Goal: Task Accomplishment & Management: Use online tool/utility

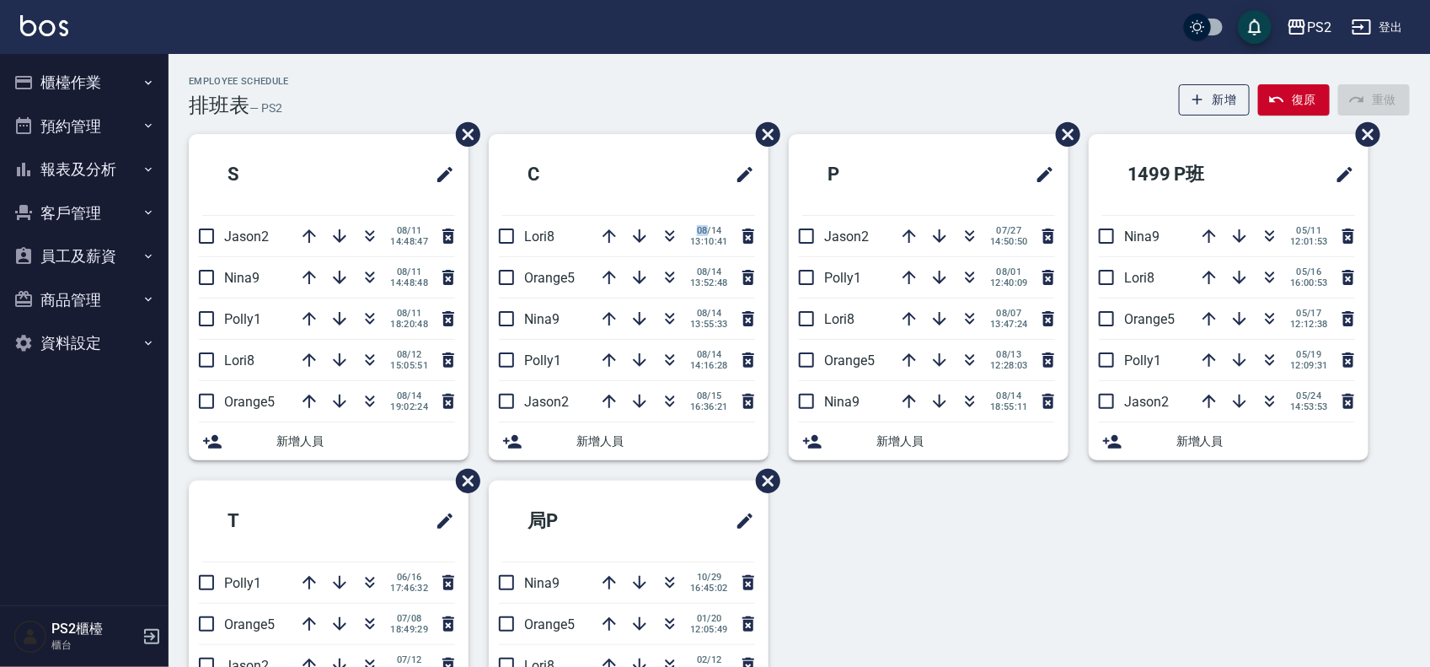
click at [405, 76] on div "Employee Schedule 排班表 — PS2 新增 復原 重做" at bounding box center [799, 96] width 1221 height 41
click at [380, 239] on button "button" at bounding box center [370, 236] width 40 height 40
click at [372, 80] on div "Employee Schedule 排班表 — PS2 新增 復原 重做" at bounding box center [799, 96] width 1221 height 41
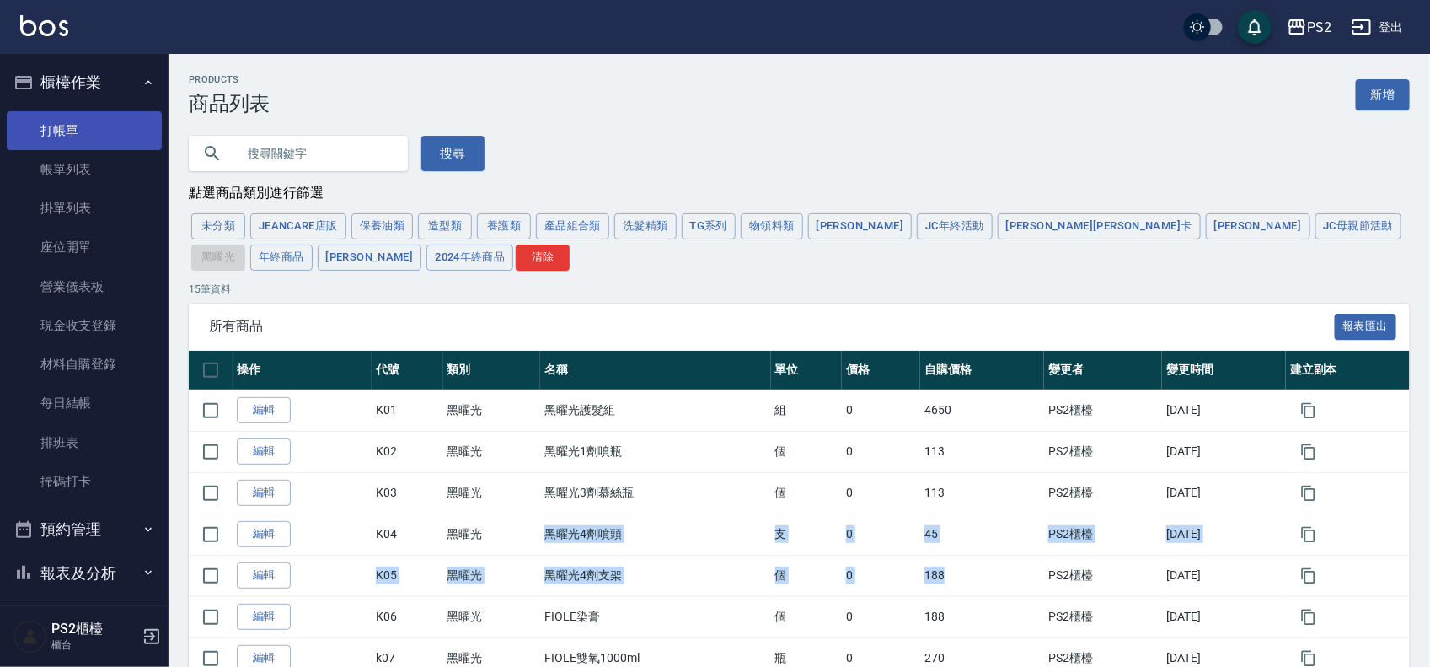
click at [99, 137] on link "打帳單" at bounding box center [84, 130] width 155 height 39
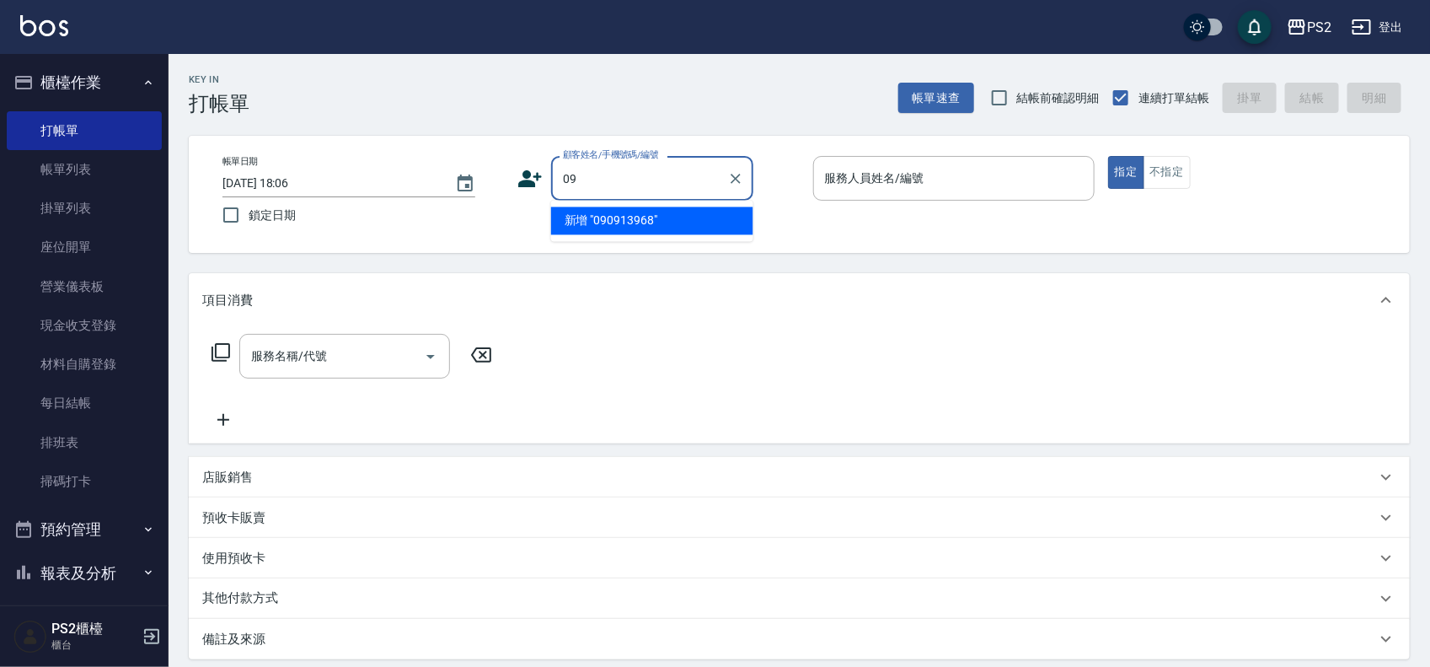
type input "0"
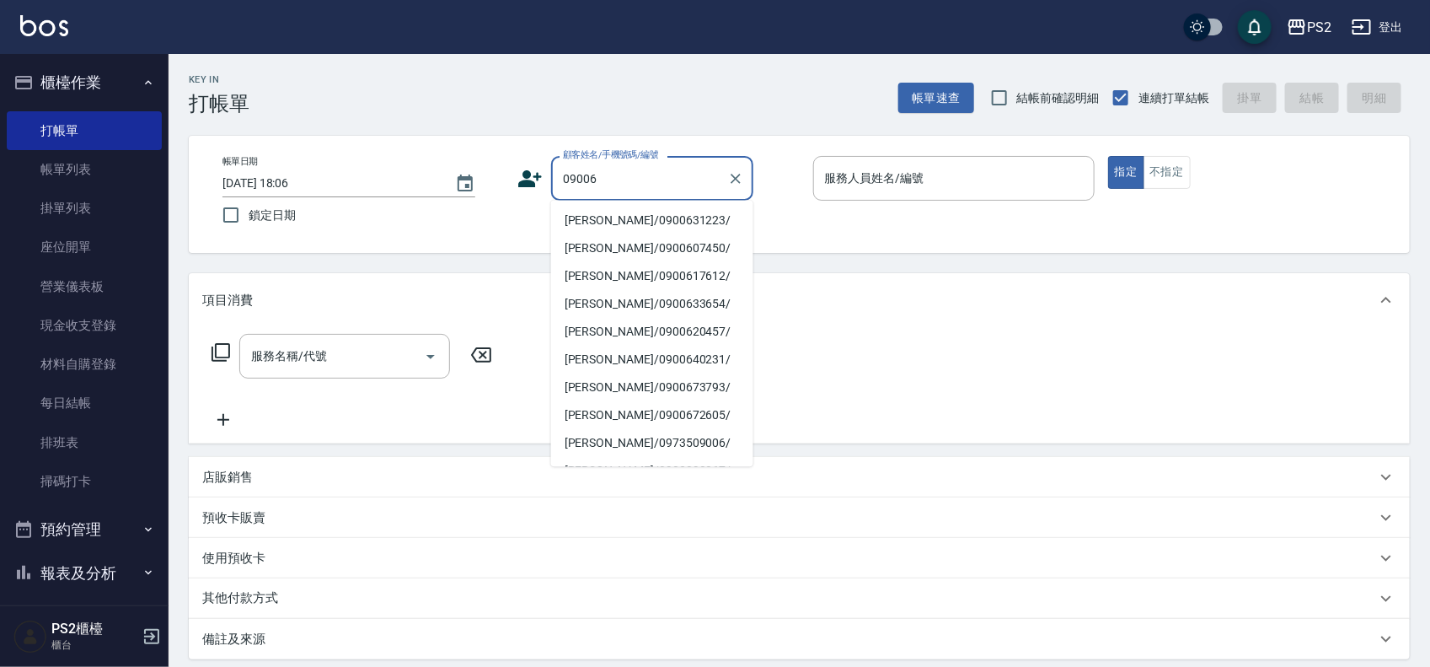
click at [639, 217] on li "[PERSON_NAME]/0900631223/" at bounding box center [652, 221] width 202 height 28
type input "[PERSON_NAME]/0900631223/"
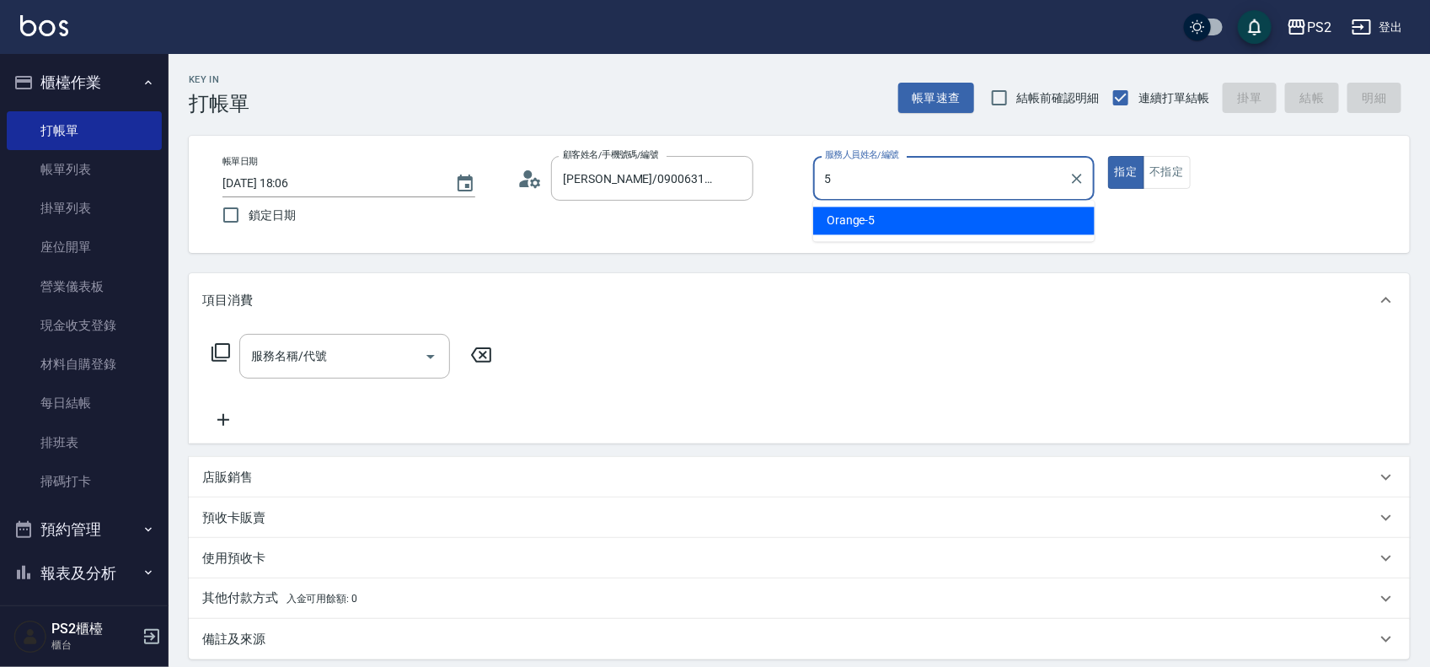
type input "Orange-5"
type button "true"
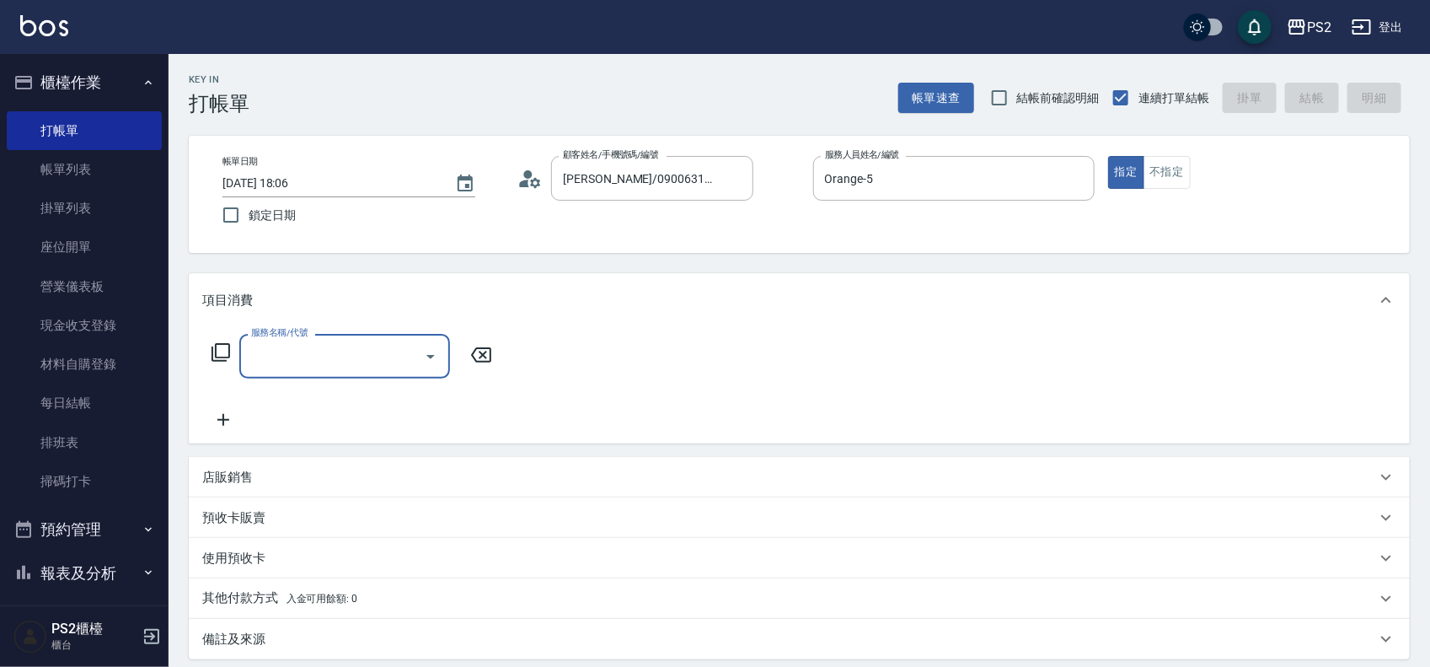
click at [276, 355] on input "服務名稱/代號" at bounding box center [332, 356] width 170 height 30
type input "B級洗剪500(103)"
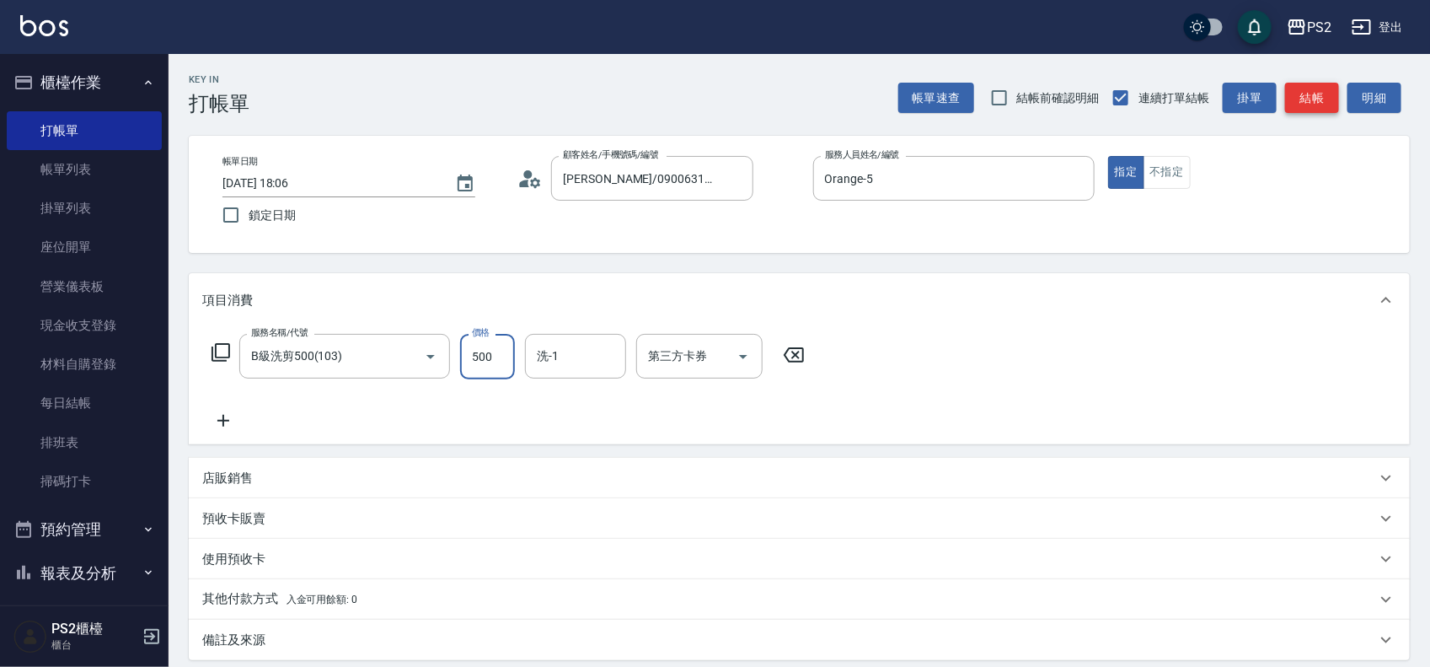
click at [1312, 94] on button "結帳" at bounding box center [1312, 98] width 54 height 31
type input "[DATE] 18:07"
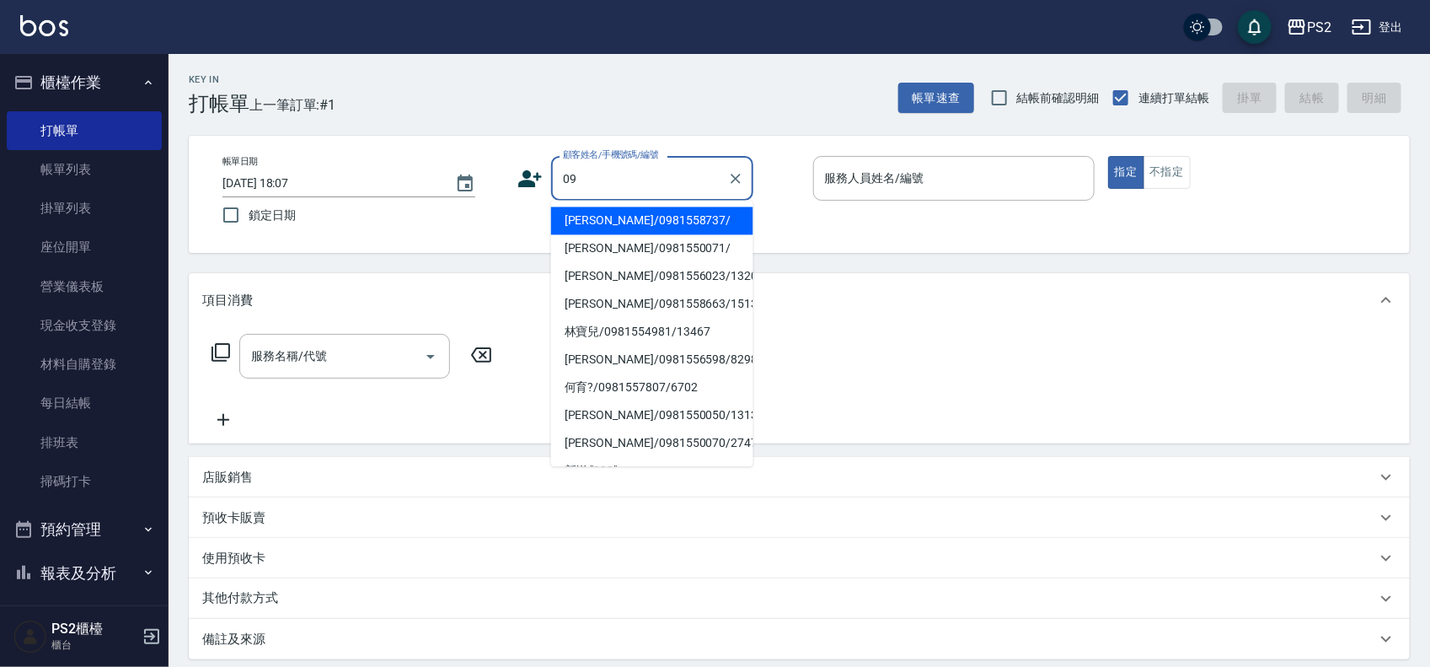
type input "0"
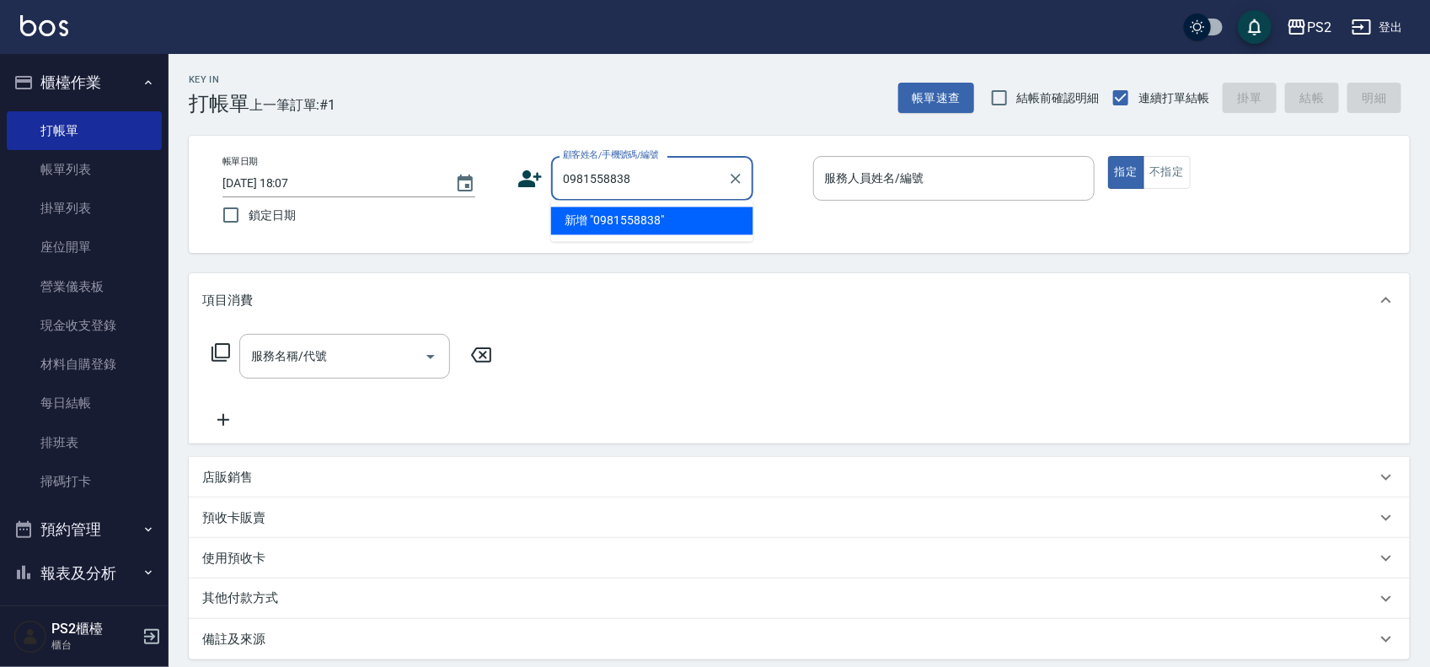
type input "0981558838"
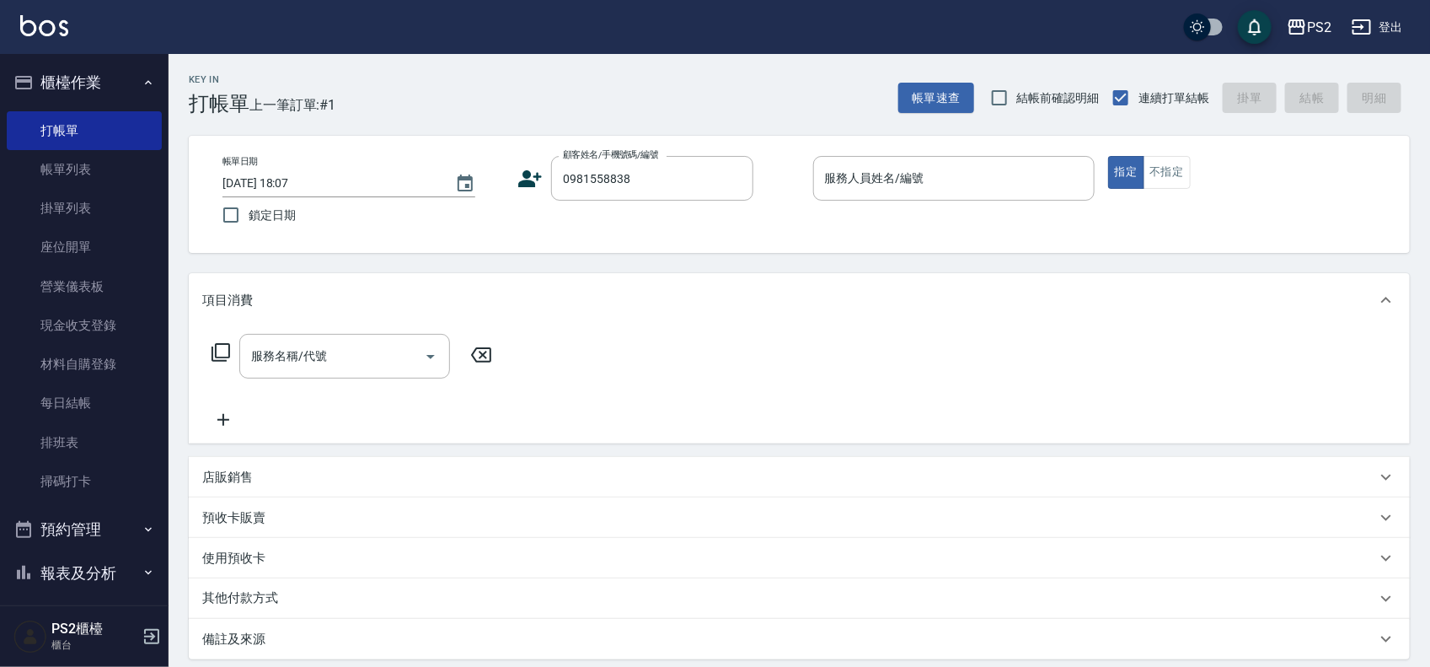
click at [532, 173] on icon at bounding box center [530, 178] width 25 height 25
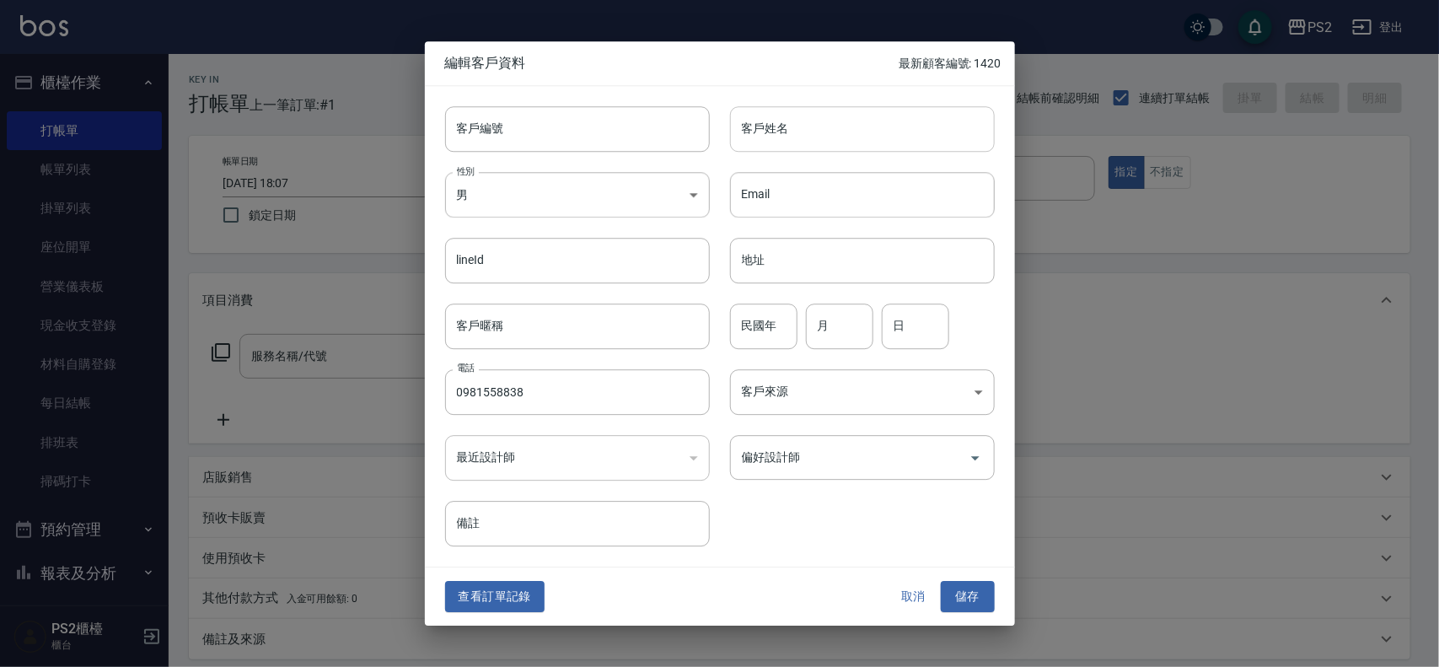
click at [822, 144] on input "客戶姓名" at bounding box center [862, 129] width 265 height 46
type input "張知語"
type input "88"
type input "10"
type input "2"
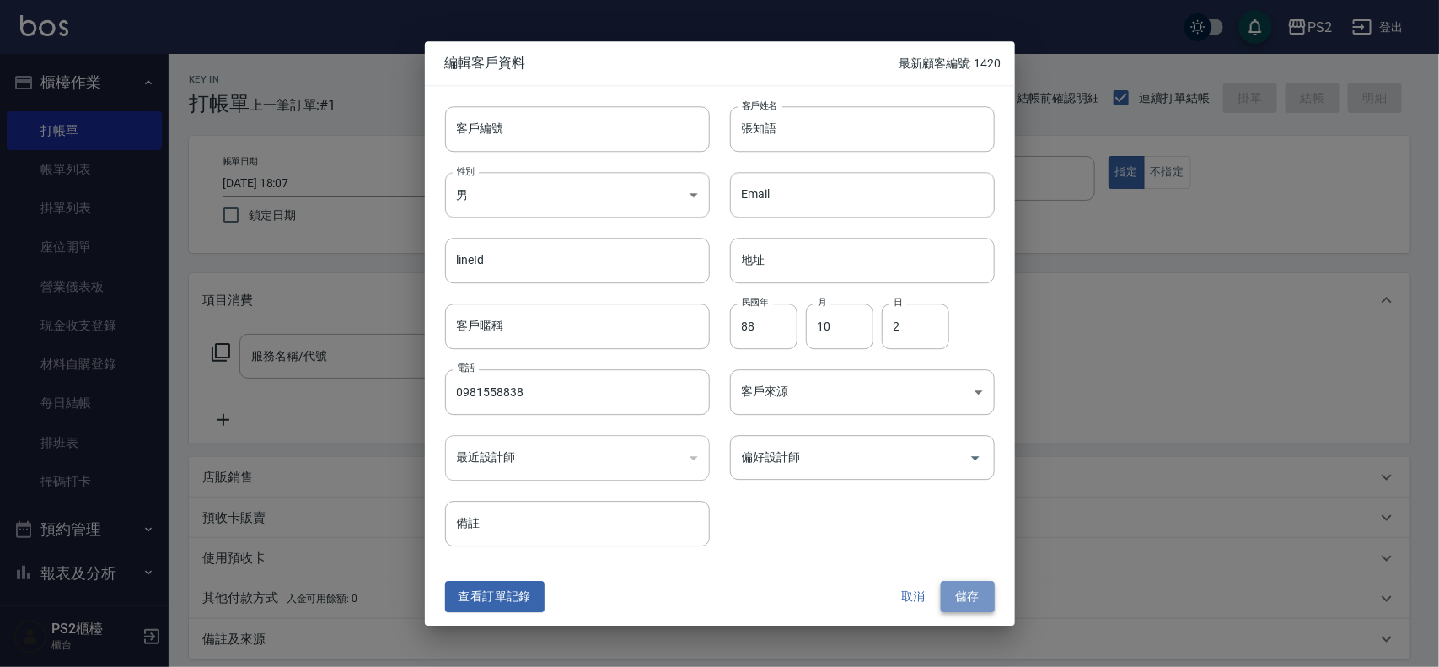
click at [979, 609] on button "儲存" at bounding box center [968, 597] width 54 height 31
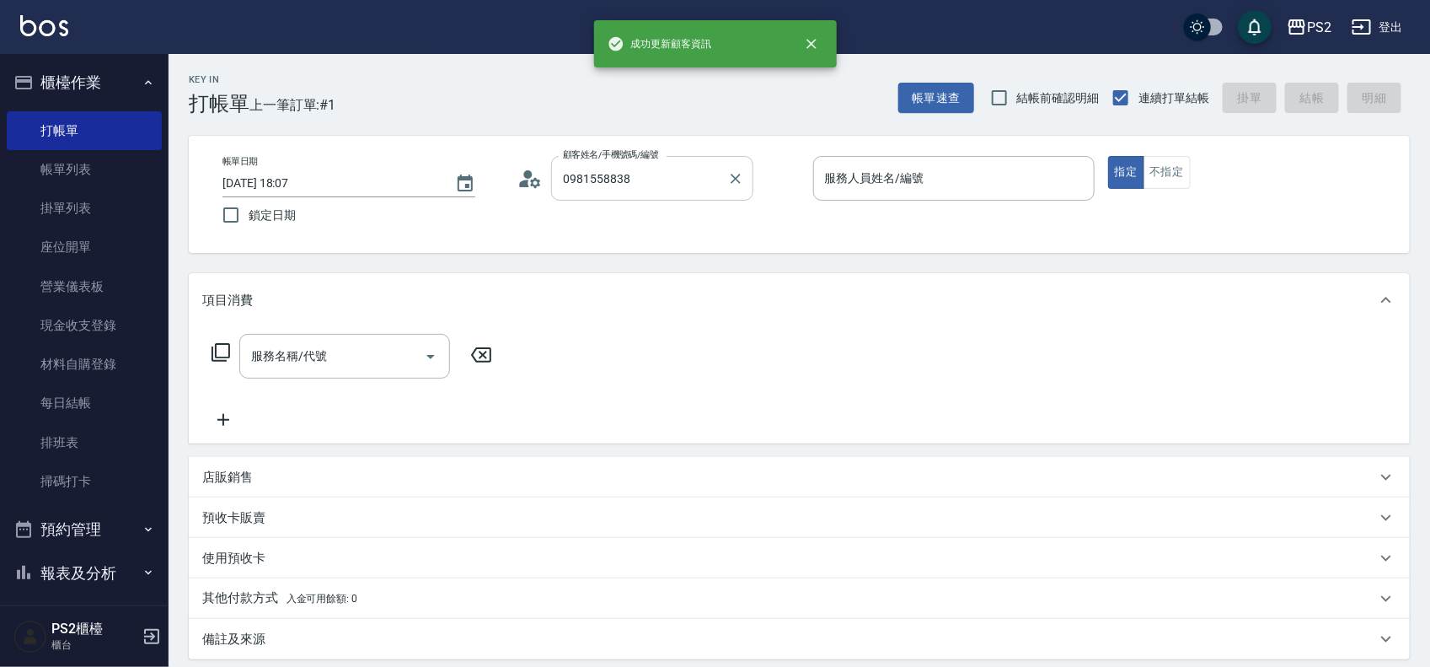
drag, startPoint x: 692, startPoint y: 196, endPoint x: 681, endPoint y: 183, distance: 17.4
click at [693, 196] on div "0981558838 顧客姓名/手機號碼/編號" at bounding box center [652, 178] width 202 height 45
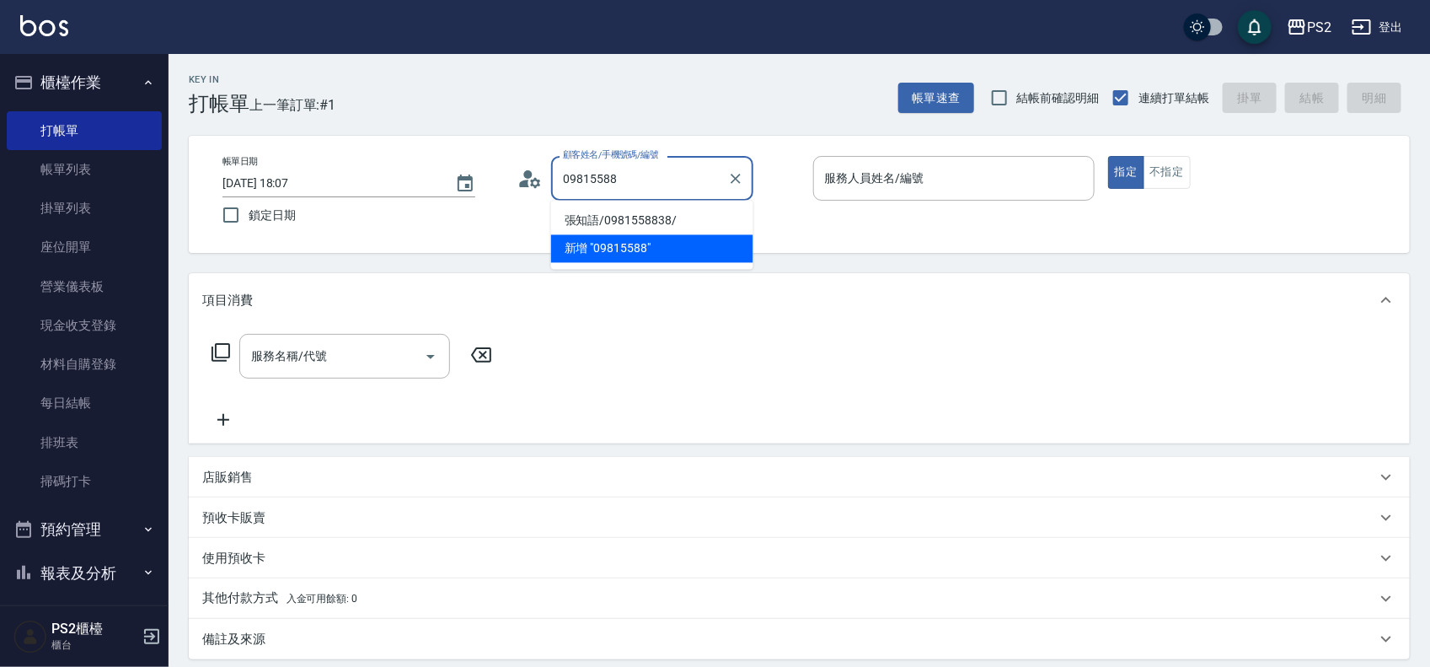
click at [645, 213] on li "張知語/0981558838/" at bounding box center [652, 221] width 202 height 28
type input "張知語/0981558838/"
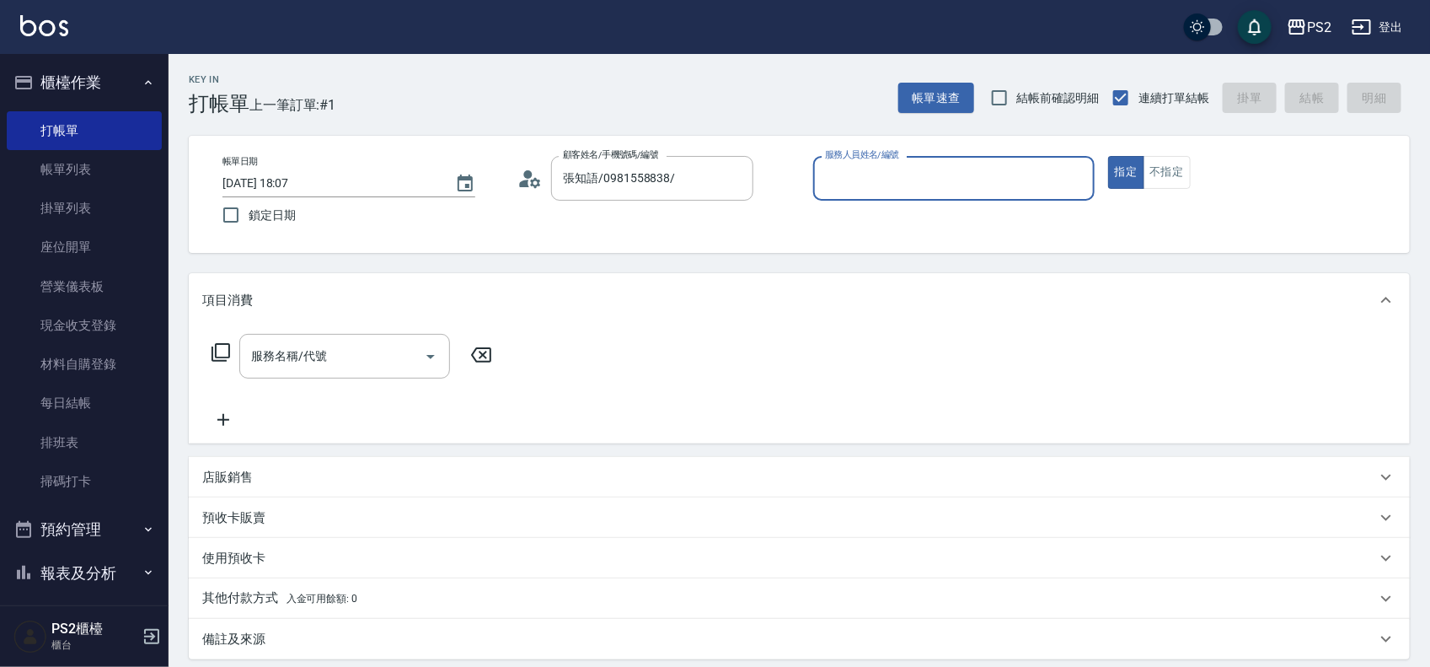
click at [1038, 180] on input "服務人員姓名/編號" at bounding box center [954, 179] width 266 height 30
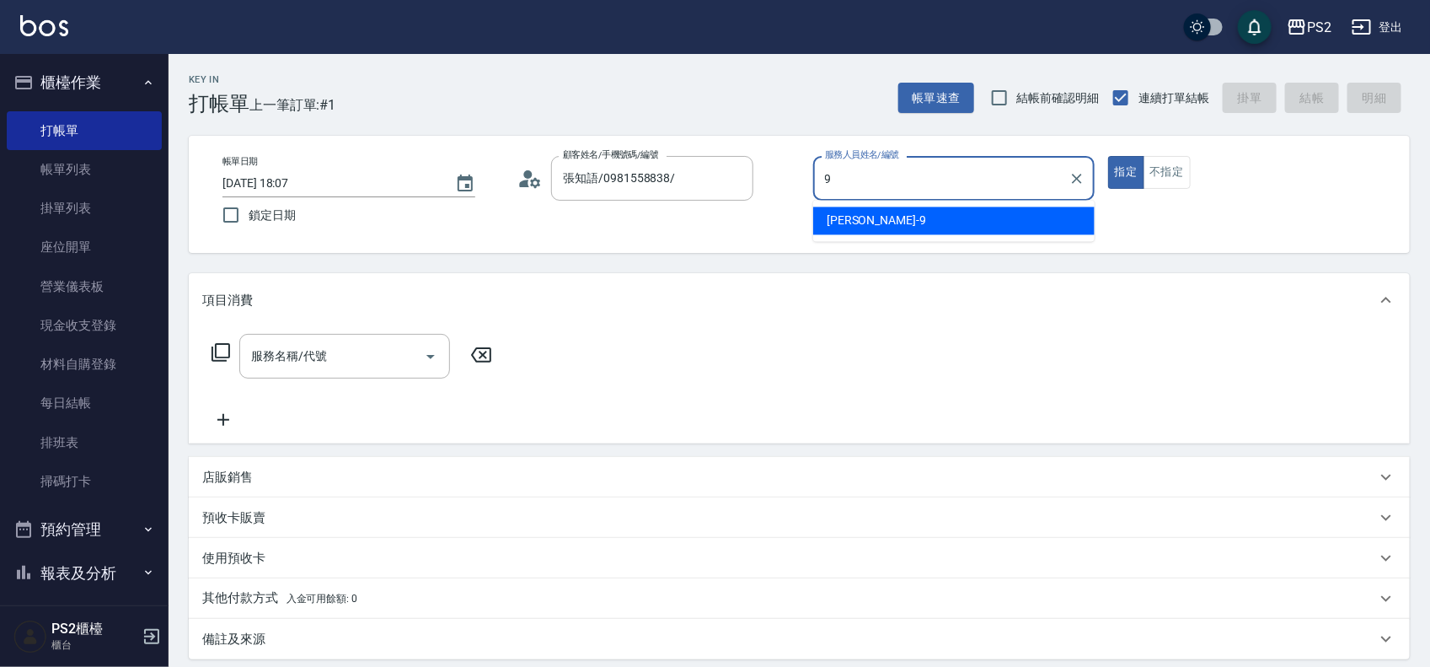
type input "[PERSON_NAME]-9"
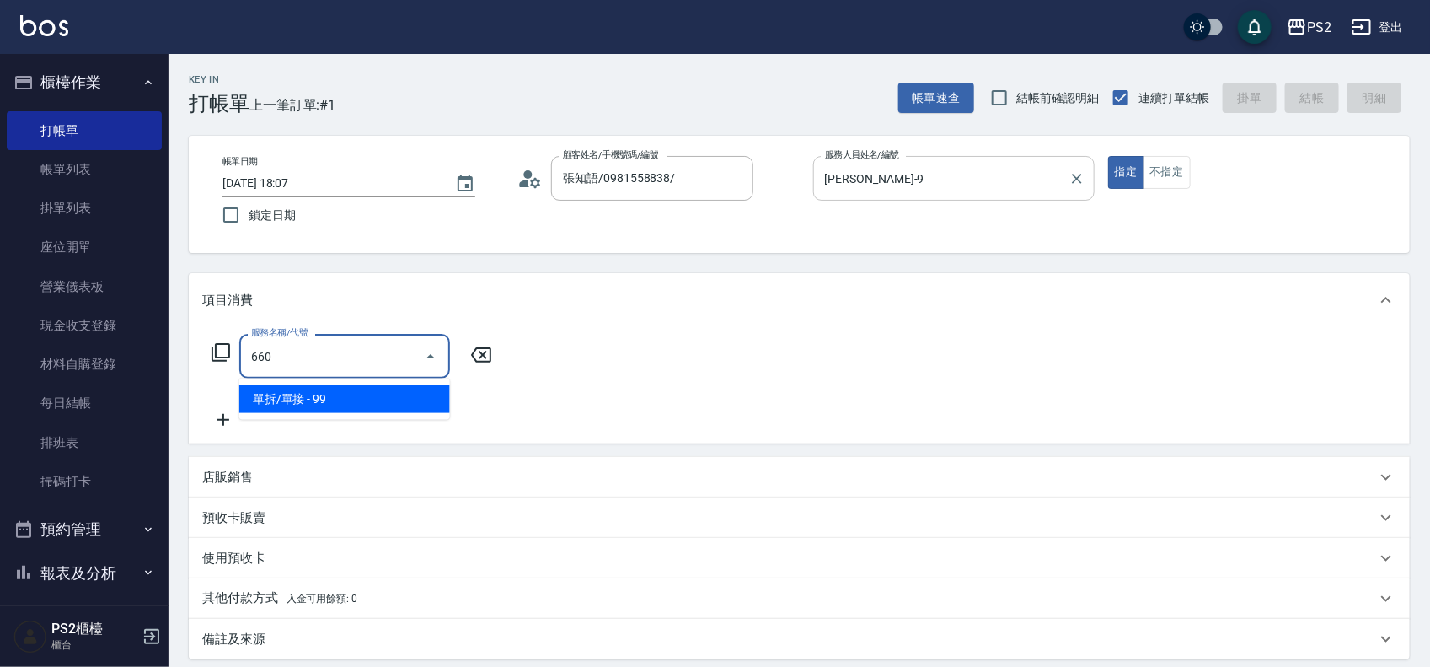
type input "單拆/單接(660)"
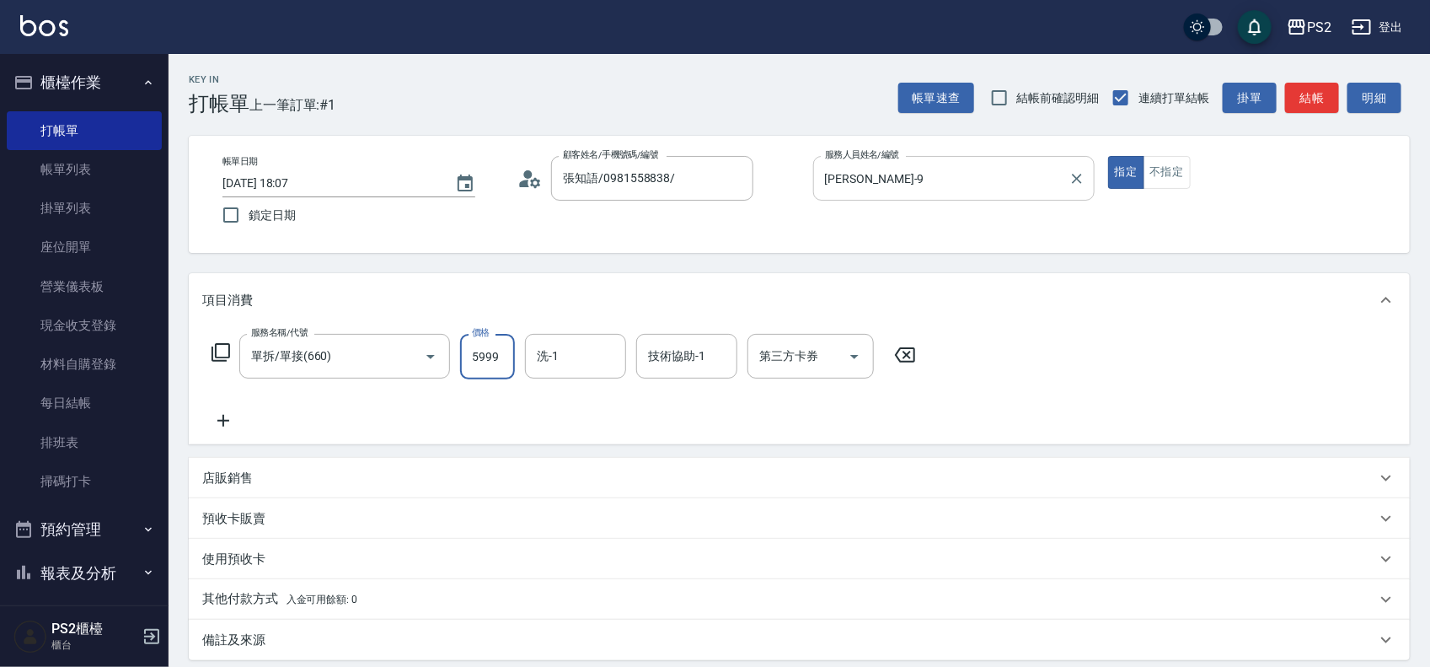
type input "5999"
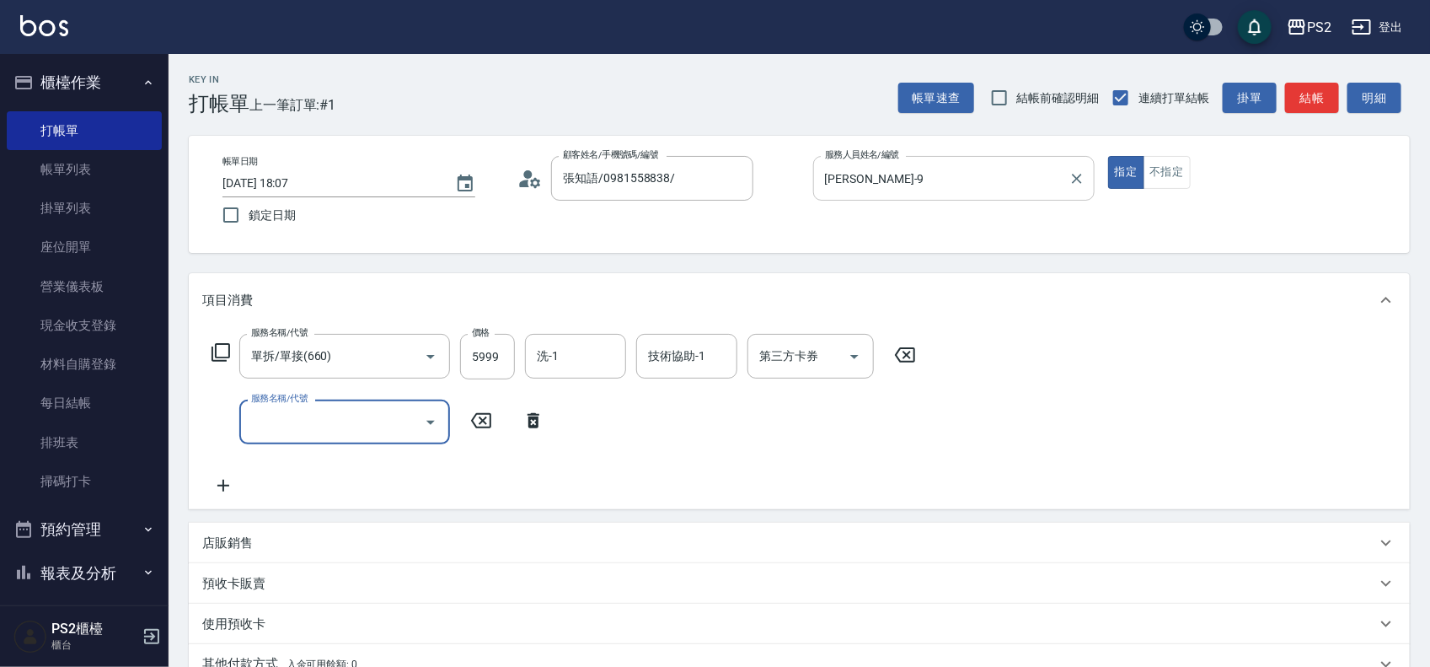
type input "5"
type input "單拆/單接(660)"
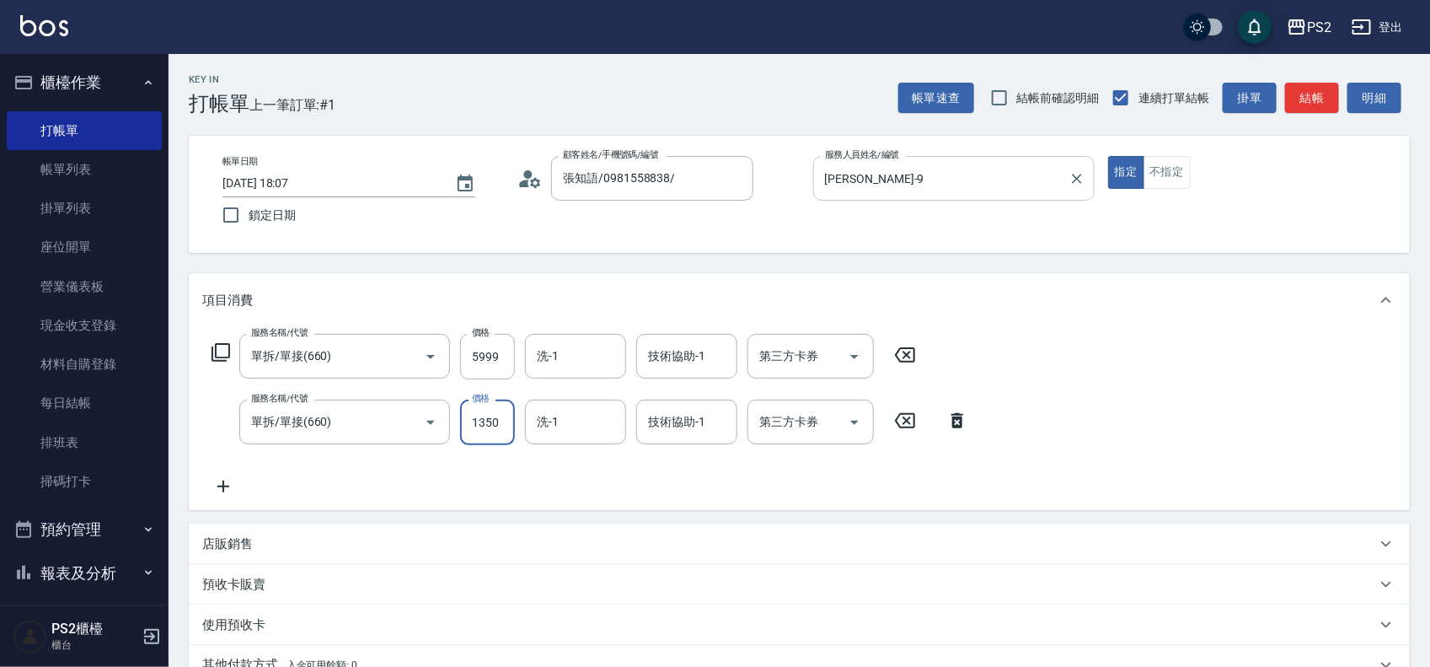
type input "1350"
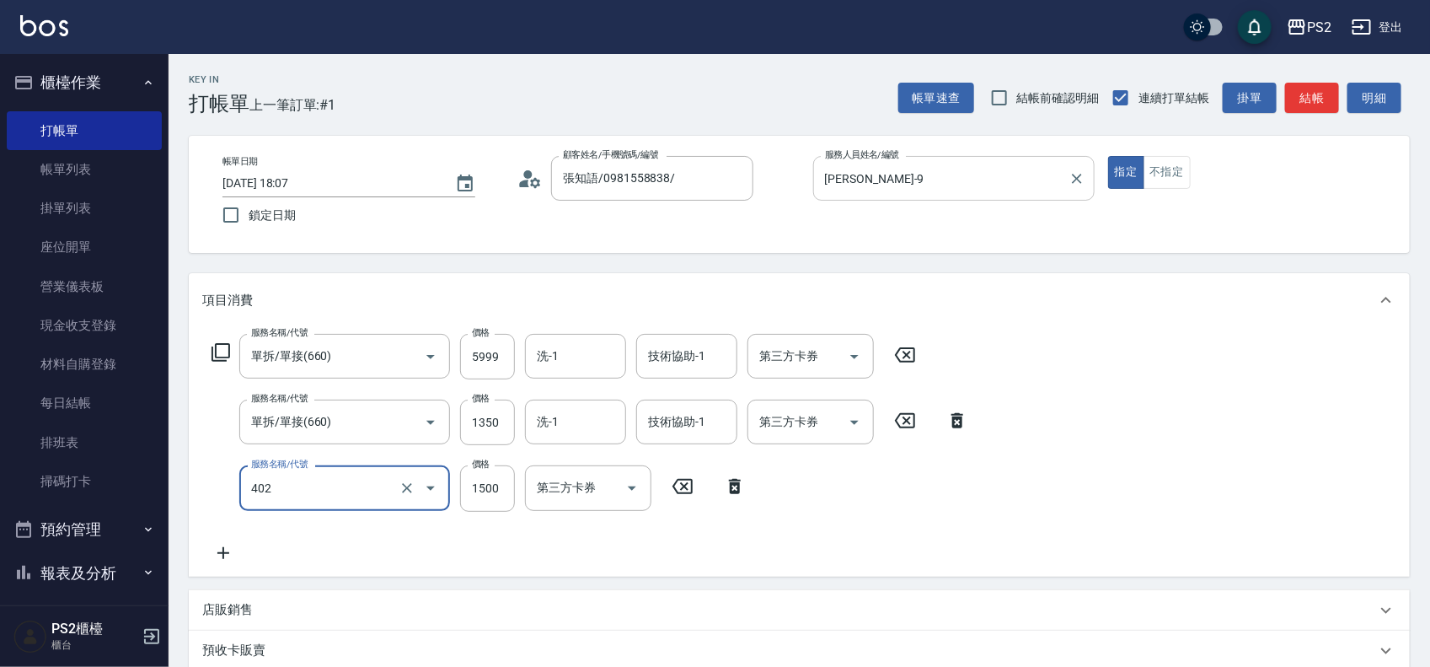
type input "染髮+髮還原1500(402)"
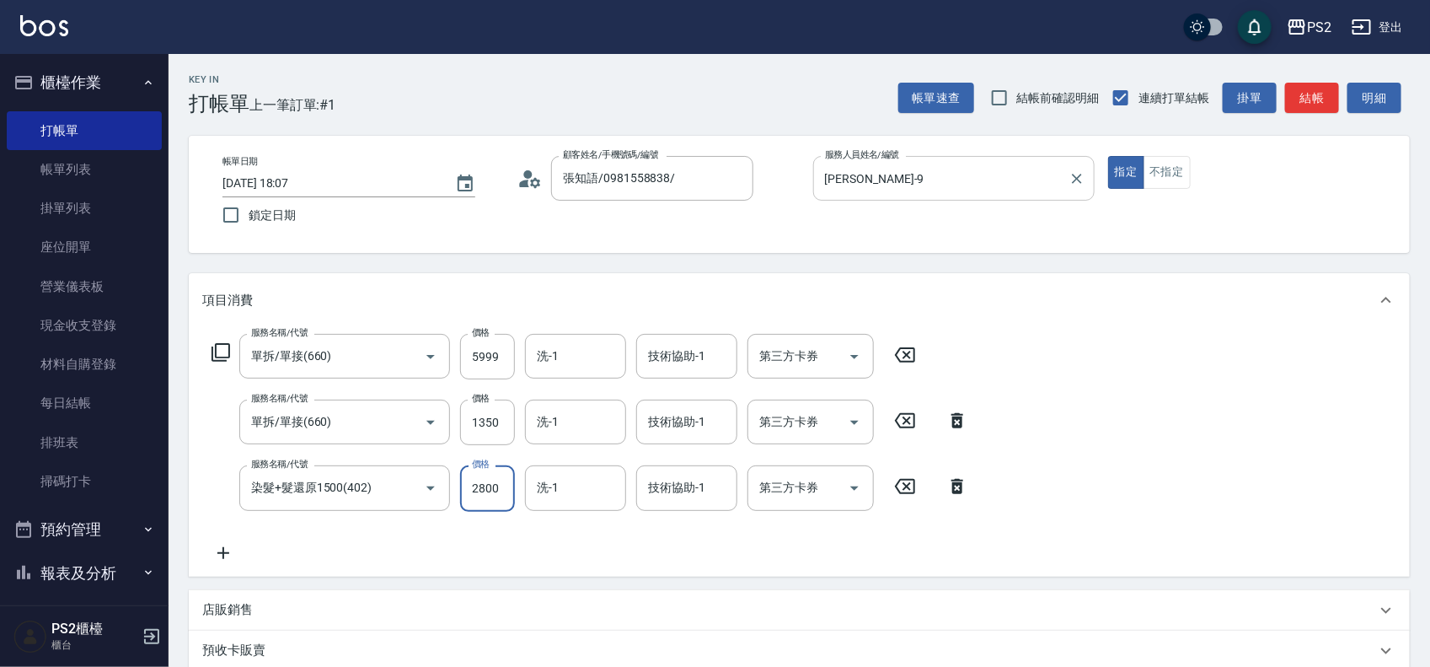
type input "2800"
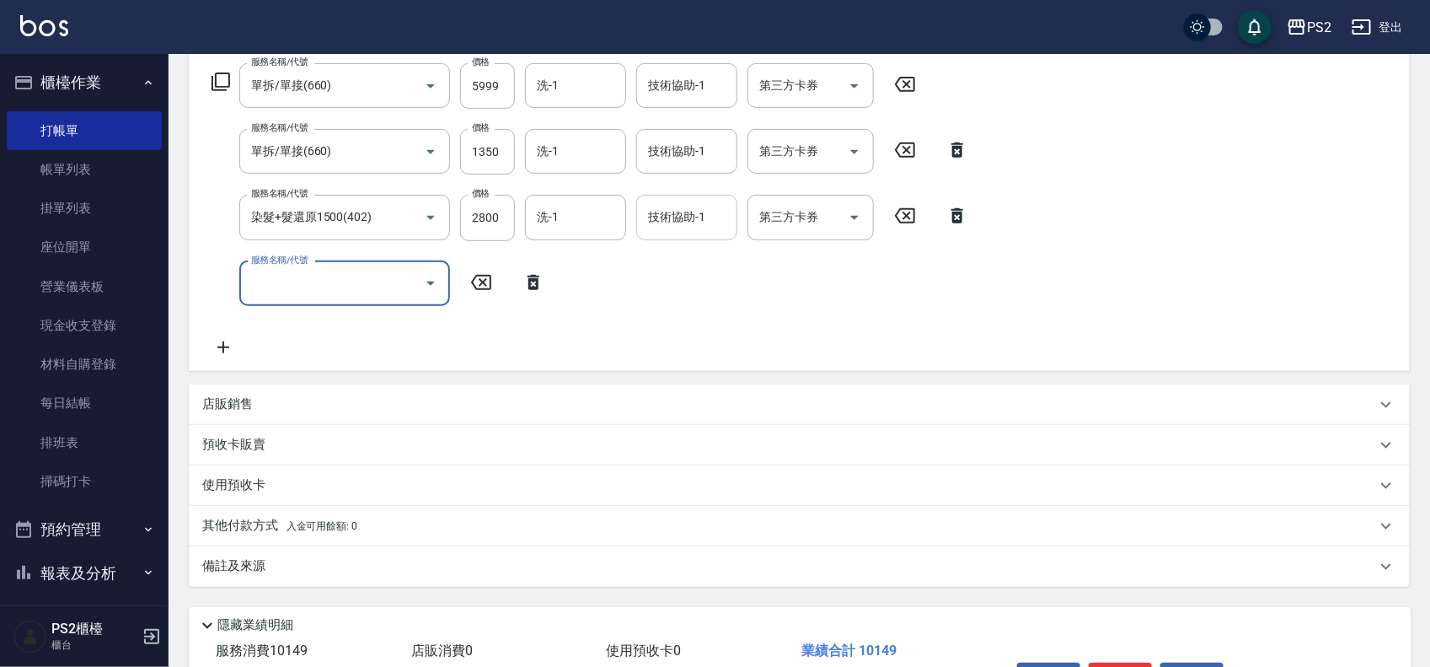
scroll to position [169, 0]
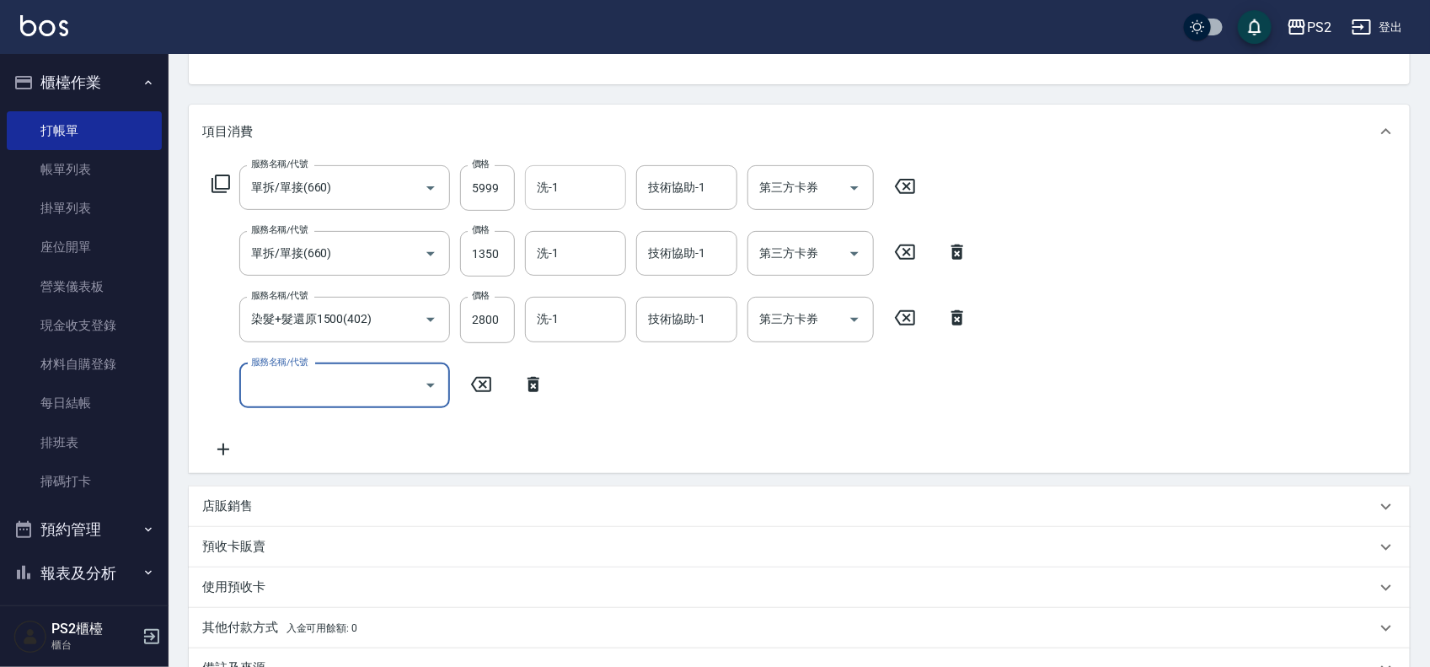
click at [593, 184] on input "洗-1" at bounding box center [576, 188] width 86 height 30
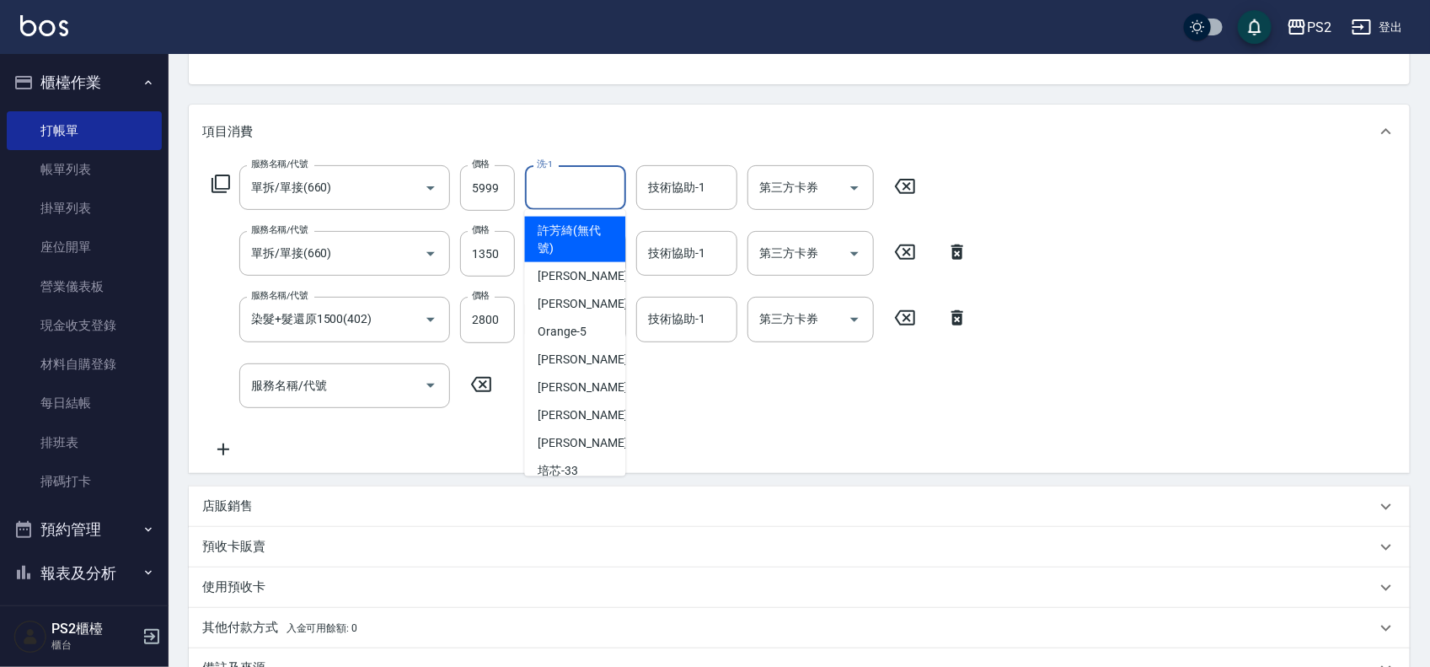
click at [856, 394] on div "服務名稱/代號 單拆/單接(660) 服務名稱/代號 價格 5999 價格 洗-1 洗-1 技術協助-1 技術協助-1 第三方卡券 第三方卡券 服務名稱/代號…" at bounding box center [590, 312] width 776 height 294
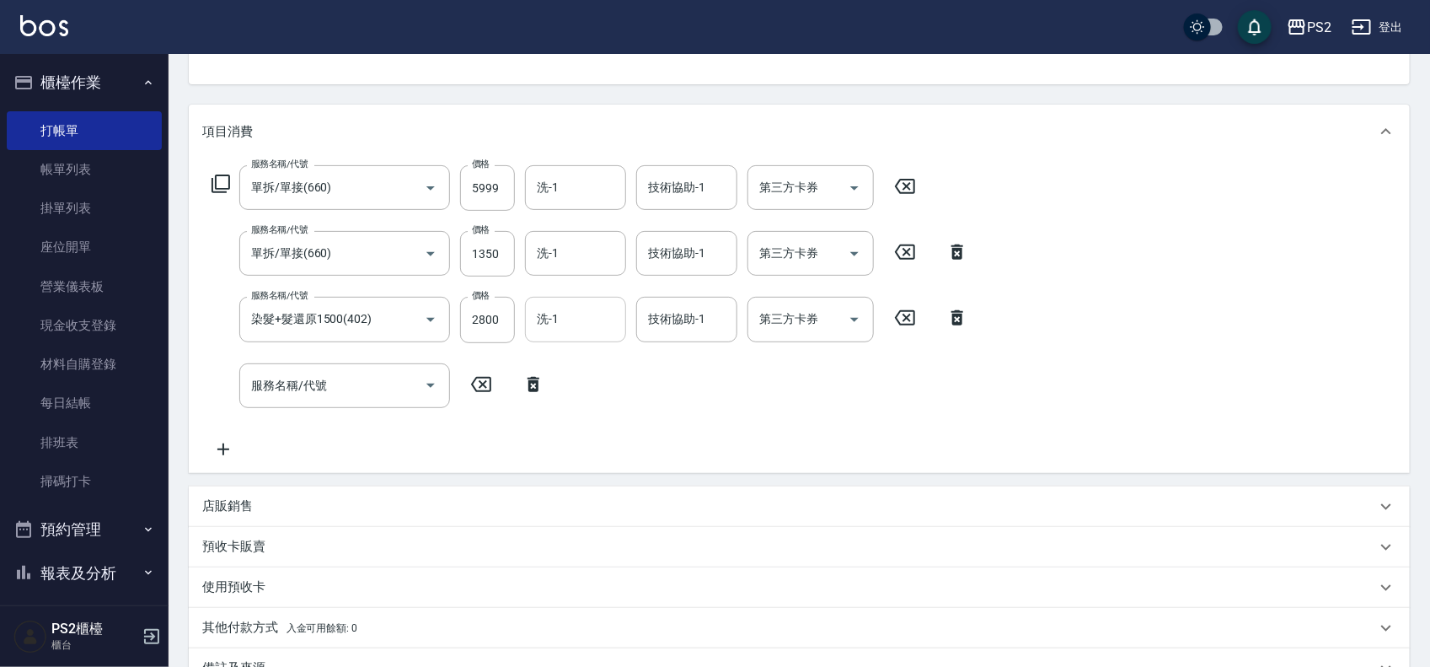
click at [549, 330] on input "洗-1" at bounding box center [576, 319] width 86 height 30
type input "培芯-33"
click at [554, 234] on div "洗-1" at bounding box center [575, 253] width 101 height 45
type input "培芯-33"
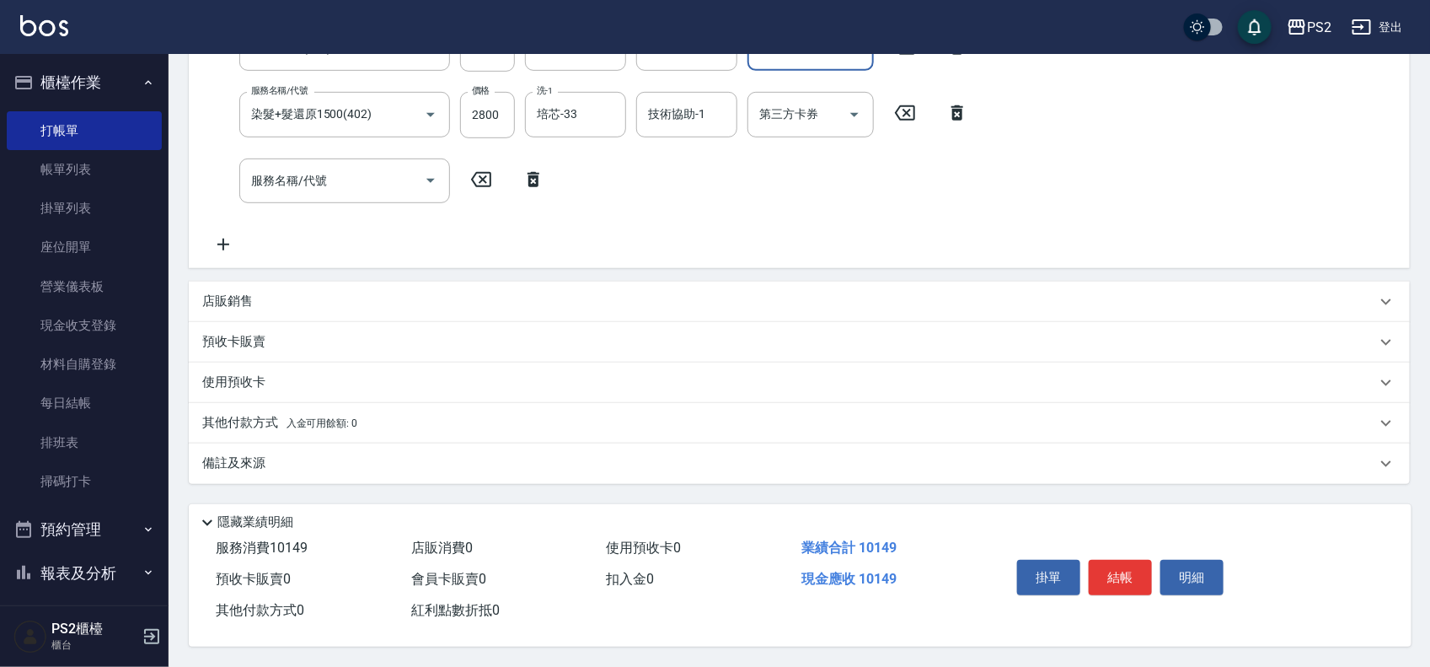
scroll to position [379, 0]
click at [276, 414] on p "其他付款方式 入金可用餘額: 0" at bounding box center [279, 423] width 155 height 19
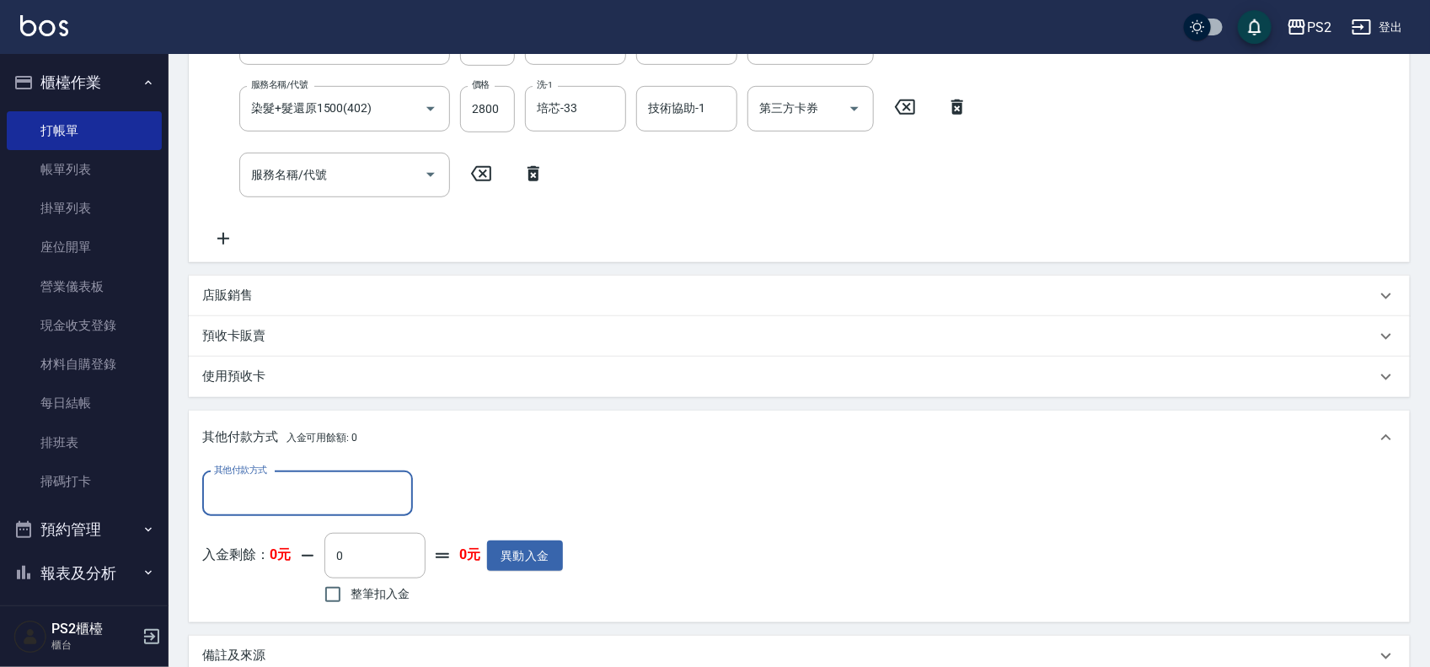
scroll to position [0, 0]
click at [229, 507] on input "其他付款方式" at bounding box center [308, 494] width 196 height 30
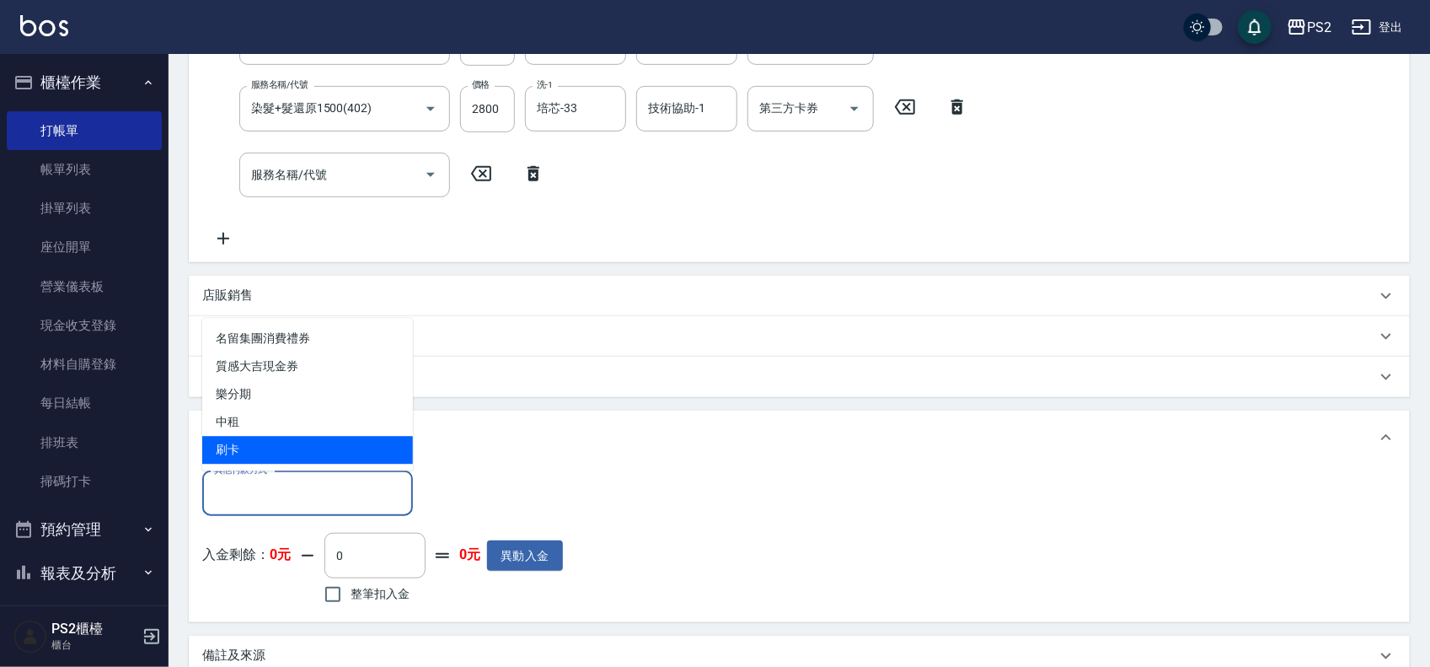
click at [267, 453] on span "刷卡" at bounding box center [307, 451] width 211 height 28
type input "刷卡"
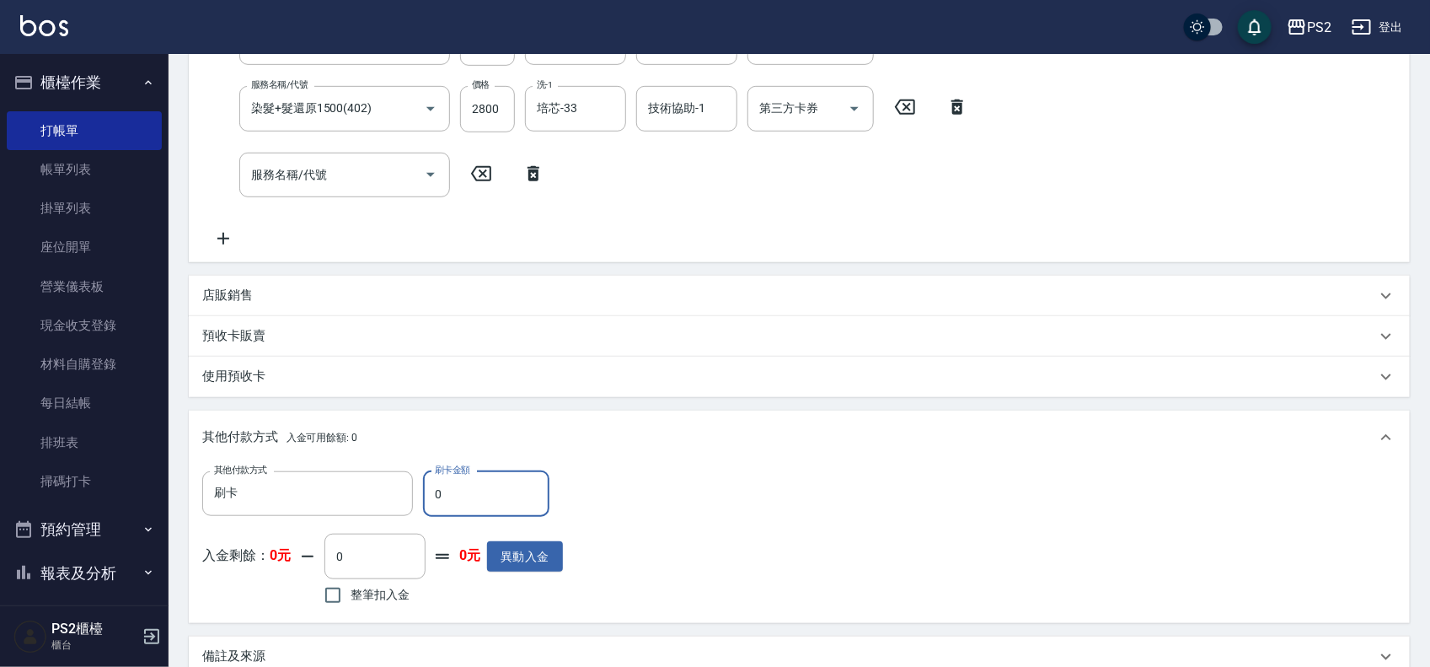
drag, startPoint x: 487, startPoint y: 500, endPoint x: 447, endPoint y: 503, distance: 40.6
click at [447, 503] on input "0" at bounding box center [486, 494] width 126 height 46
drag, startPoint x: 432, startPoint y: 502, endPoint x: 432, endPoint y: 485, distance: 16.9
click at [432, 485] on input "0" at bounding box center [486, 494] width 126 height 46
click at [432, 483] on input "0" at bounding box center [486, 494] width 126 height 46
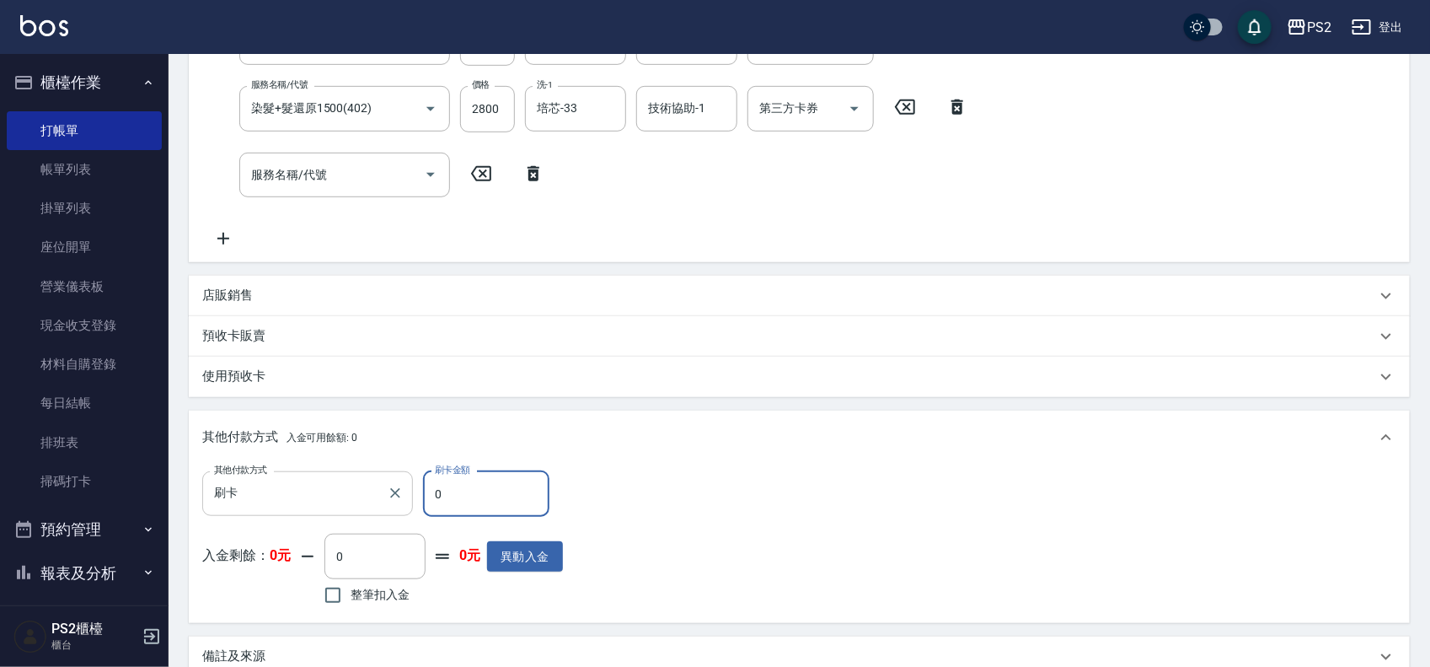
drag, startPoint x: 461, startPoint y: 486, endPoint x: 407, endPoint y: 489, distance: 54.1
click at [407, 489] on div "其他付款方式 刷卡 其他付款方式 刷卡金額 0 刷卡金額" at bounding box center [382, 494] width 361 height 46
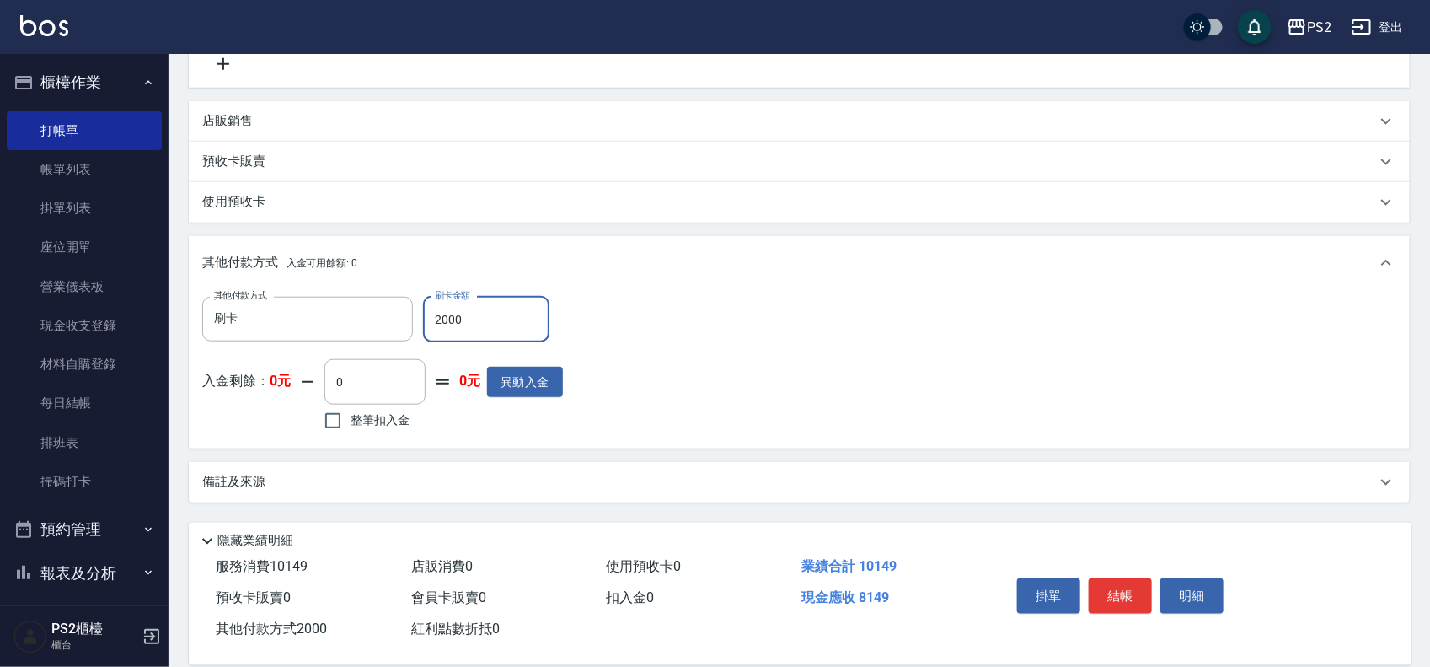
scroll to position [578, 0]
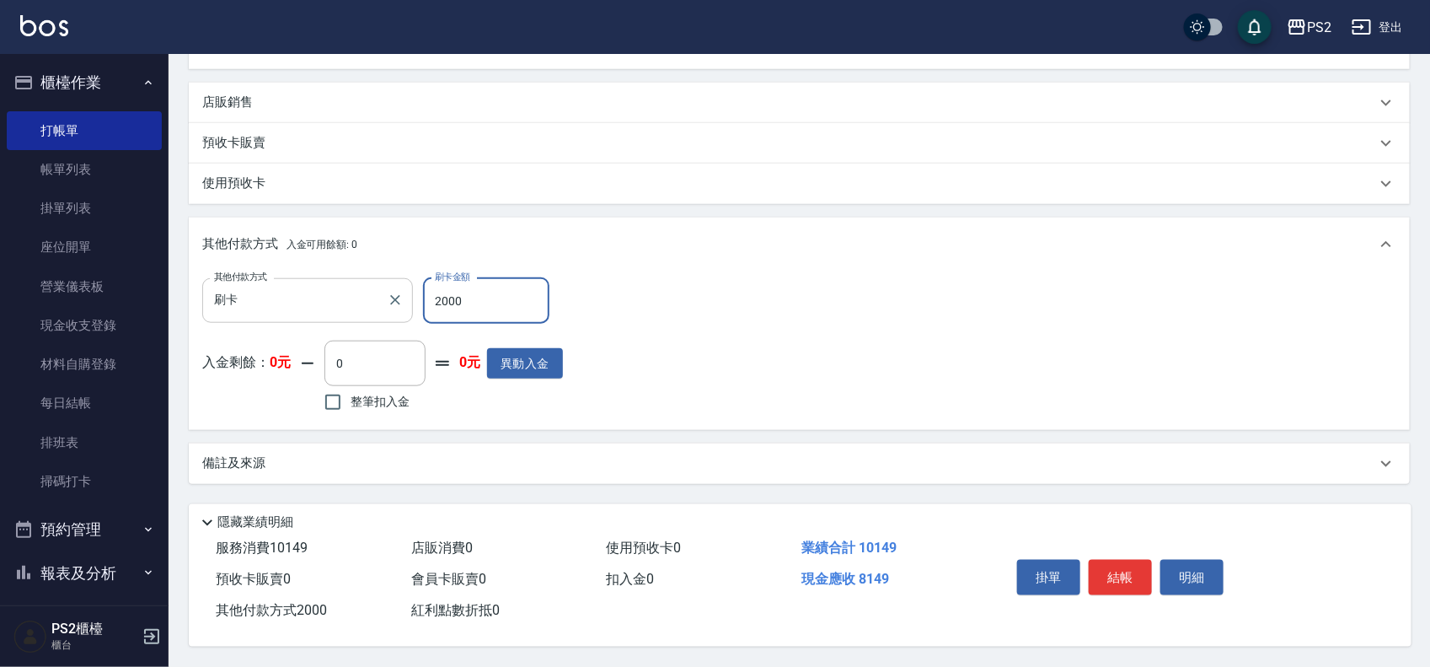
click at [380, 287] on div "刷卡 其他付款方式" at bounding box center [307, 300] width 211 height 45
type input "2000"
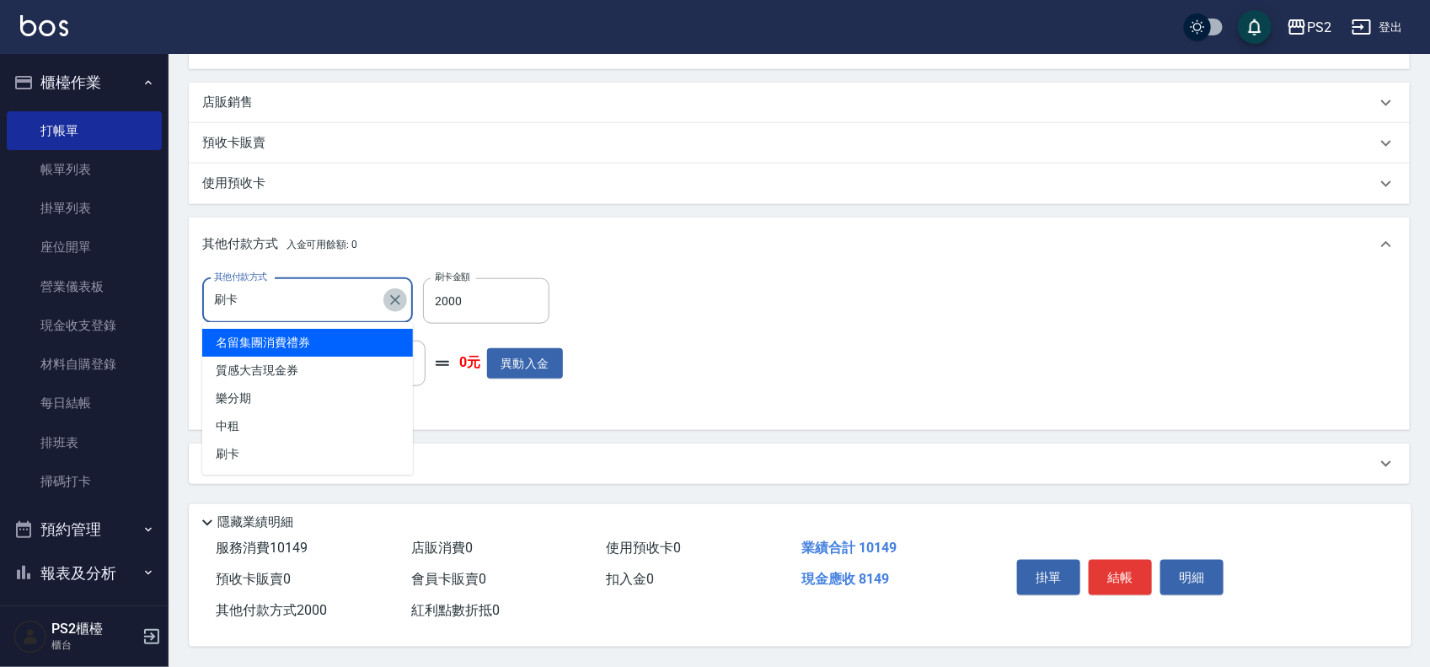
click at [398, 297] on icon "Clear" at bounding box center [395, 300] width 10 height 10
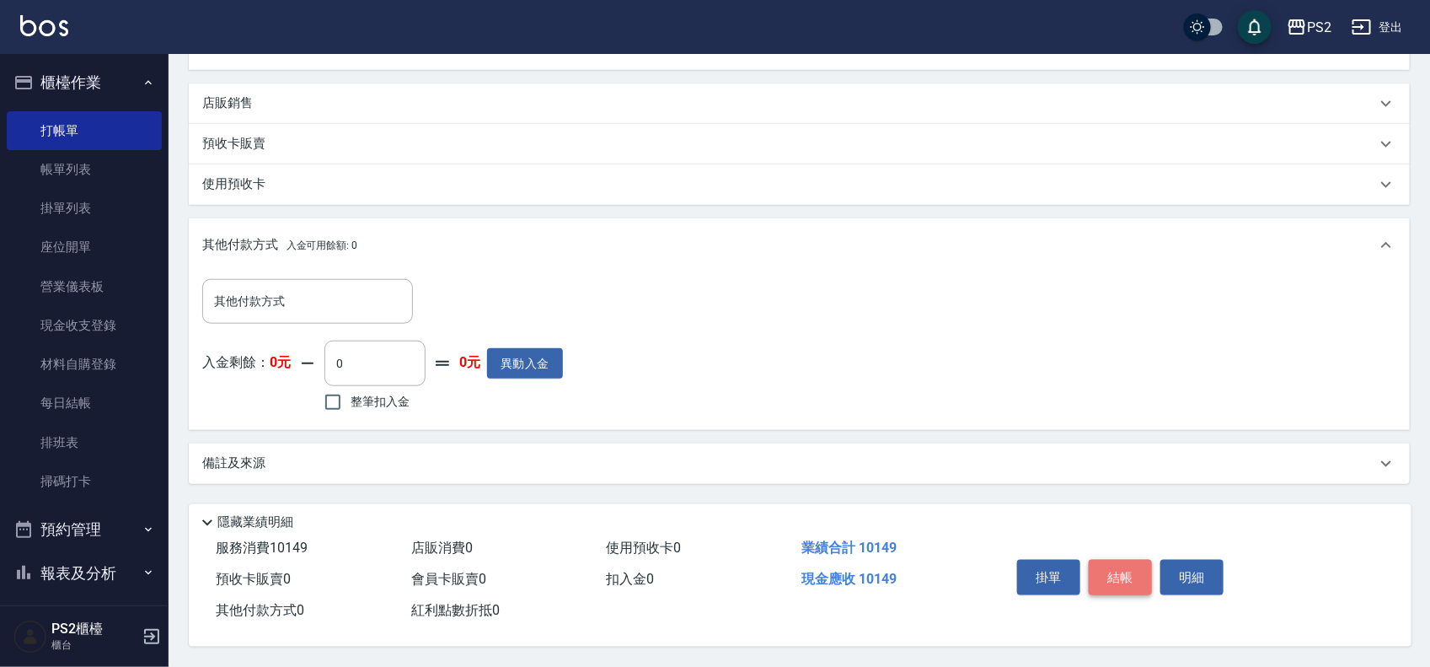
click at [1132, 561] on button "結帳" at bounding box center [1120, 577] width 63 height 35
type input "[DATE] 18:11"
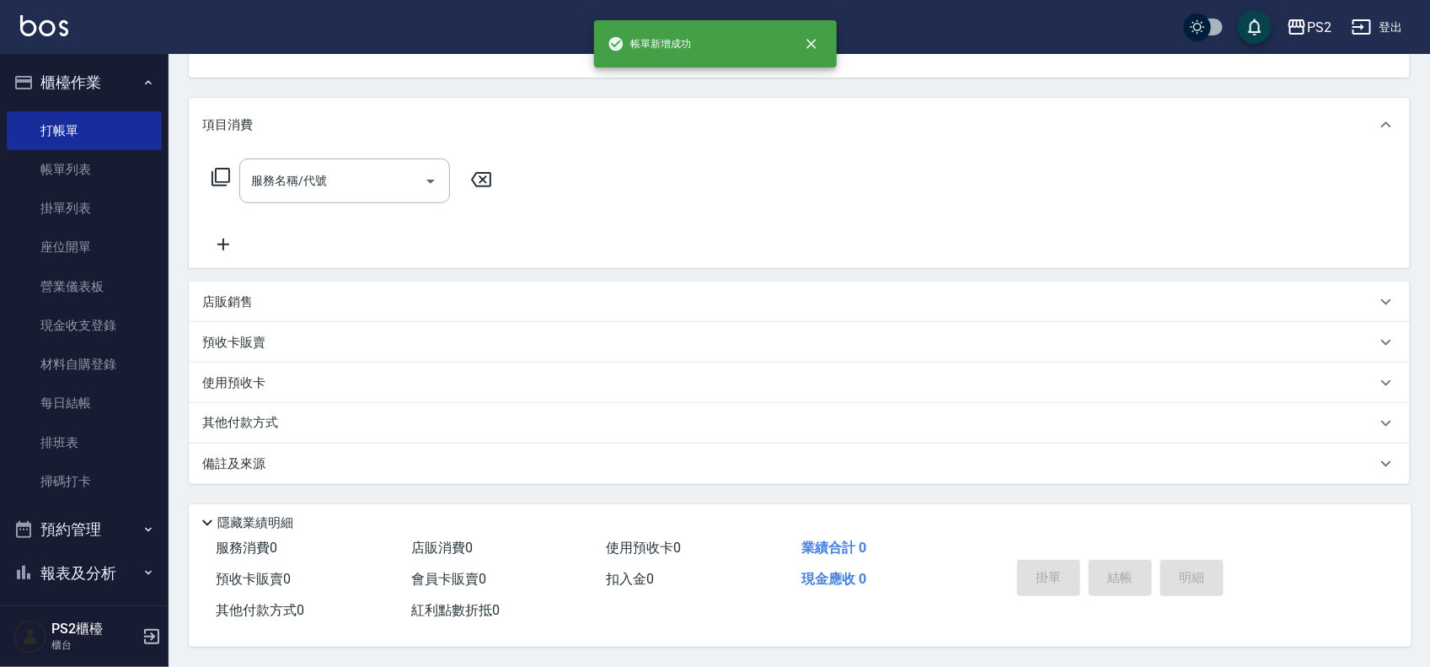
scroll to position [0, 0]
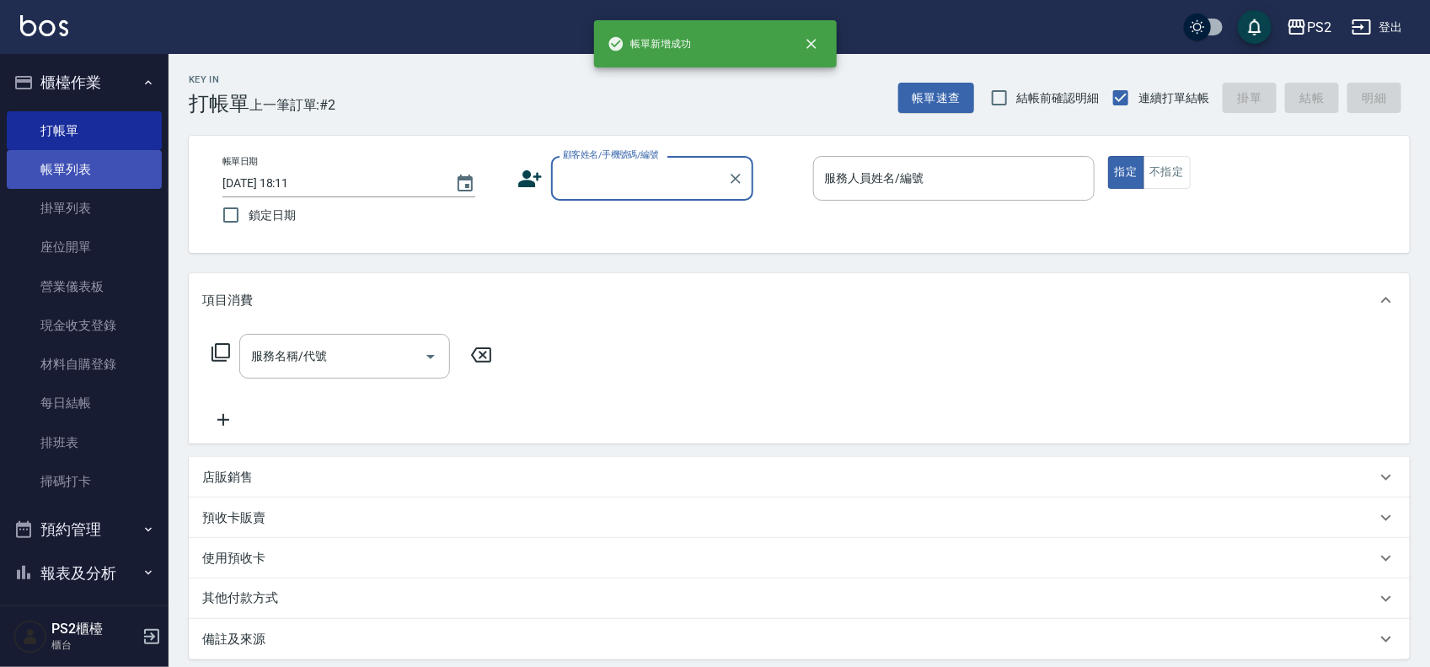
click at [47, 158] on link "帳單列表" at bounding box center [84, 169] width 155 height 39
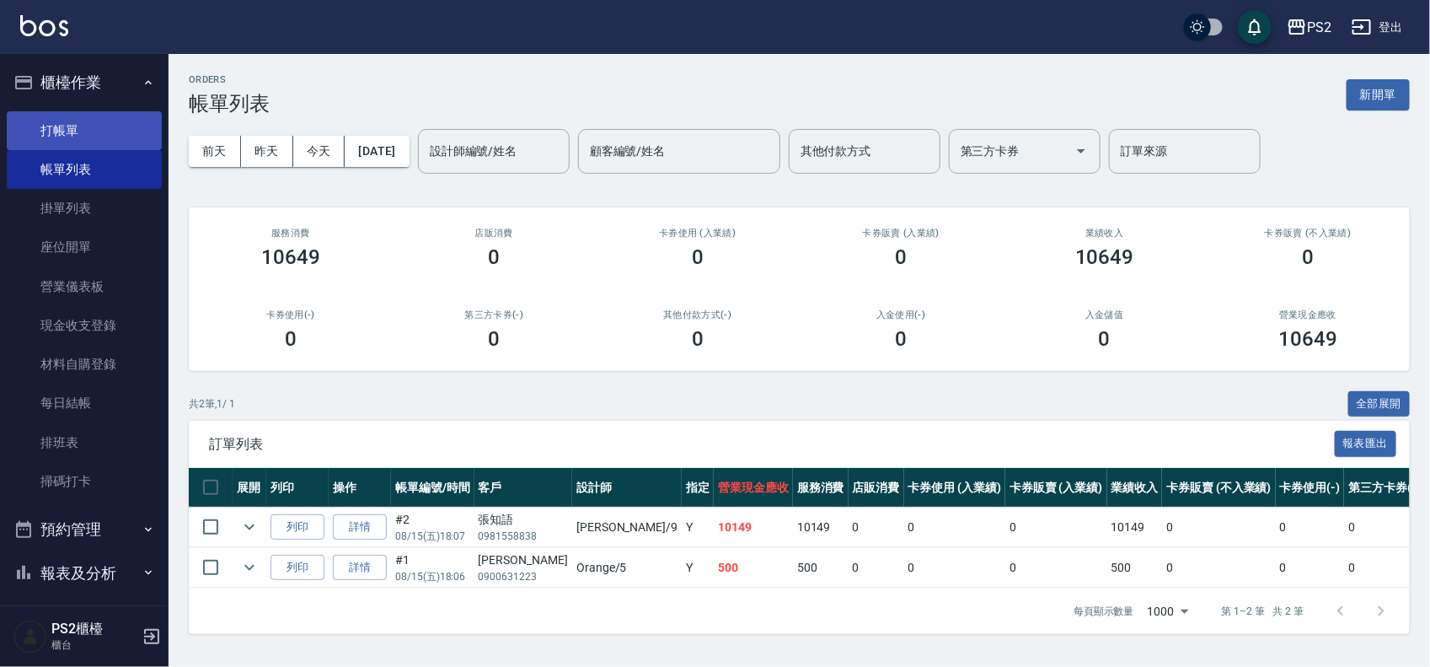
click at [68, 119] on link "打帳單" at bounding box center [84, 130] width 155 height 39
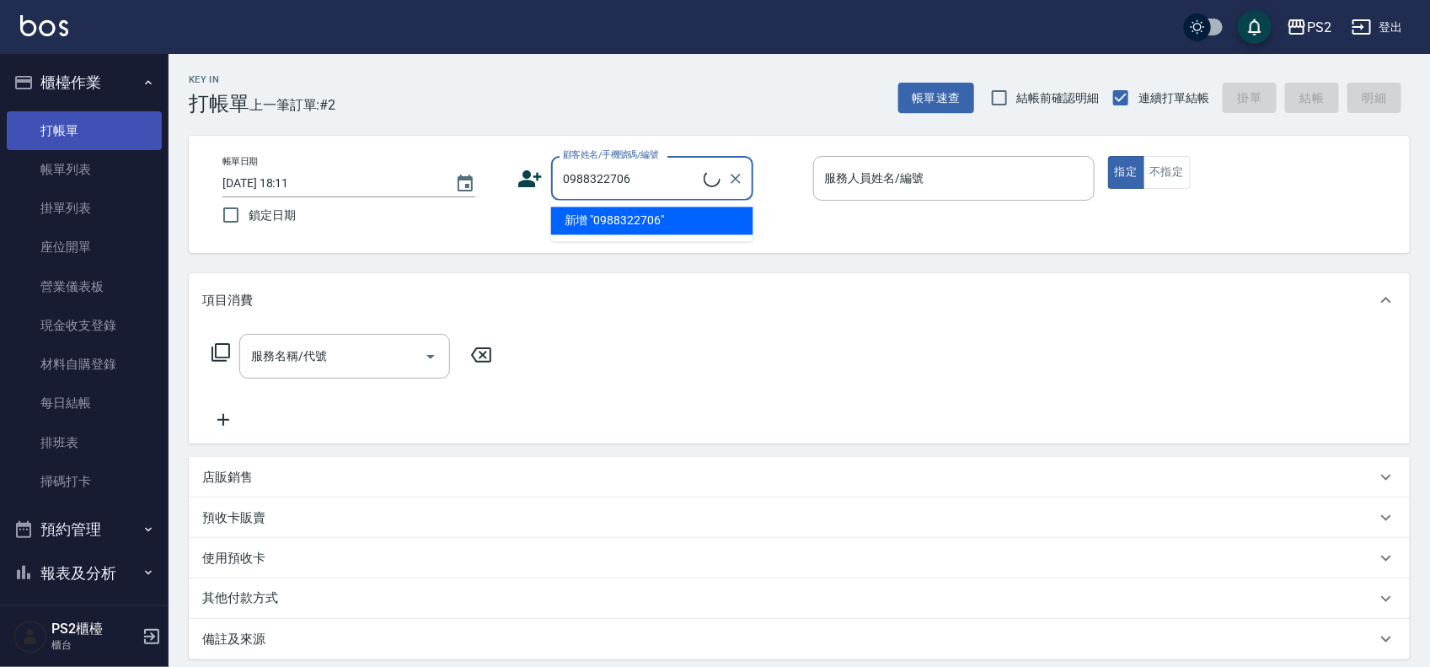
type input "0988322706"
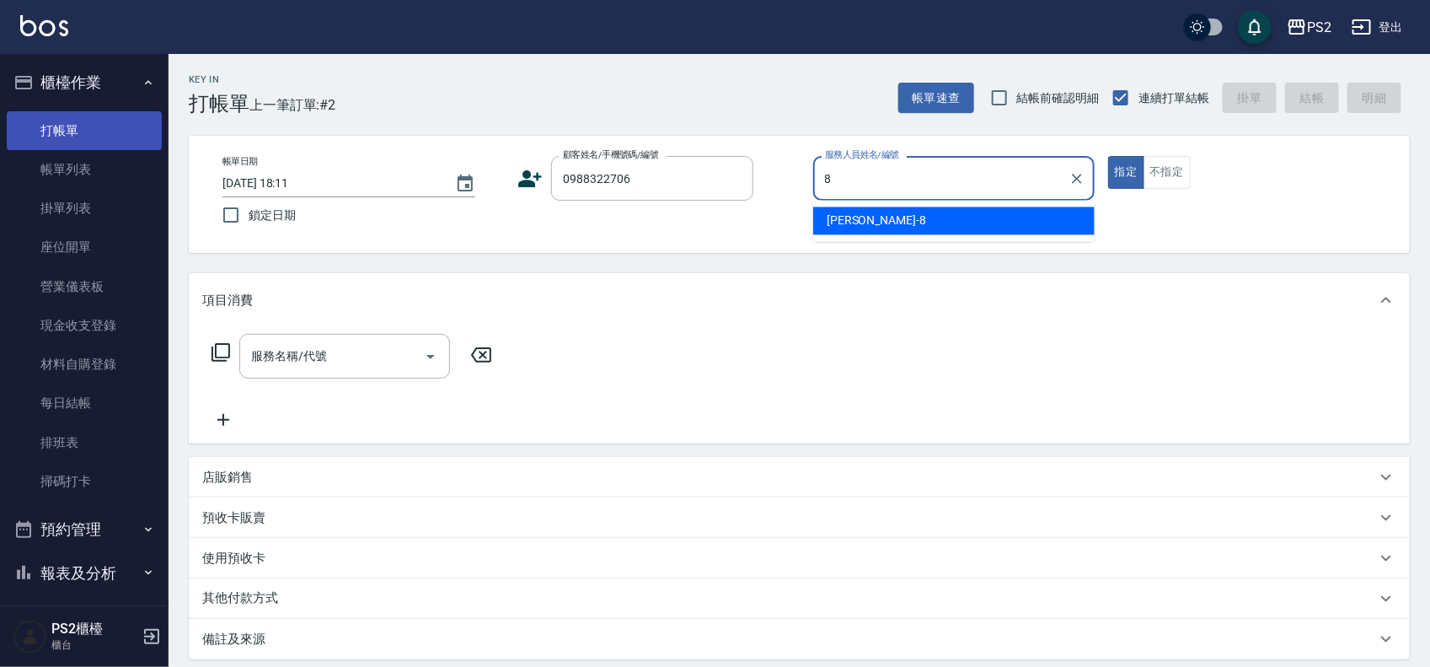
type input "Lori-8"
type button "true"
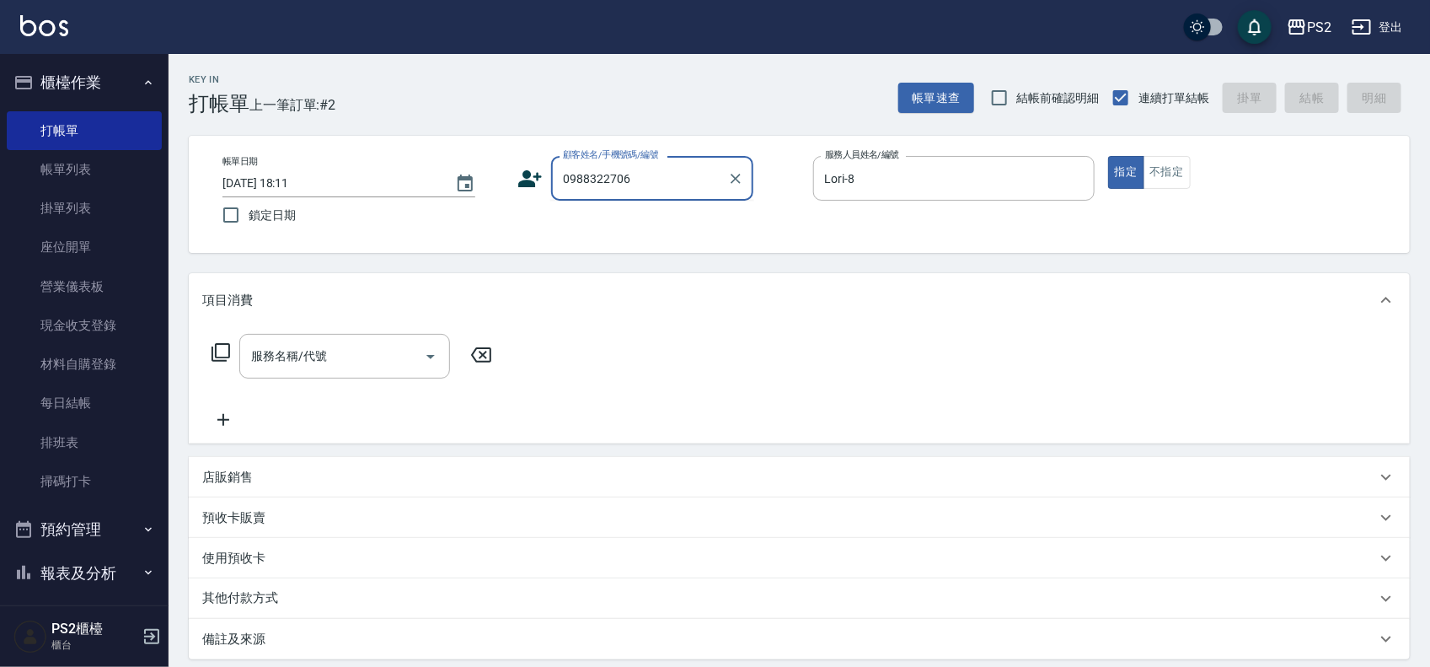
drag, startPoint x: 576, startPoint y: 174, endPoint x: 491, endPoint y: 177, distance: 84.4
click at [496, 177] on div "帳單日期 [DATE] 18:11 鎖定日期 顧客姓名/手機號碼/編號 0988322706 顧客姓名/手機號碼/編號 服務人員姓名/編號 [PERSON_N…" at bounding box center [799, 194] width 1181 height 77
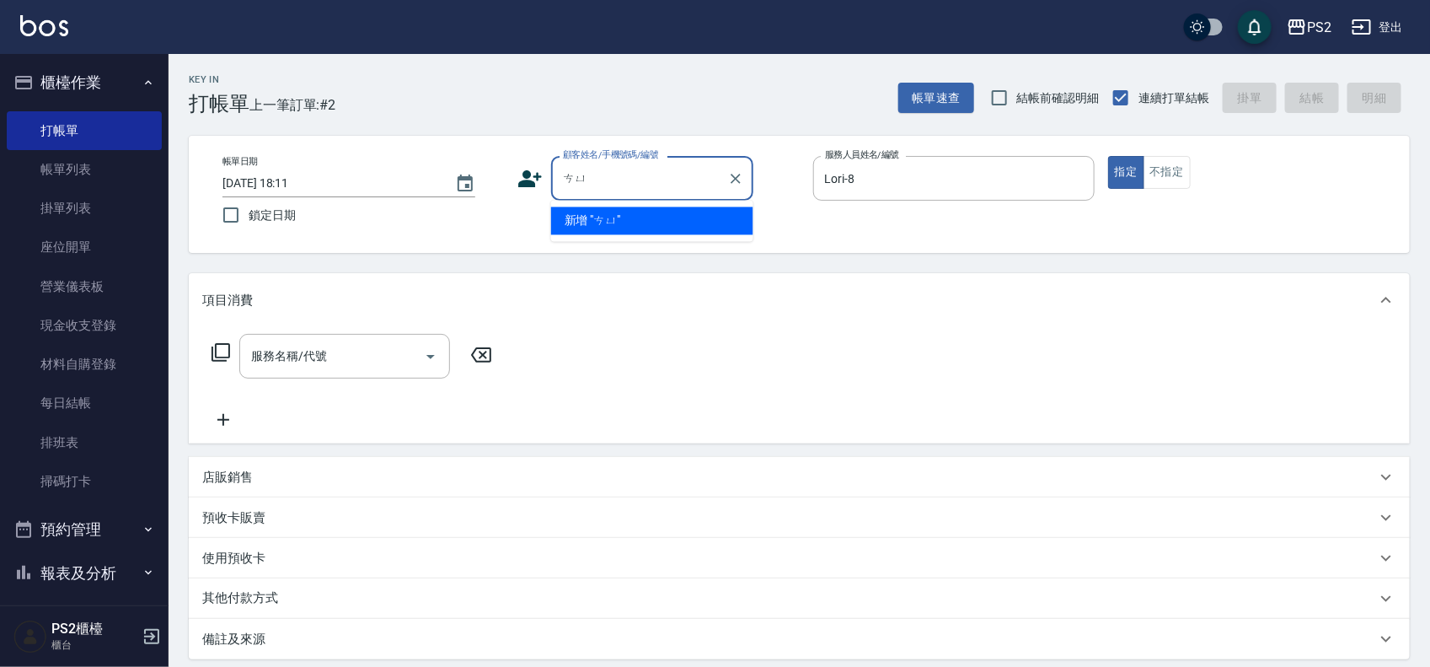
type input "ㄘ"
click at [701, 222] on li "[PERSON_NAME]/0988322806/" at bounding box center [652, 221] width 202 height 28
type input "[PERSON_NAME]/0988322806/"
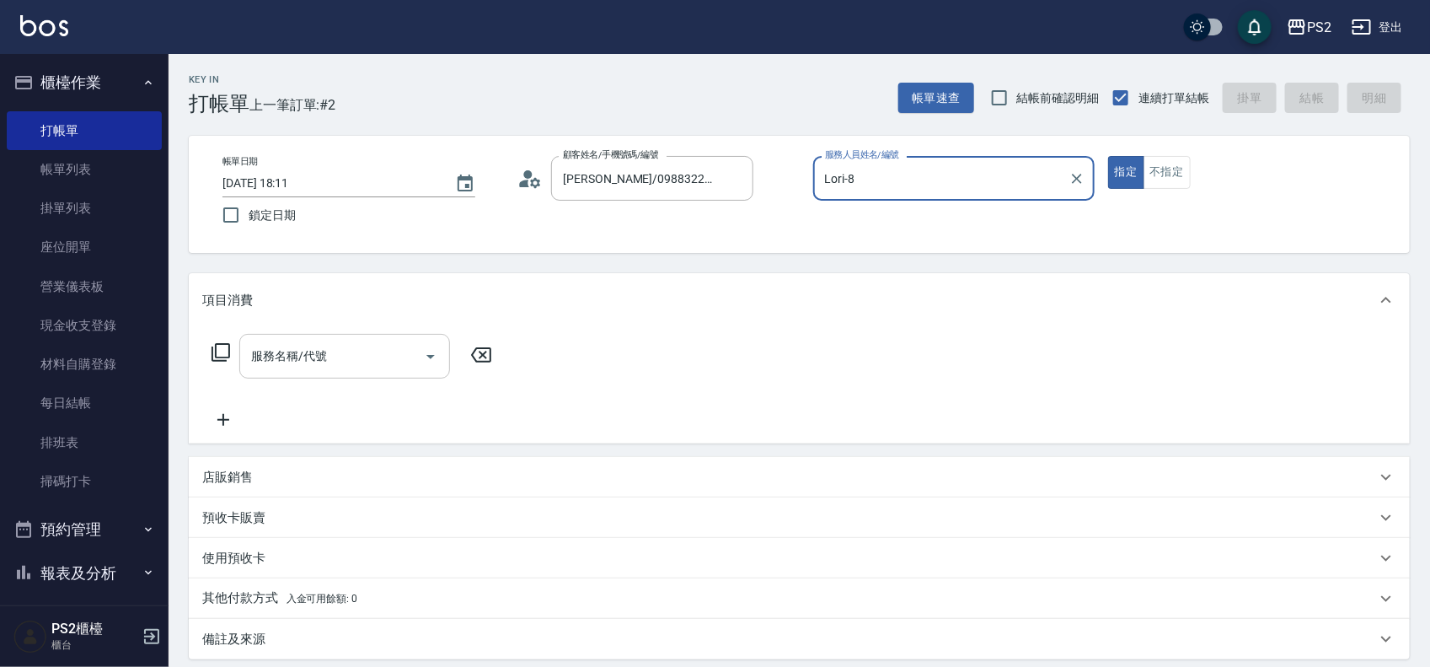
click at [295, 355] on div "服務名稱/代號 服務名稱/代號" at bounding box center [344, 356] width 211 height 45
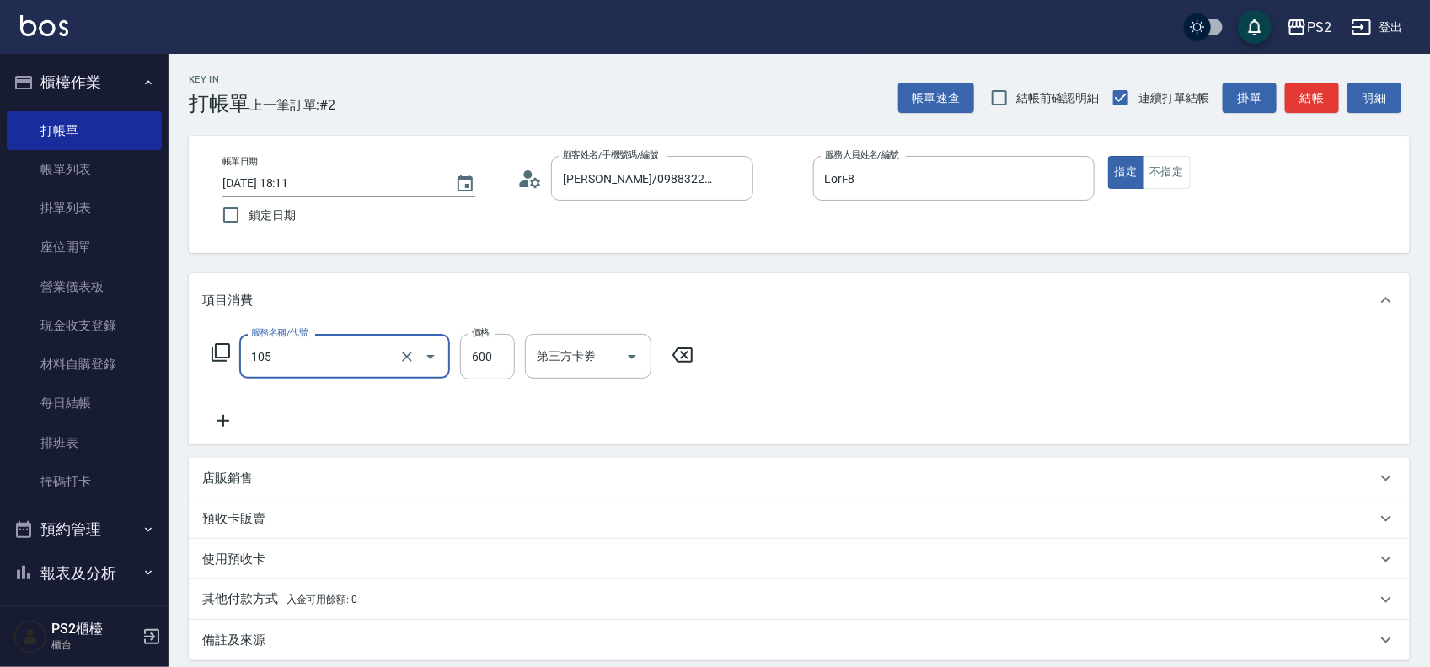
type input "A級洗剪600(105)"
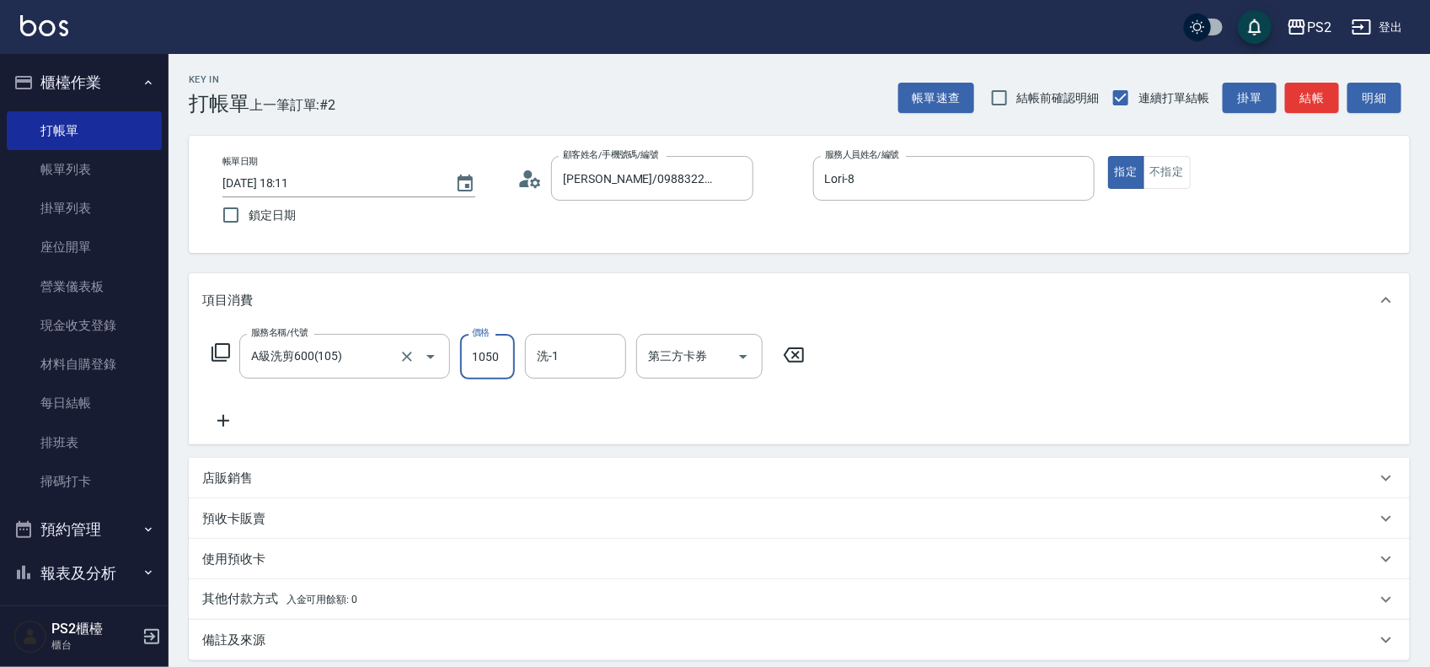
type input "1050"
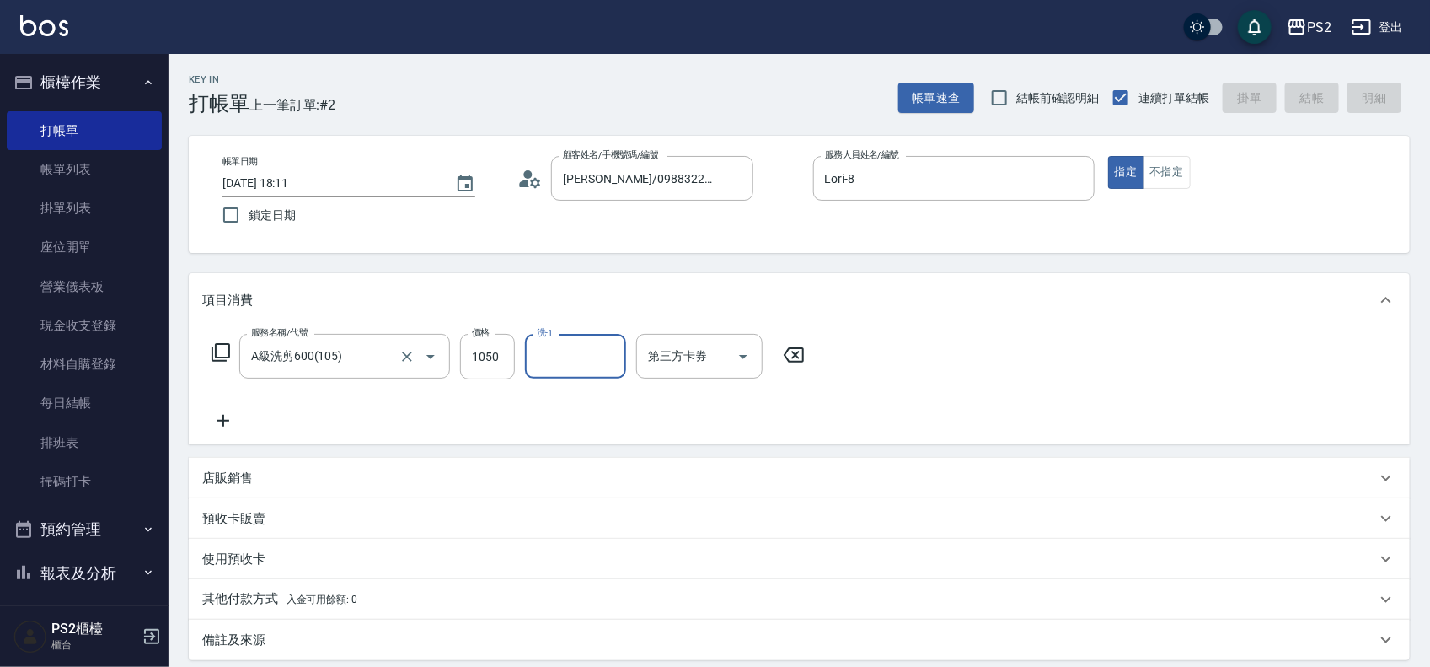
type input "[DATE] 18:12"
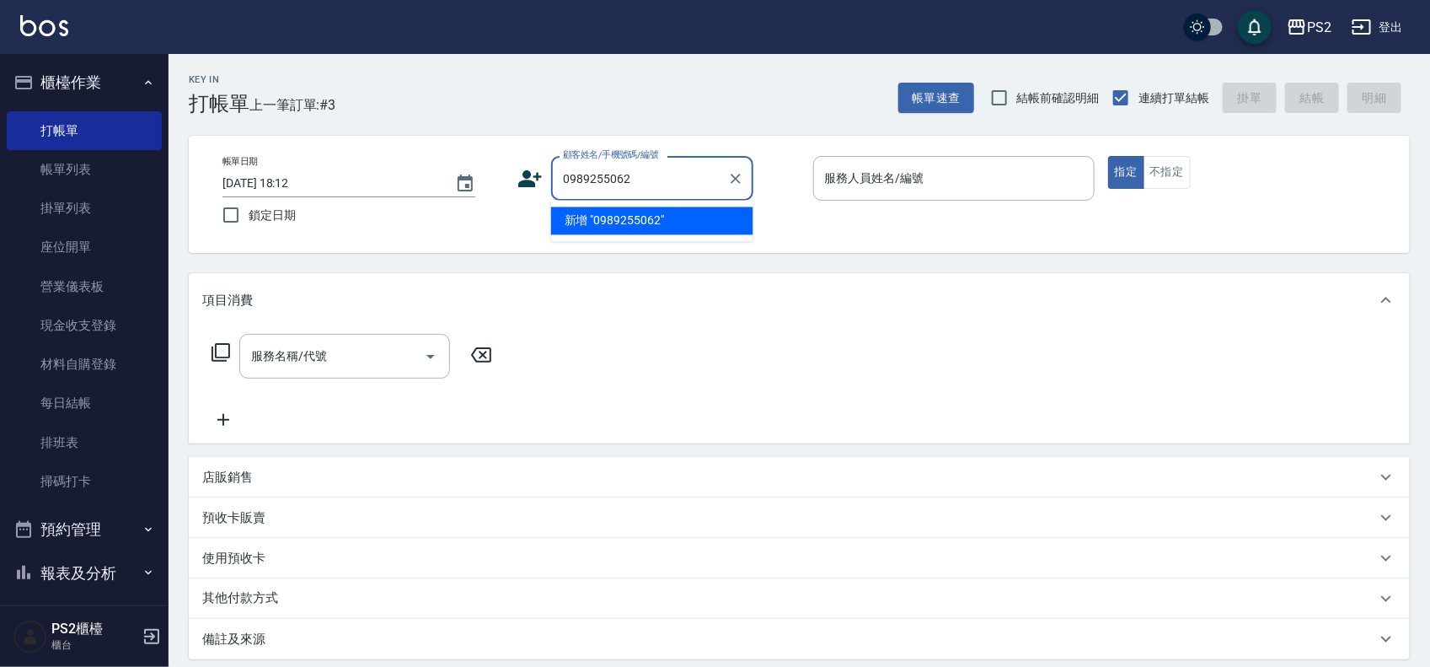
type input "0989255062"
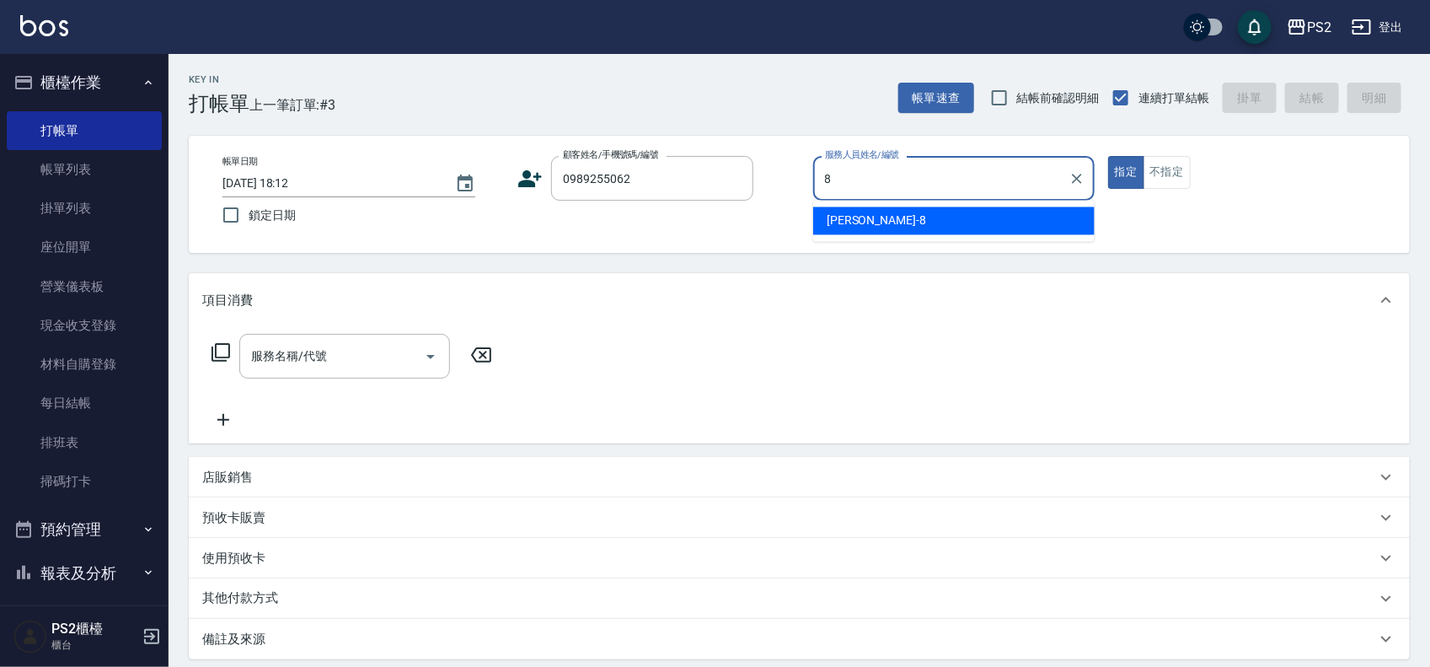
type input "Lori-8"
type input "[PERSON_NAME]/0989255062/"
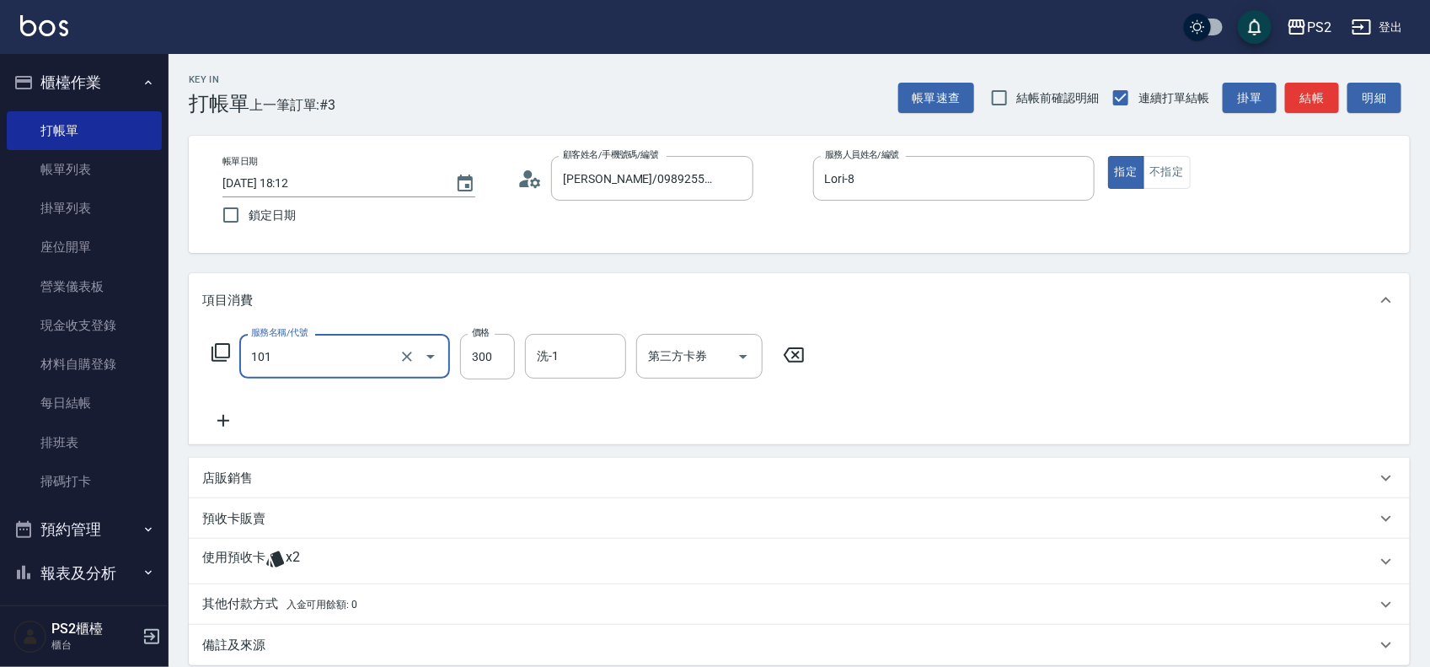
type input "洗髮(101)"
type input "400"
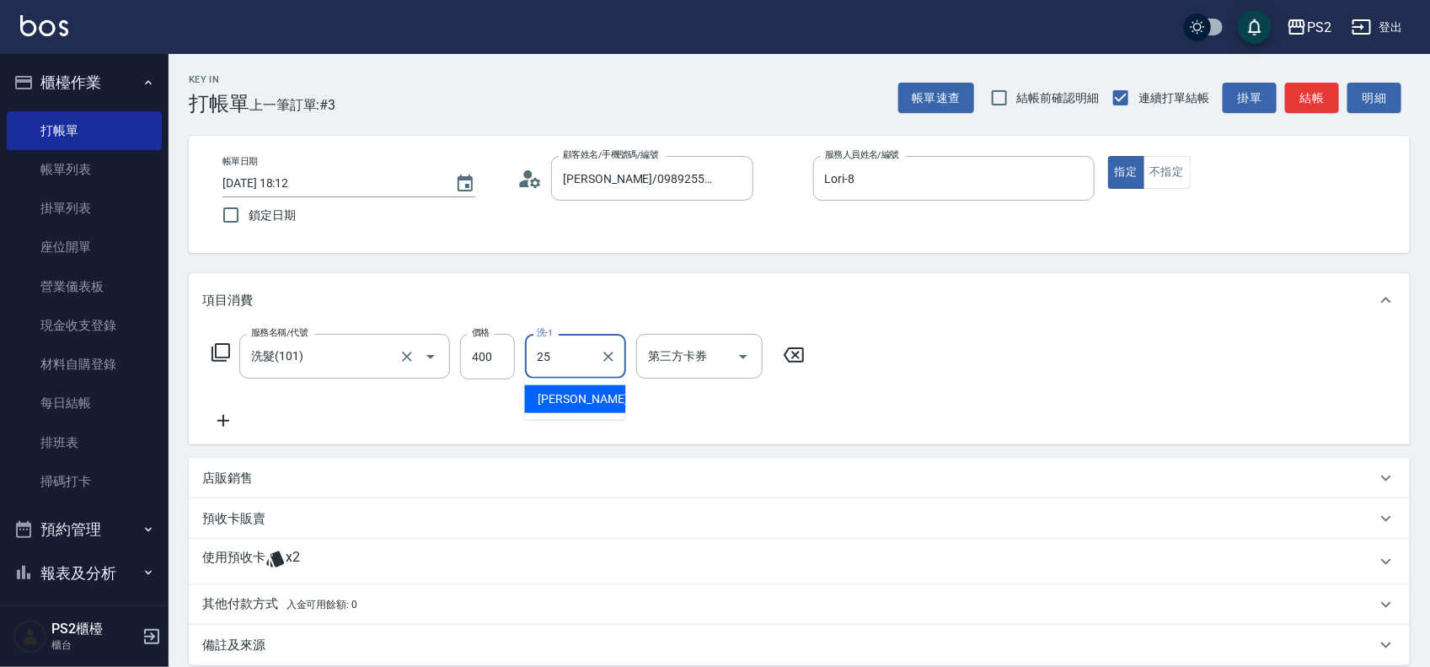
type input "[PERSON_NAME]-25"
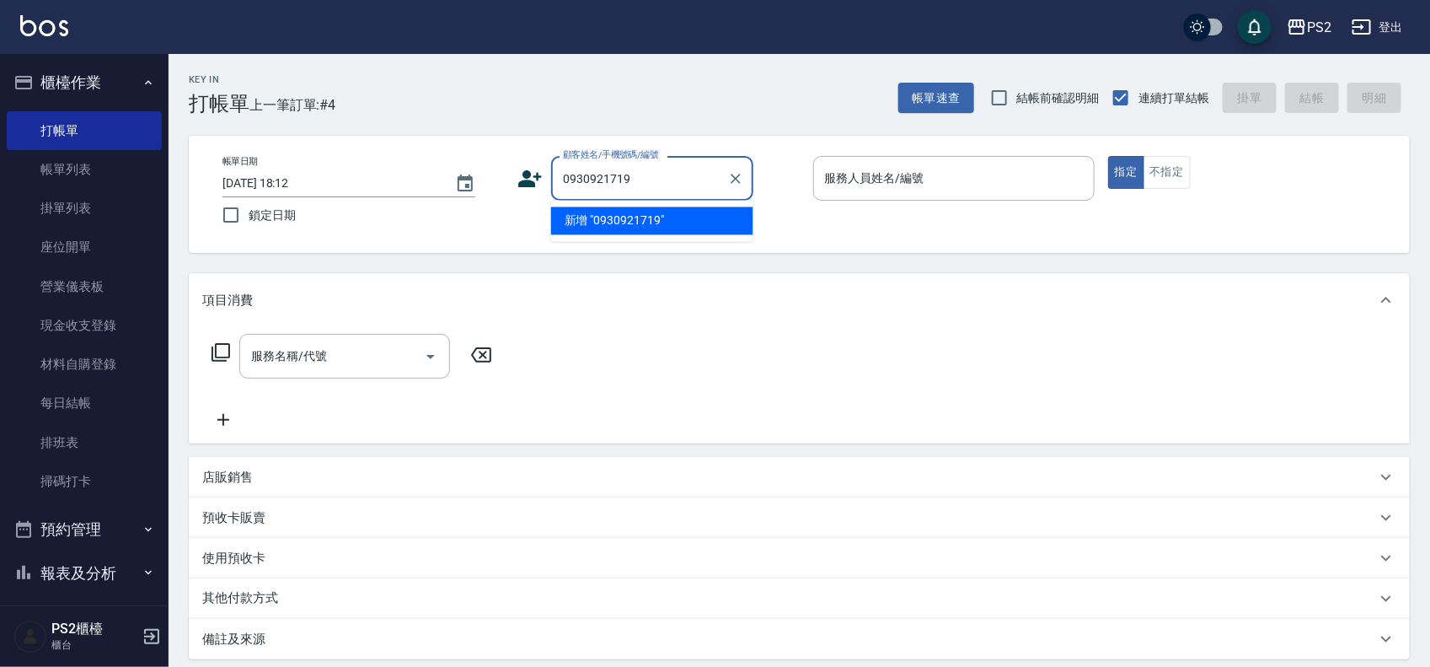
type input "0930921719"
type input "+"
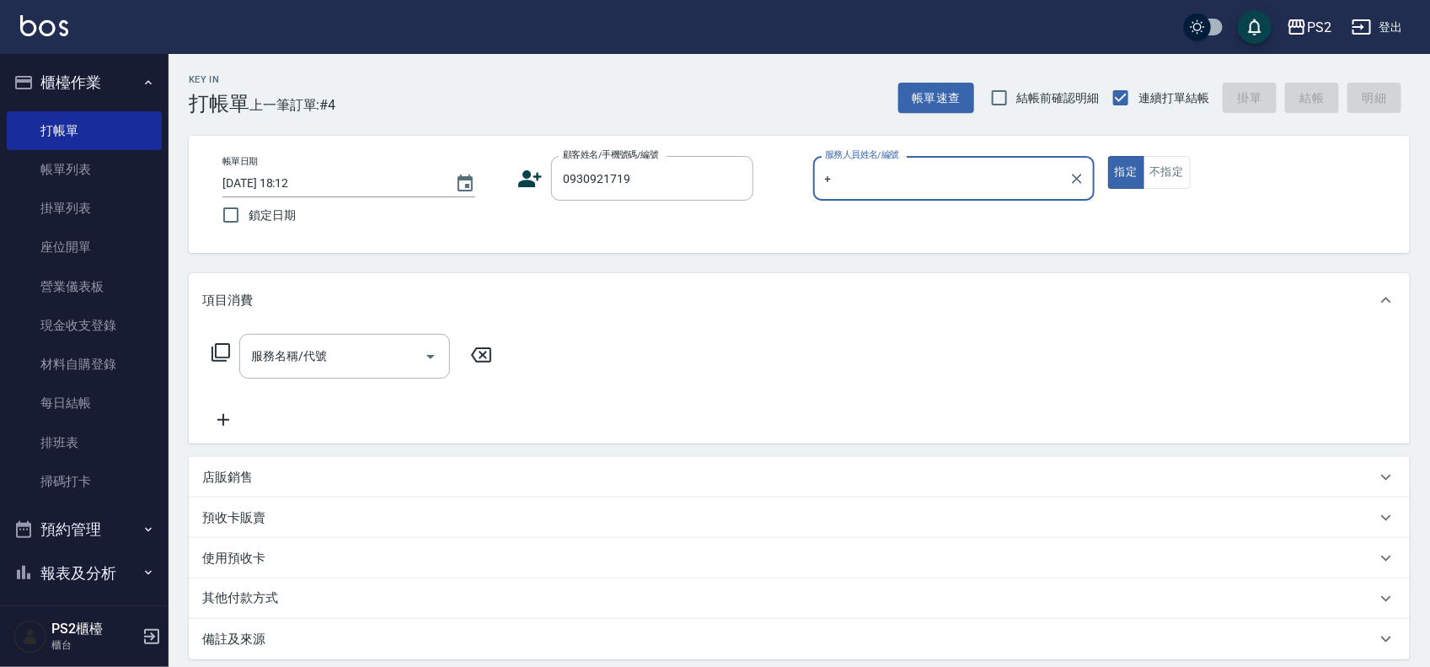
type input "[PERSON_NAME]/0930921719/"
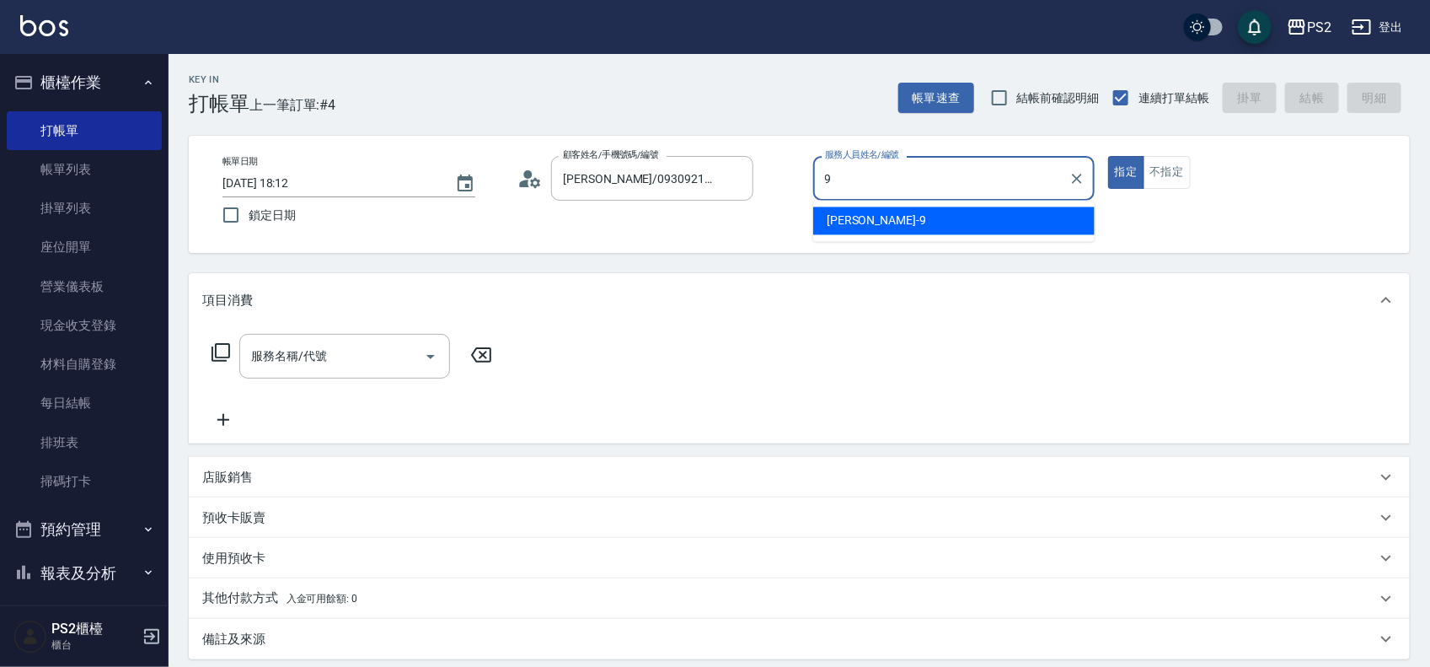
type input "[PERSON_NAME]-9"
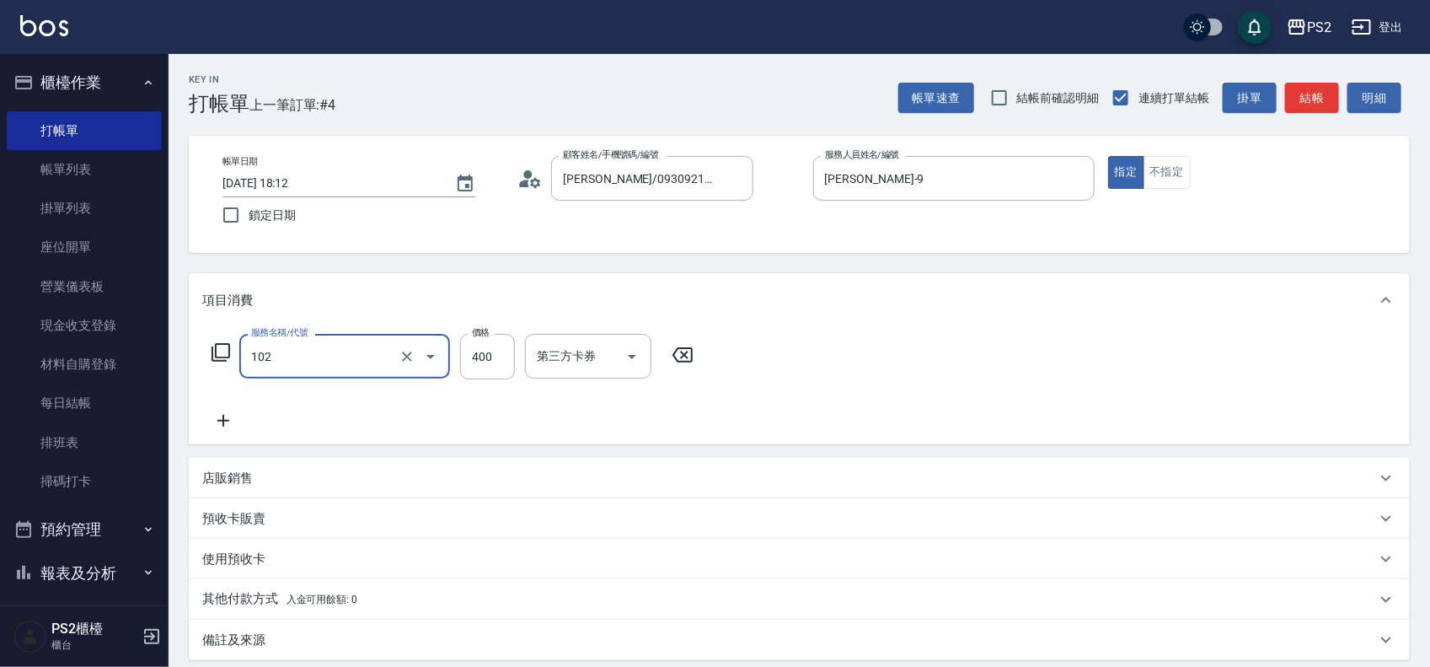
type input "精油洗髮(102)"
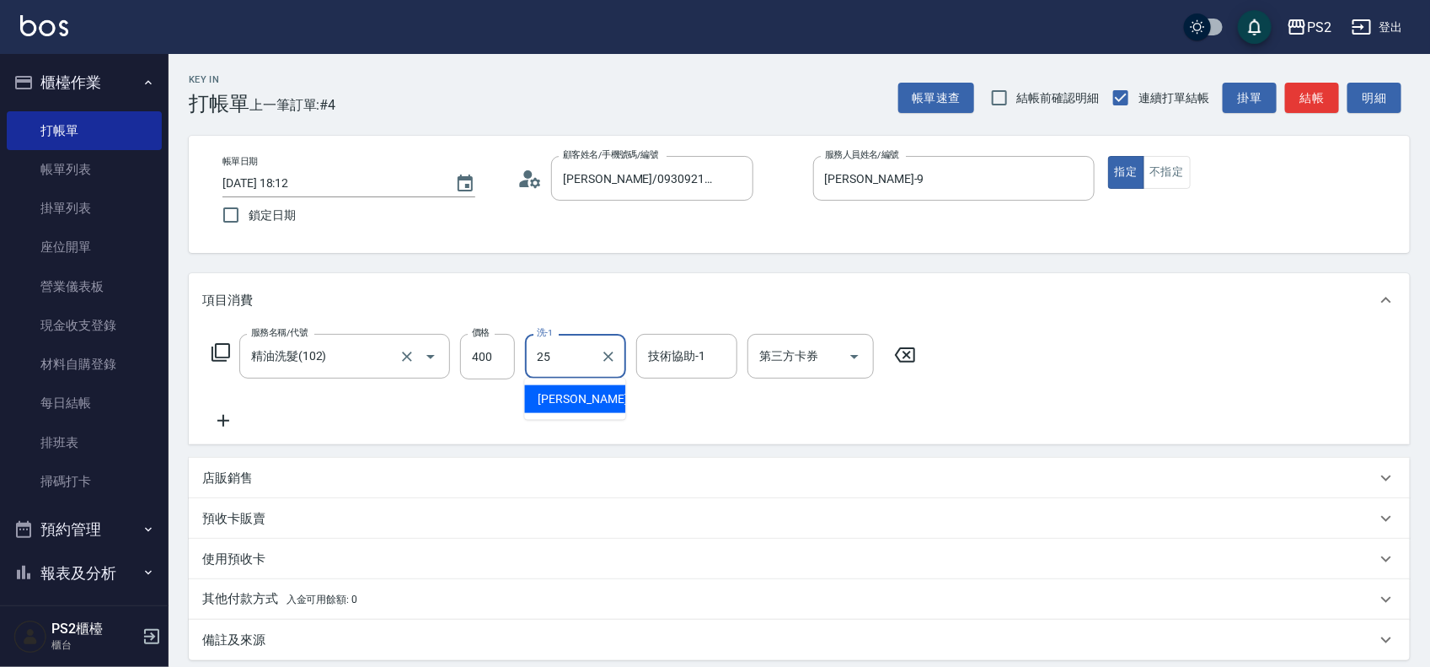
type input "[PERSON_NAME]-25"
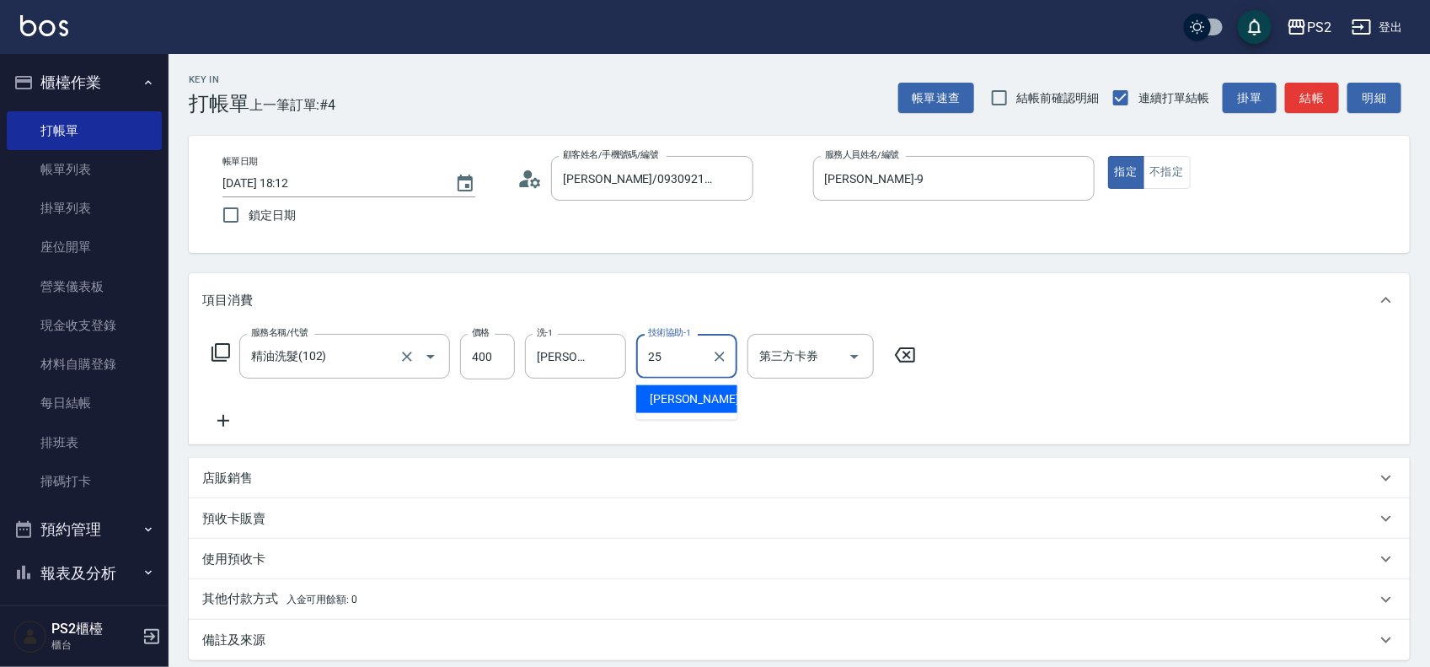
type input "[PERSON_NAME]-25"
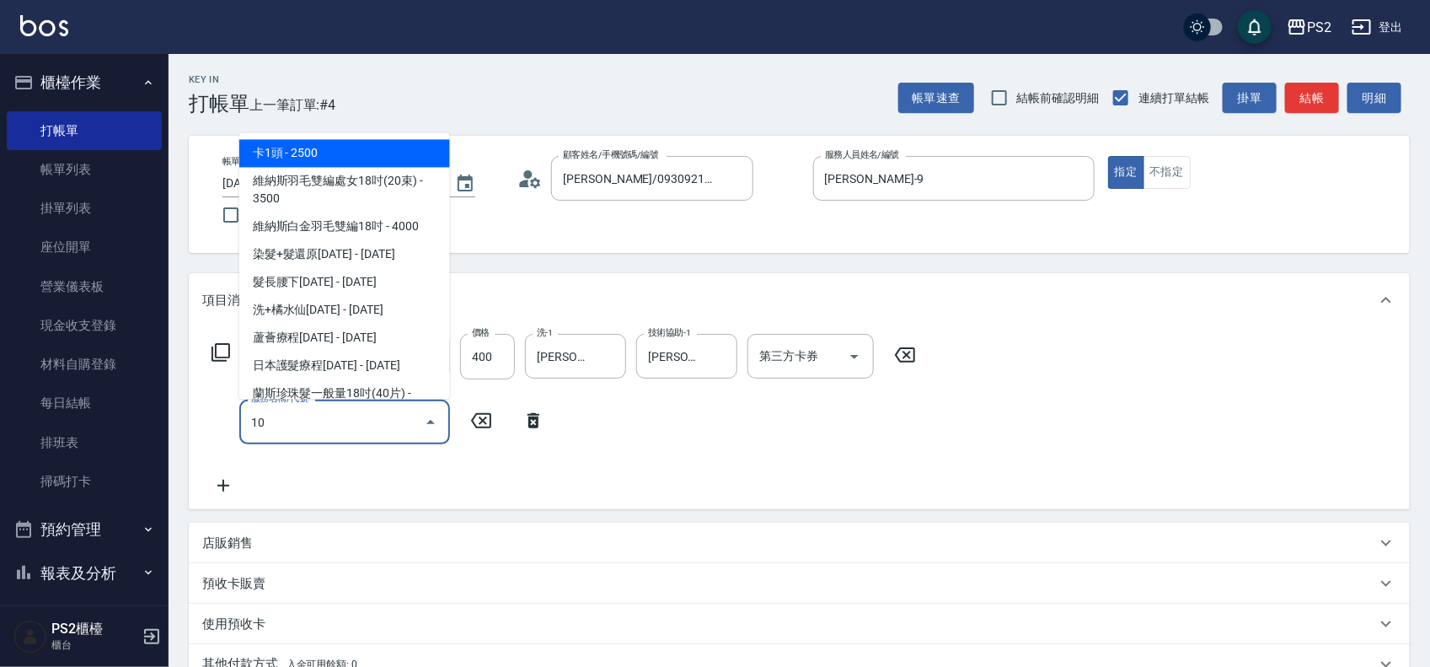
type input "106"
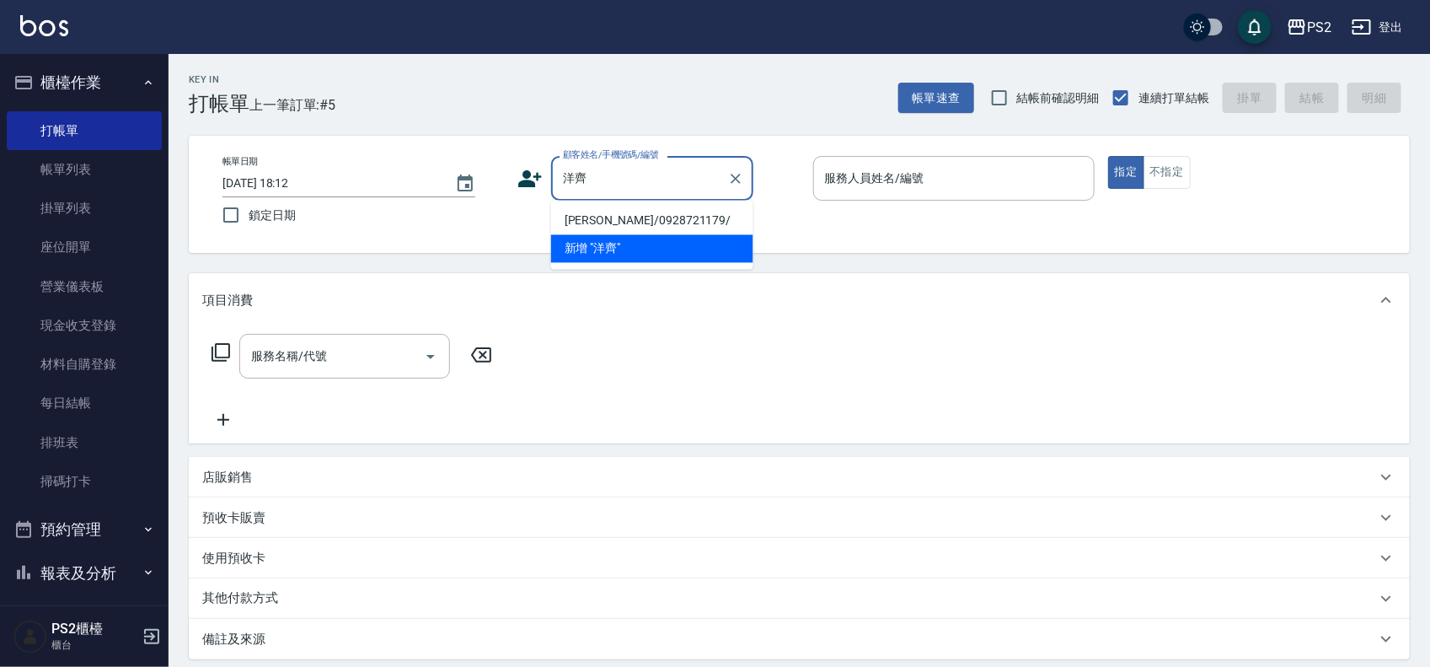
click at [666, 219] on li "[PERSON_NAME]/0928721179/" at bounding box center [652, 221] width 202 height 28
type input "[PERSON_NAME]/0928721179/"
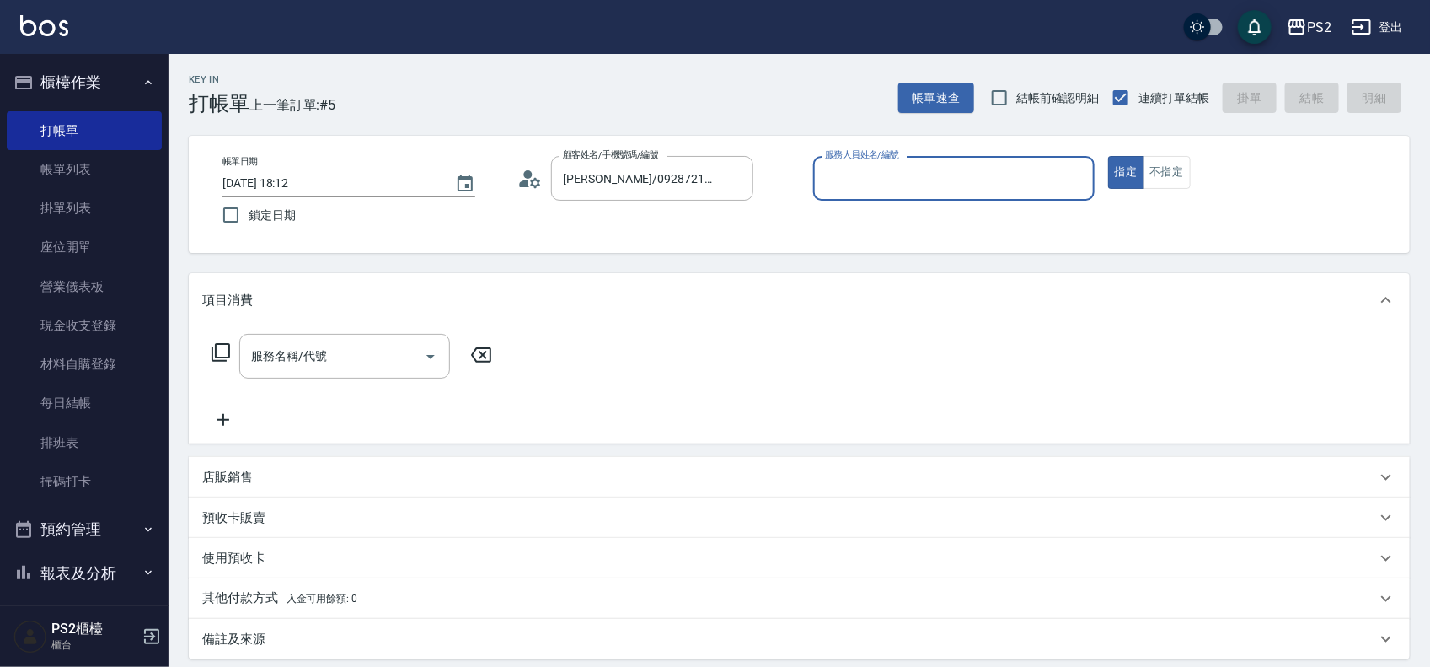
click at [521, 178] on icon at bounding box center [530, 178] width 25 height 25
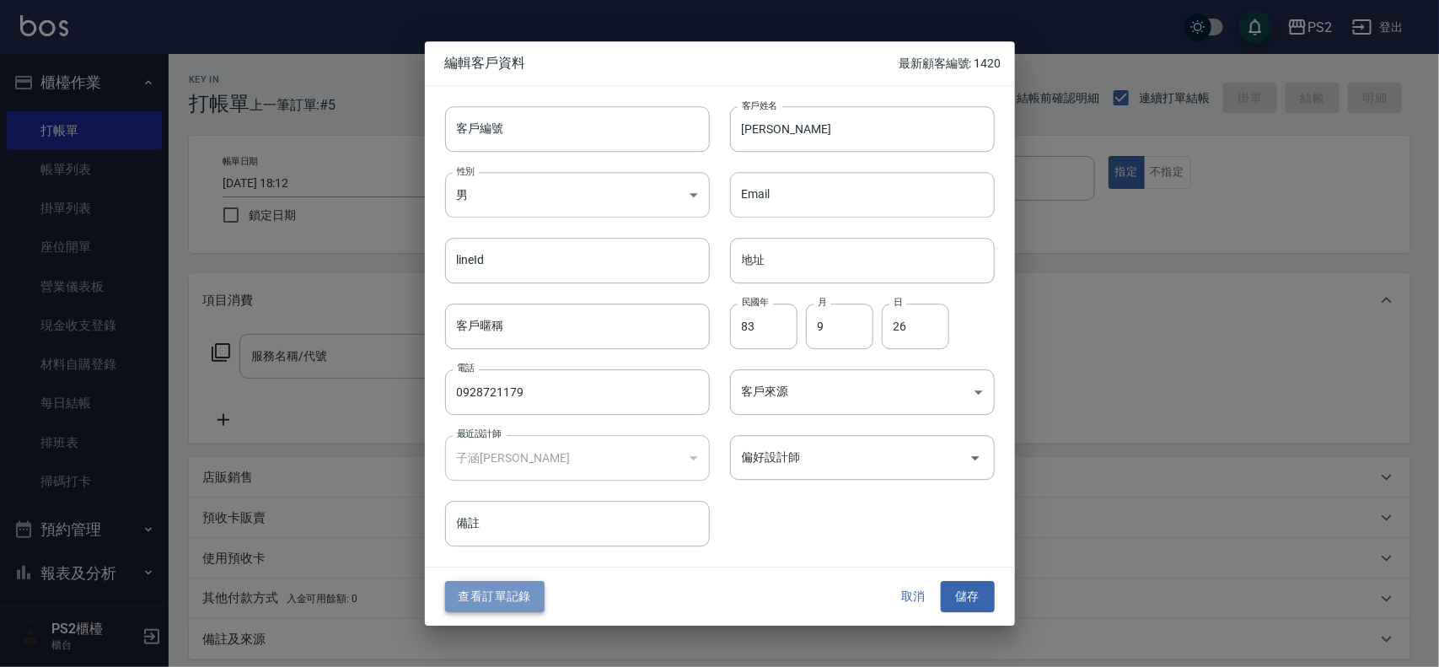
click at [503, 594] on button "查看訂單記錄" at bounding box center [494, 597] width 99 height 31
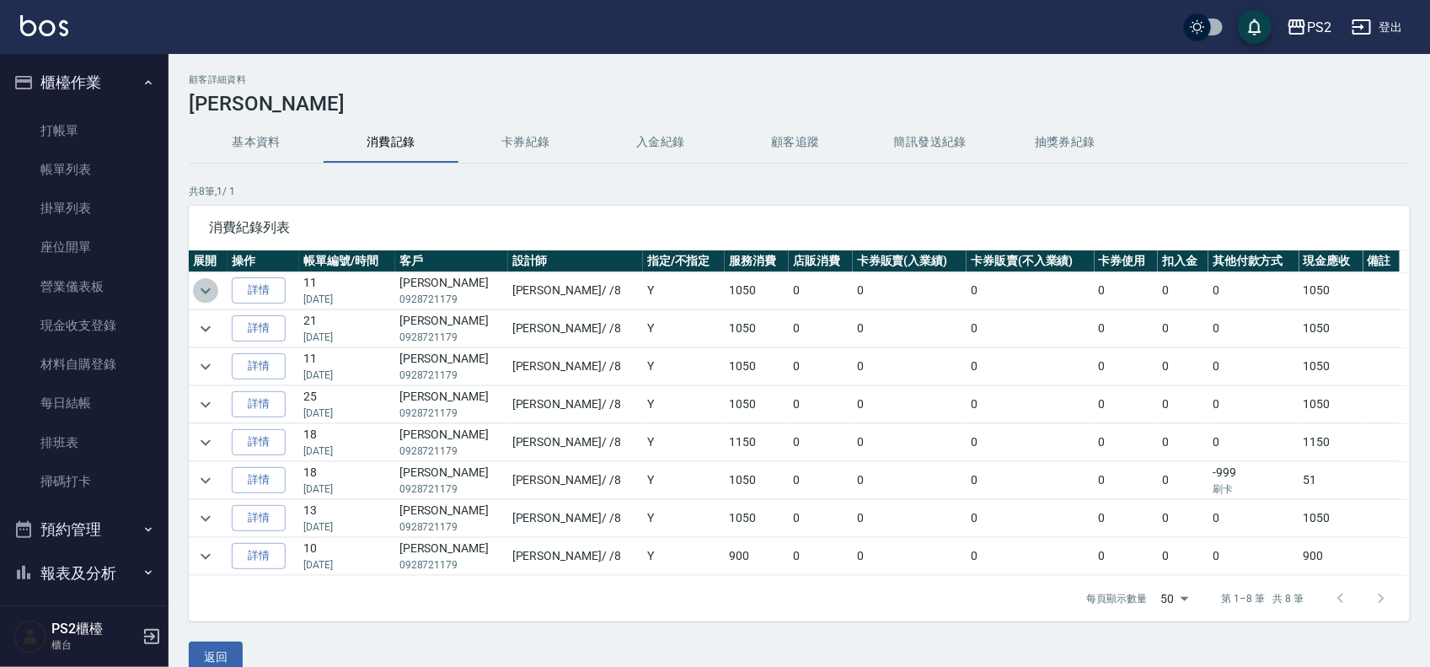
click at [207, 285] on icon "expand row" at bounding box center [206, 291] width 20 height 20
click at [202, 288] on icon "expand row" at bounding box center [206, 290] width 10 height 6
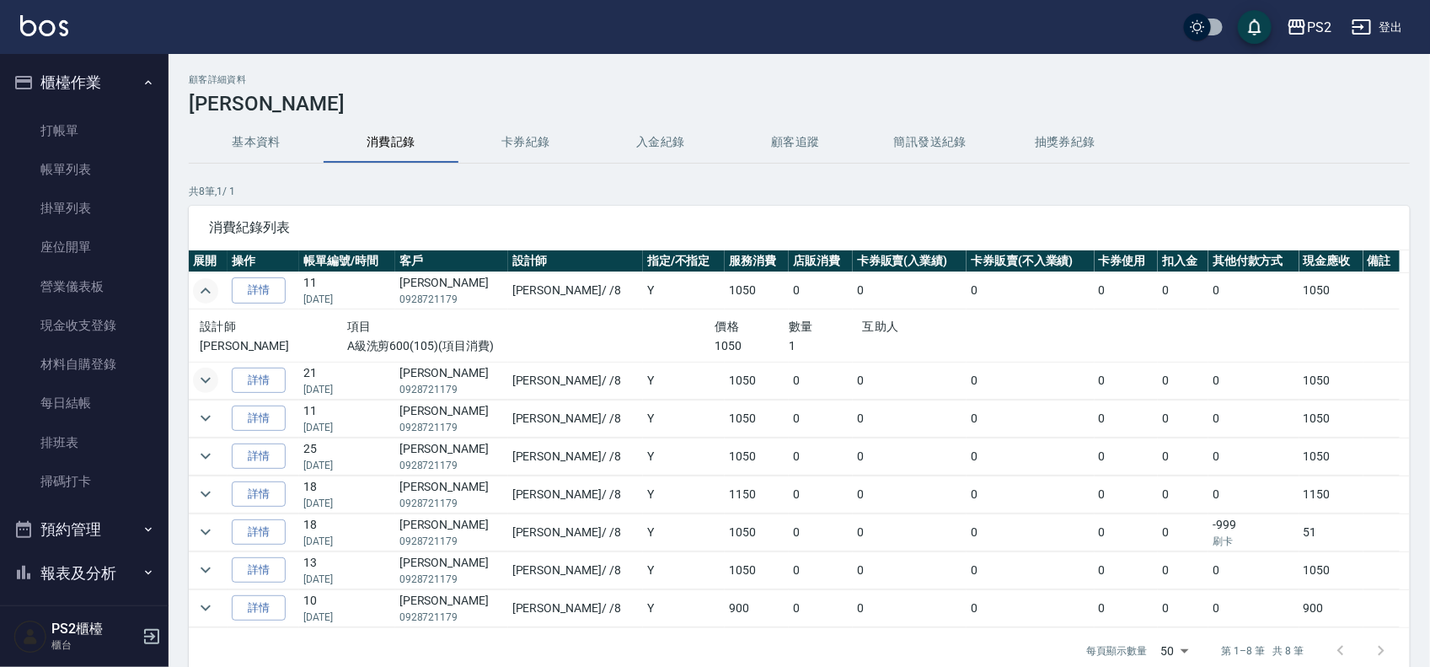
click at [208, 381] on icon "expand row" at bounding box center [206, 381] width 10 height 6
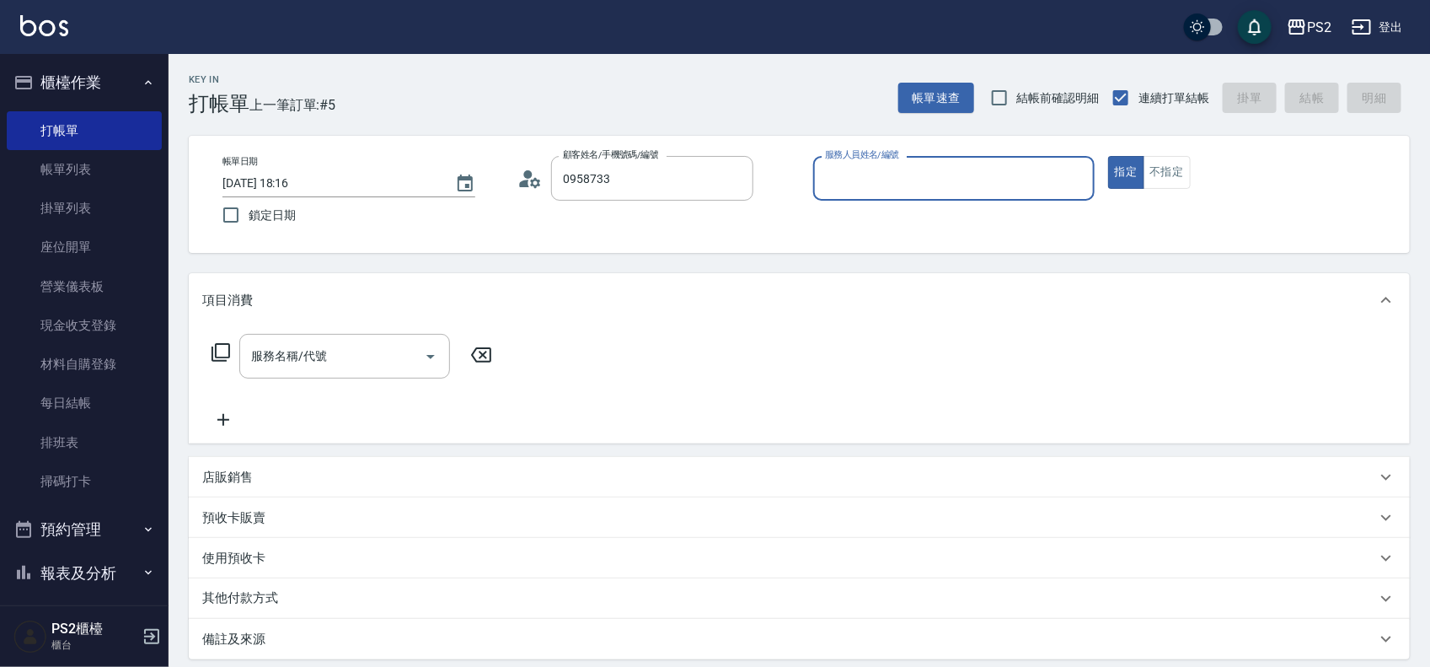
type input "[PERSON_NAME]/0958733681/"
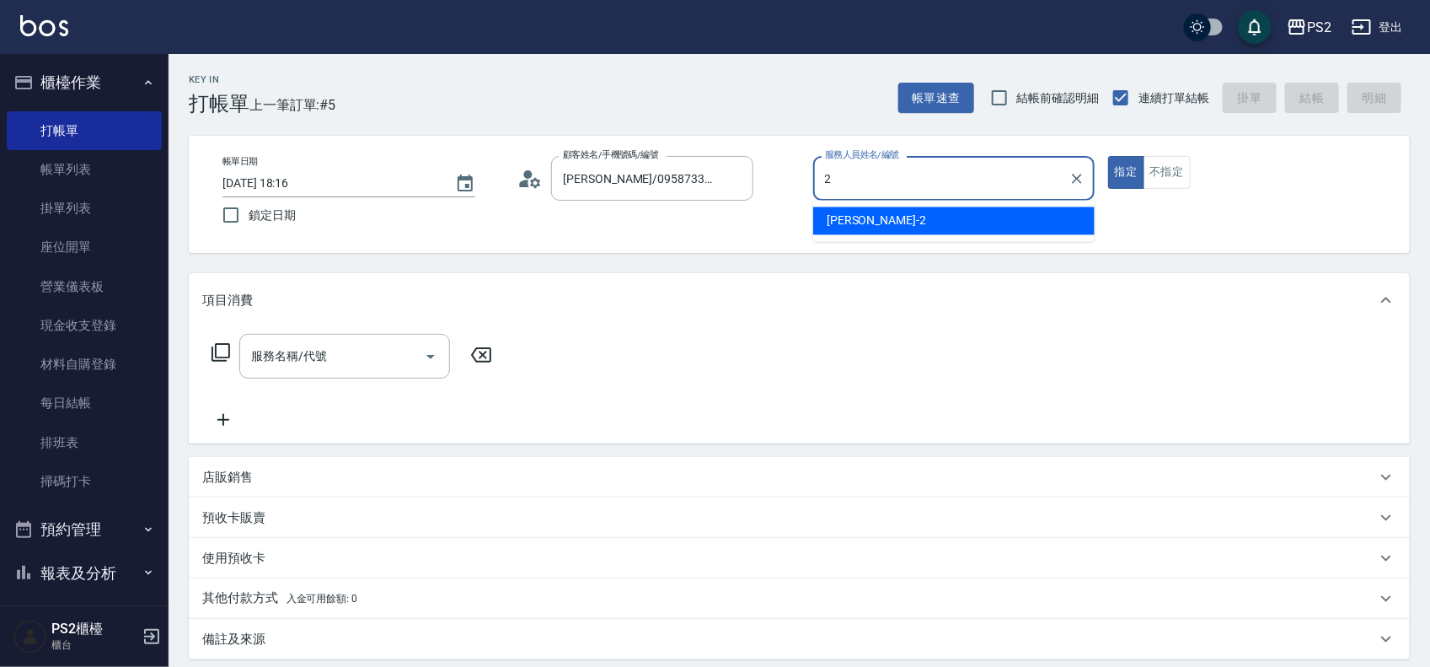
type input "[PERSON_NAME]-2"
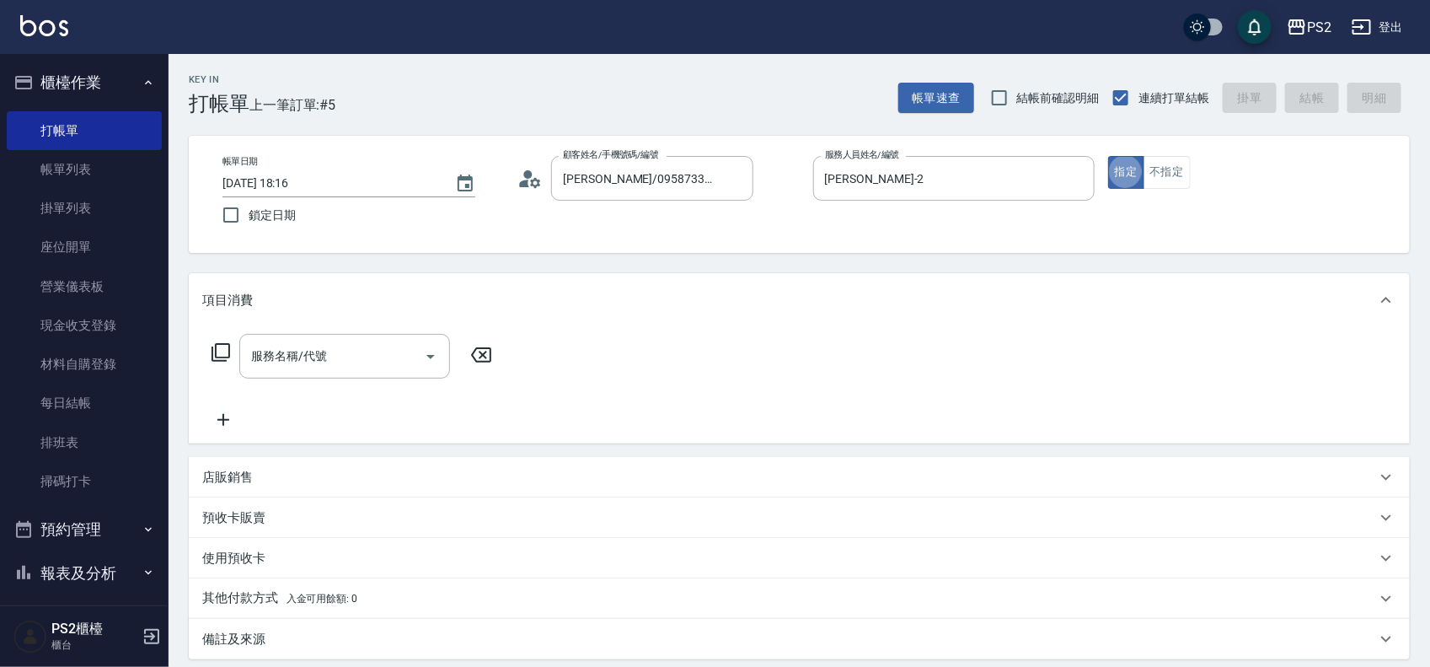
type button "true"
click at [207, 350] on div "服務名稱/代號 服務名稱/代號" at bounding box center [352, 356] width 300 height 45
click at [211, 350] on icon at bounding box center [221, 352] width 20 height 20
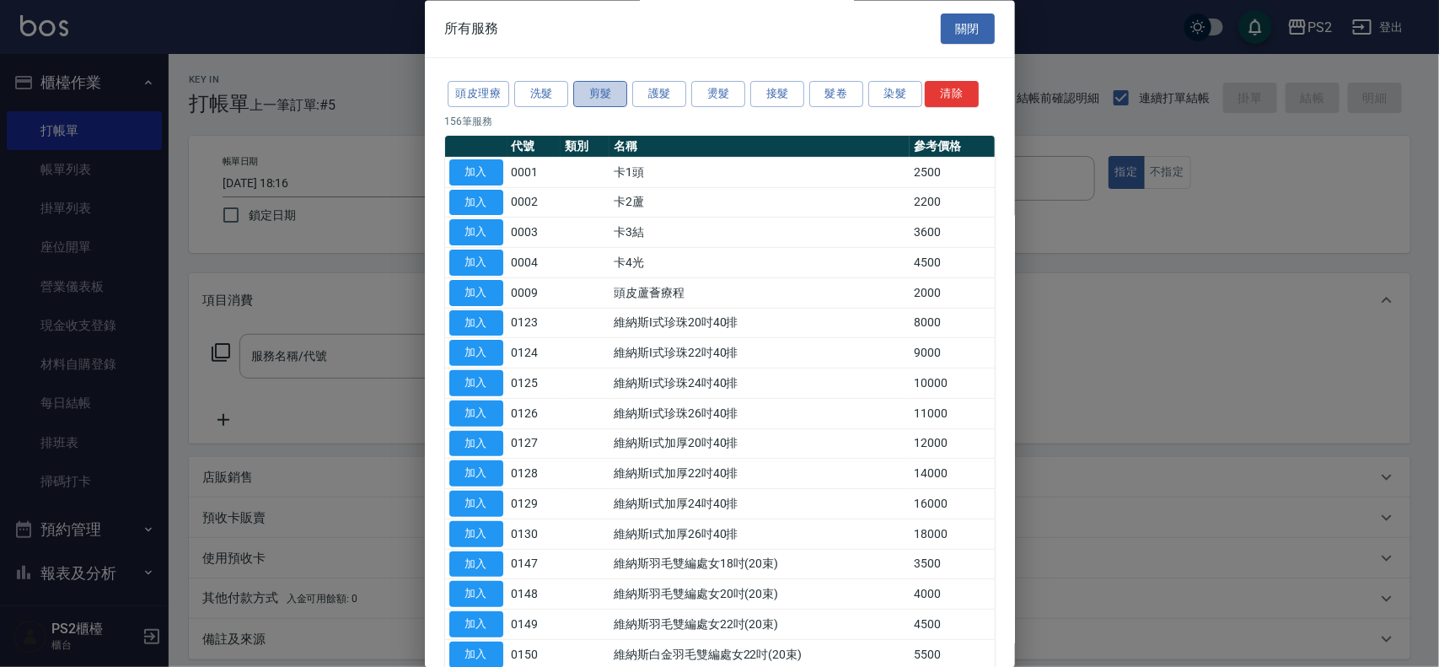
click at [591, 86] on button "剪髮" at bounding box center [600, 95] width 54 height 26
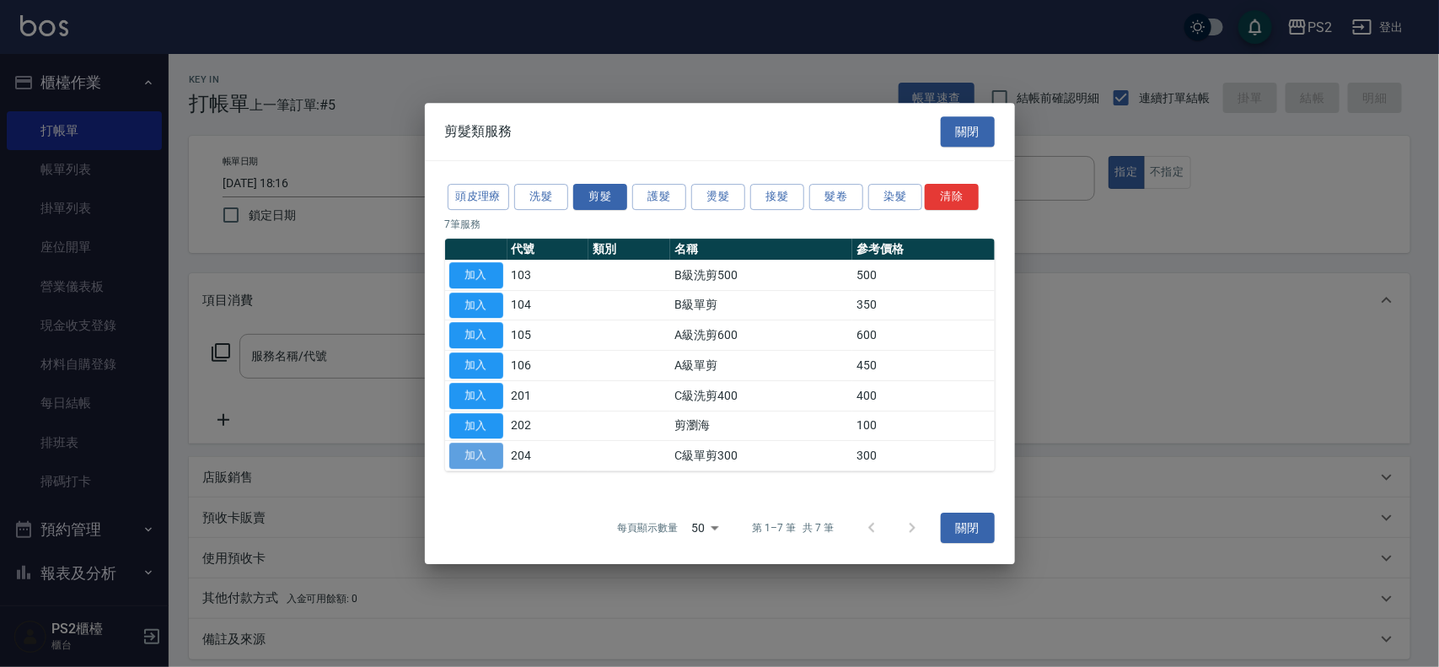
click at [470, 460] on button "加入" at bounding box center [476, 456] width 54 height 26
type input "C級單剪300(204)"
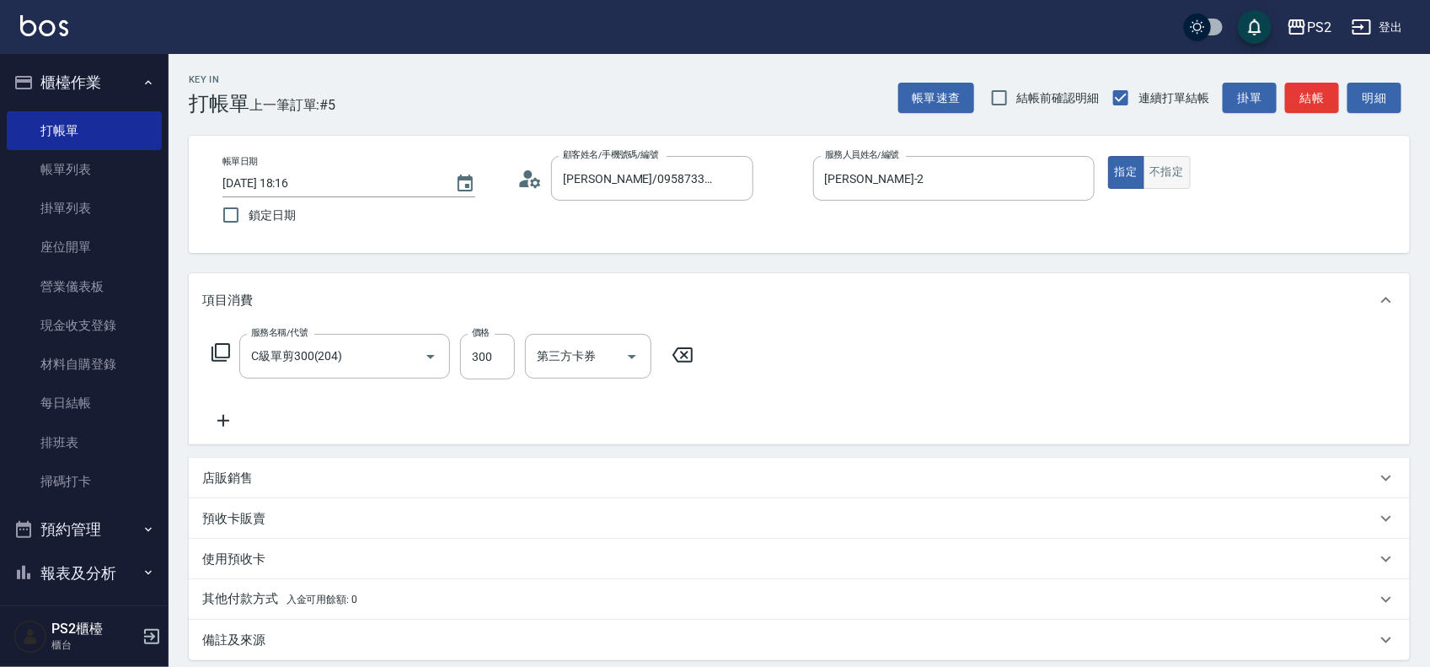
click at [1148, 170] on button "不指定" at bounding box center [1167, 172] width 47 height 33
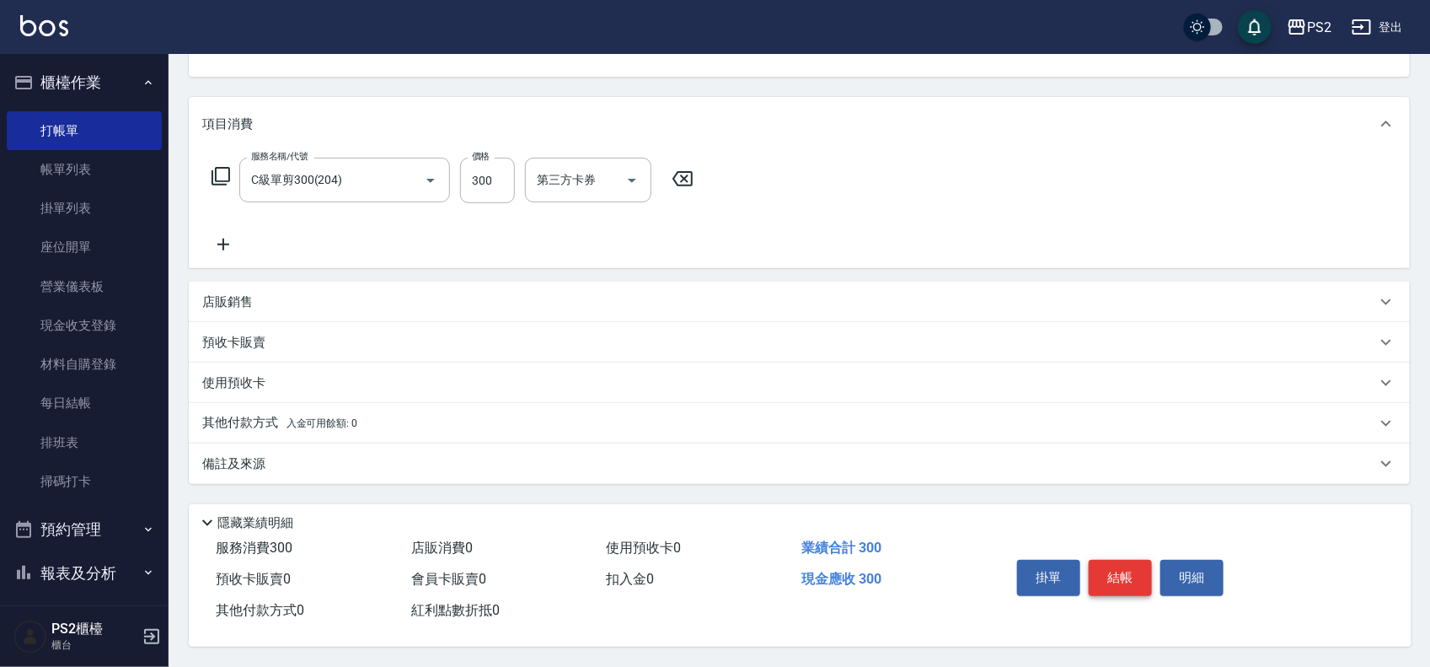
click at [1118, 562] on button "結帳" at bounding box center [1120, 577] width 63 height 35
type input "[DATE] 18:31"
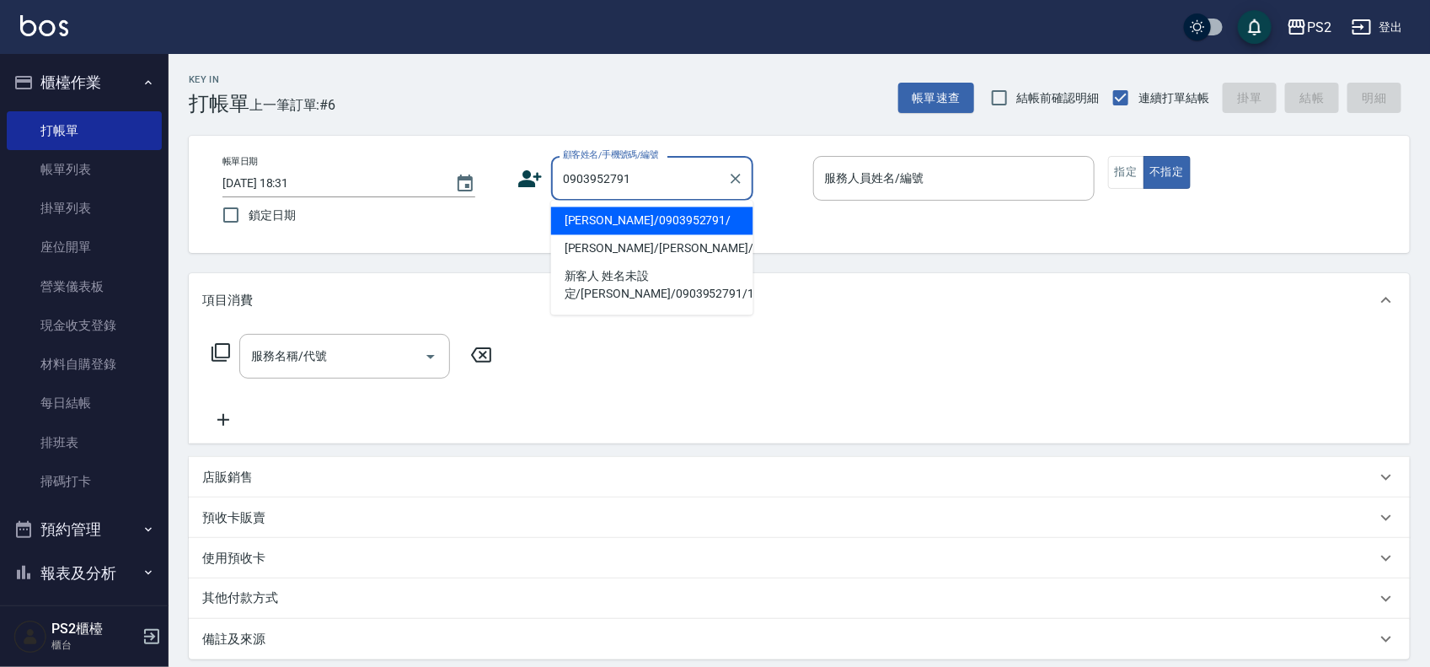
type input "[PERSON_NAME]/0903952791/"
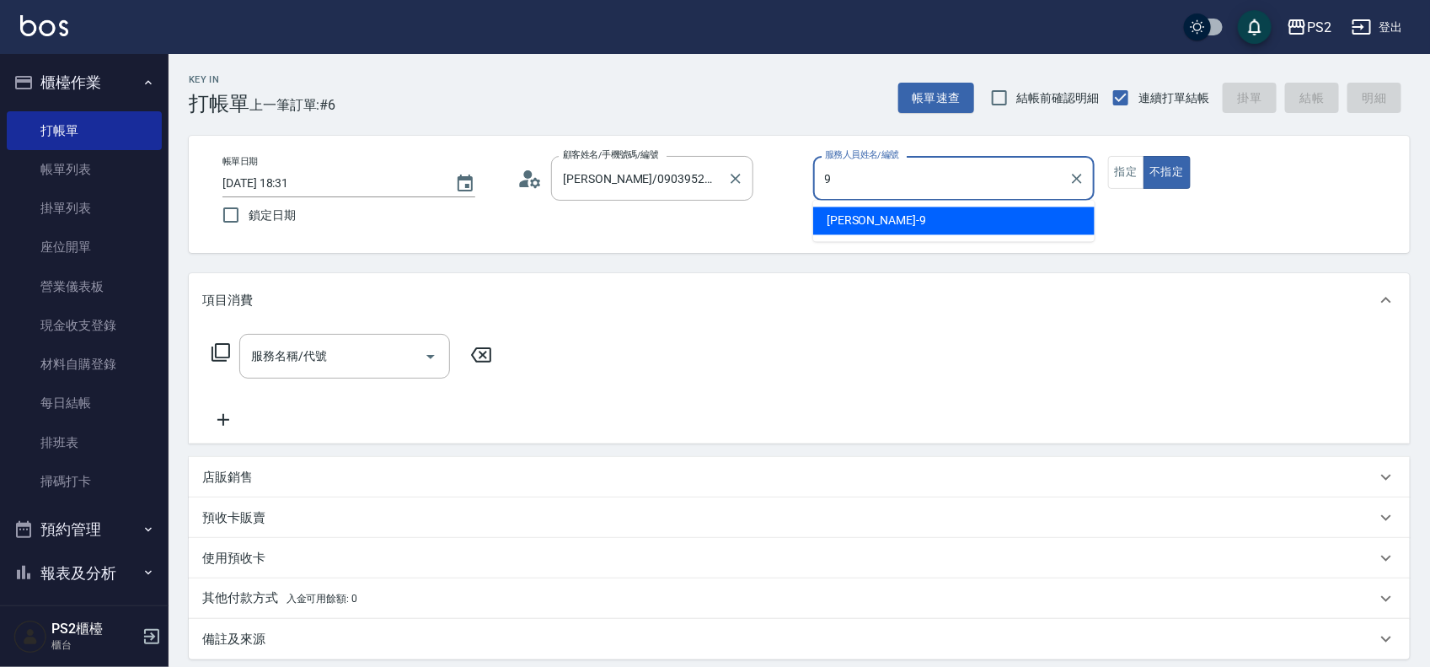
type input "[PERSON_NAME]-9"
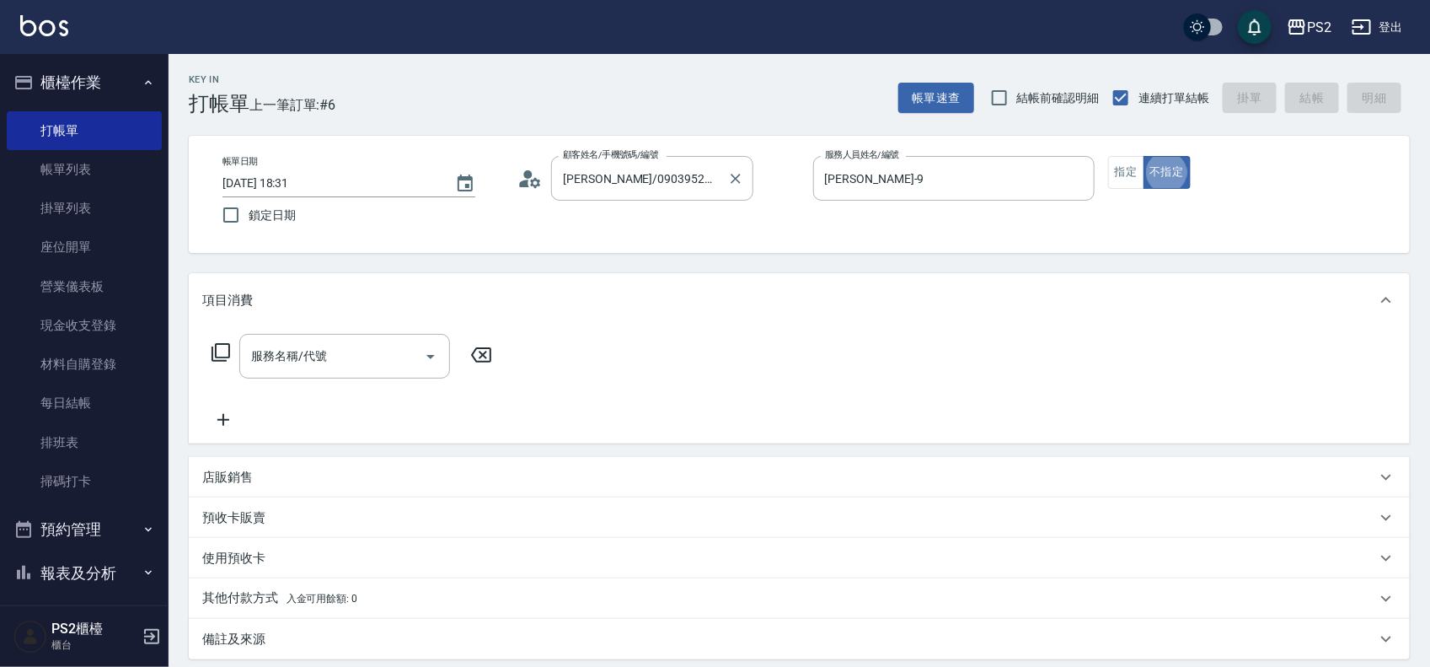
type button "false"
click at [1113, 178] on button "指定" at bounding box center [1126, 172] width 36 height 33
click at [220, 348] on icon at bounding box center [221, 352] width 20 height 20
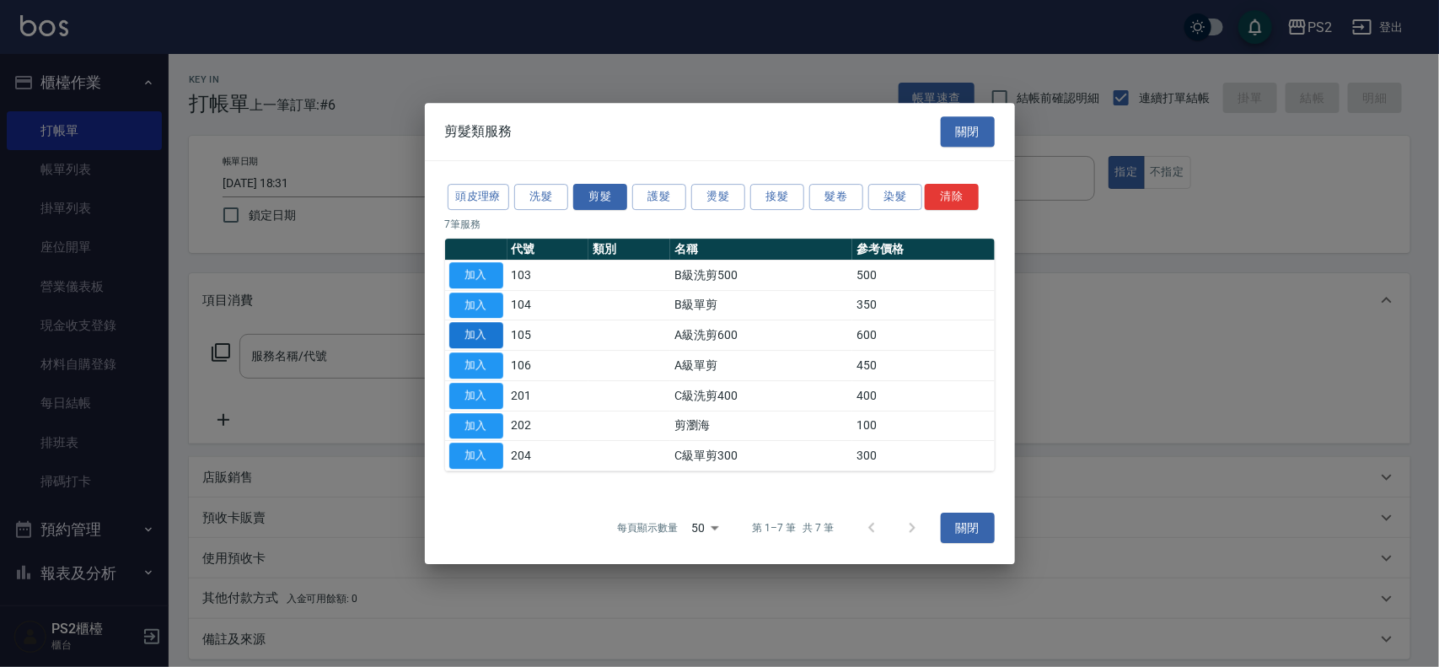
click at [481, 337] on button "加入" at bounding box center [476, 335] width 54 height 26
type input "A級洗剪600(105)"
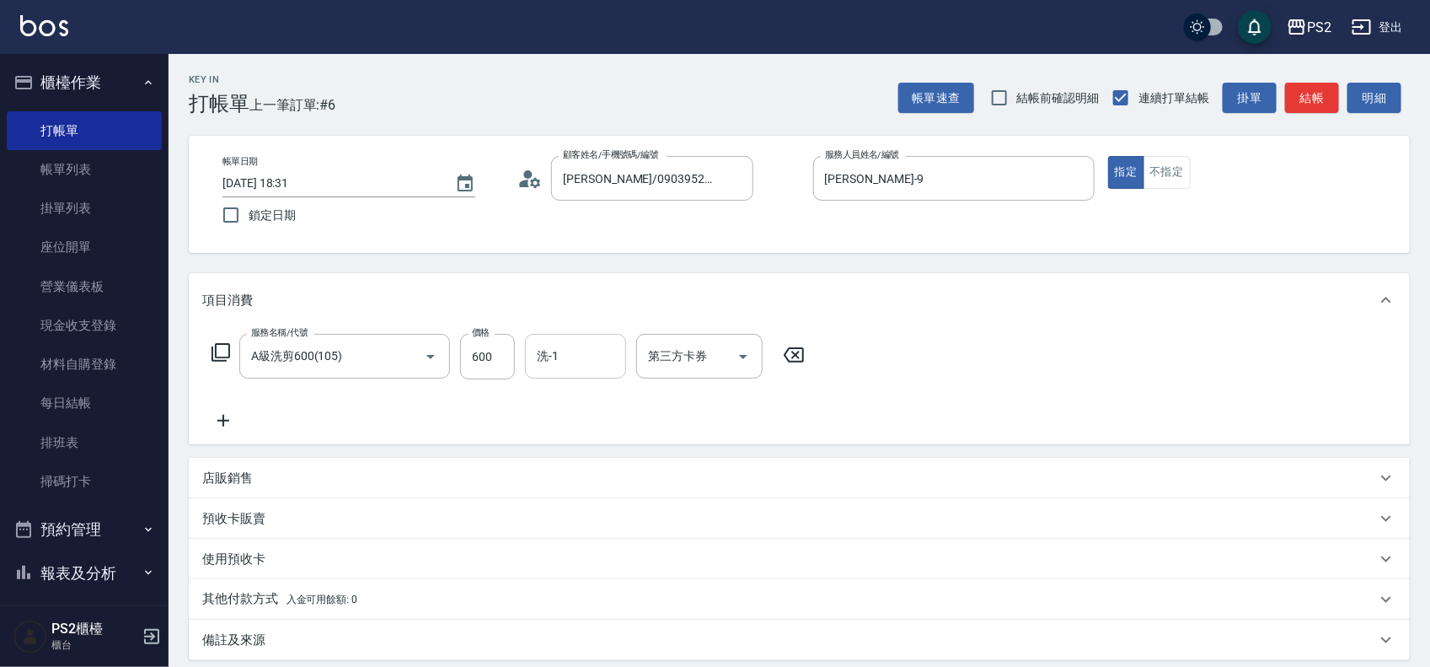
click at [574, 365] on input "洗-1" at bounding box center [576, 356] width 86 height 30
type input "培芯-33"
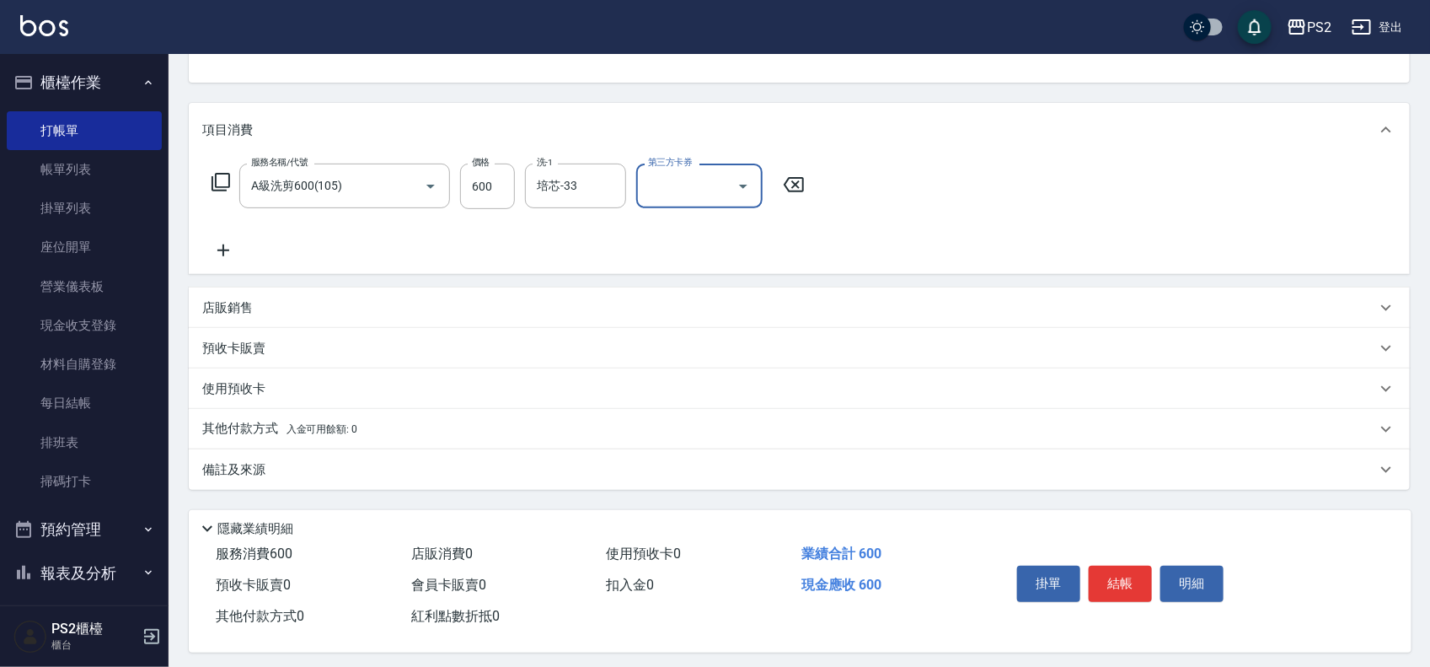
scroll to position [182, 0]
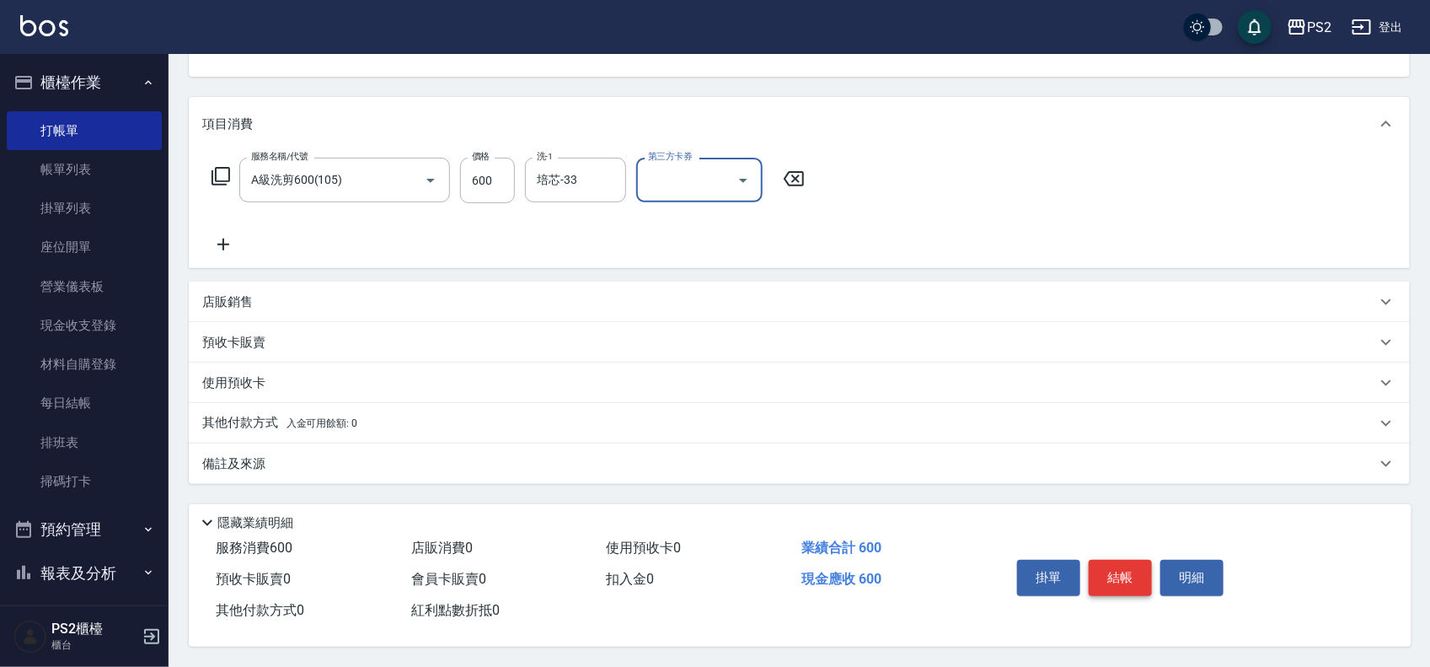
click at [1101, 561] on button "結帳" at bounding box center [1120, 577] width 63 height 35
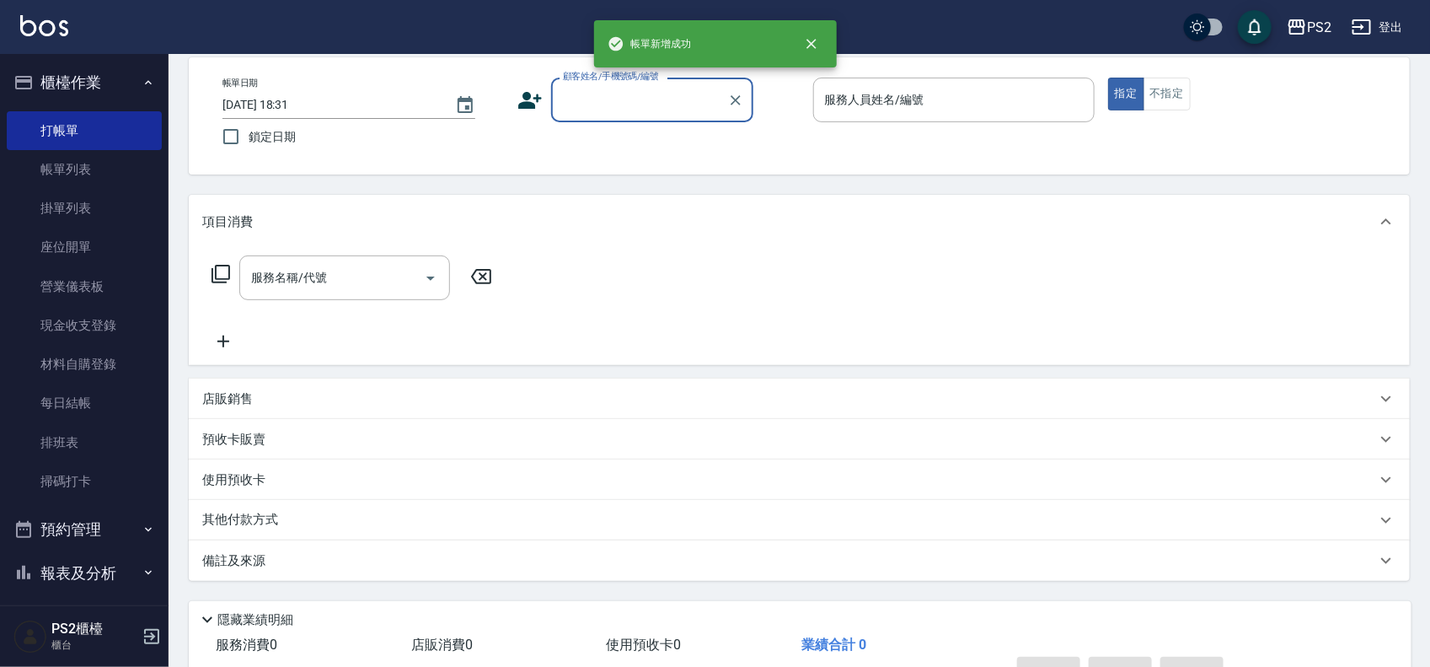
scroll to position [0, 0]
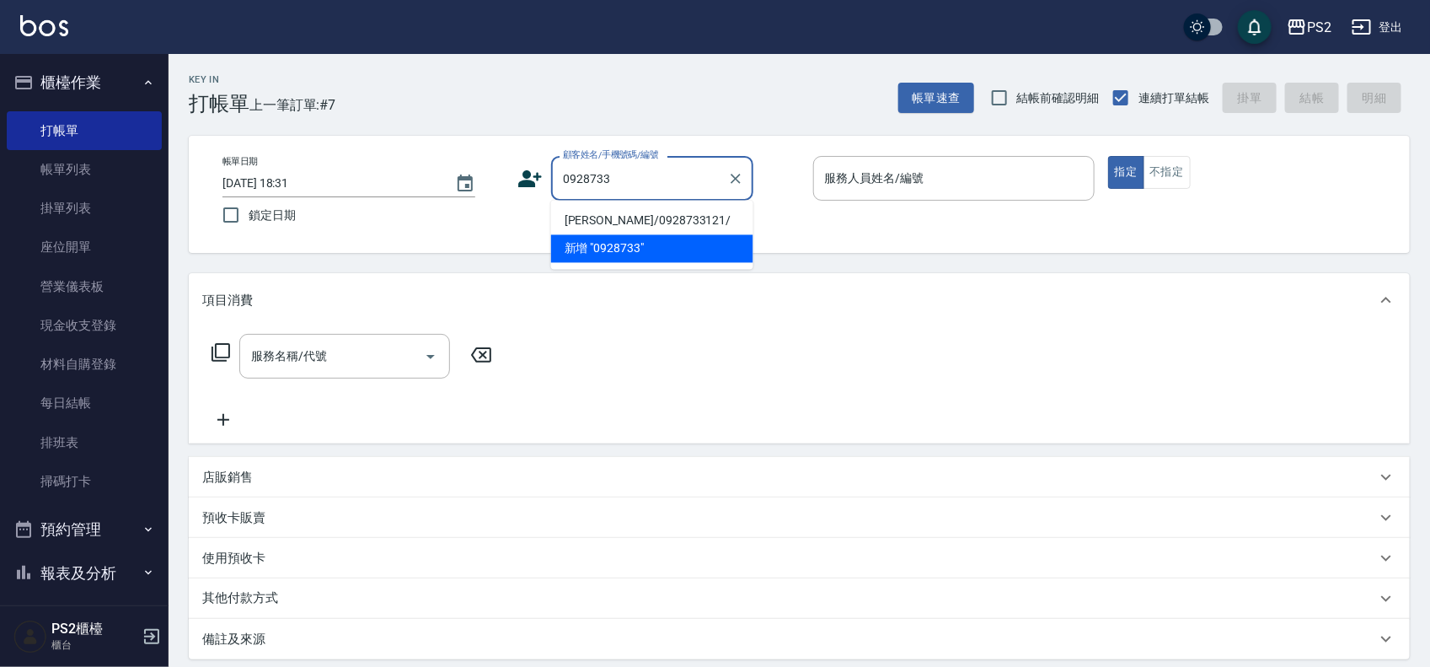
type input "[PERSON_NAME]/0928733121/"
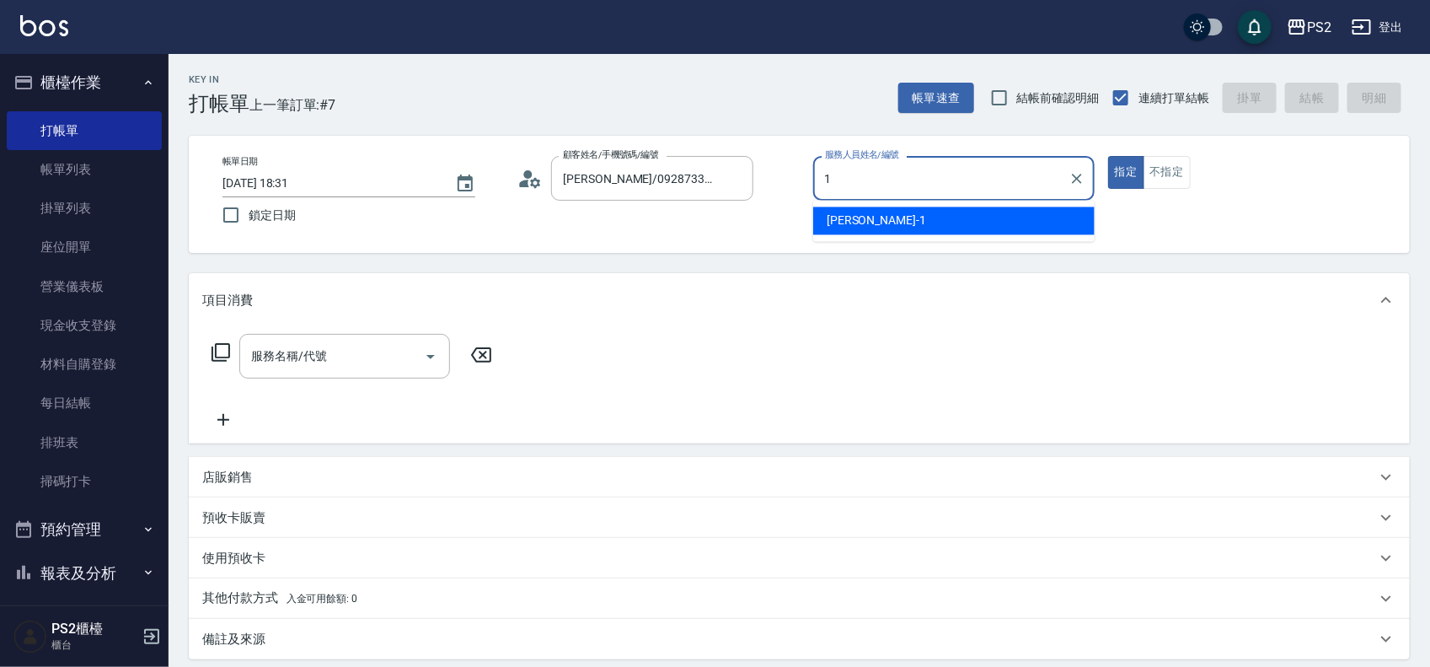
type input "Polly-1"
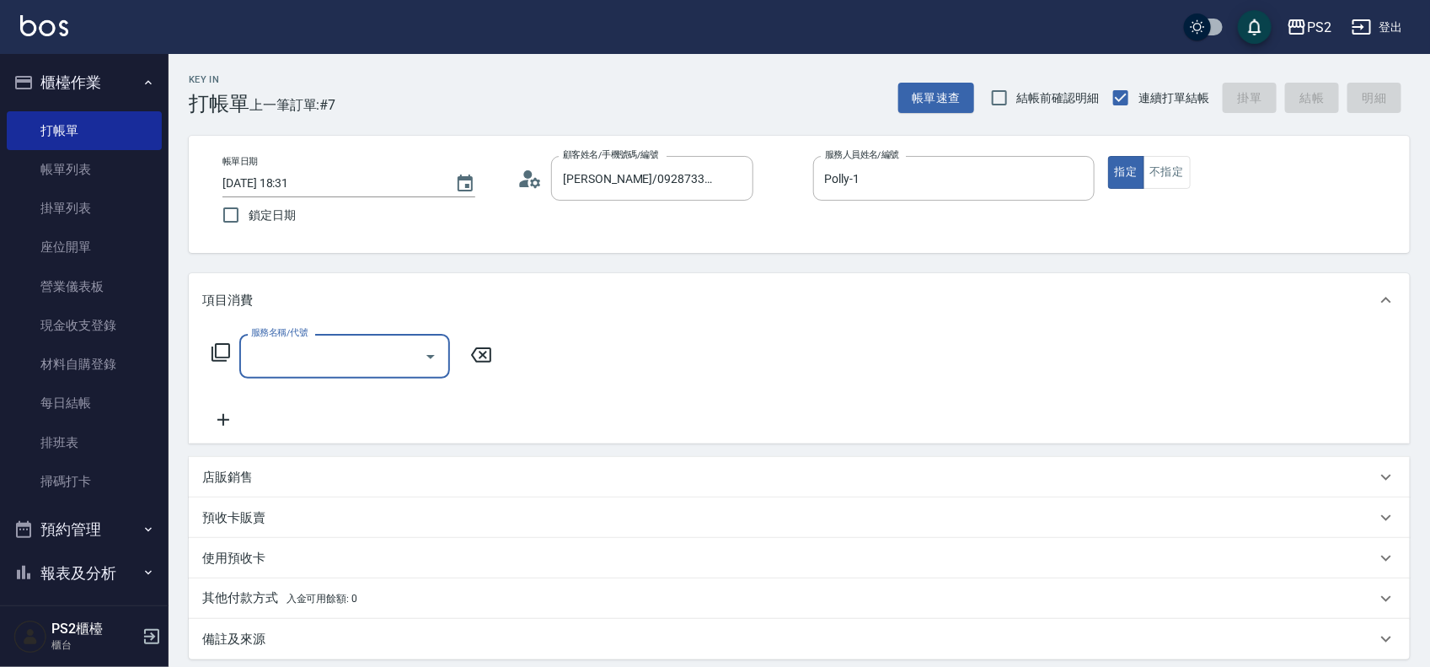
click at [213, 360] on icon at bounding box center [221, 352] width 19 height 19
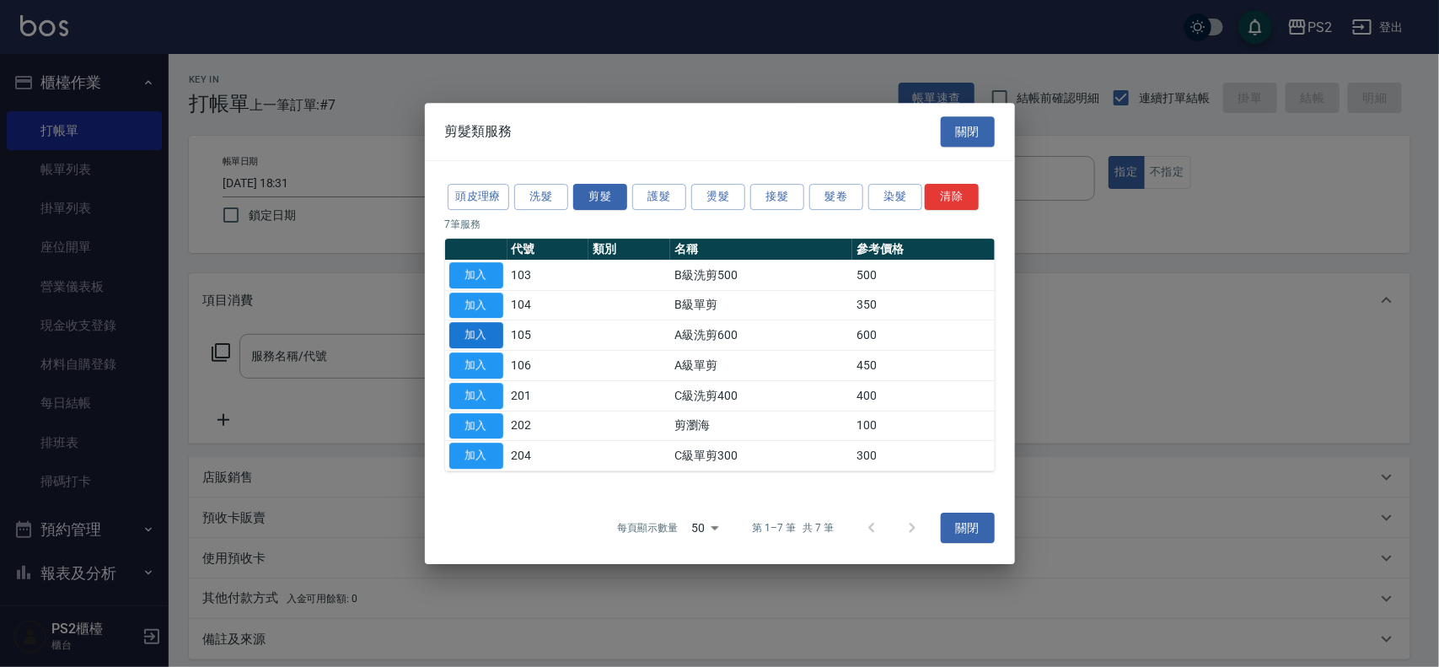
click at [474, 325] on button "加入" at bounding box center [476, 335] width 54 height 26
type input "A級洗剪600(105)"
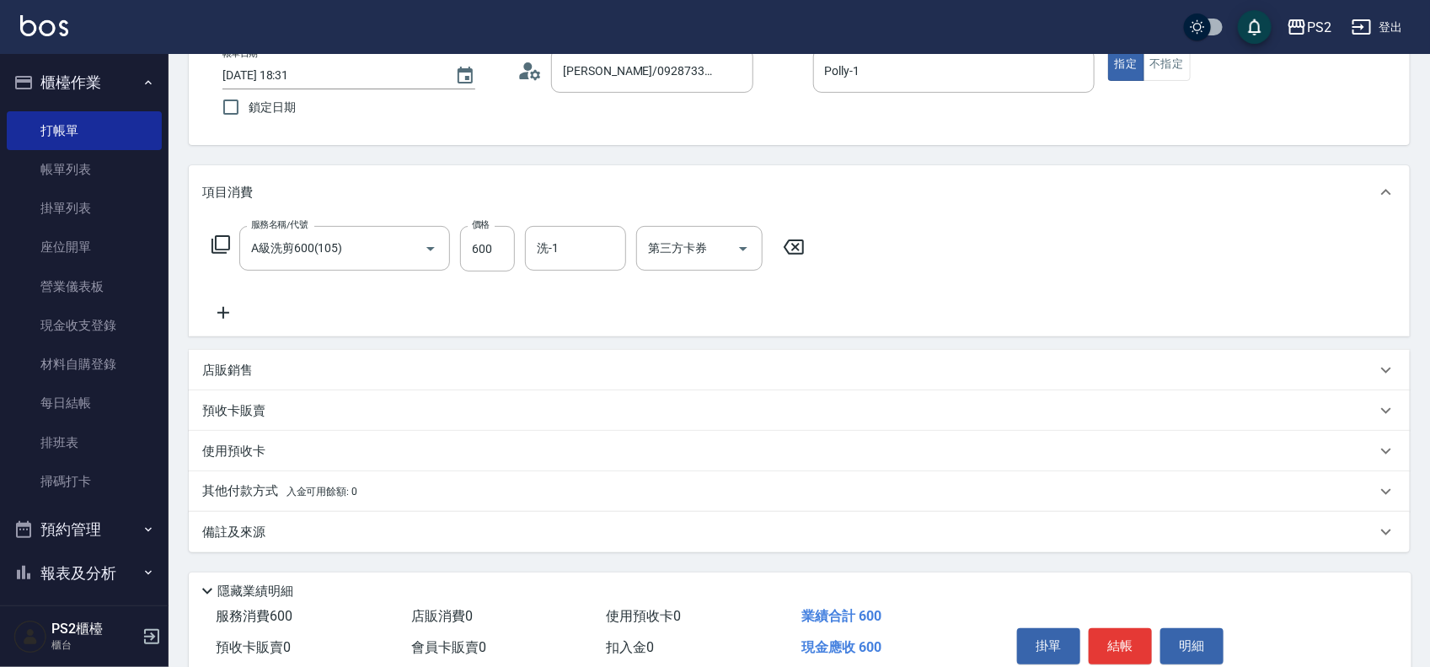
scroll to position [182, 0]
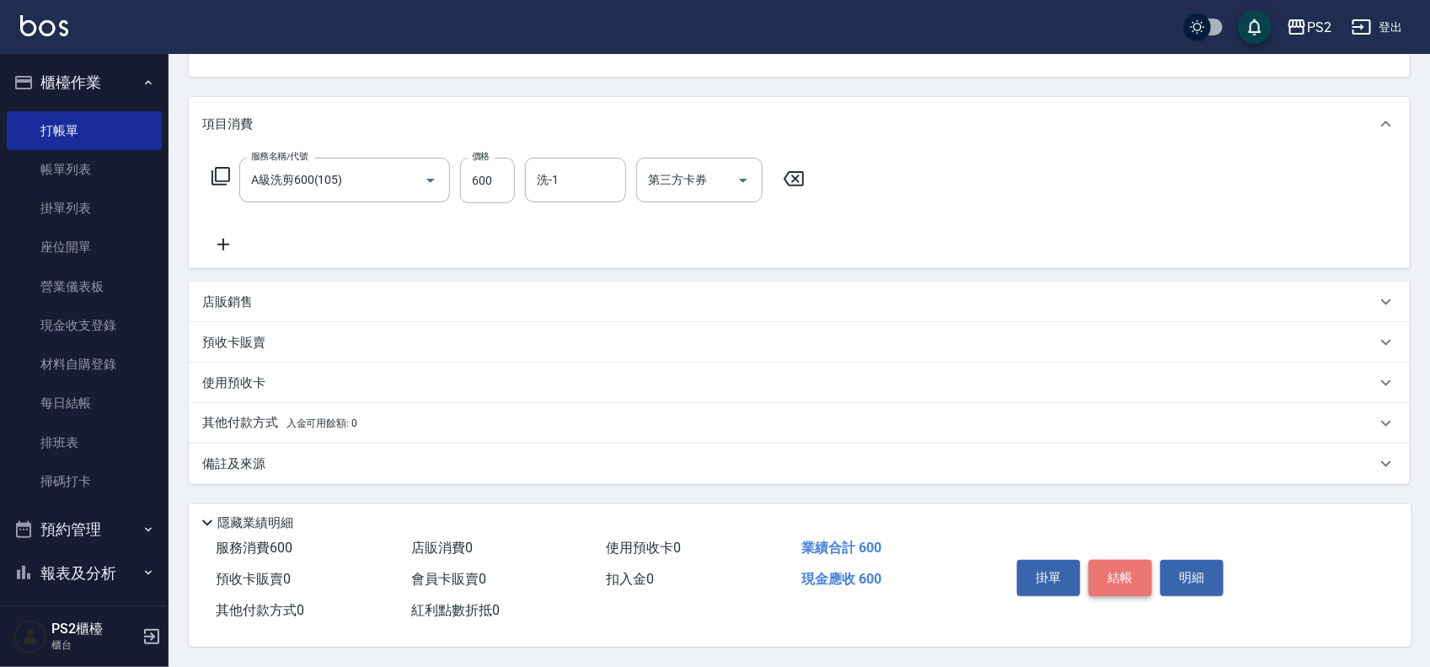
click at [1130, 579] on button "結帳" at bounding box center [1120, 577] width 63 height 35
type input "[DATE] 18:32"
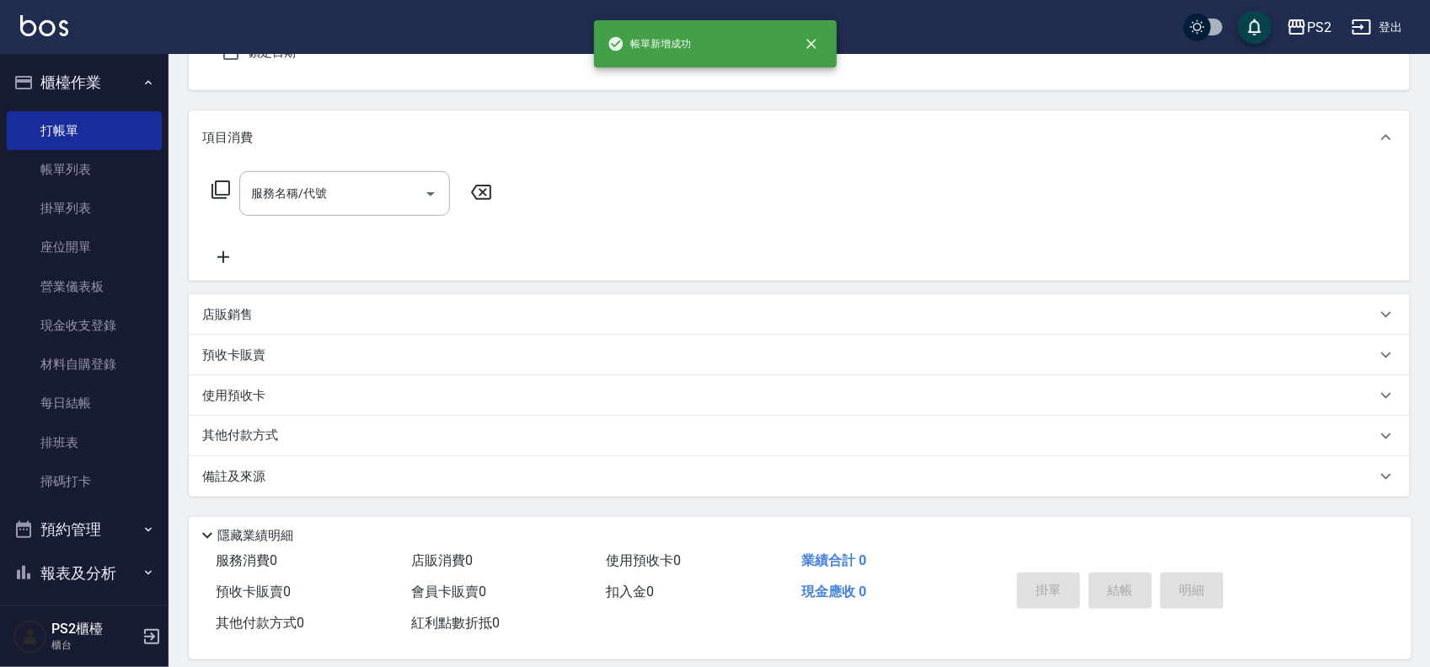
scroll to position [0, 0]
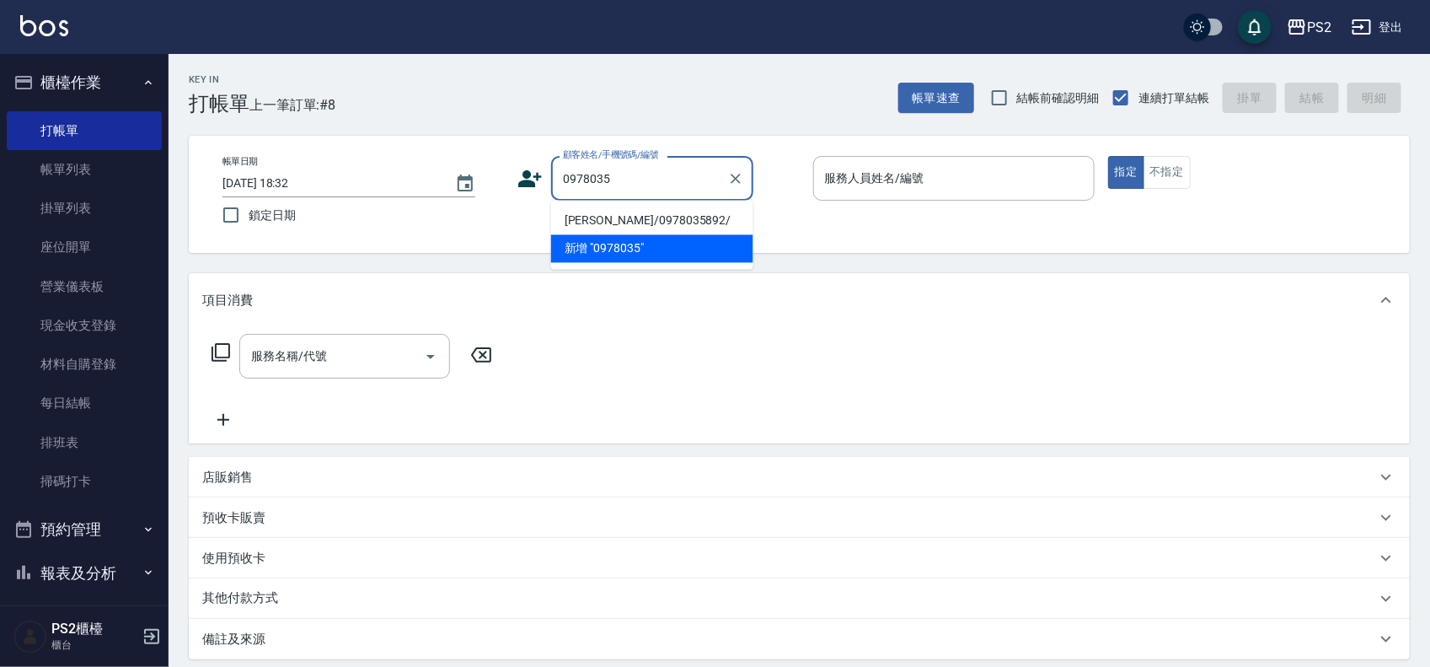
type input "[PERSON_NAME]/0978035892/"
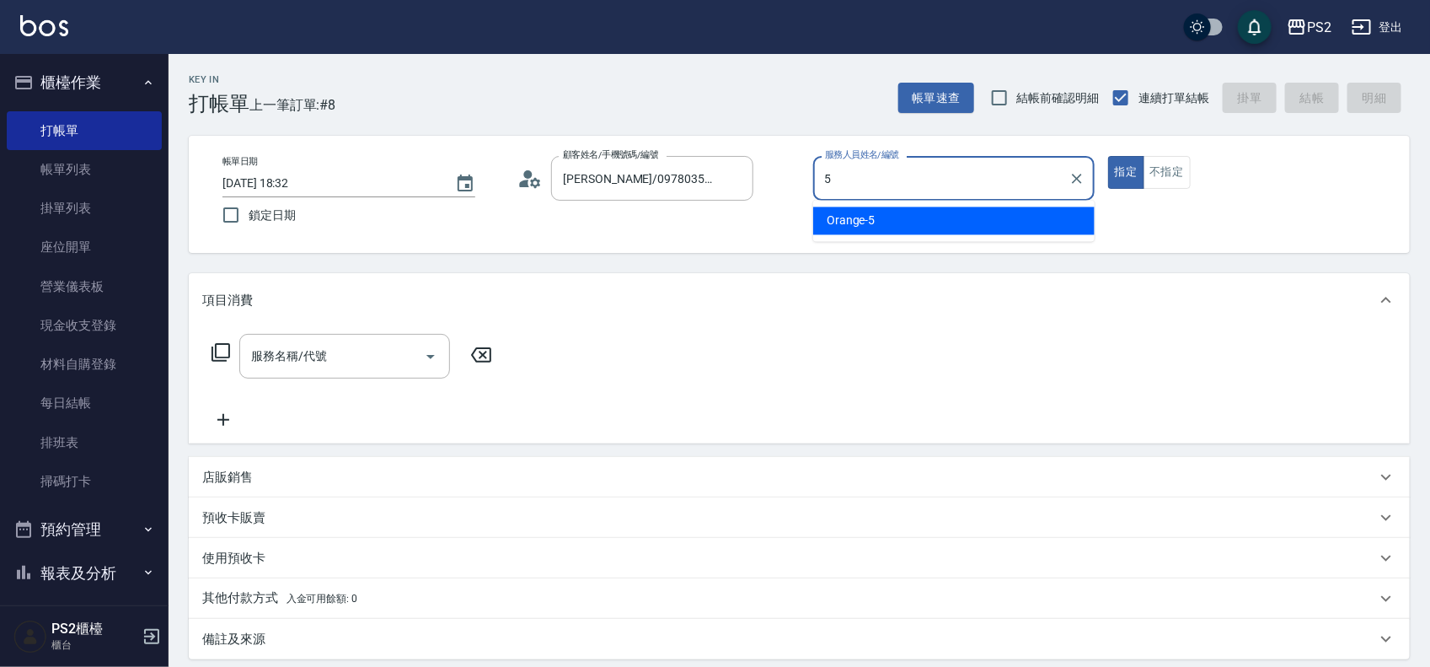
type input "Orange-5"
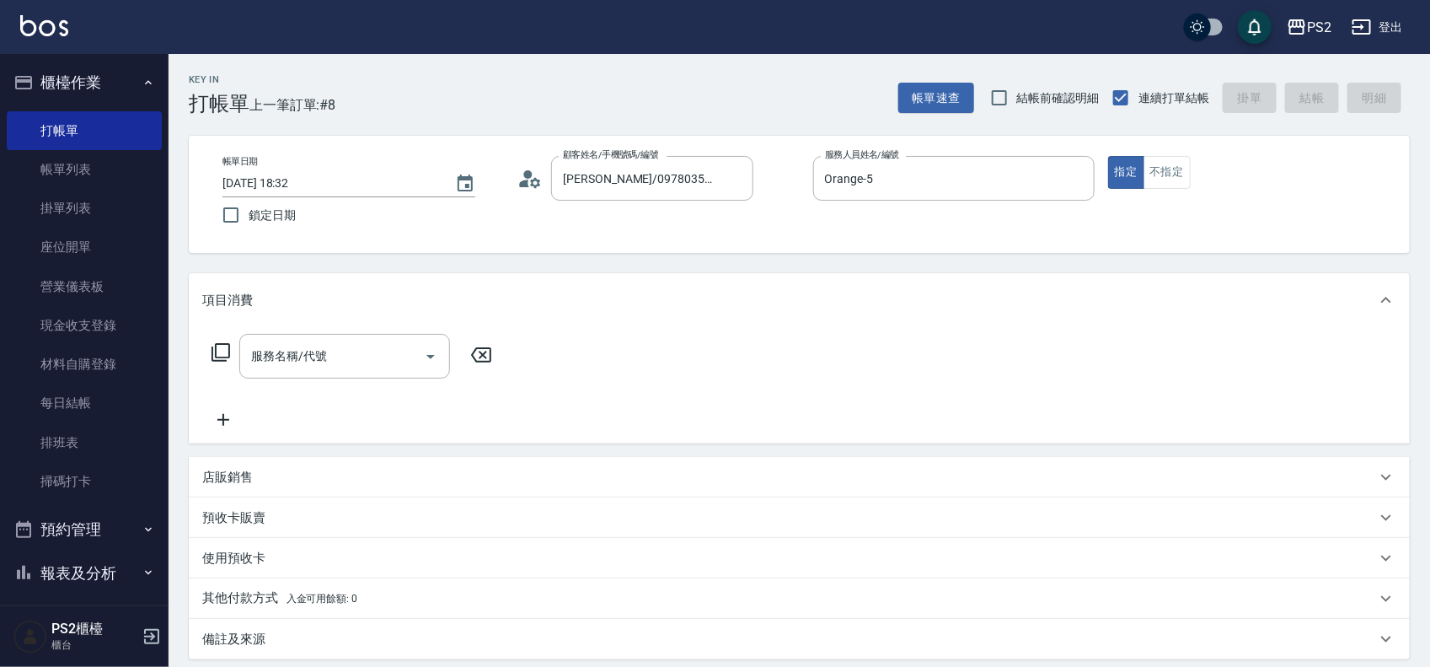
click at [225, 346] on icon at bounding box center [221, 352] width 20 height 20
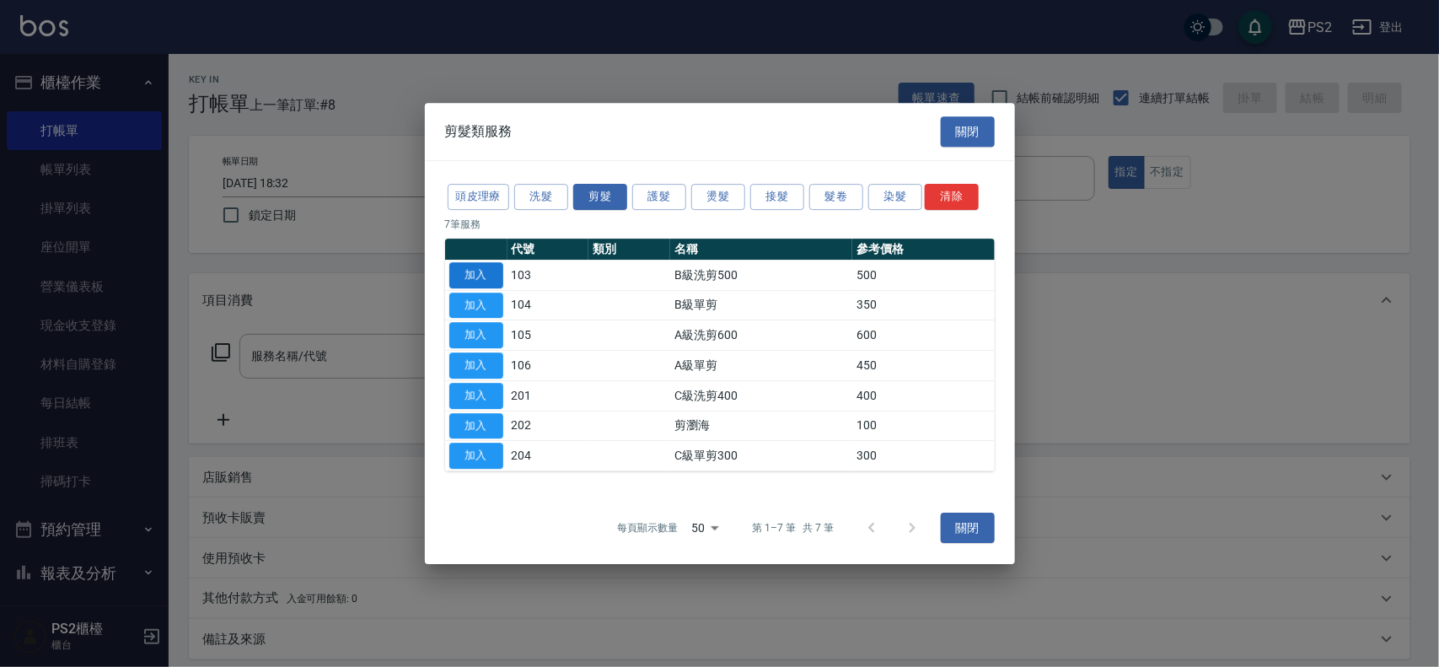
click at [481, 262] on button "加入" at bounding box center [476, 275] width 54 height 26
type input "B級洗剪500(103)"
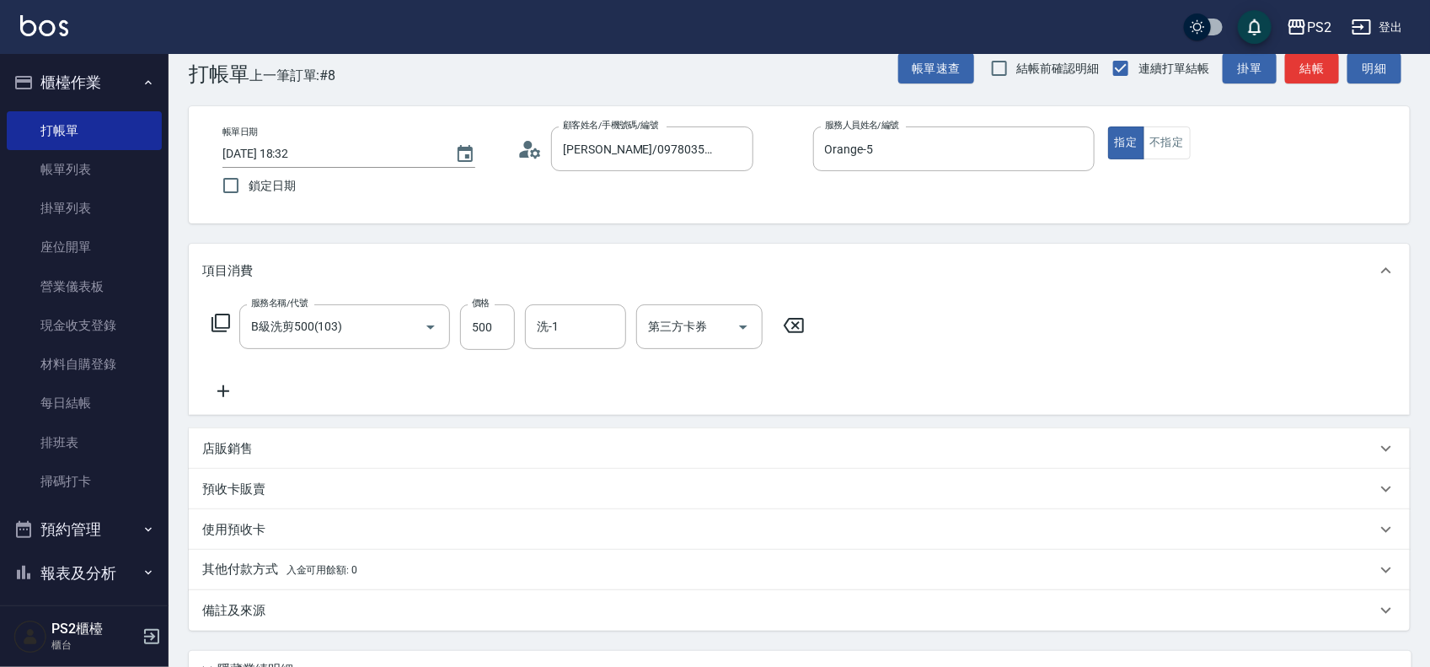
scroll to position [182, 0]
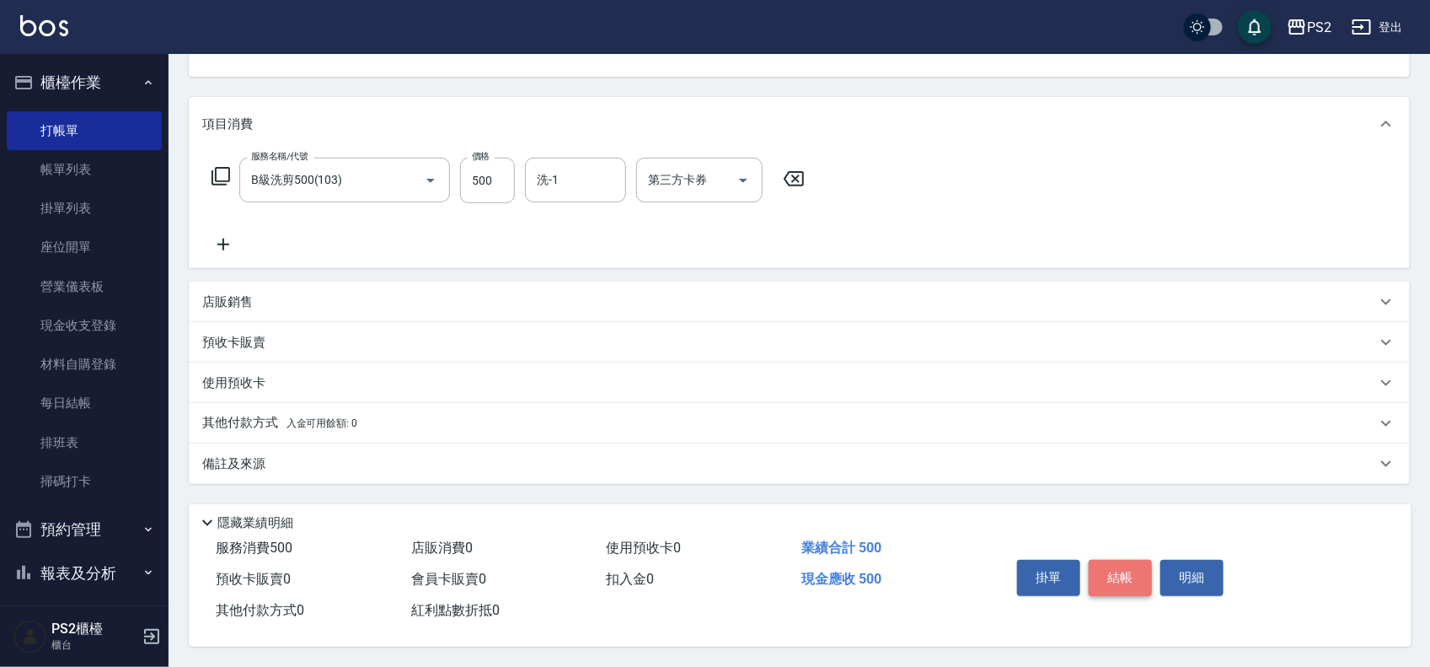
click at [1104, 560] on button "結帳" at bounding box center [1120, 577] width 63 height 35
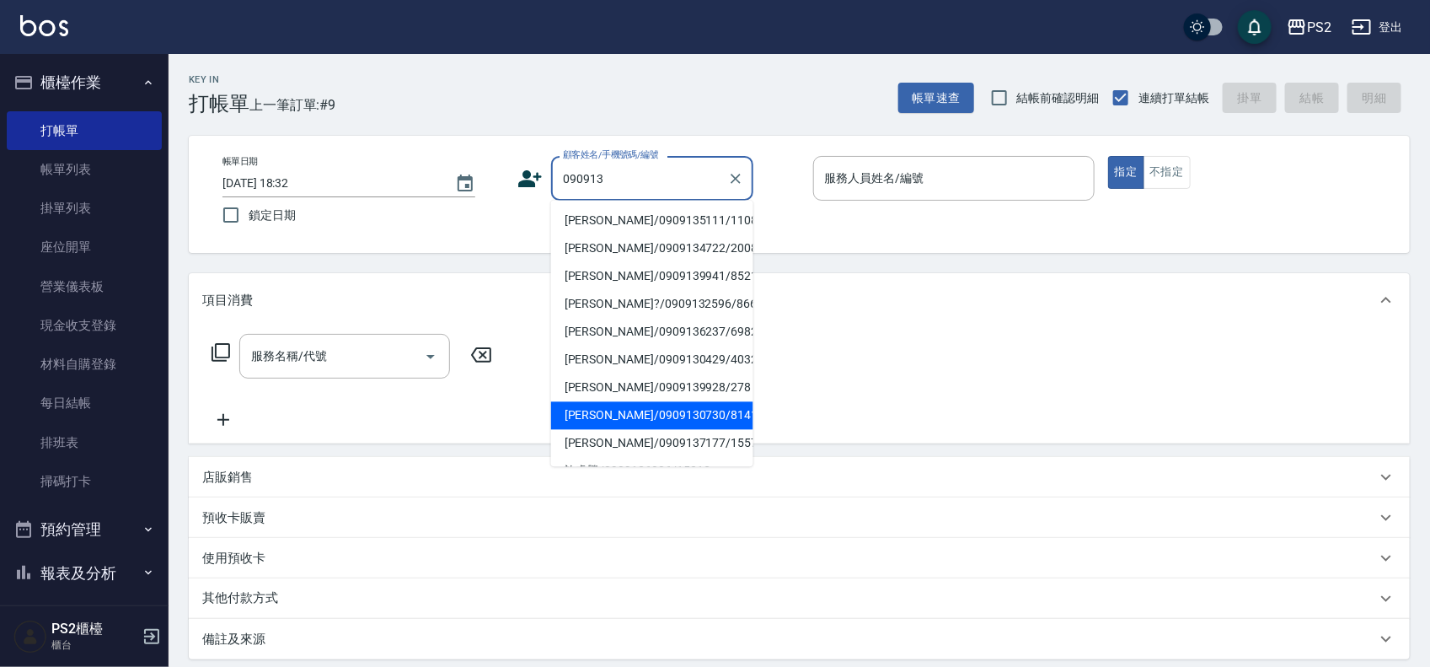
scroll to position [0, 0]
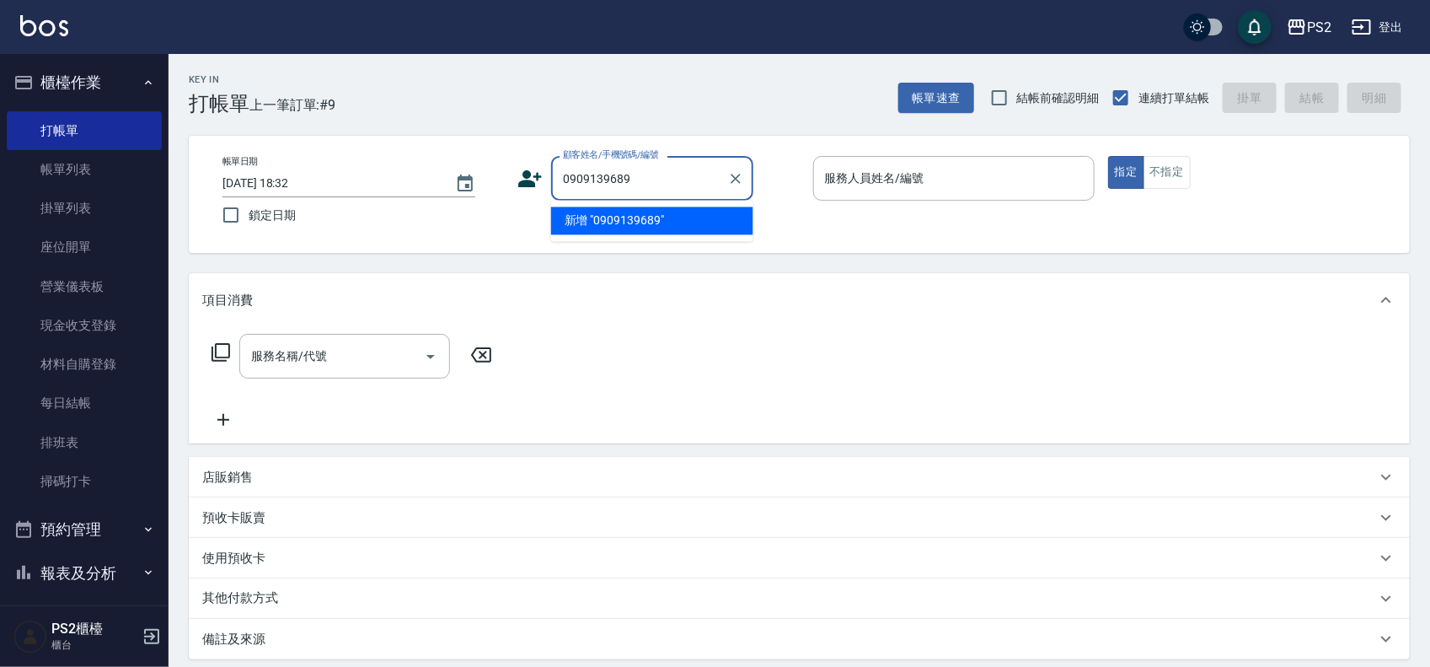
type input "0909139689"
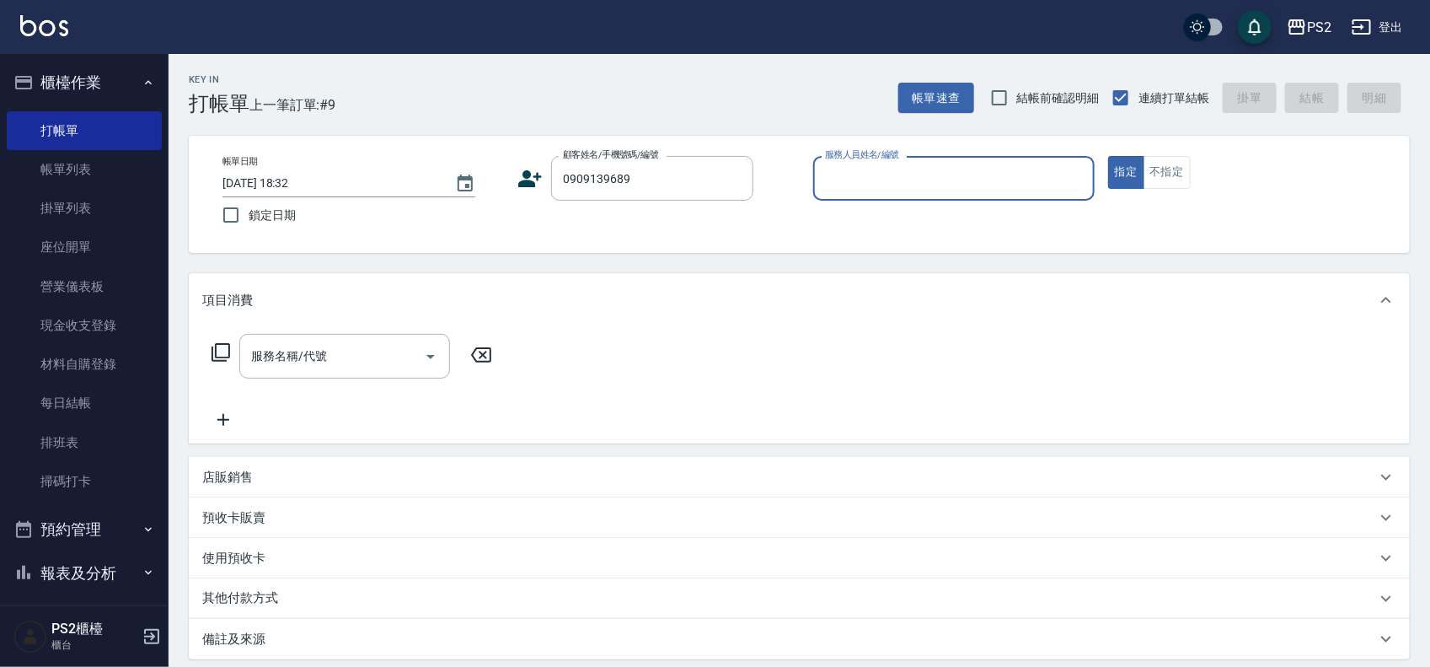
click at [518, 174] on icon at bounding box center [530, 178] width 25 height 25
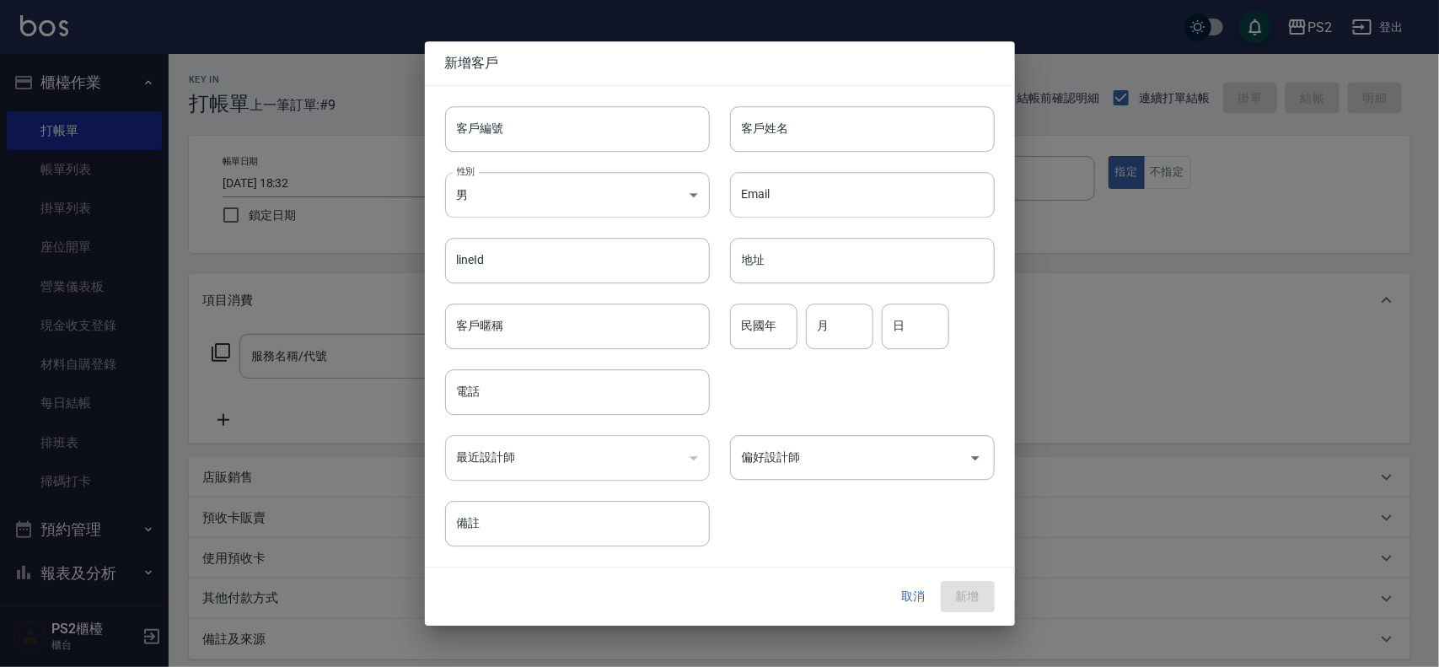
type input "0909139689"
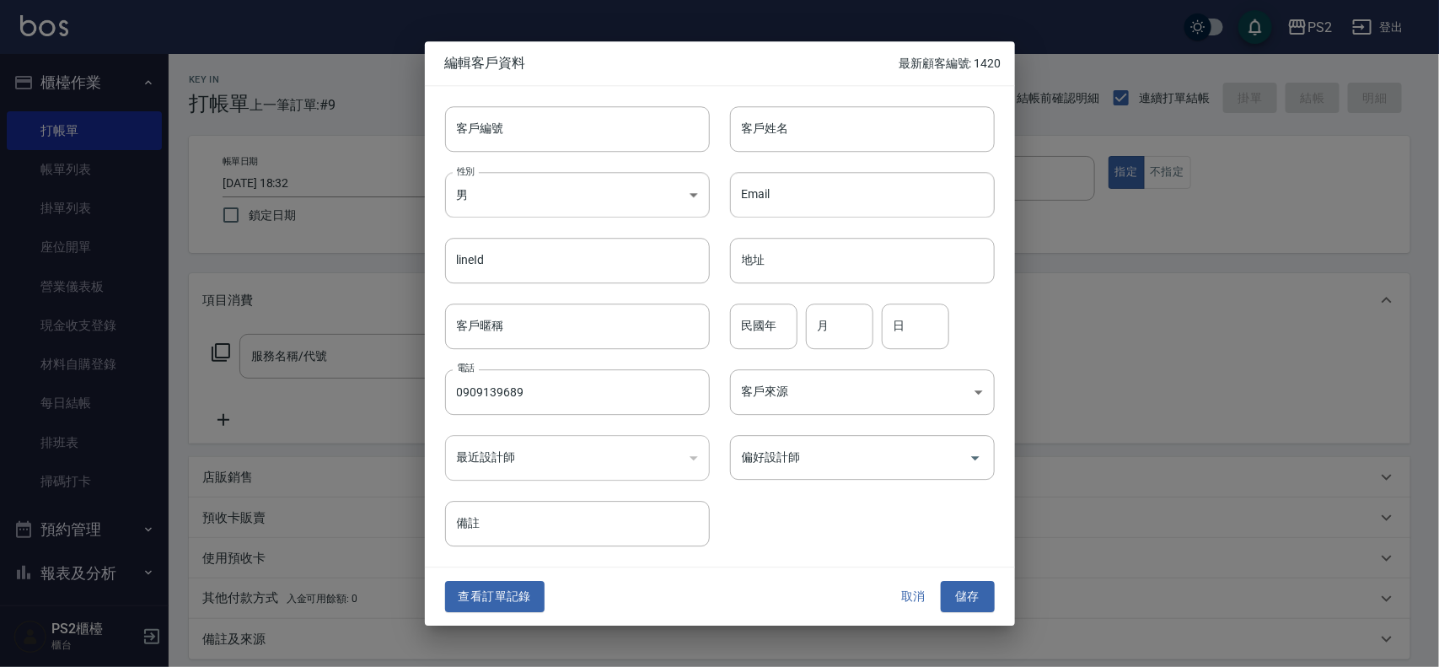
click at [763, 106] on div "客戶姓名 客戶姓名" at bounding box center [862, 129] width 265 height 46
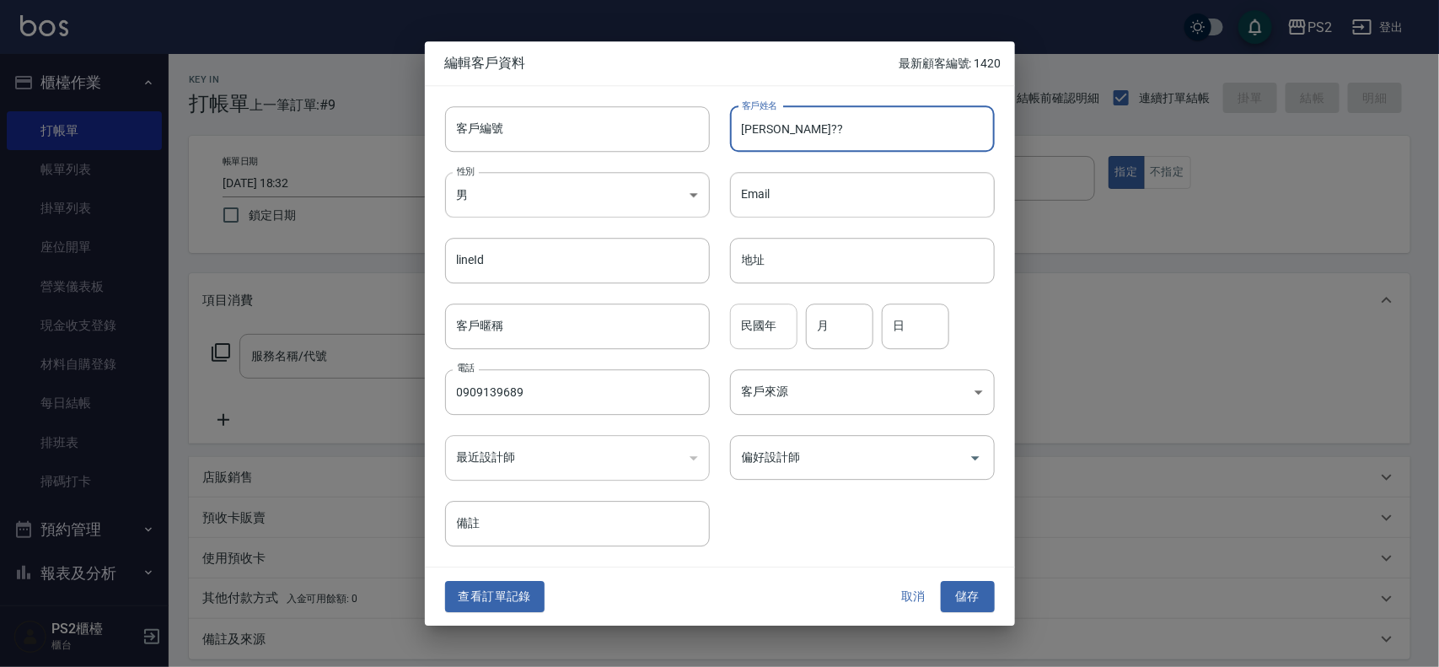
type input "[PERSON_NAME]??"
click at [742, 323] on input "民國年" at bounding box center [763, 326] width 67 height 46
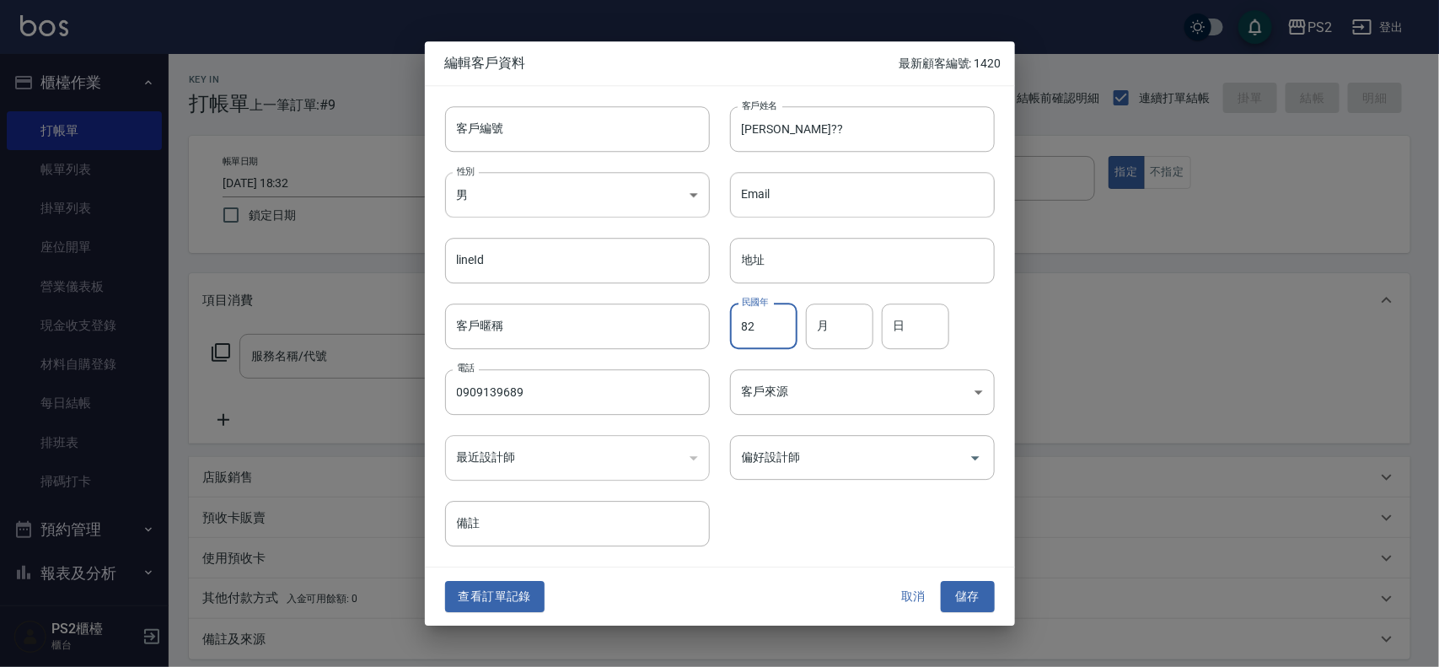
type input "82"
type input "12"
type input "15"
click at [958, 601] on button "儲存" at bounding box center [968, 597] width 54 height 31
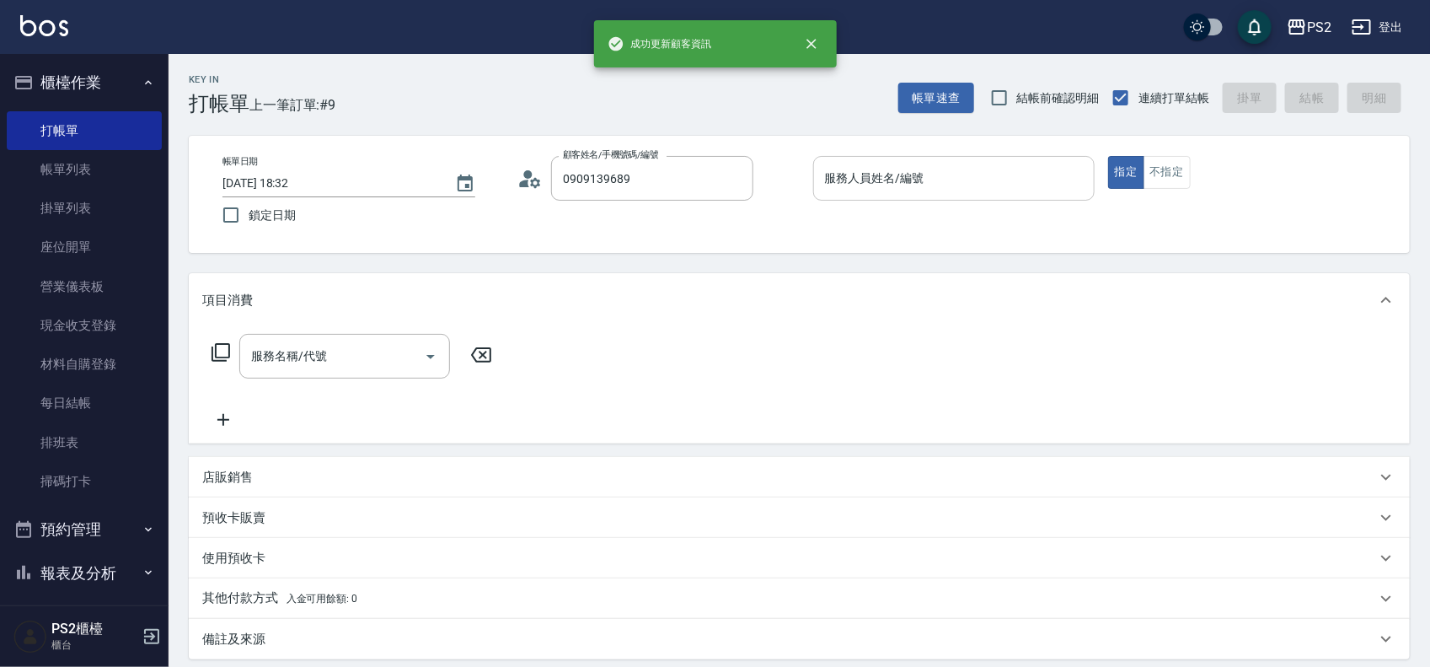
click at [870, 174] on div "服務人員姓名/編號 服務人員姓名/編號" at bounding box center [954, 178] width 282 height 45
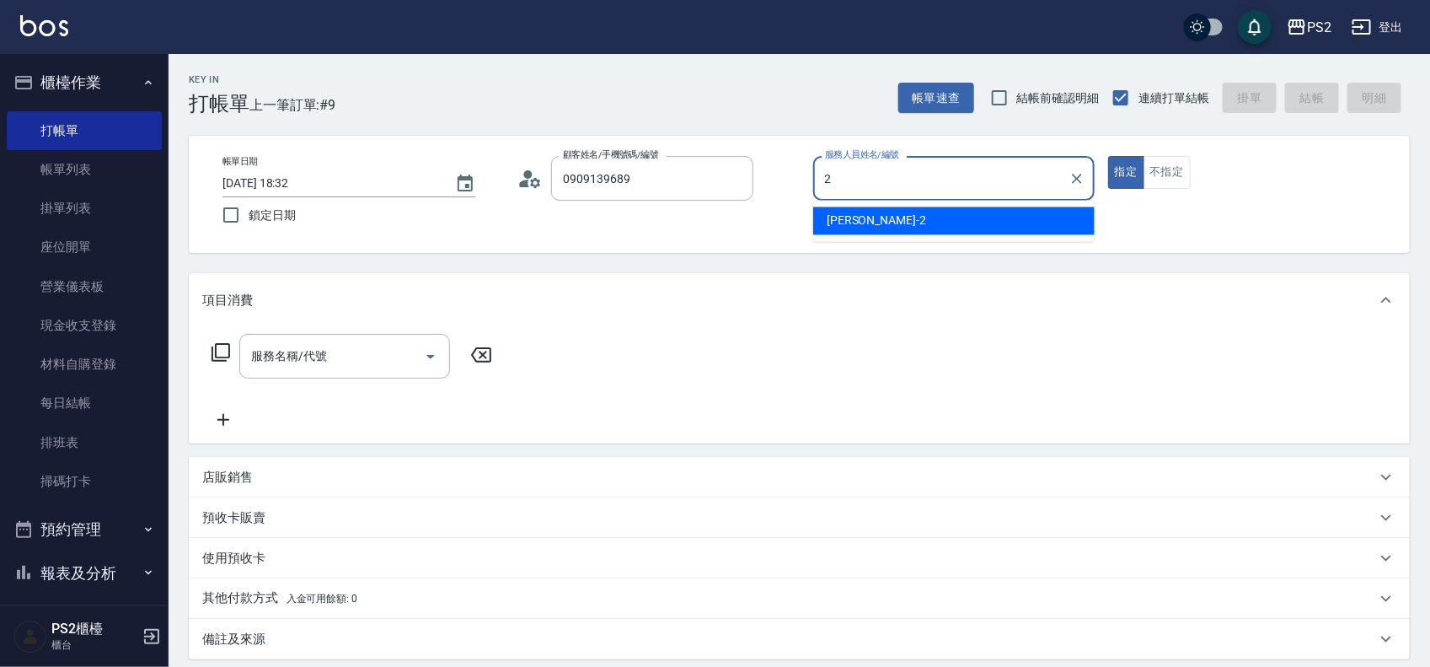
type input "[PERSON_NAME]-2"
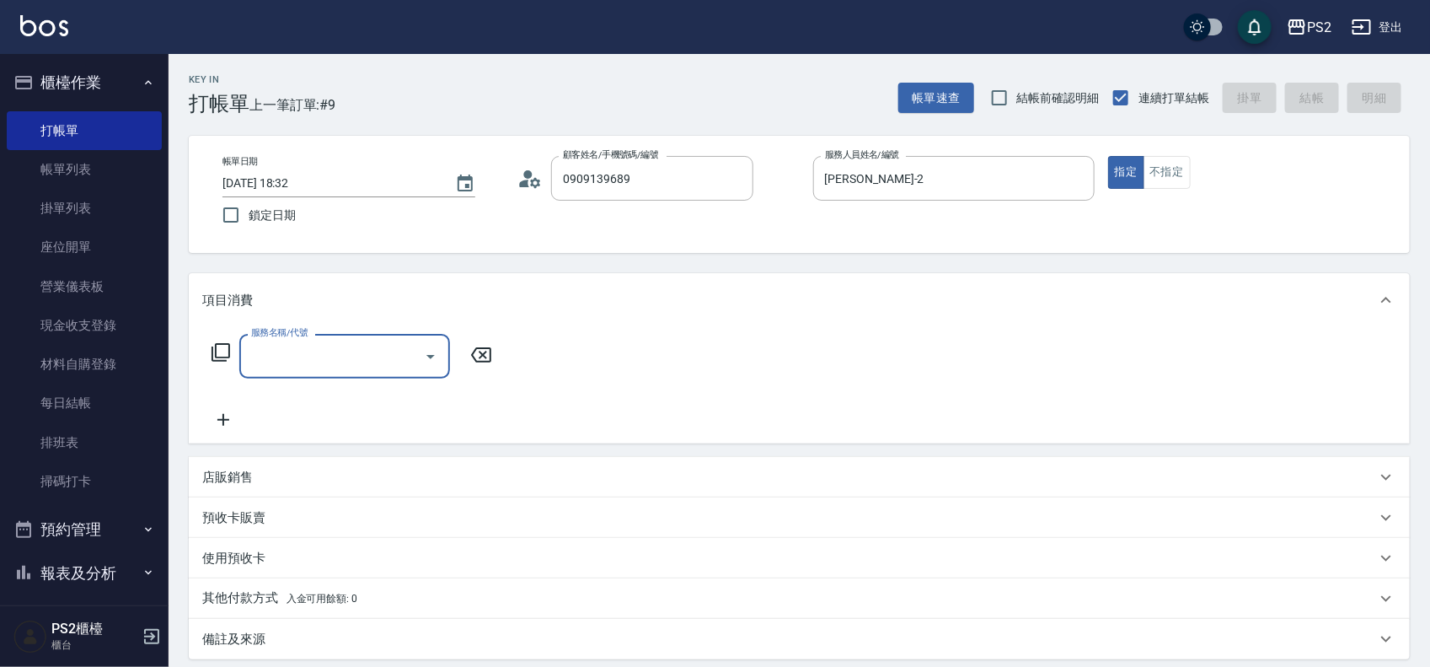
click at [222, 344] on icon at bounding box center [221, 352] width 19 height 19
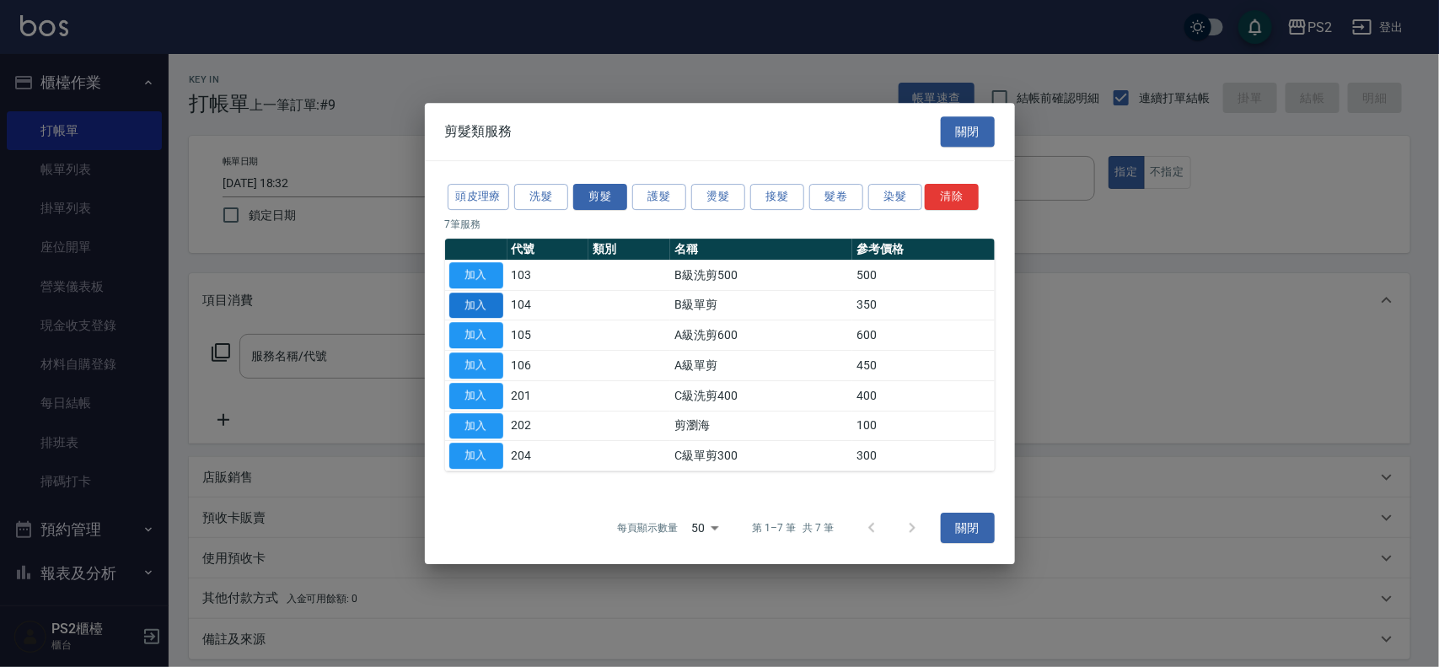
click at [473, 312] on button "加入" at bounding box center [476, 305] width 54 height 26
type input "B級單剪(104)"
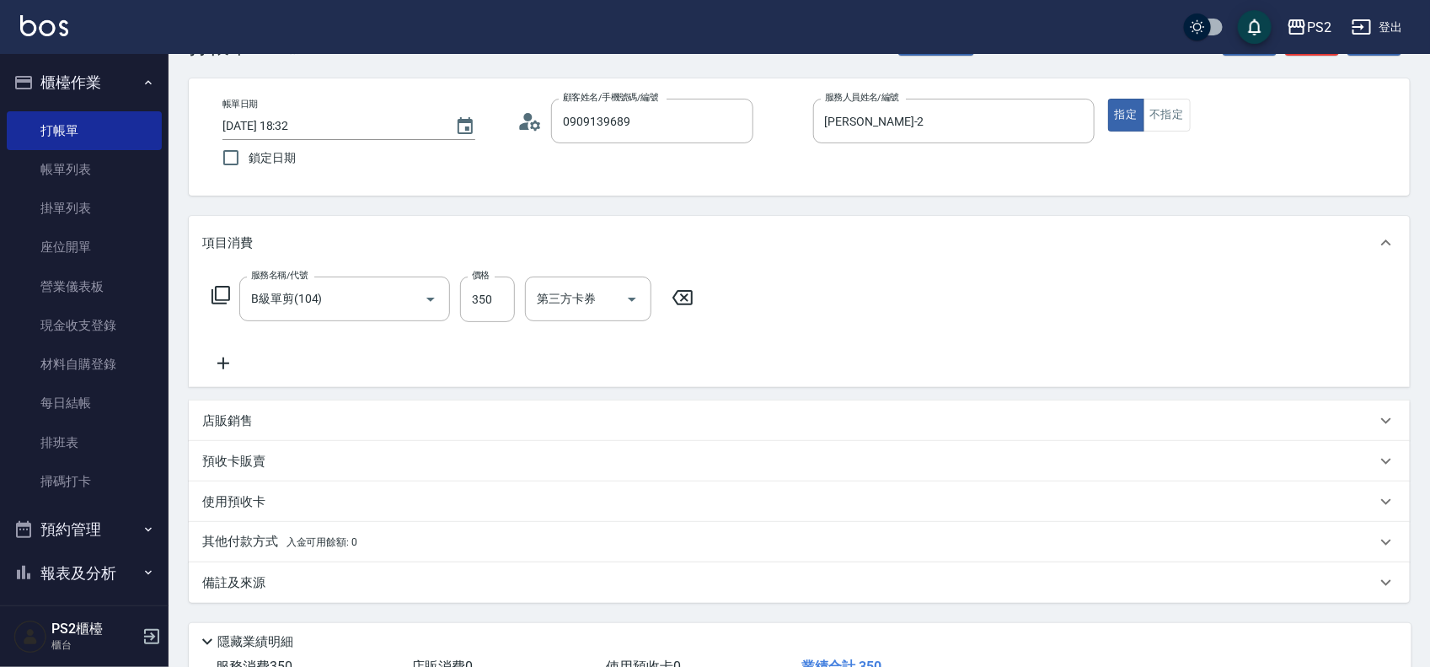
scroll to position [182, 0]
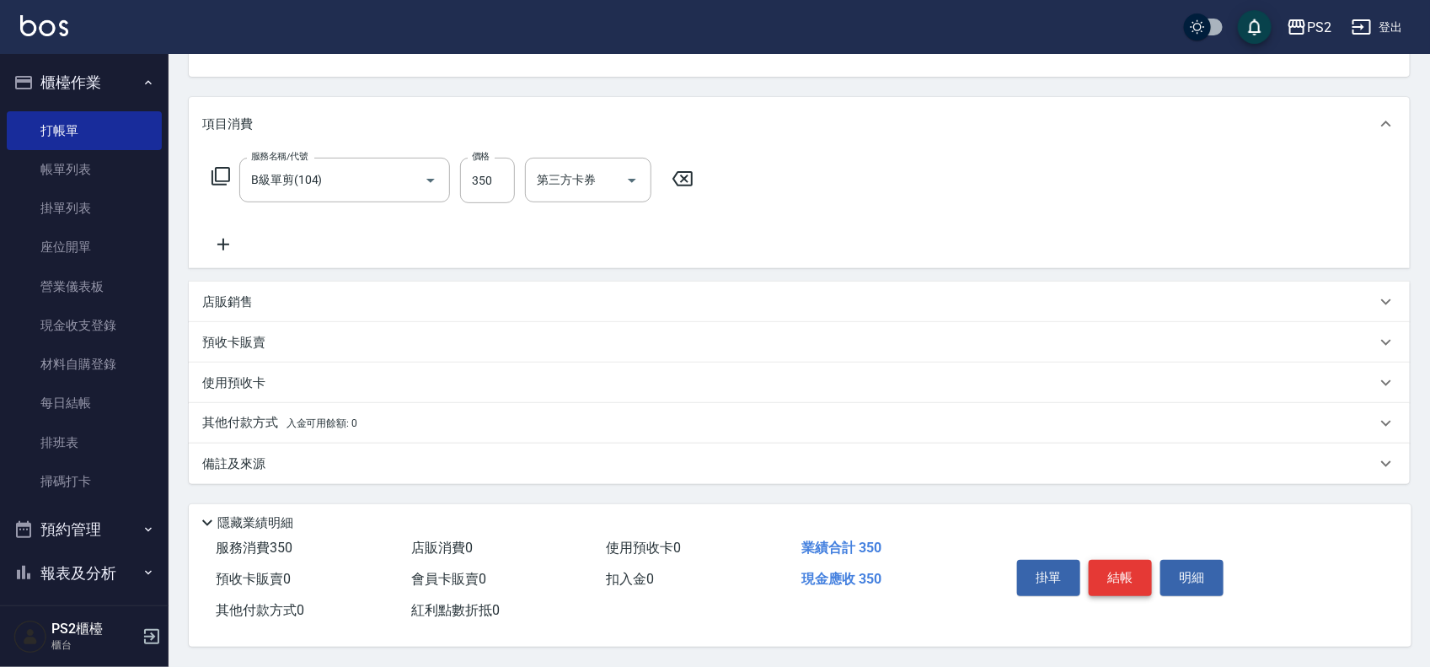
click at [1114, 566] on button "結帳" at bounding box center [1120, 577] width 63 height 35
type input "[DATE] 18:35"
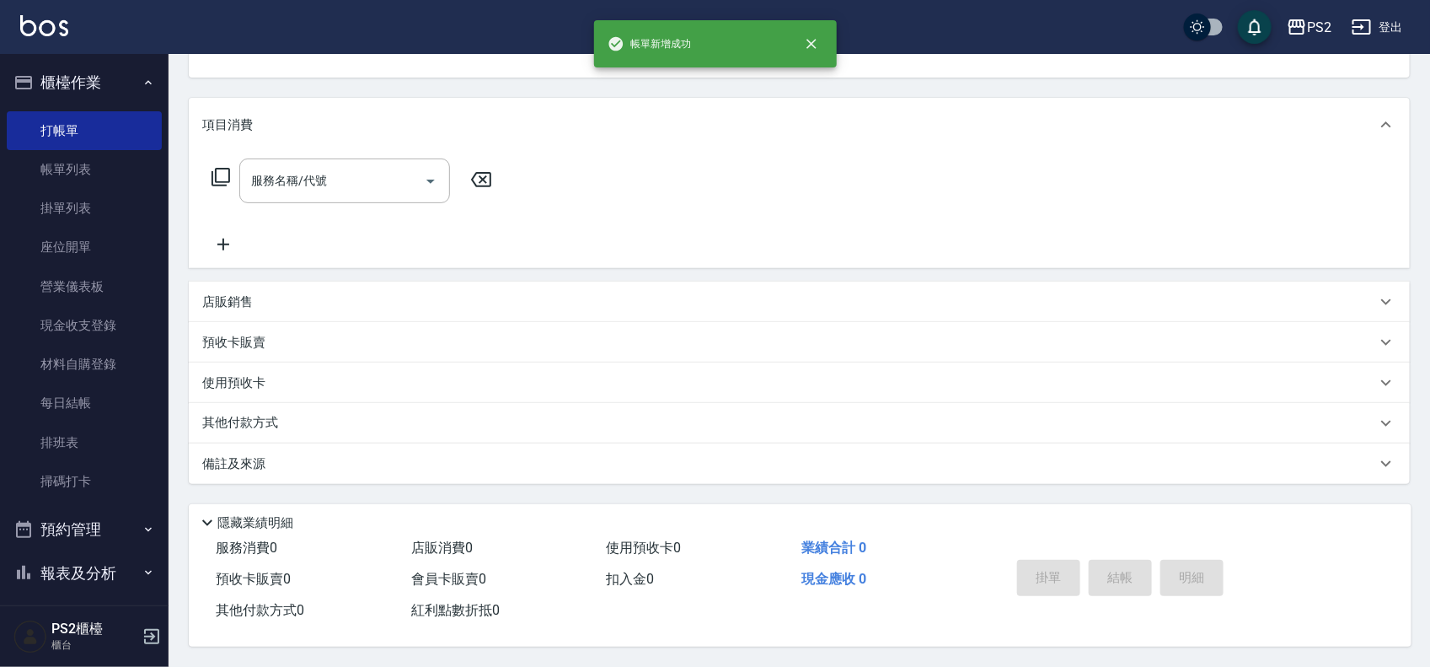
scroll to position [163, 0]
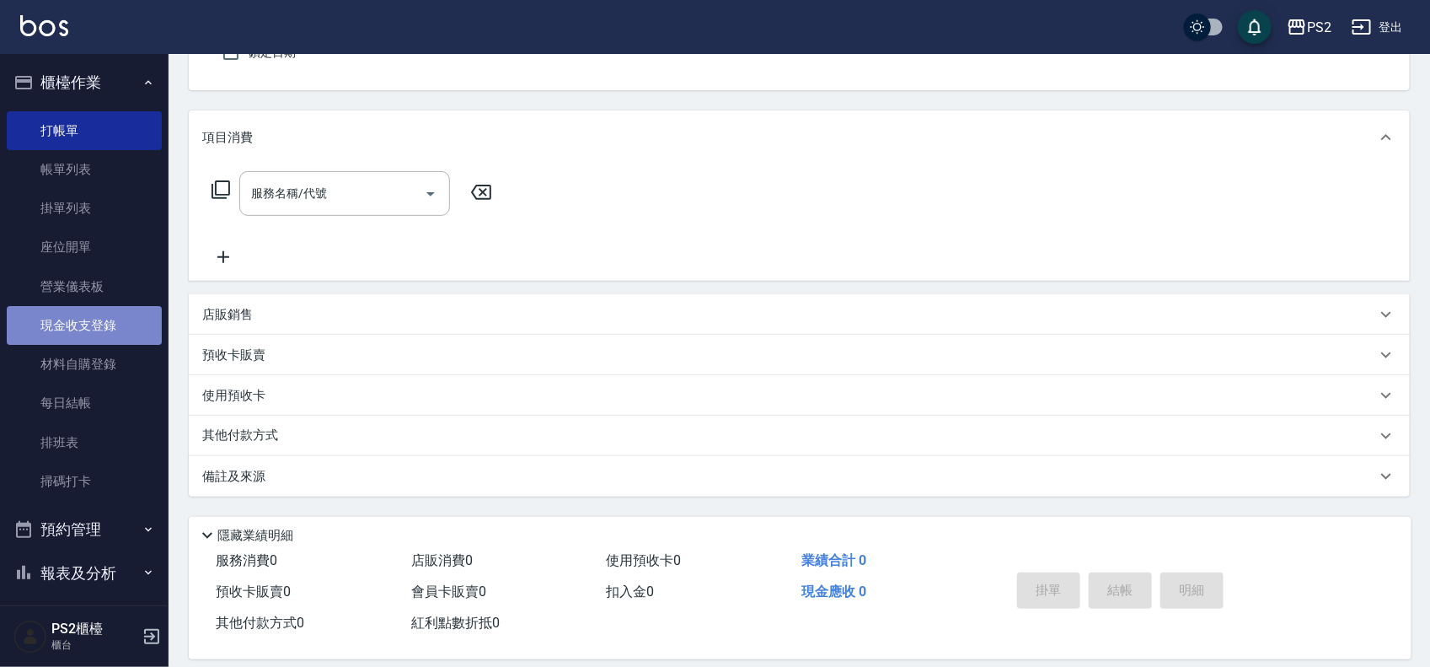
click at [114, 320] on link "現金收支登錄" at bounding box center [84, 325] width 155 height 39
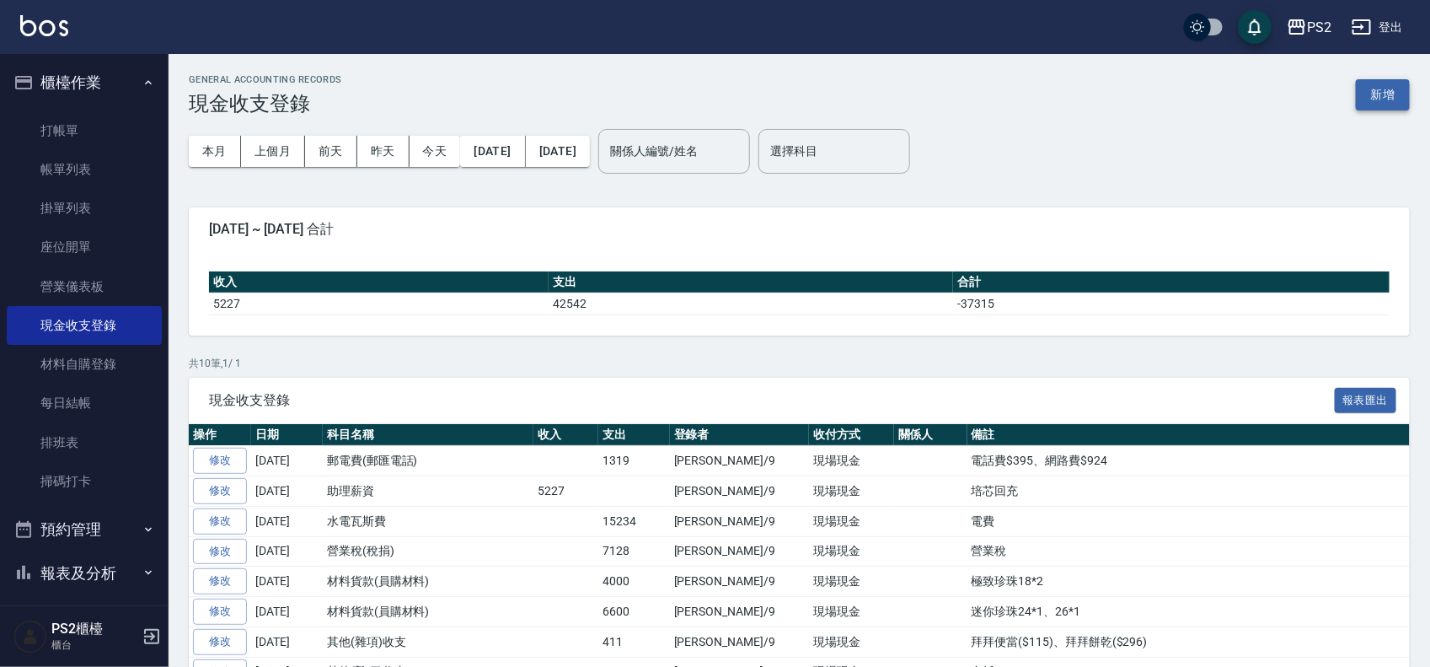
click at [1393, 89] on button "新增" at bounding box center [1383, 94] width 54 height 31
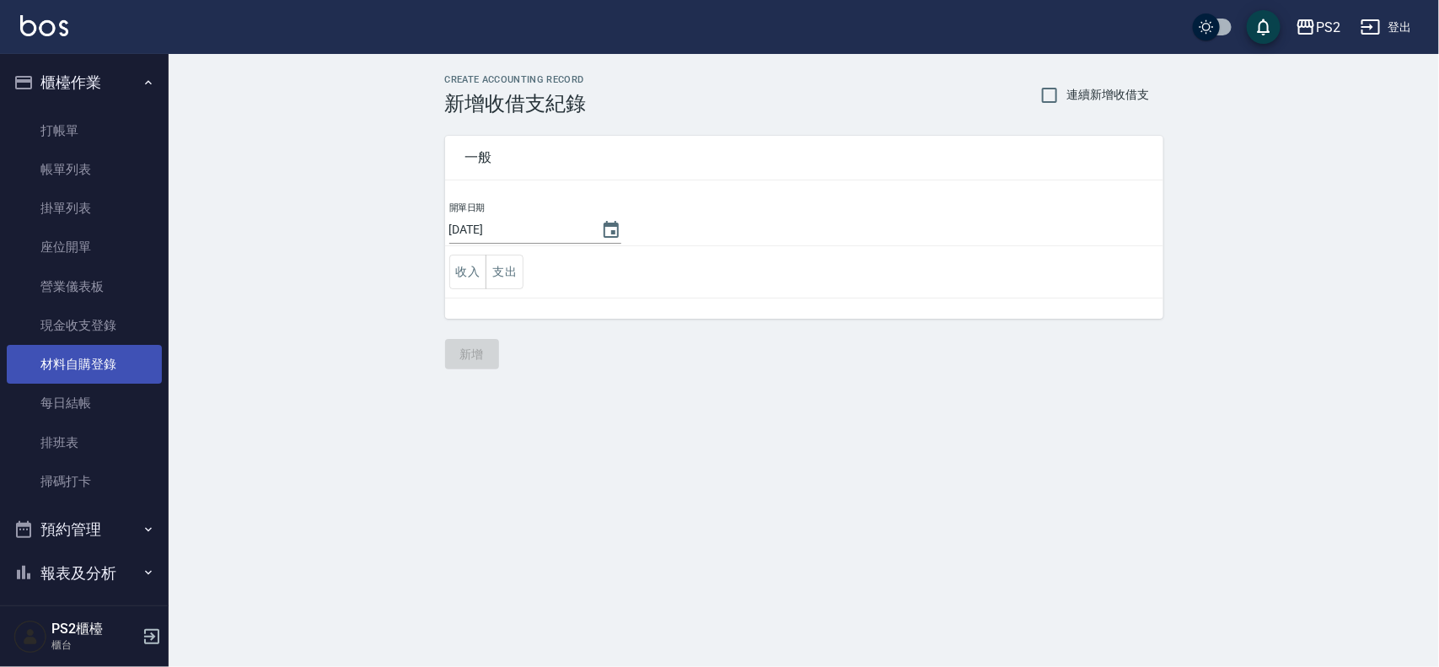
click at [80, 357] on link "材料自購登錄" at bounding box center [84, 364] width 155 height 39
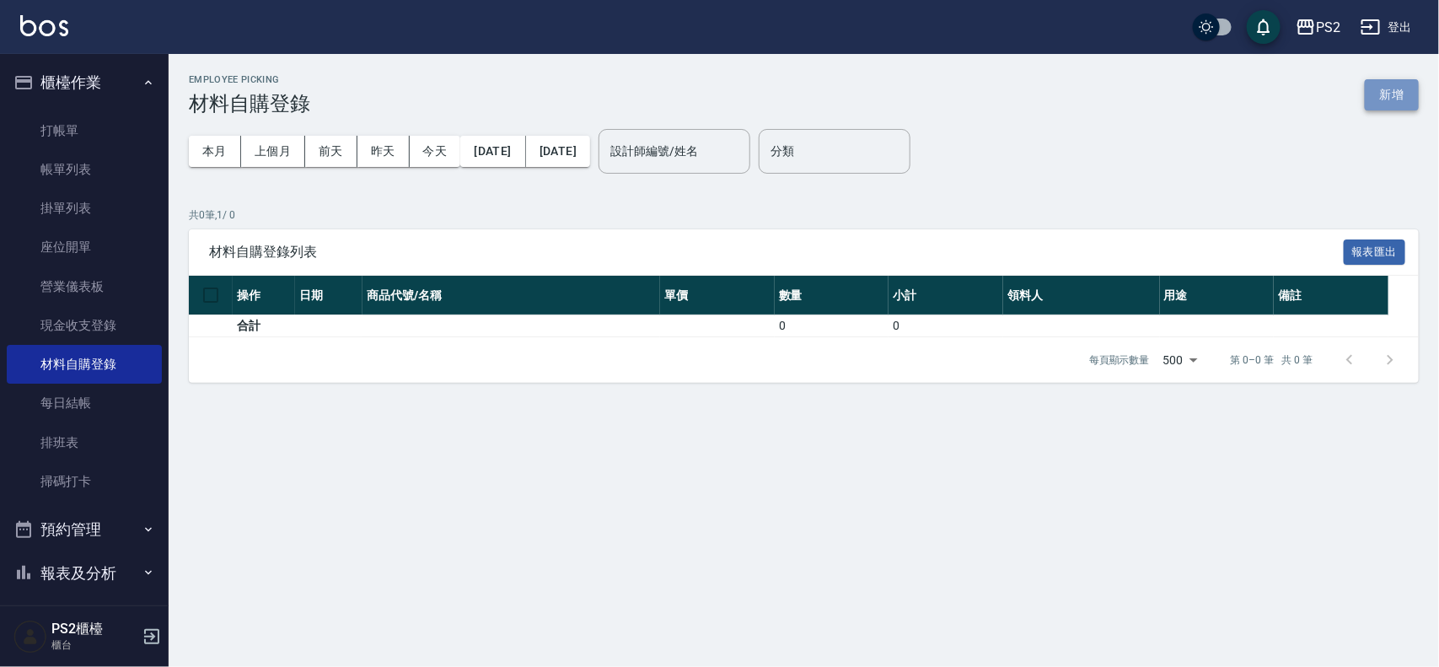
click at [1387, 93] on button "新增" at bounding box center [1392, 94] width 54 height 31
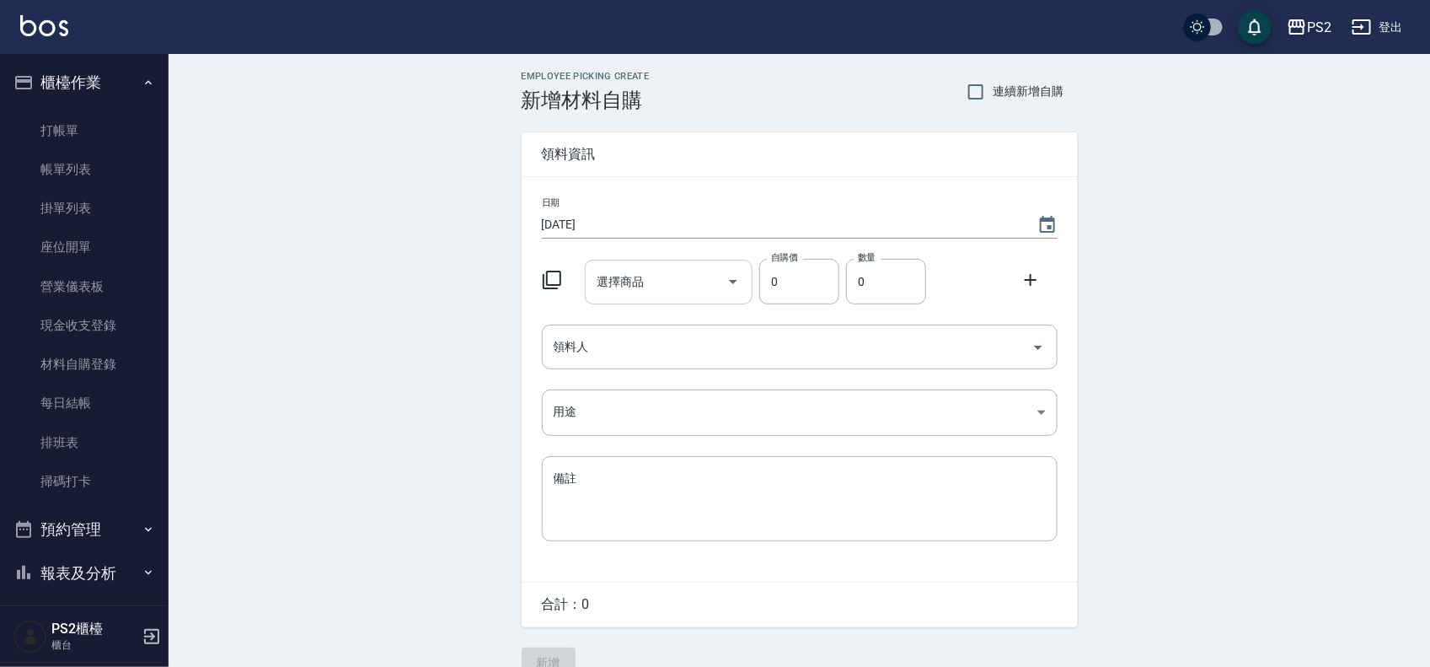
click at [674, 283] on input "選擇商品" at bounding box center [656, 282] width 127 height 30
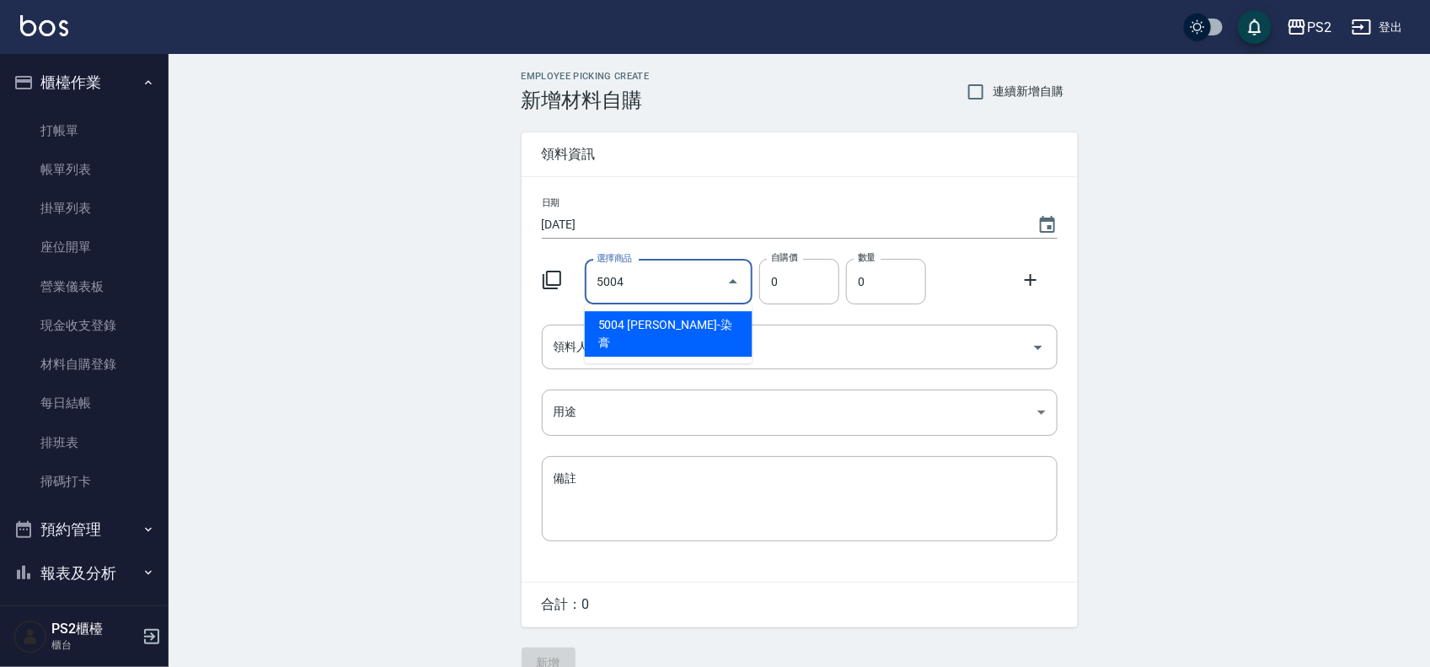
type input "[PERSON_NAME]-染膏"
type input "110"
type input "1"
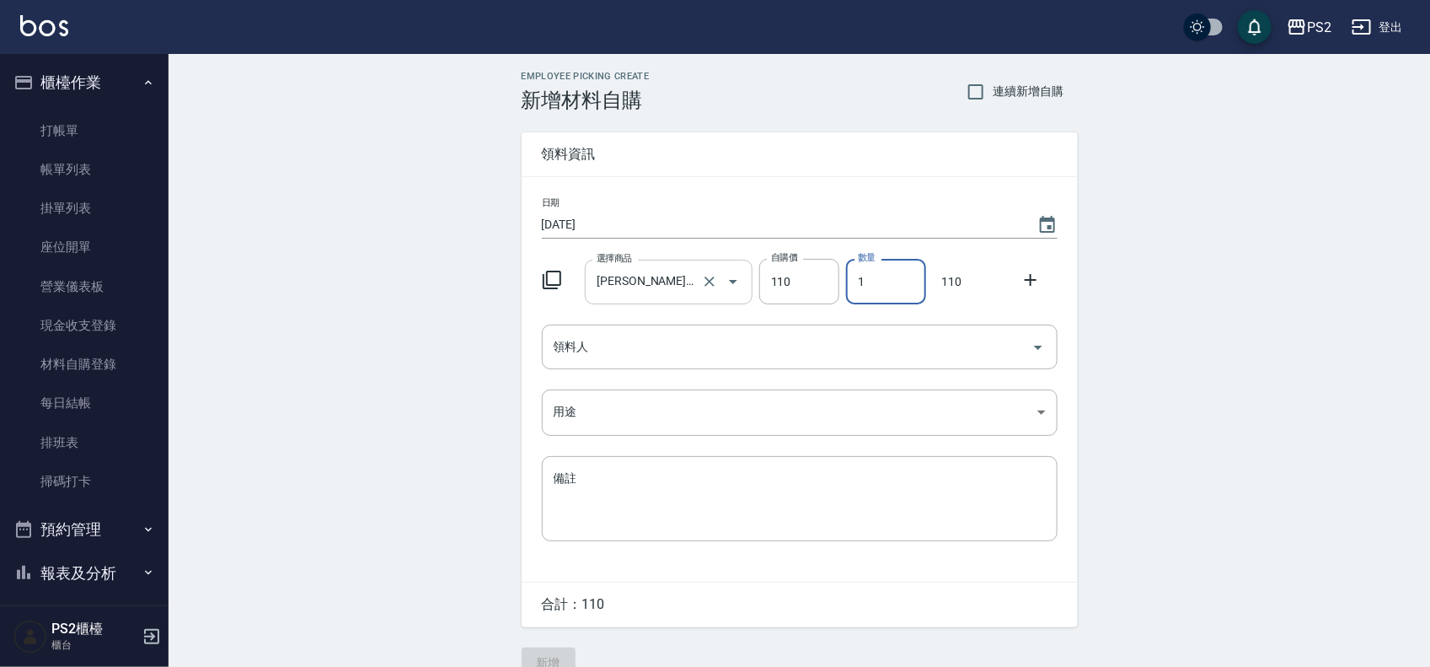
click at [671, 271] on input "[PERSON_NAME]-染膏" at bounding box center [645, 282] width 105 height 30
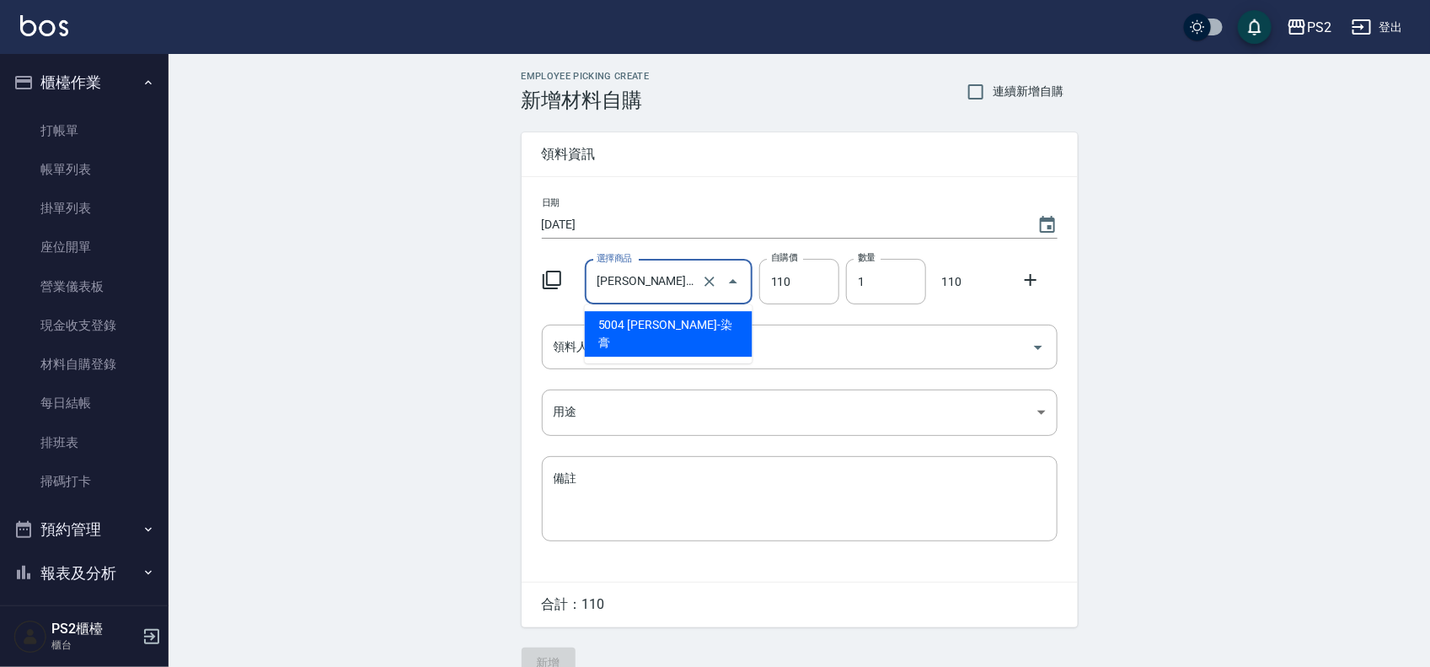
click at [671, 271] on input "[PERSON_NAME]-染膏" at bounding box center [645, 282] width 105 height 30
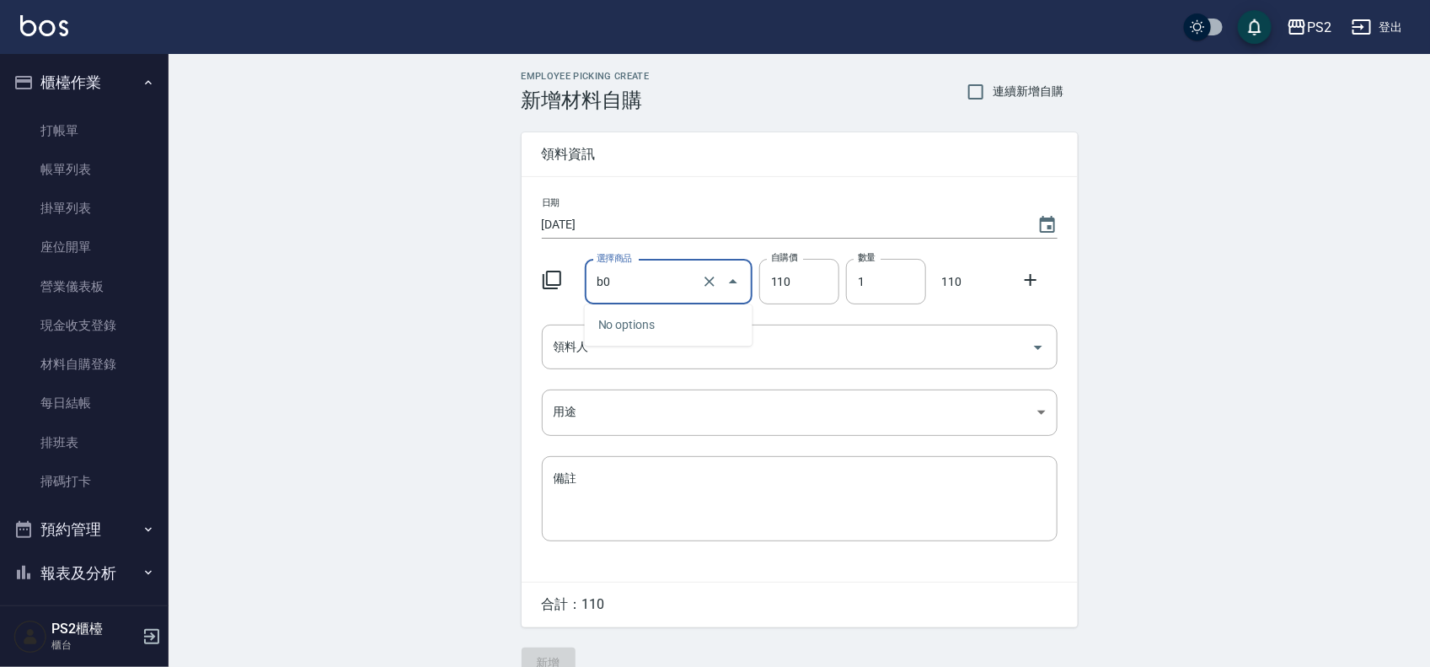
type input "b"
type input "0"
click at [672, 271] on input "選擇商品" at bounding box center [656, 282] width 127 height 30
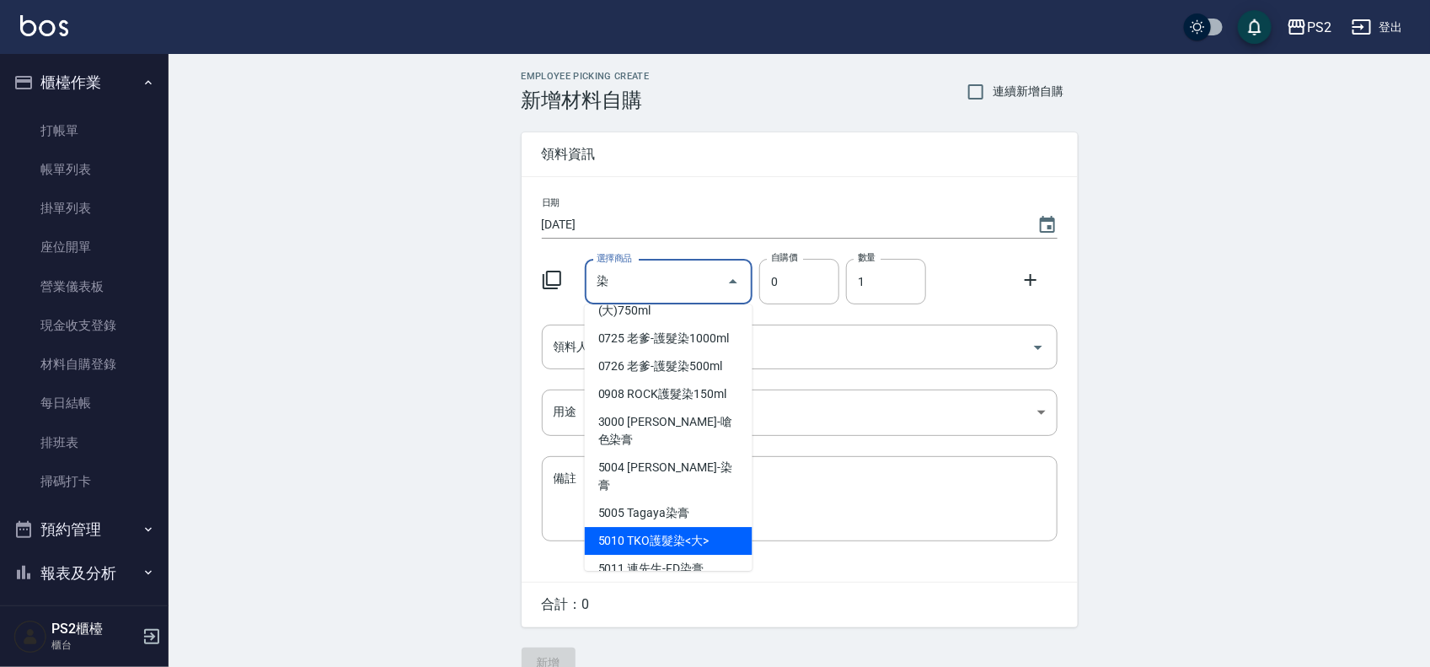
scroll to position [211, 0]
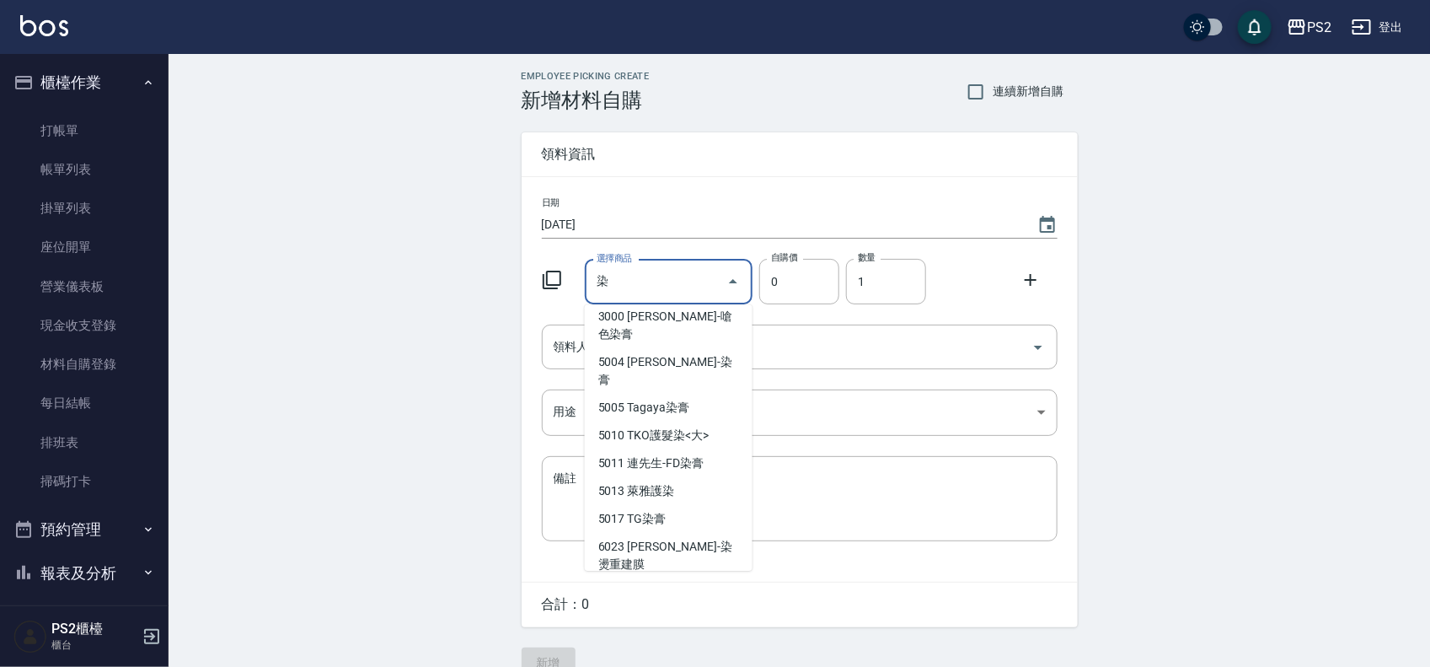
click at [670, 394] on li "5004 [PERSON_NAME]-染膏" at bounding box center [669, 371] width 168 height 46
type input "[PERSON_NAME]-染膏"
type input "110"
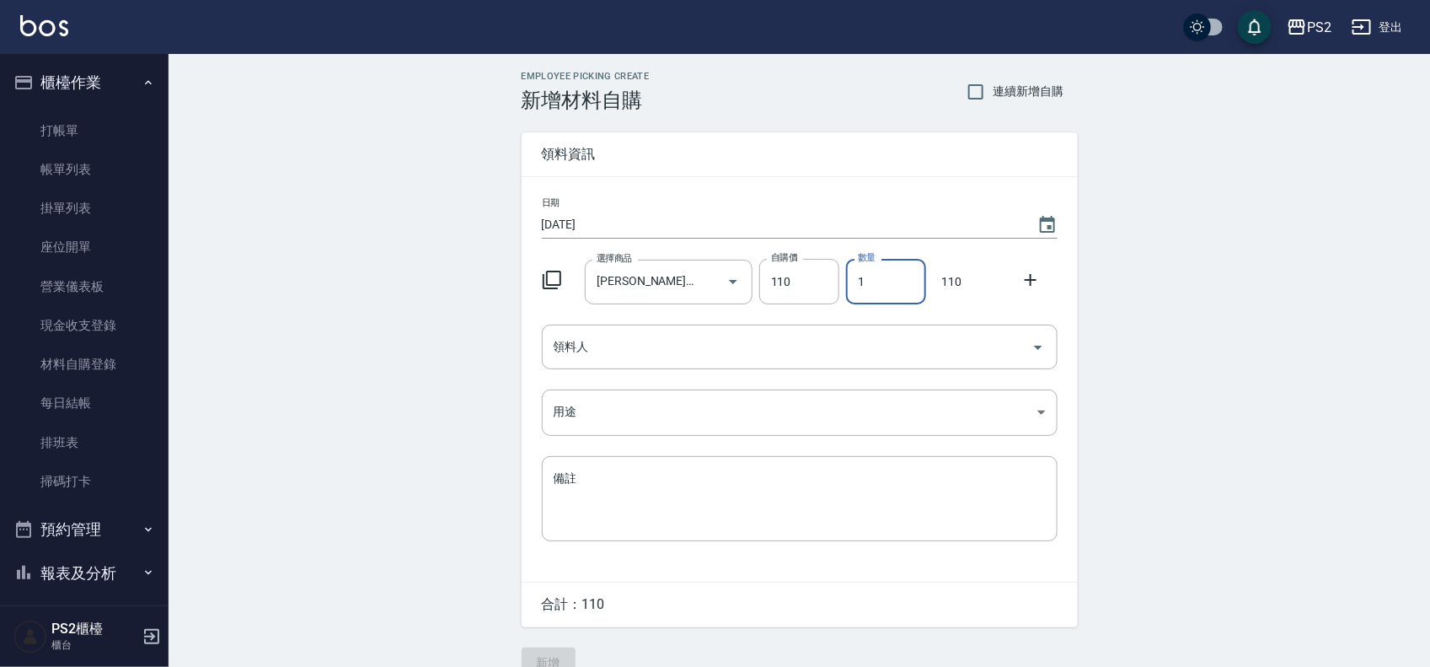
drag, startPoint x: 889, startPoint y: 276, endPoint x: 844, endPoint y: 276, distance: 45.5
click at [844, 276] on div "數量 1 數量" at bounding box center [883, 278] width 87 height 52
drag, startPoint x: 871, startPoint y: 276, endPoint x: 802, endPoint y: 272, distance: 69.2
click at [802, 272] on div "選擇商品 [PERSON_NAME]-染膏 選擇商品 自購價 110 自購價 數量 1 數量 110" at bounding box center [796, 278] width 523 height 52
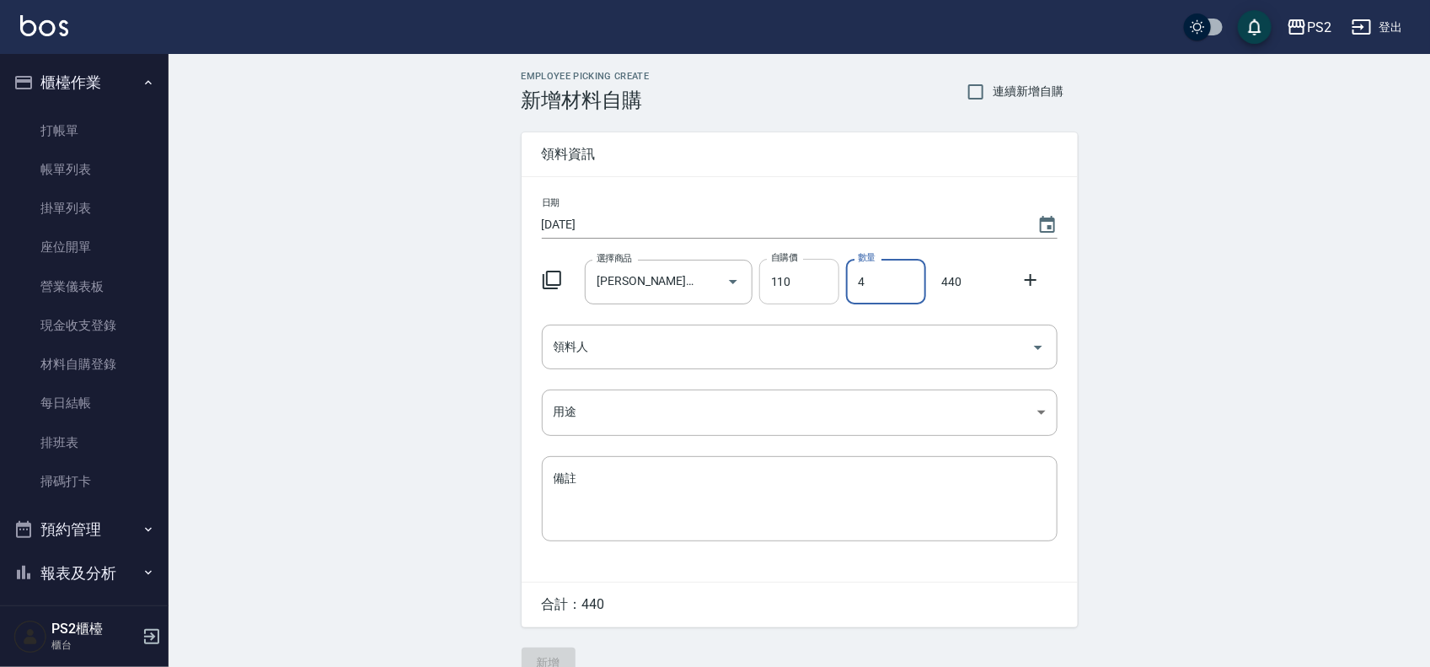
type input "4"
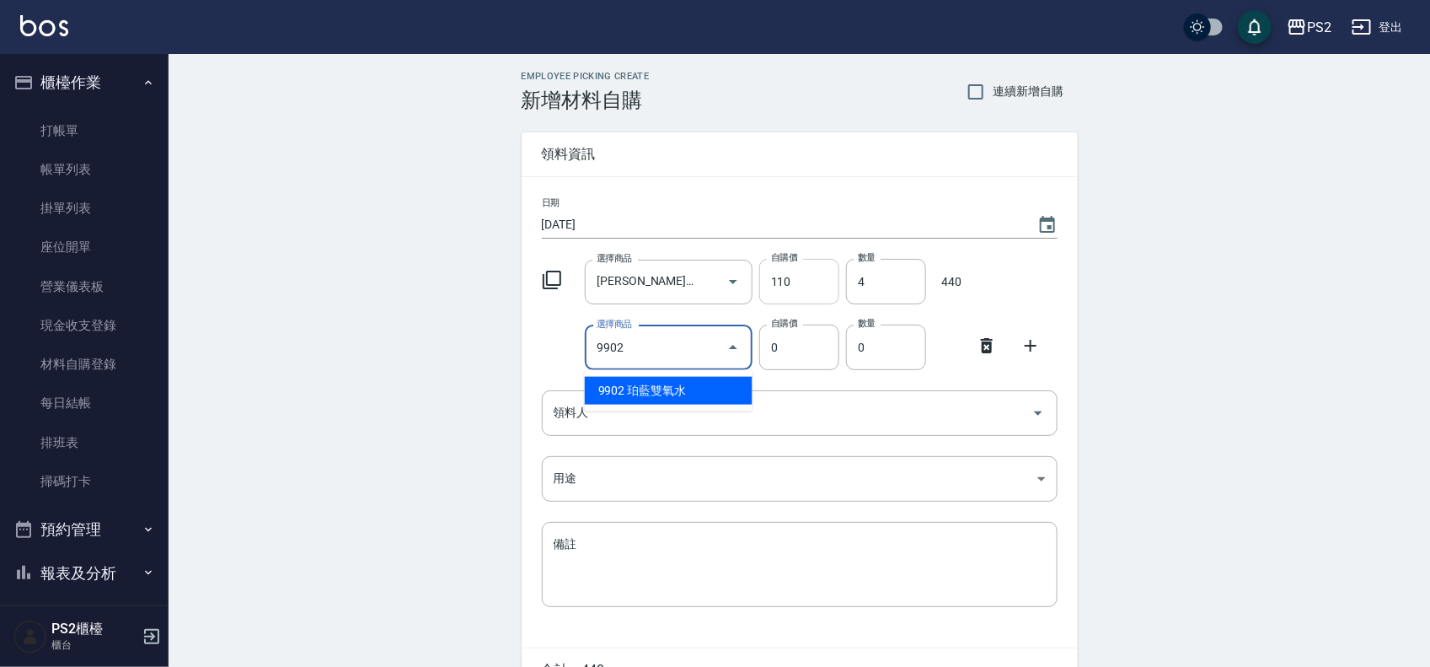
type input "珀藍雙氧水"
type input "115"
type input "1"
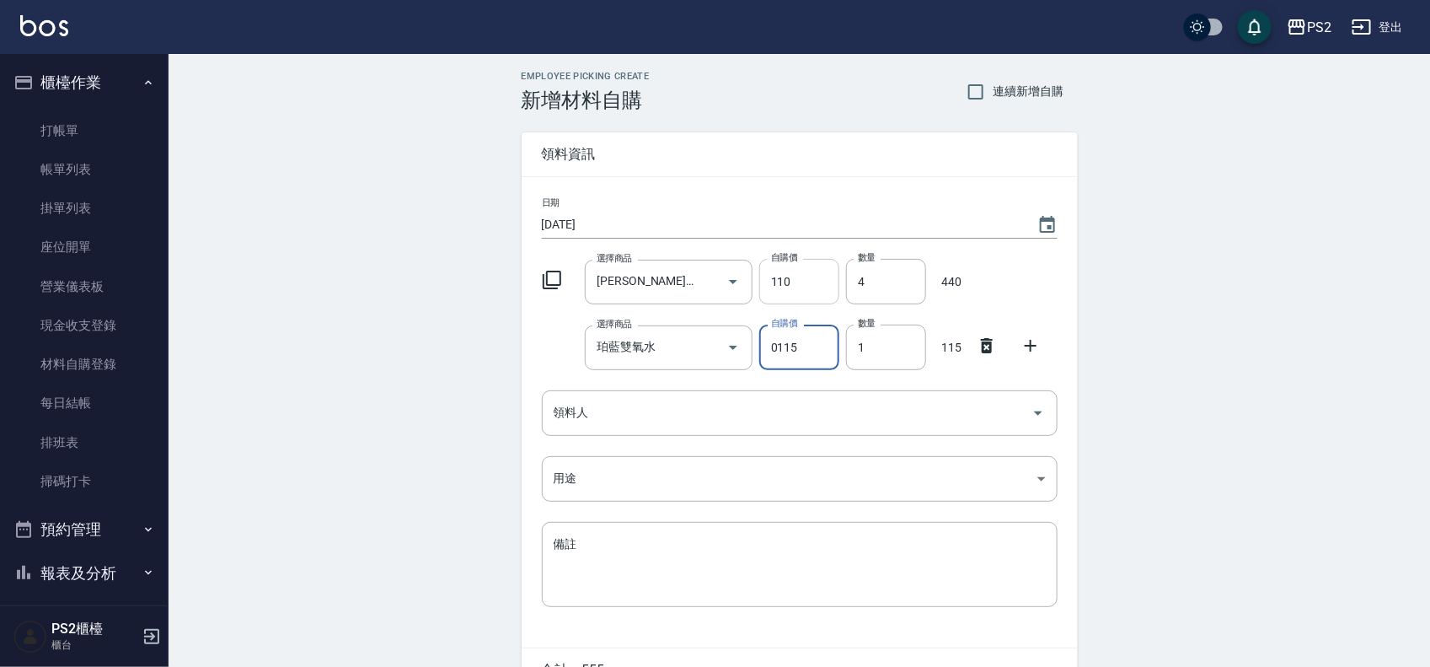
type input "0115"
type input "6"
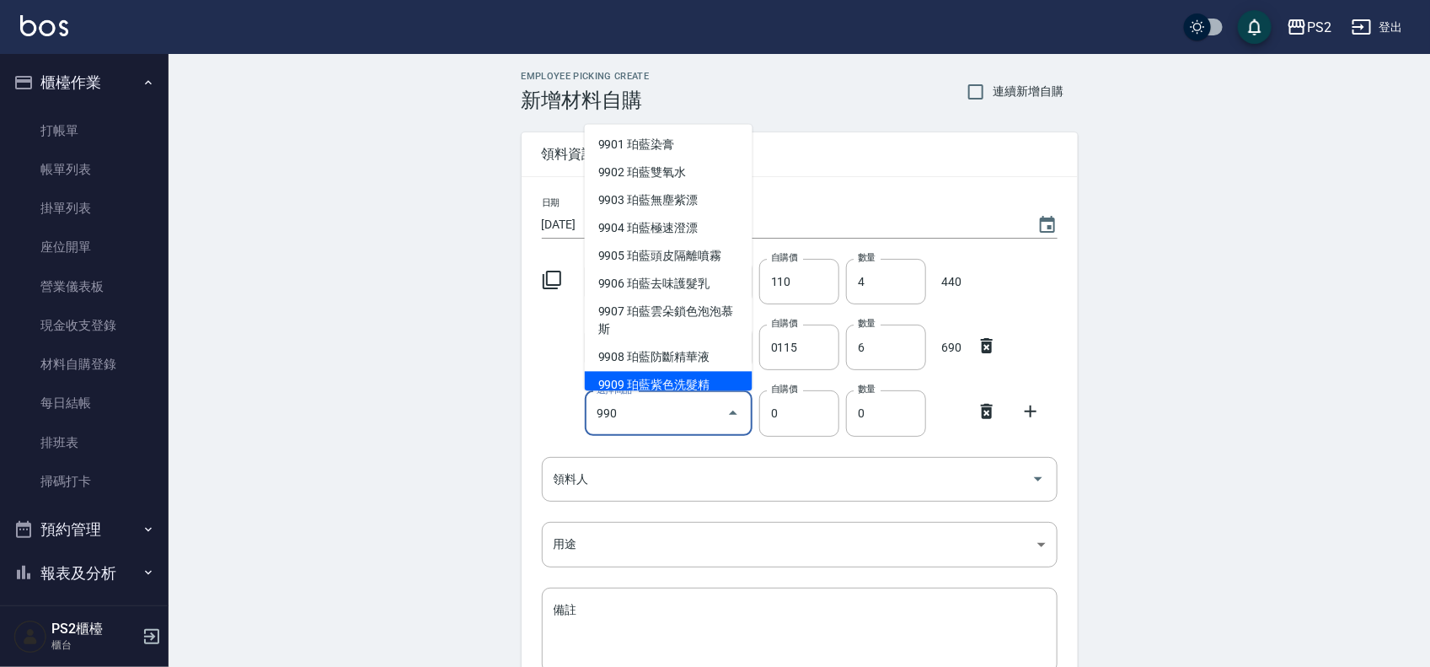
click at [692, 377] on li "9909 珀藍紫色洗髮精" at bounding box center [669, 385] width 168 height 28
type input "珀藍紫色洗髮精"
type input "250"
type input "1"
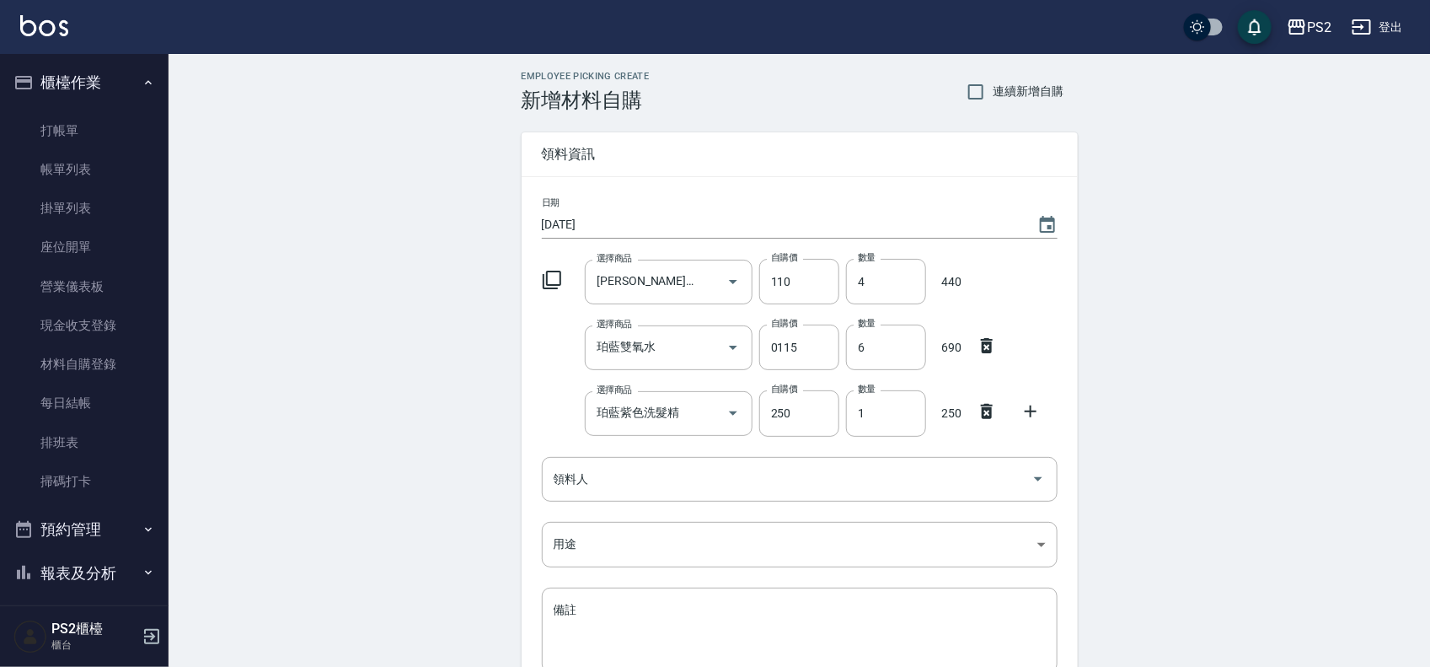
click at [1028, 410] on icon at bounding box center [1031, 411] width 20 height 20
click at [650, 498] on div "選擇商品" at bounding box center [669, 479] width 168 height 45
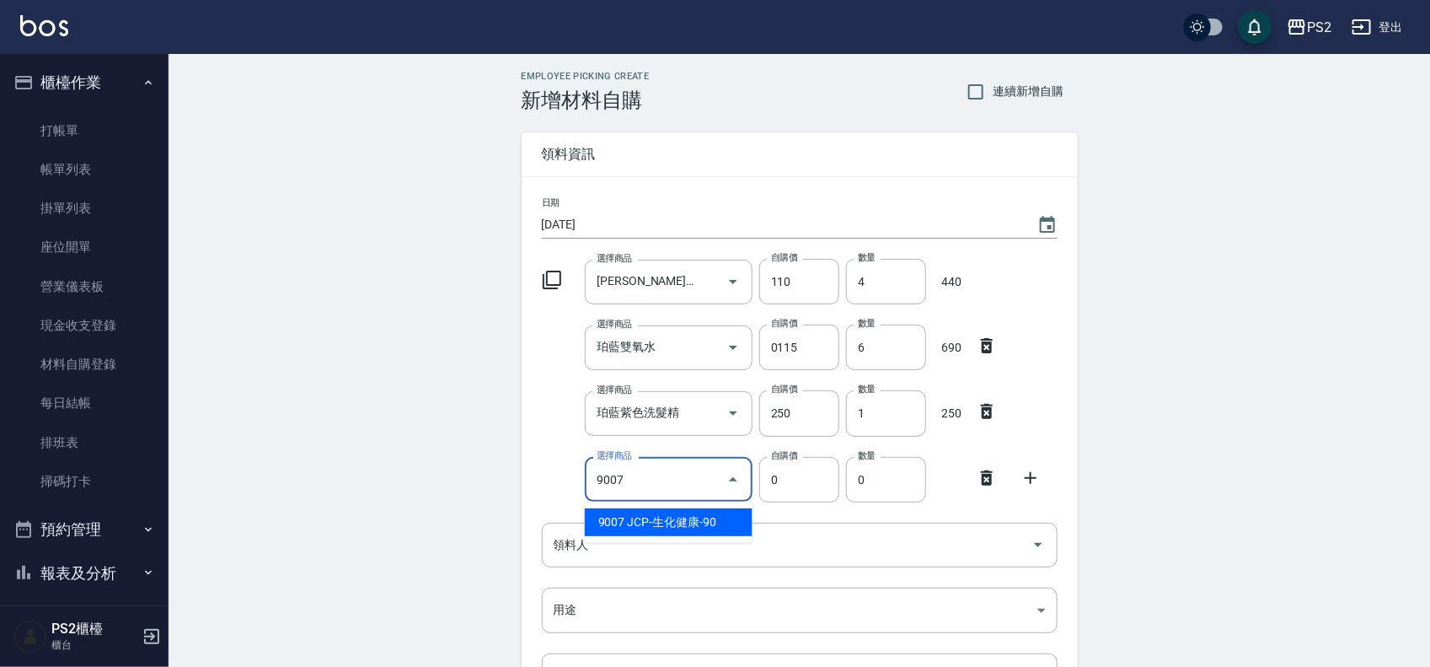
type input "JCP-生化健康-90"
type input "90"
type input "1"
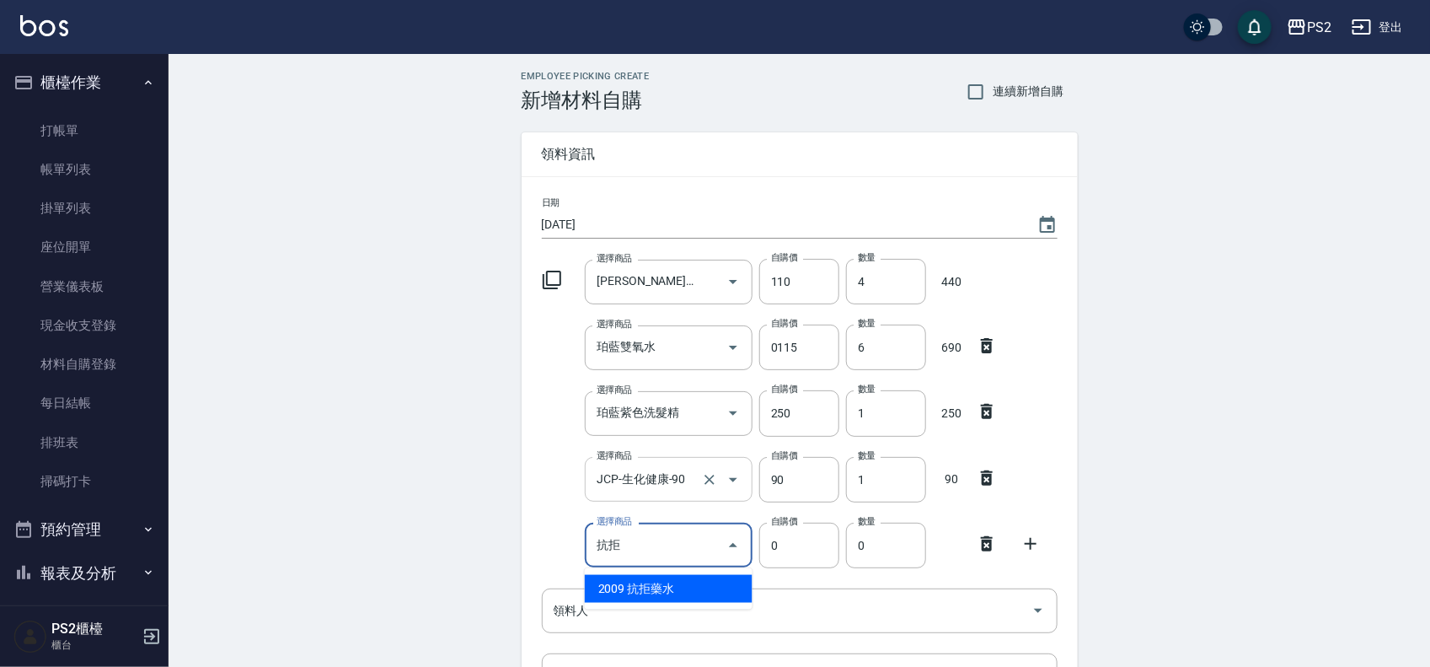
type input "抗拒藥水"
type input "190"
type input "1"
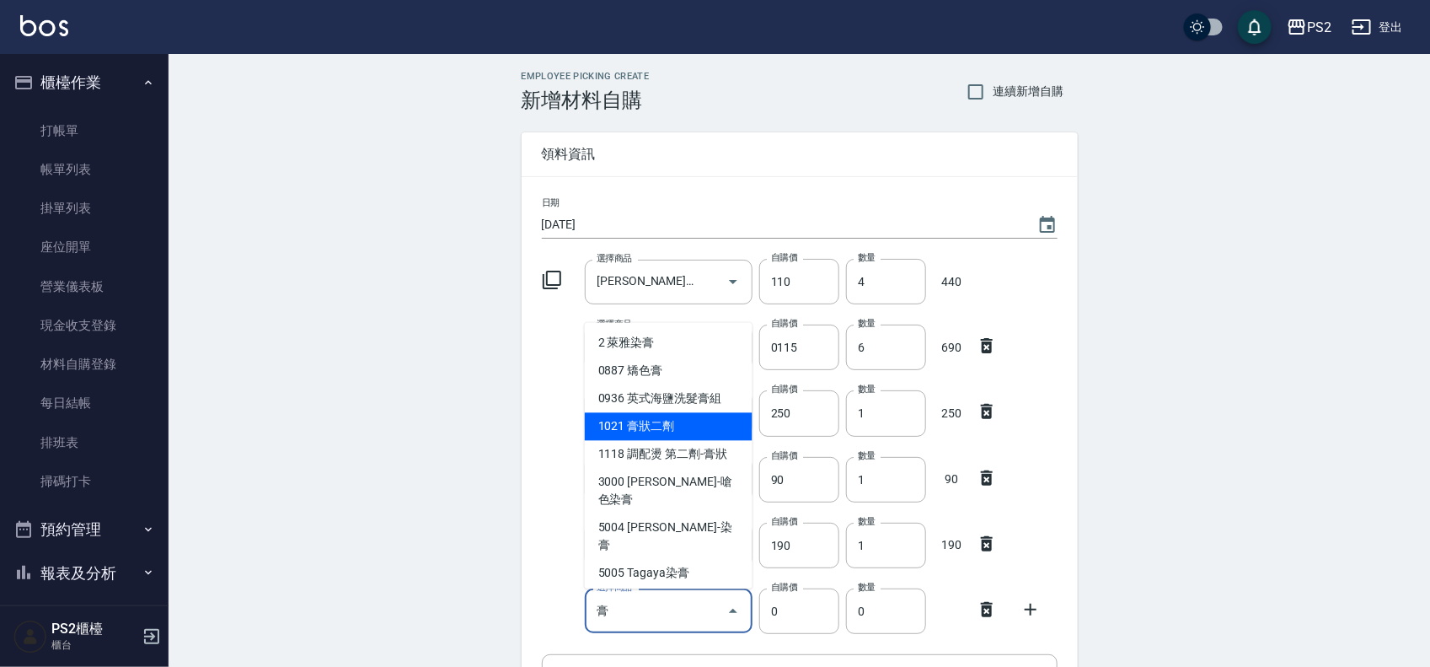
click at [694, 417] on li "1021 膏狀二劑" at bounding box center [669, 426] width 168 height 28
type input "膏狀二劑"
type input "160"
type input "1"
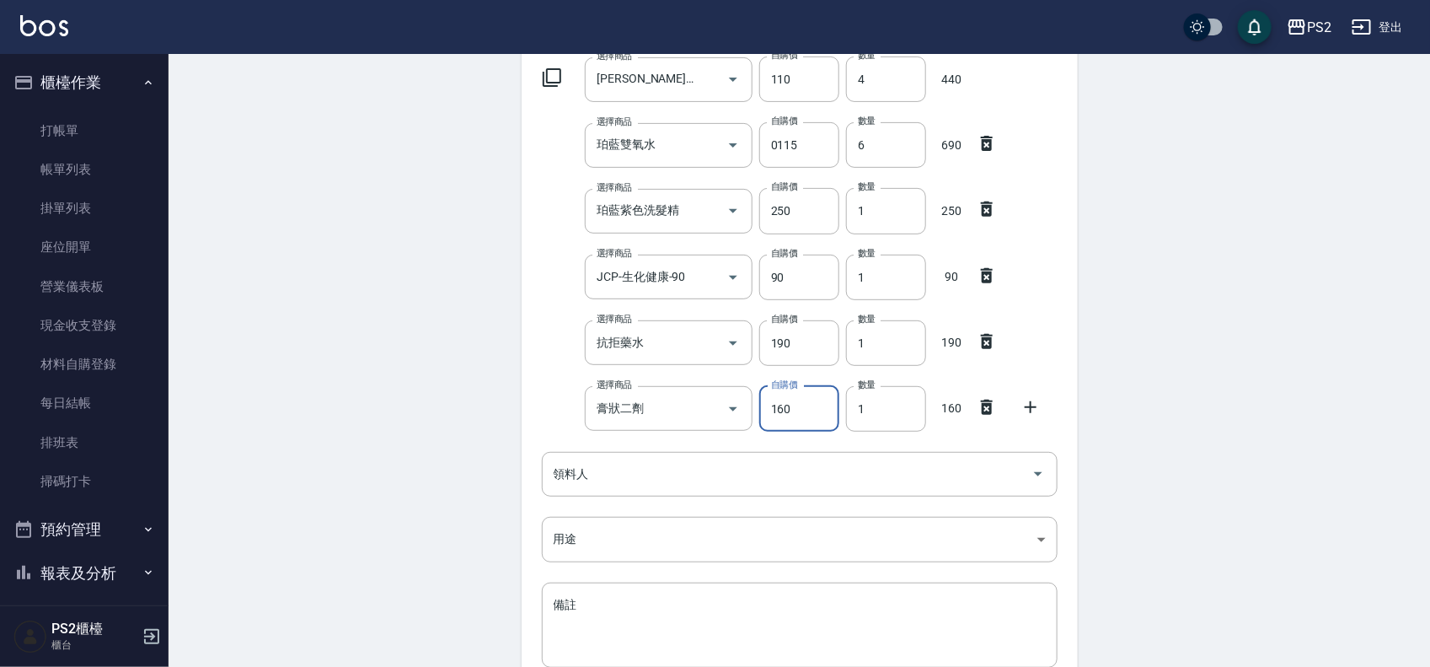
scroll to position [211, 0]
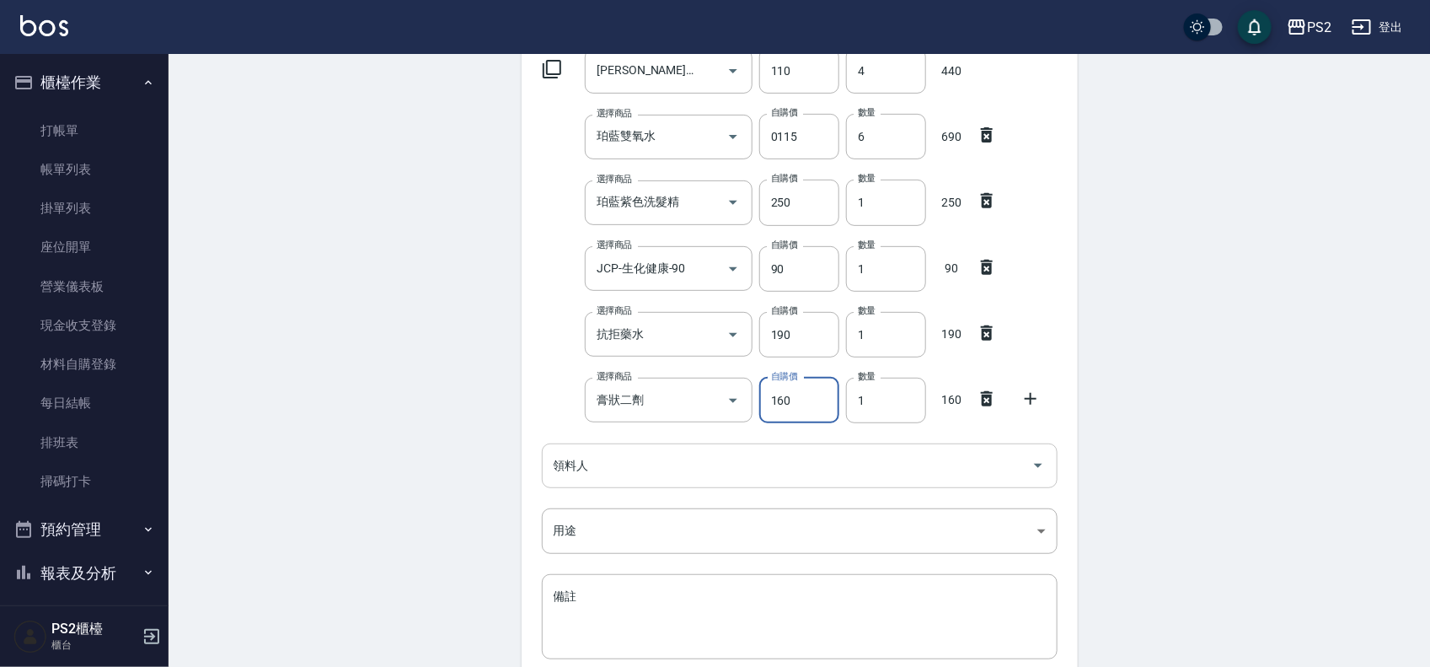
click at [637, 466] on input "領料人" at bounding box center [787, 466] width 475 height 30
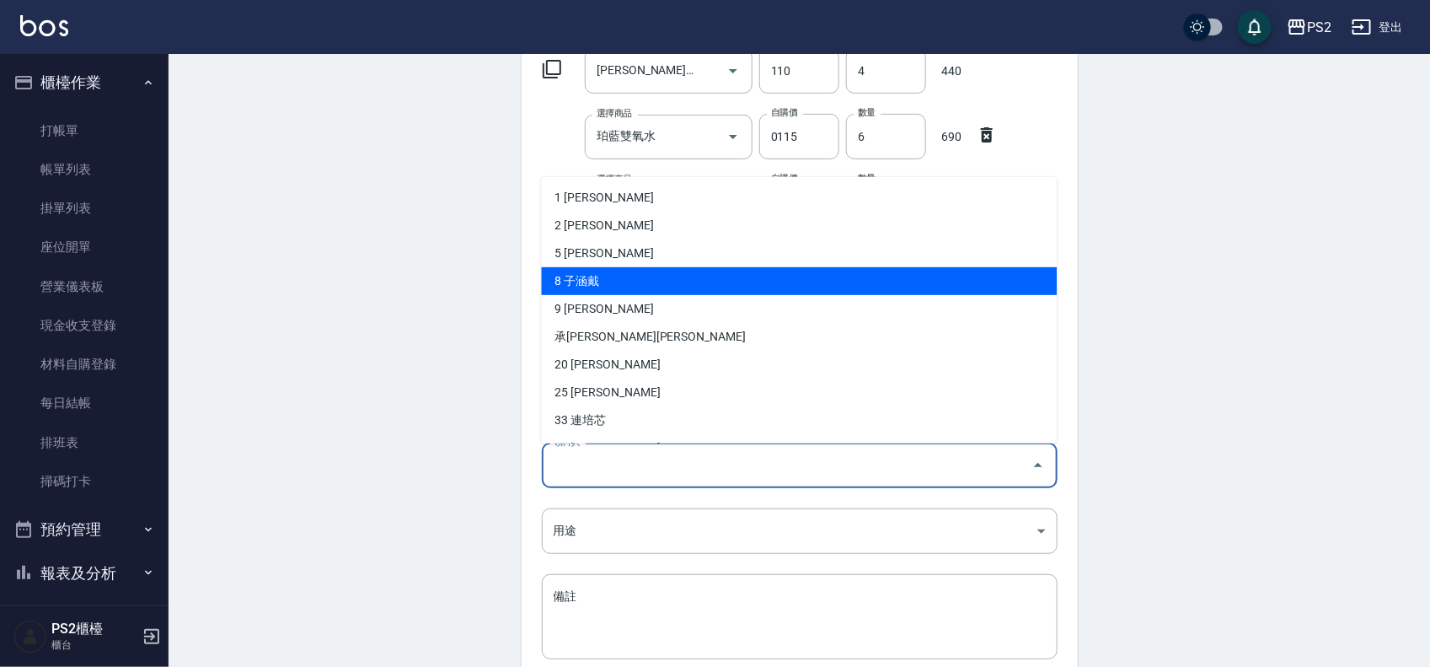
click at [614, 283] on li "8 子涵戴" at bounding box center [800, 281] width 516 height 28
type input "子涵[PERSON_NAME]"
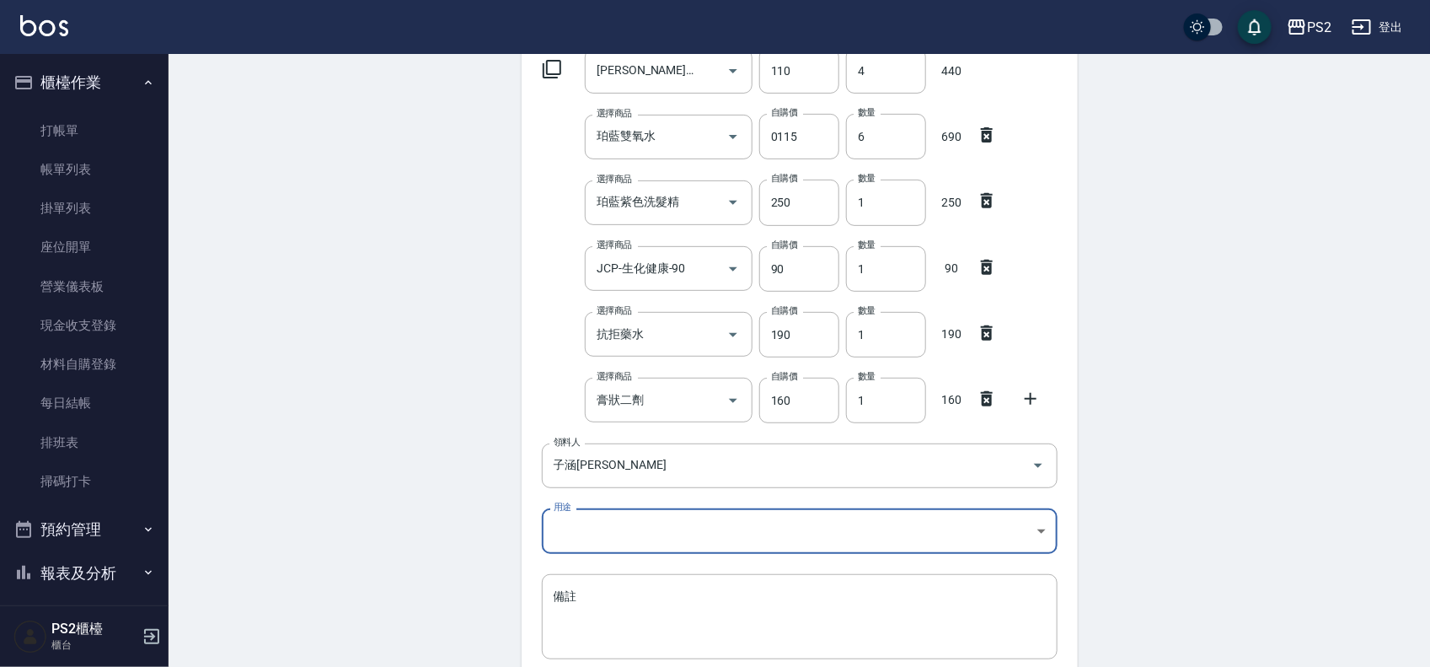
click at [597, 536] on body "PS2 登出 櫃檯作業 打帳單 帳單列表 掛單列表 座位開單 營業儀表板 現金收支登錄 材料自購登錄 每日結帳 排班表 掃碼打卡 預約管理 預約管理 單日預約…" at bounding box center [715, 301] width 1430 height 1024
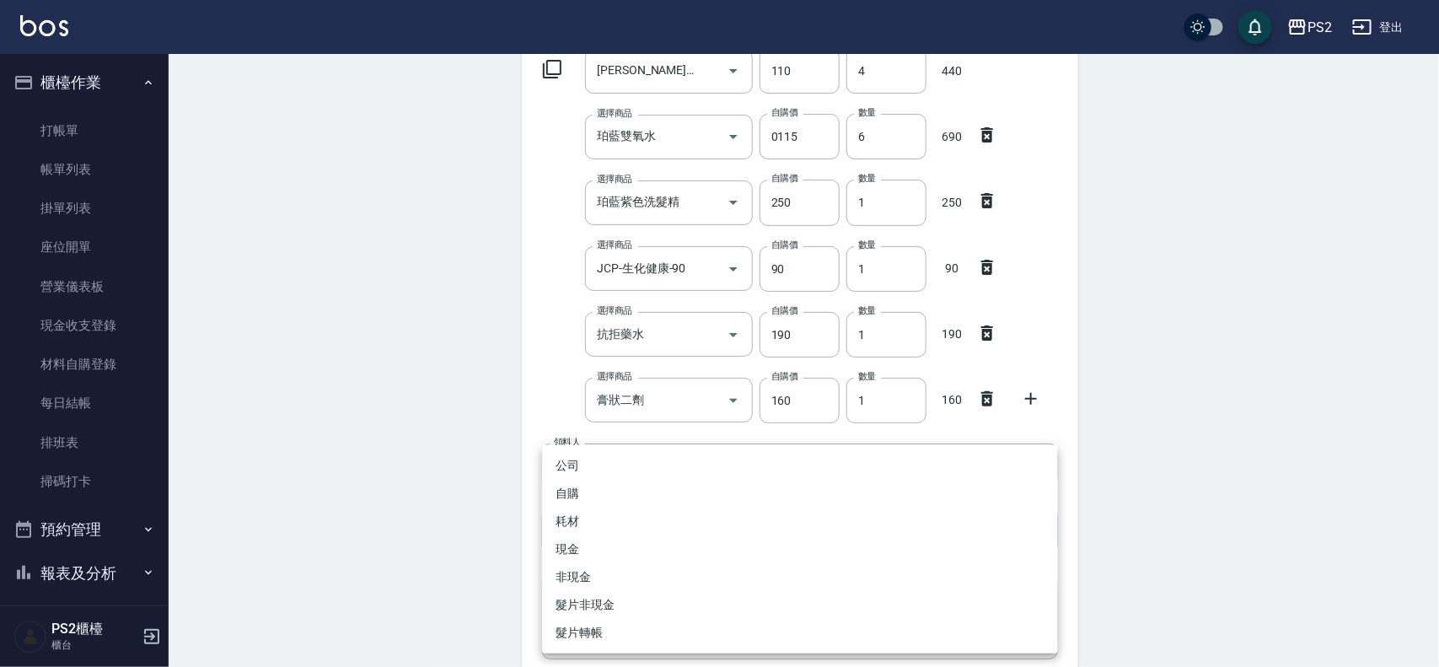
click at [603, 500] on li "自購" at bounding box center [800, 494] width 516 height 28
type input "自購"
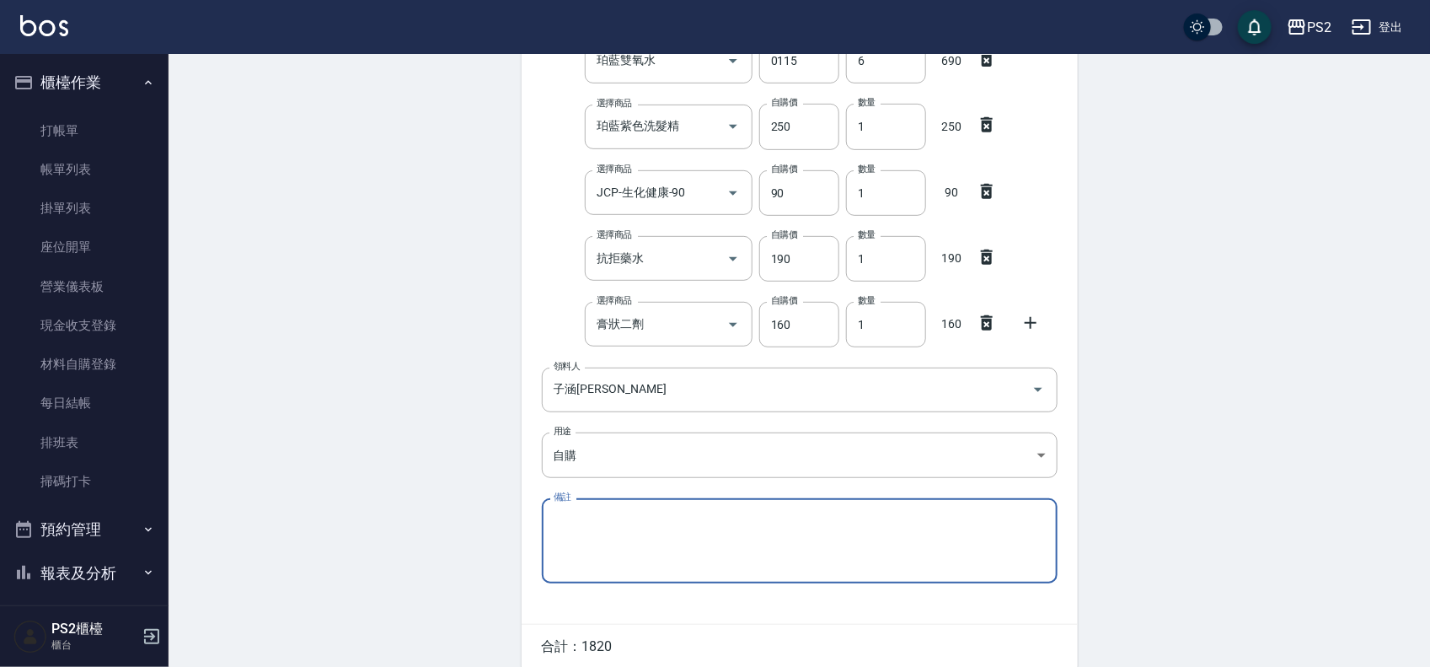
scroll to position [359, 0]
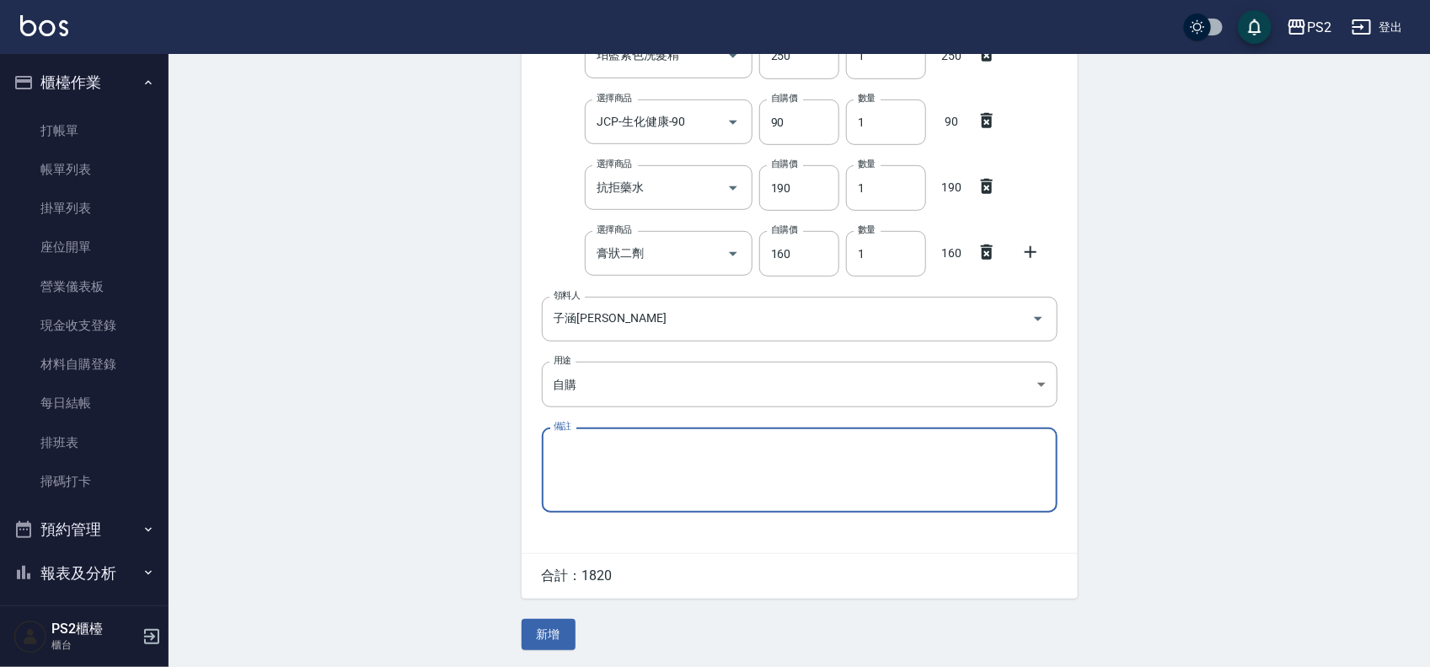
click at [557, 630] on button "新增" at bounding box center [549, 634] width 54 height 31
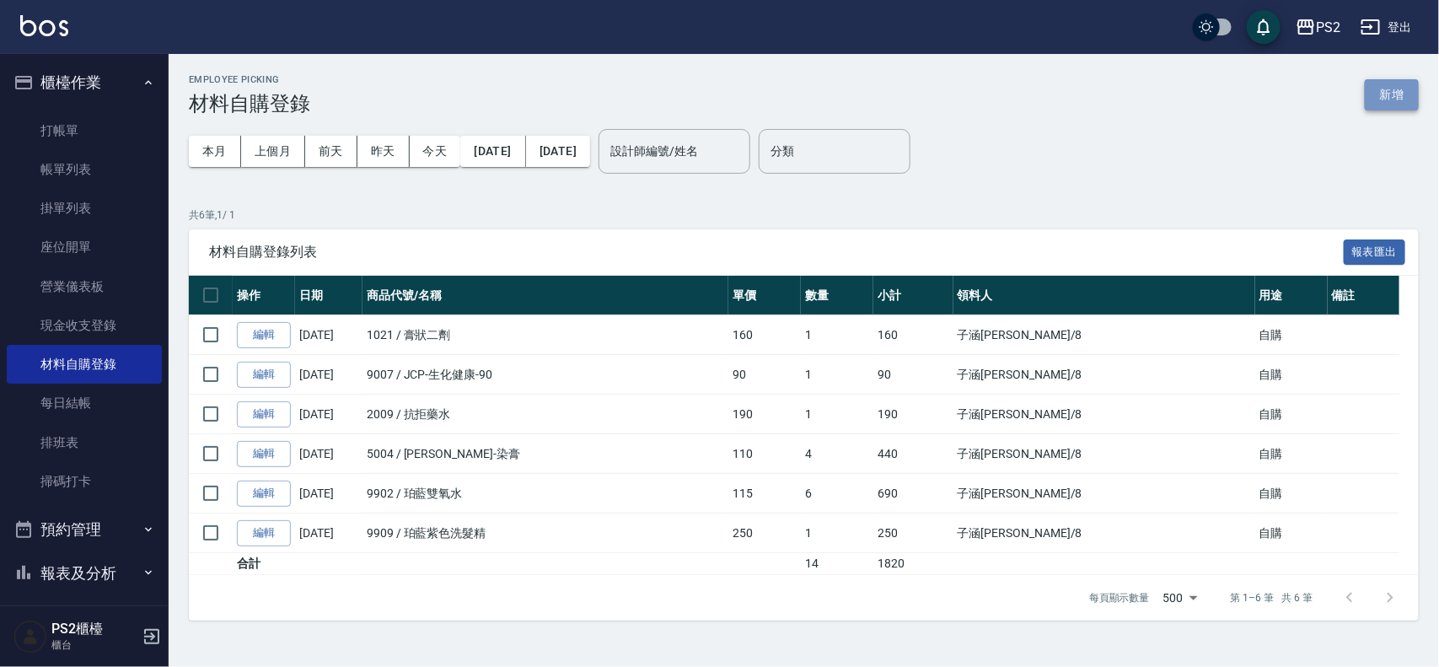
click at [1396, 95] on button "新增" at bounding box center [1392, 94] width 54 height 31
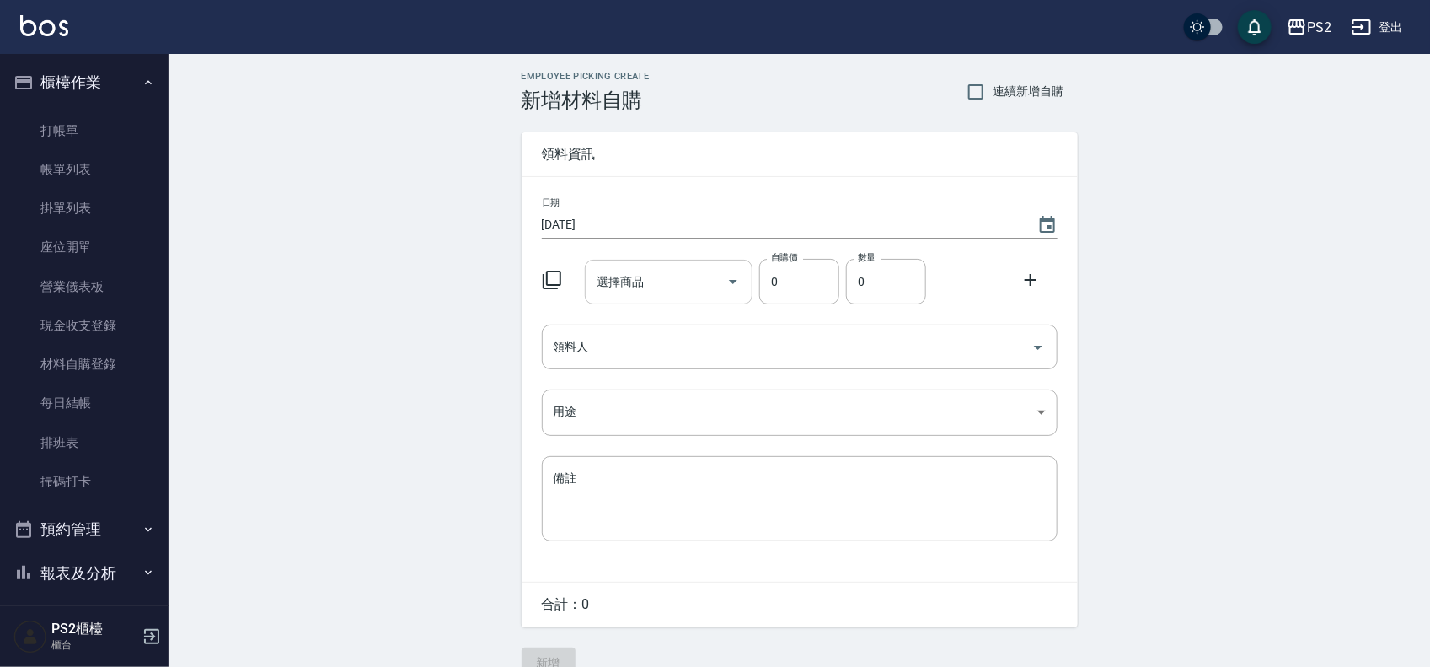
click at [685, 266] on div "選擇商品" at bounding box center [669, 282] width 168 height 45
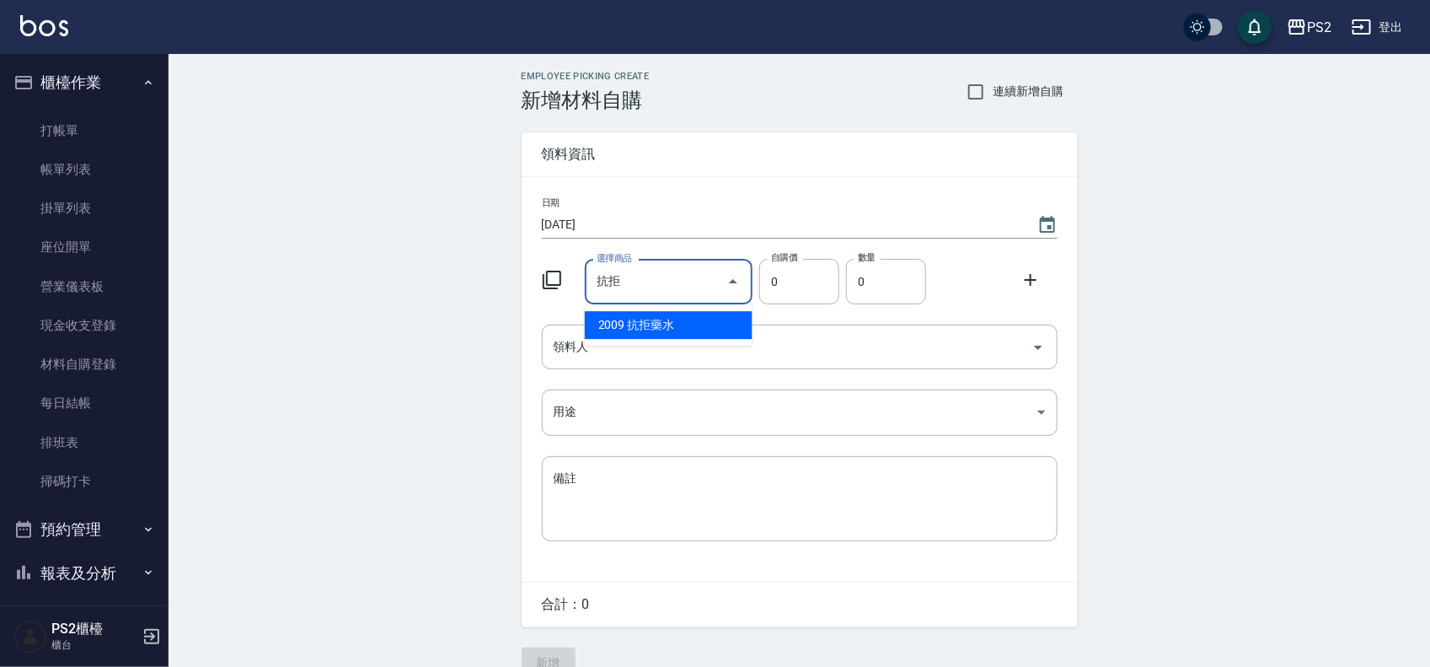
type input "抗拒藥水"
type input "190"
type input "1"
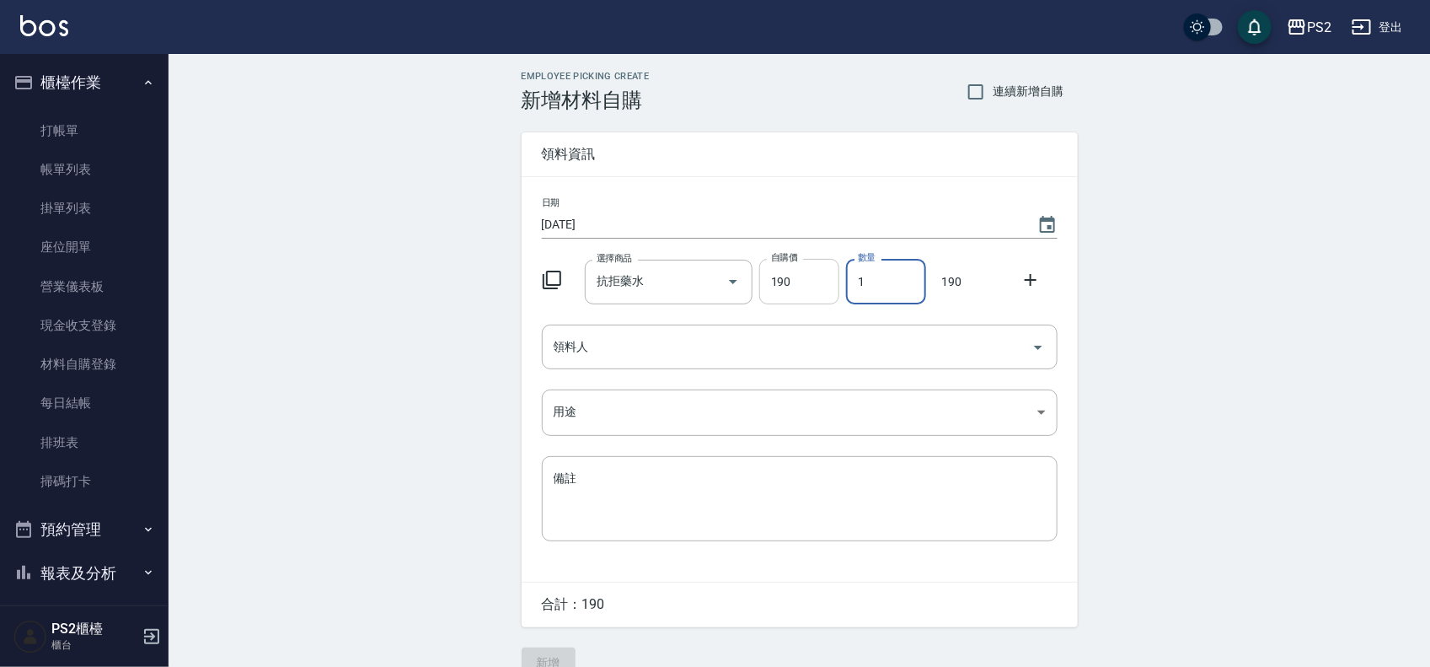
click at [797, 276] on input "190" at bounding box center [799, 282] width 80 height 46
type input "200"
click at [1044, 275] on div at bounding box center [1036, 278] width 44 height 30
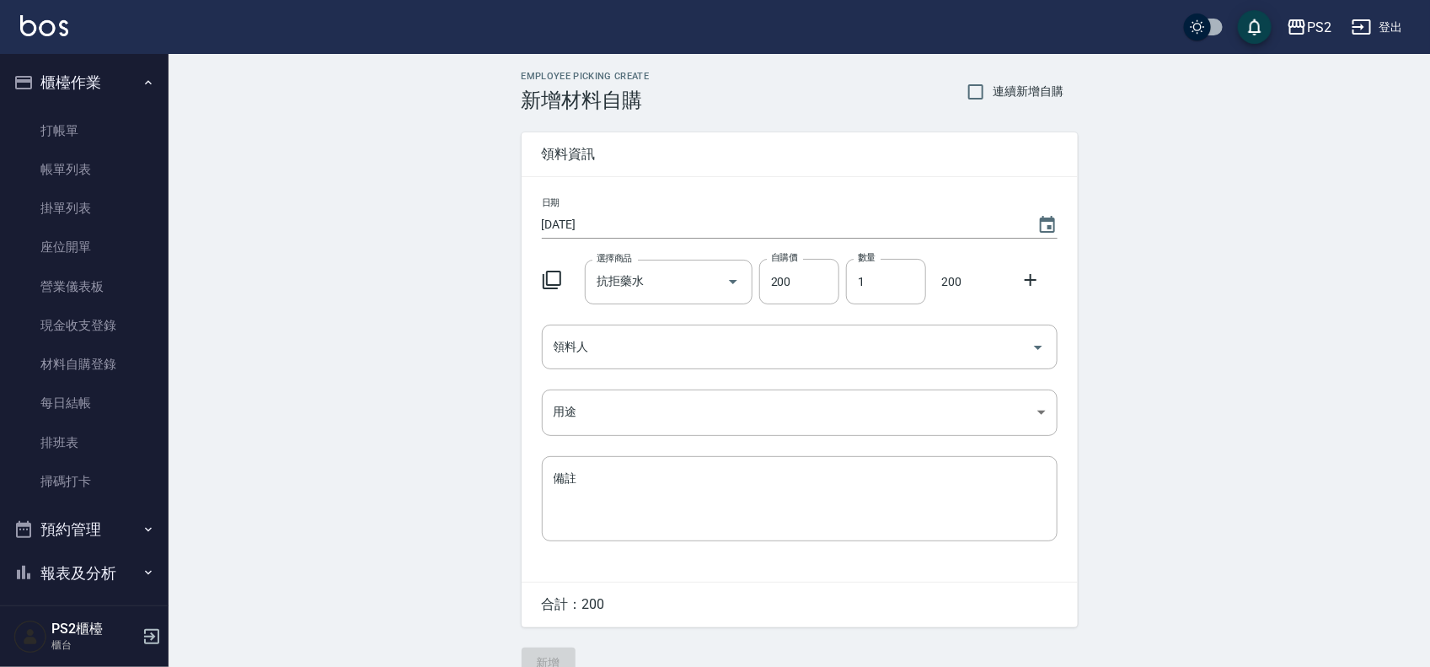
click at [1039, 276] on icon at bounding box center [1031, 280] width 20 height 20
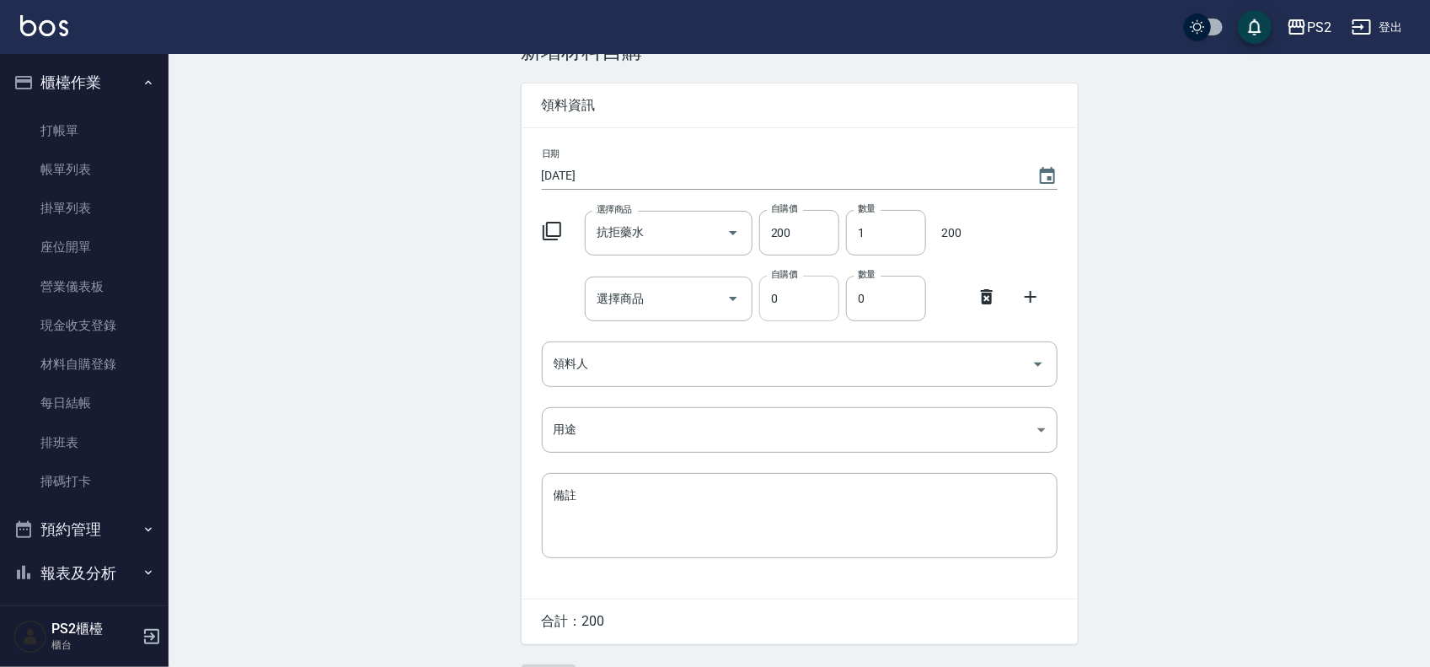
scroll to position [95, 0]
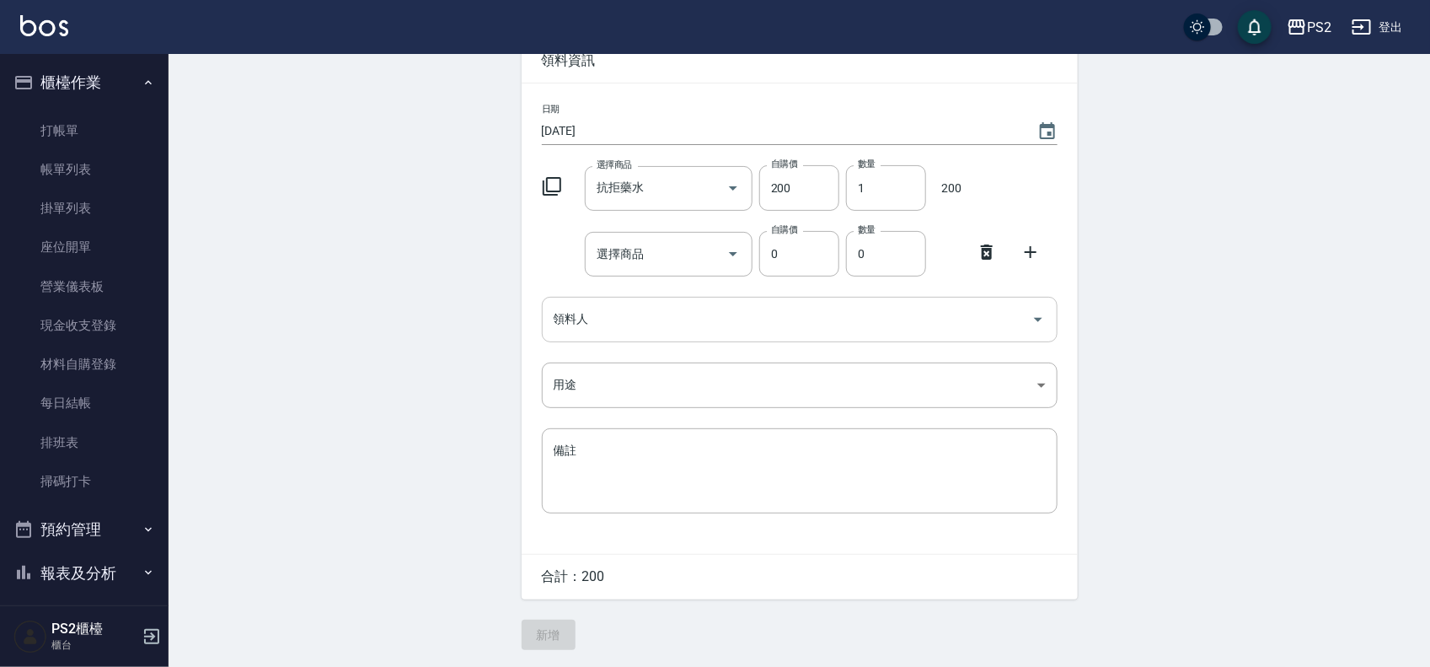
click at [604, 312] on input "領料人" at bounding box center [787, 319] width 475 height 30
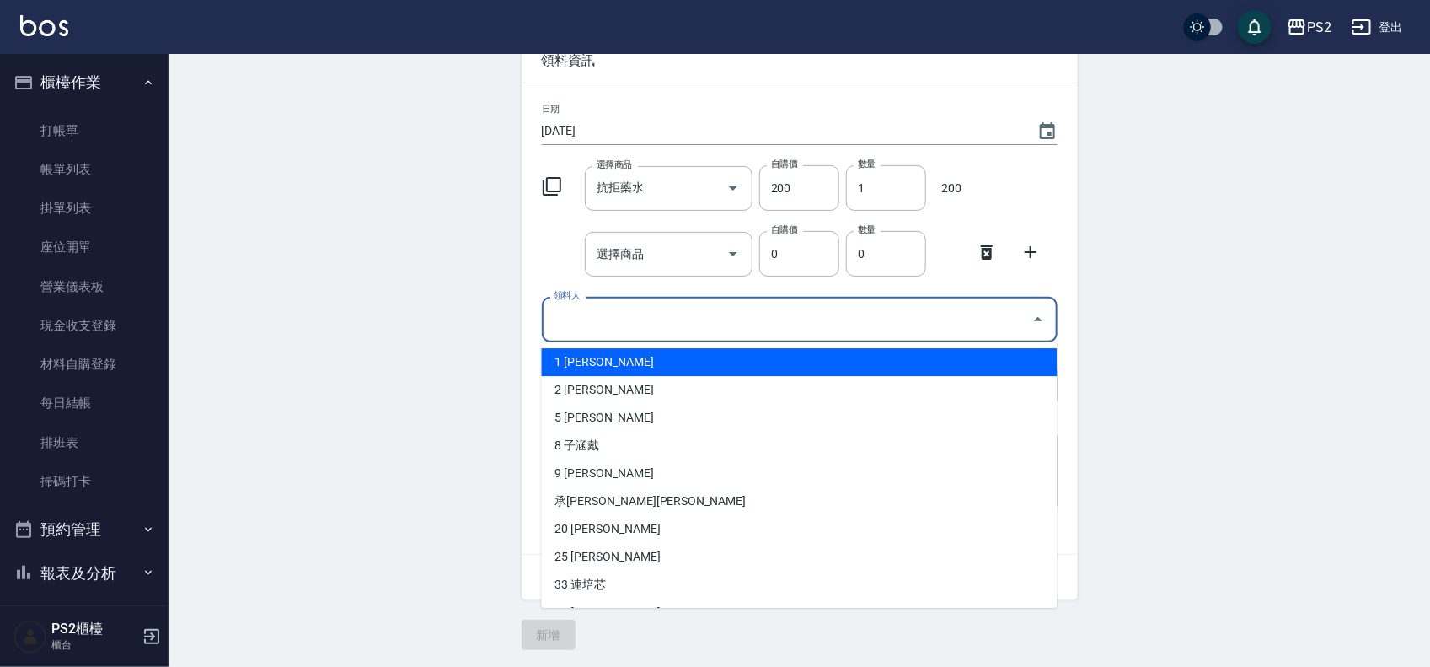
click at [607, 356] on li "1 [PERSON_NAME]" at bounding box center [800, 362] width 516 height 28
type input "[PERSON_NAME]"
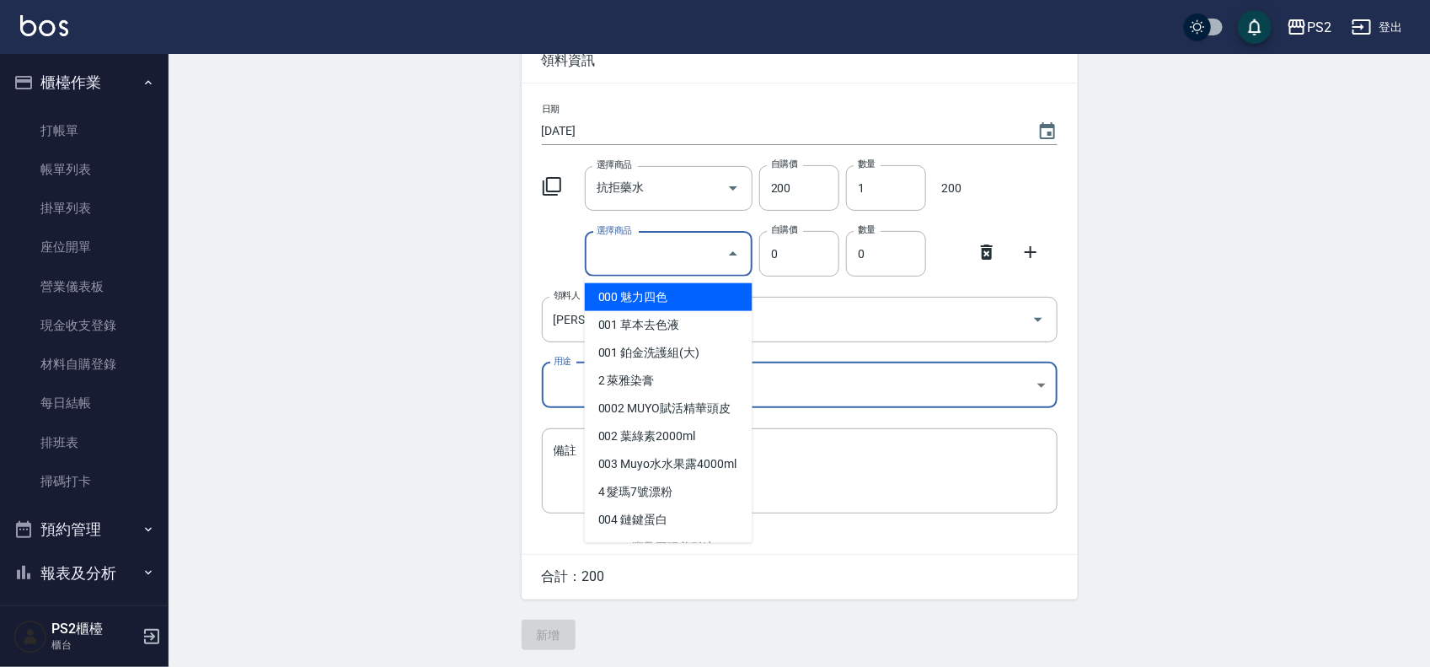
click at [651, 255] on input "選擇商品" at bounding box center [656, 254] width 127 height 30
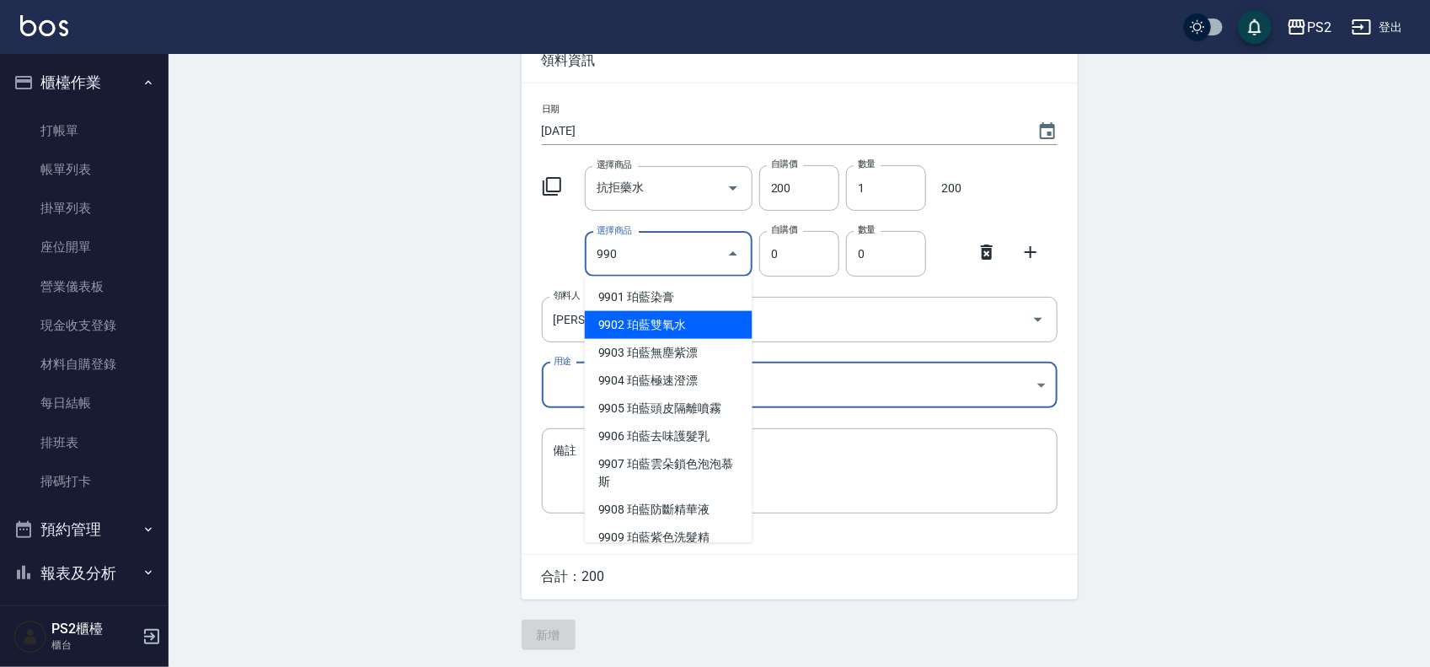
click at [684, 329] on li "9902 珀藍雙氧水" at bounding box center [669, 325] width 168 height 28
type input "珀藍雙氧水"
type input "115"
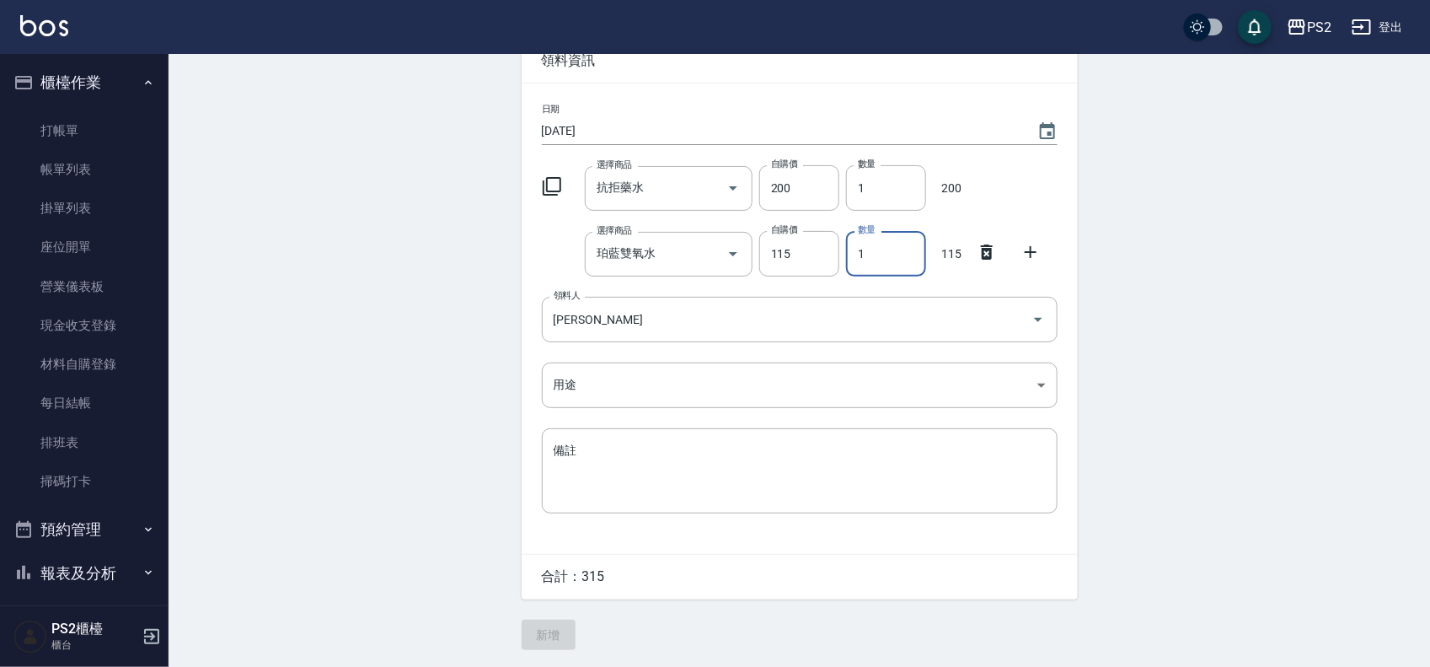
drag, startPoint x: 871, startPoint y: 245, endPoint x: 860, endPoint y: 246, distance: 11.0
click at [860, 246] on input "1" at bounding box center [886, 254] width 80 height 46
type input "2"
click at [1038, 242] on icon at bounding box center [1031, 252] width 20 height 20
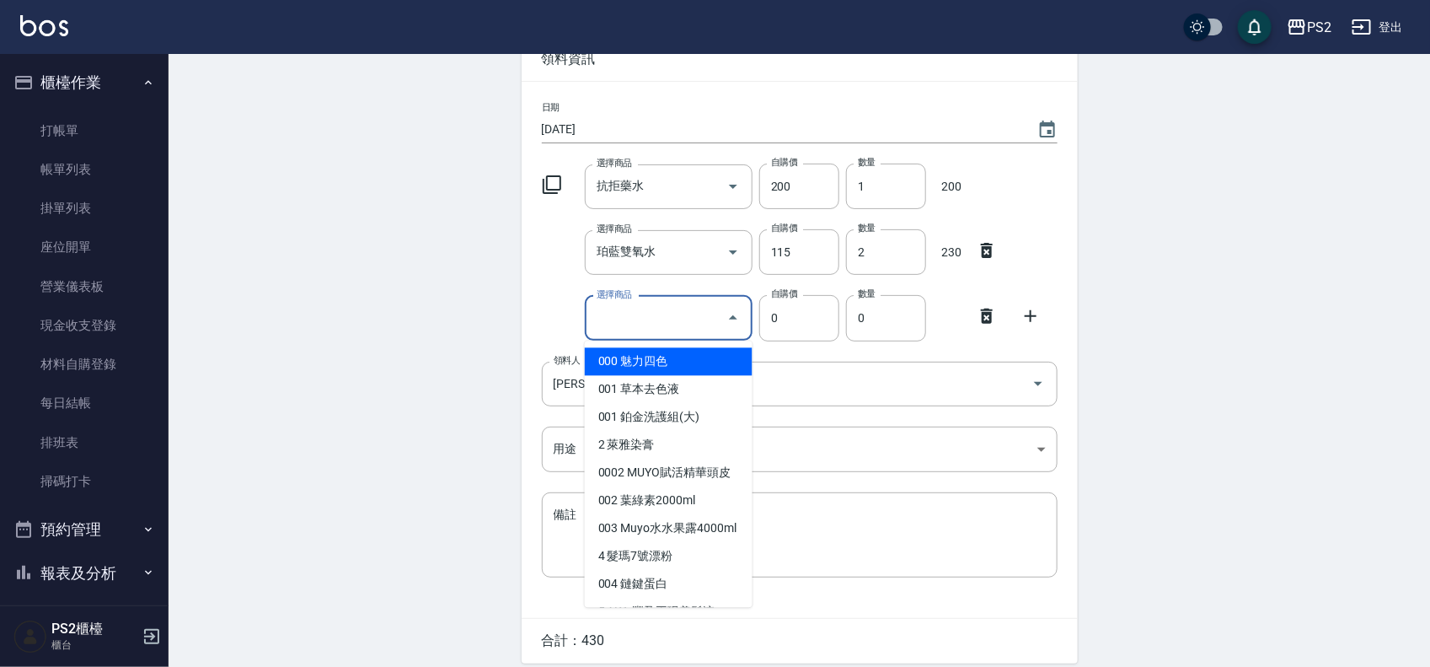
click at [641, 321] on input "選擇商品" at bounding box center [656, 318] width 127 height 30
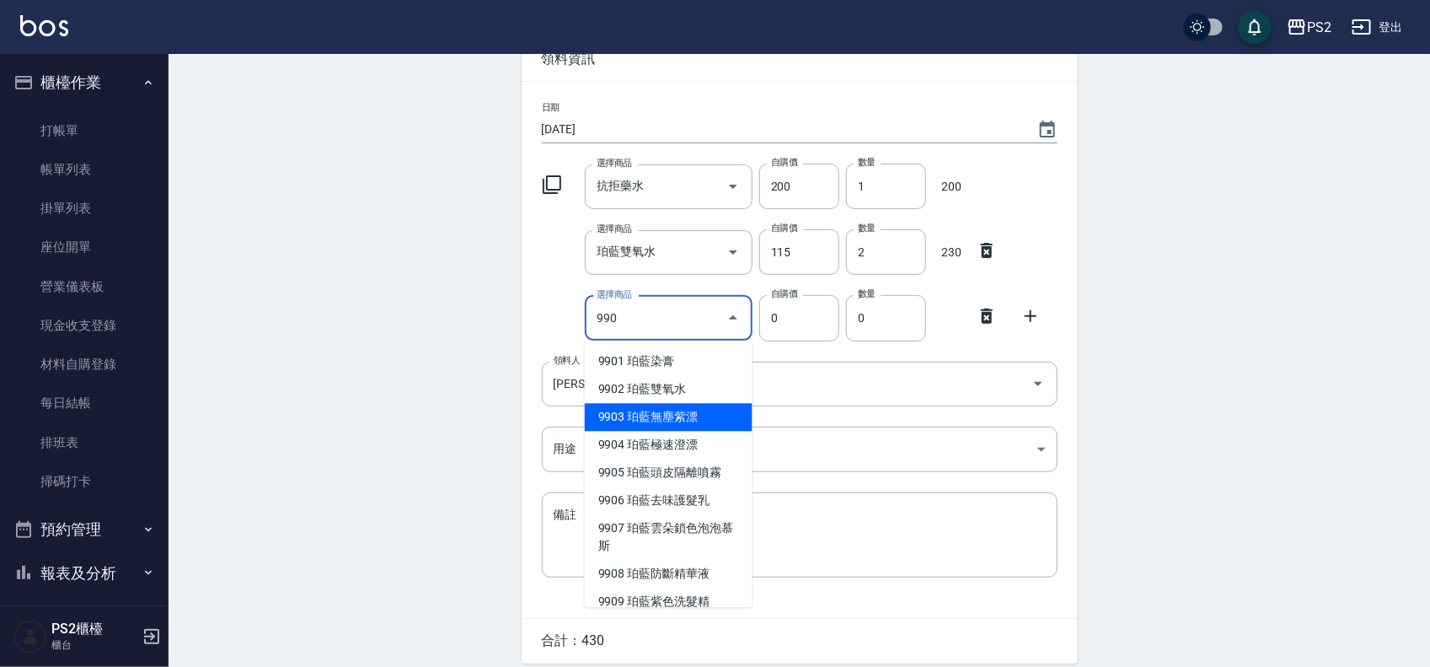
click at [697, 410] on li "9903 珀藍無塵紫漂" at bounding box center [669, 418] width 168 height 28
type input "珀藍無塵紫漂"
type input "600"
type input "1"
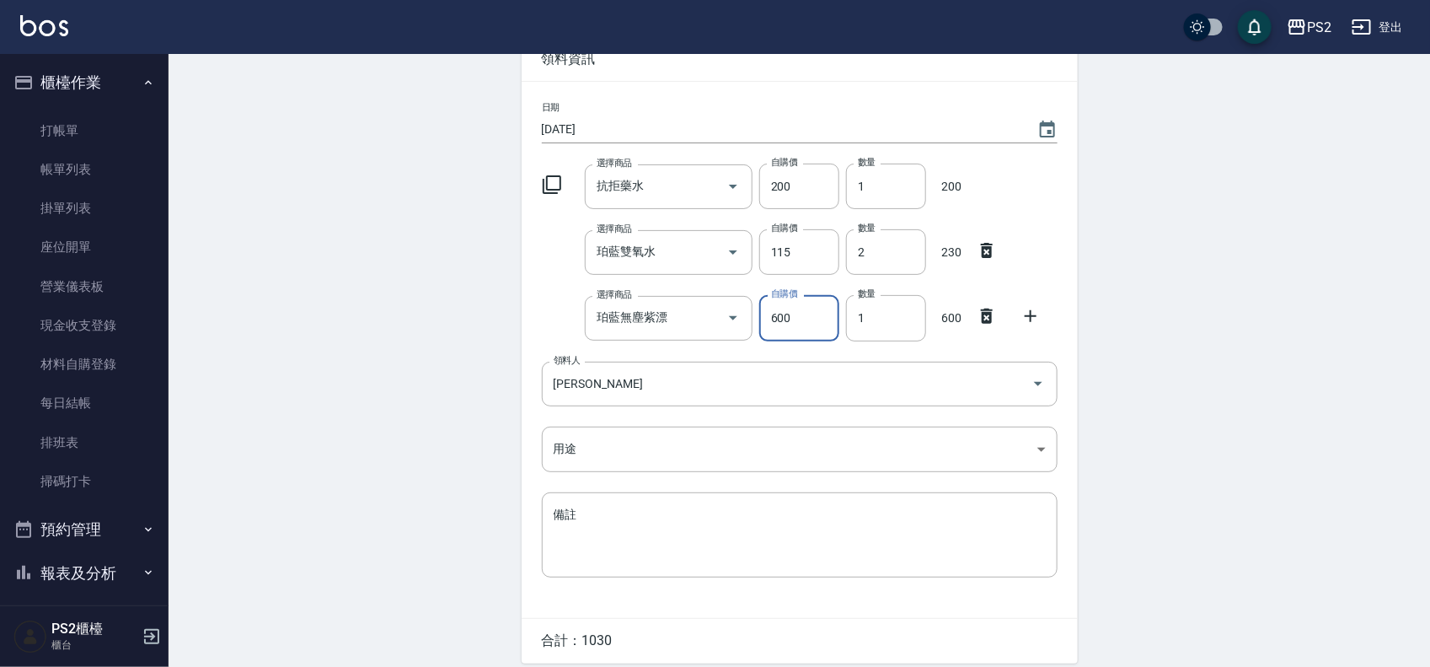
click at [1033, 312] on icon at bounding box center [1031, 316] width 20 height 20
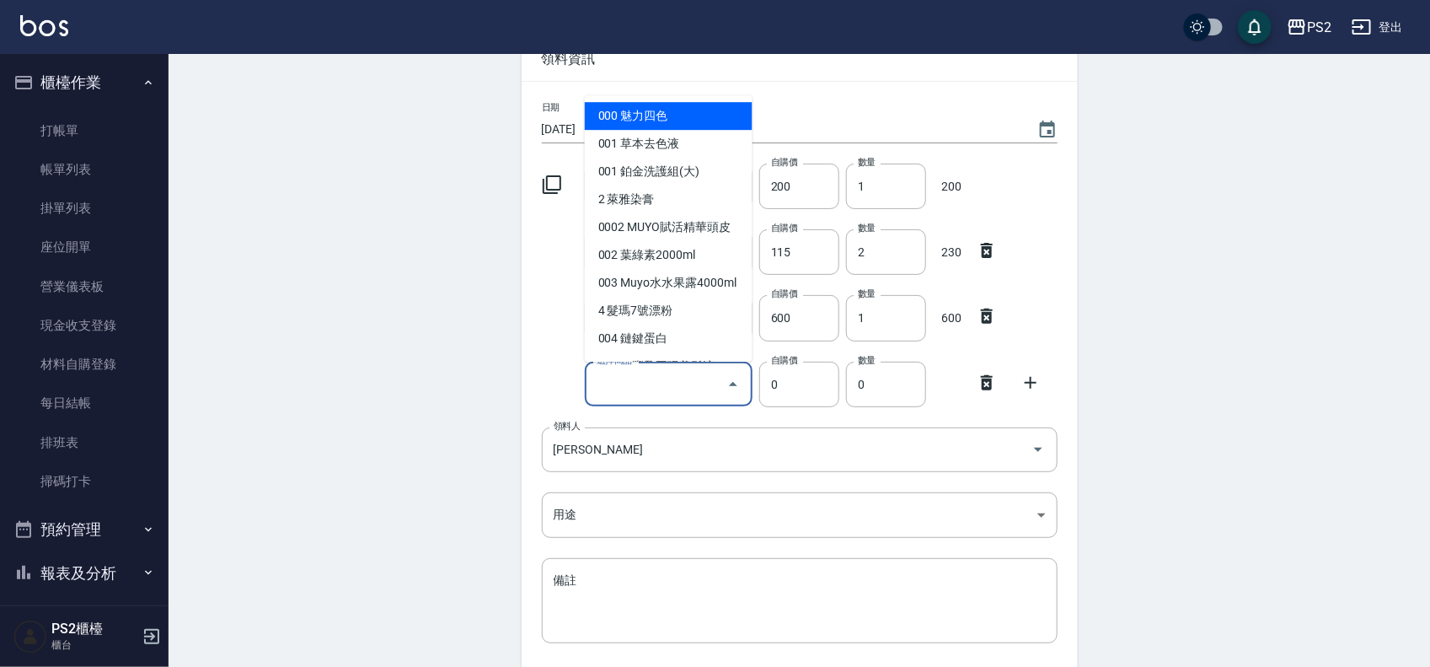
click at [692, 376] on input "選擇商品" at bounding box center [656, 384] width 127 height 30
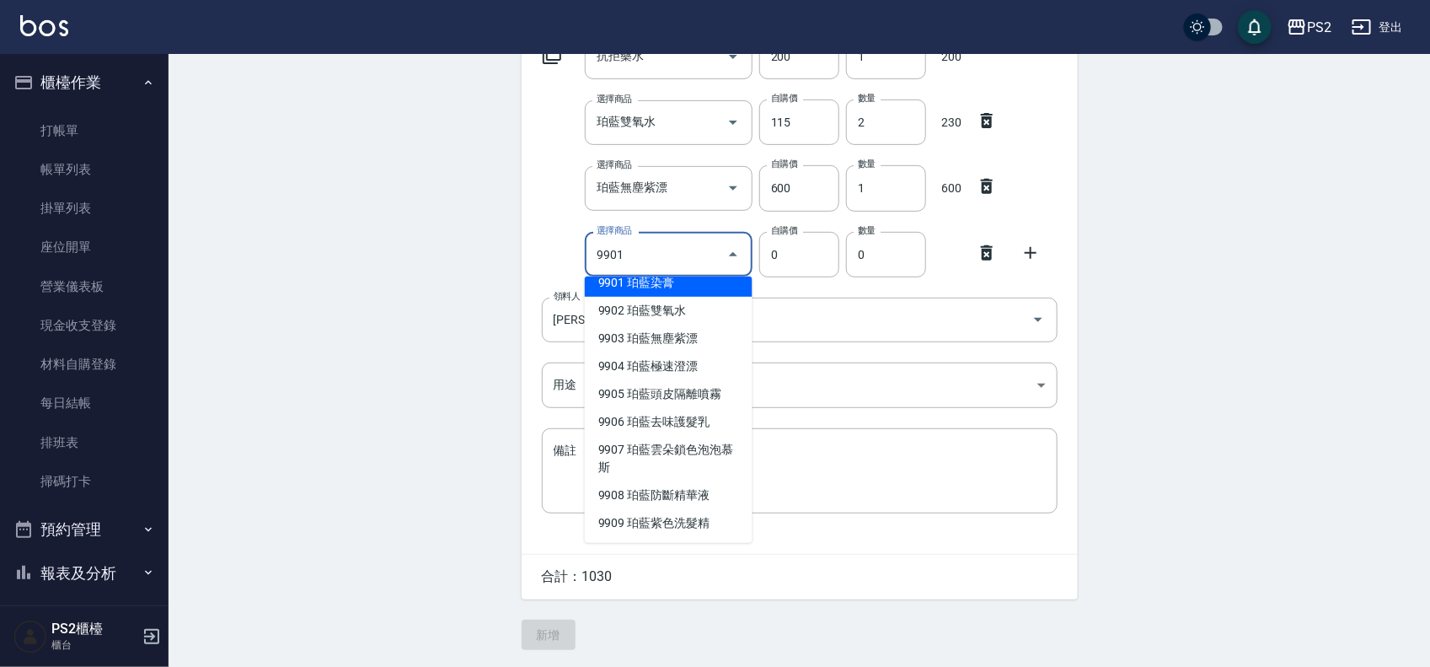
scroll to position [0, 0]
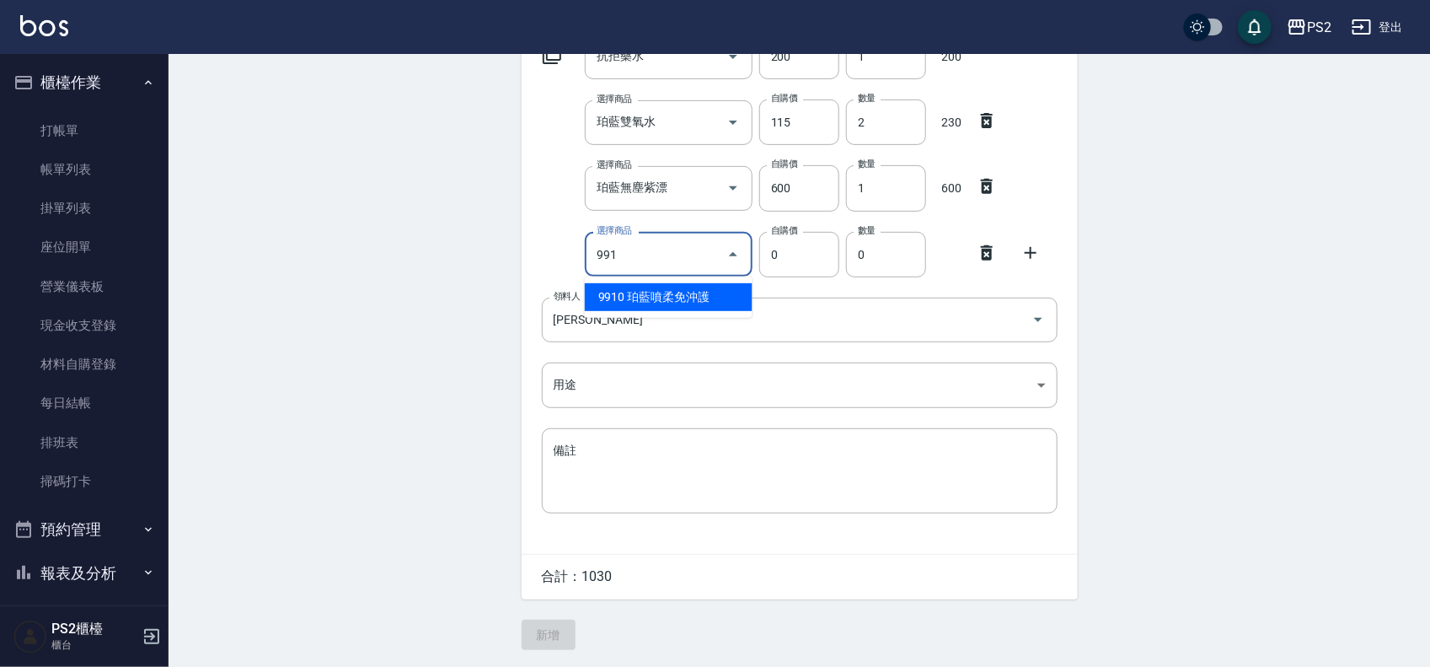
click at [663, 292] on li "9910 珀藍噴柔免沖護" at bounding box center [669, 297] width 168 height 28
type input "珀藍噴柔免沖護"
type input "200"
type input "1"
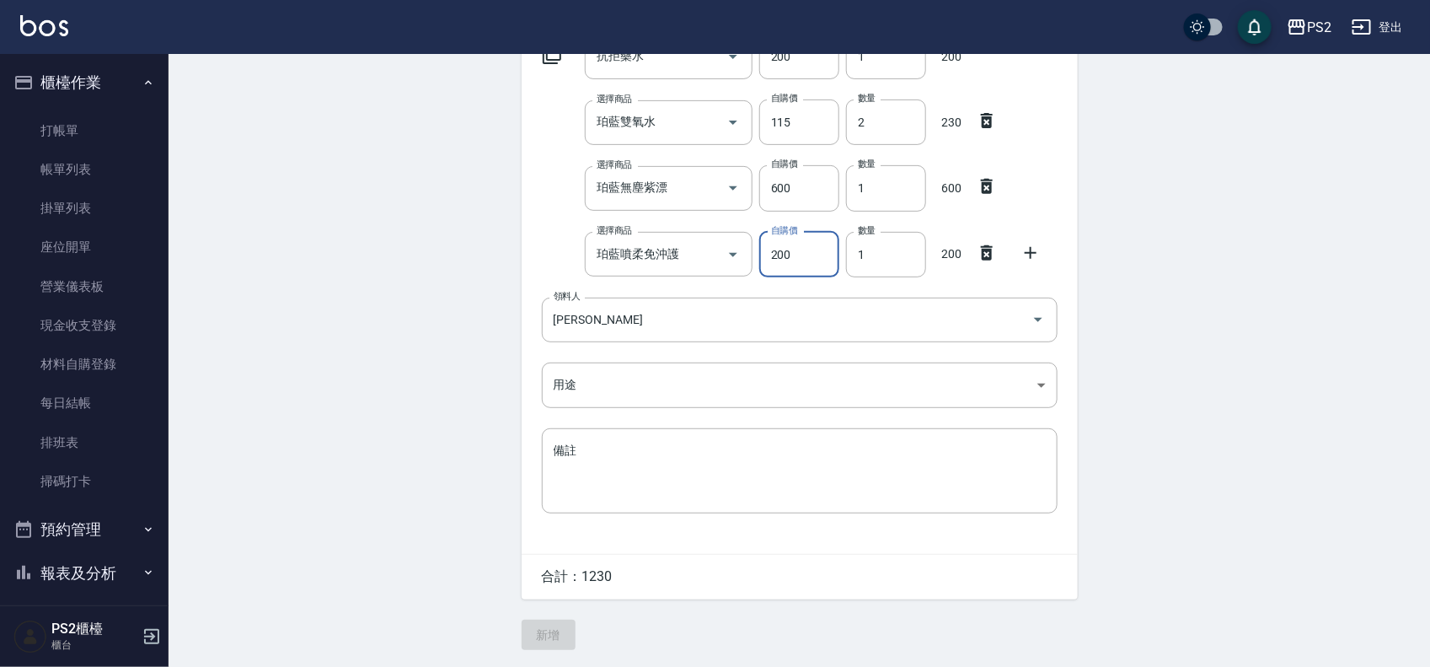
click at [1027, 250] on icon at bounding box center [1031, 253] width 12 height 12
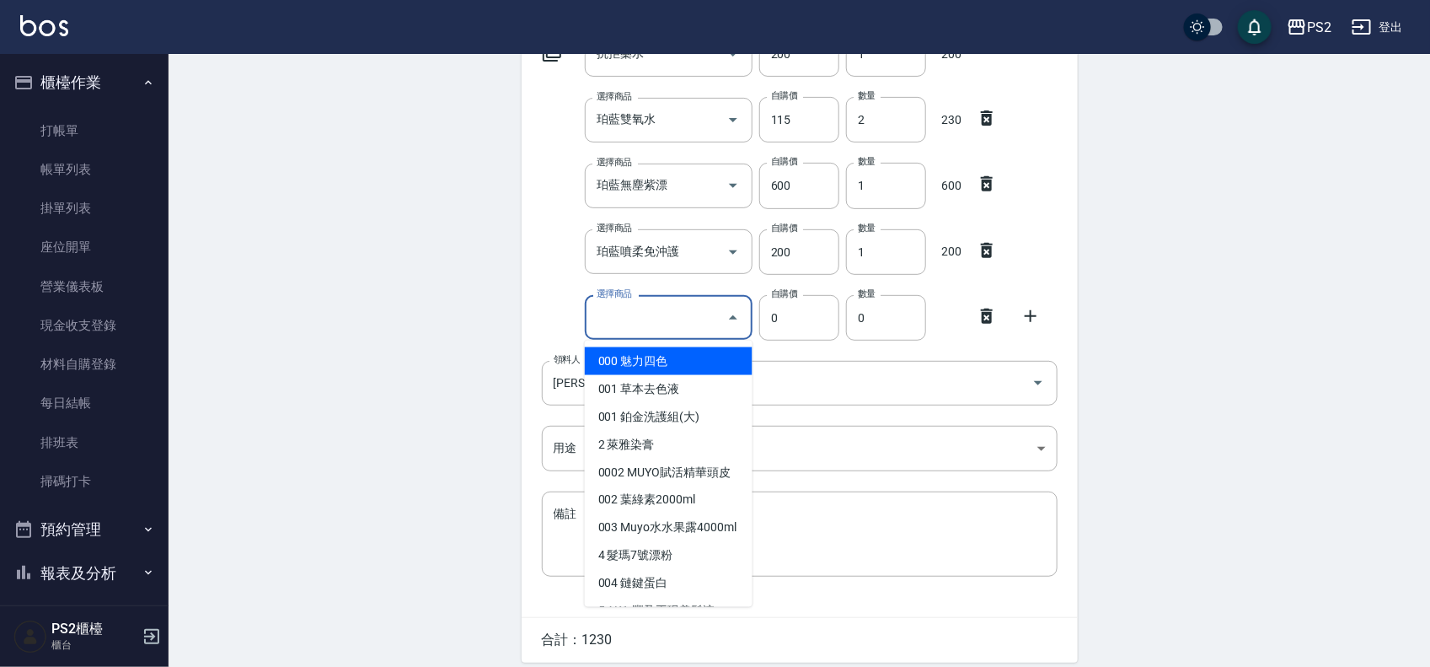
click at [620, 321] on input "選擇商品" at bounding box center [656, 318] width 127 height 30
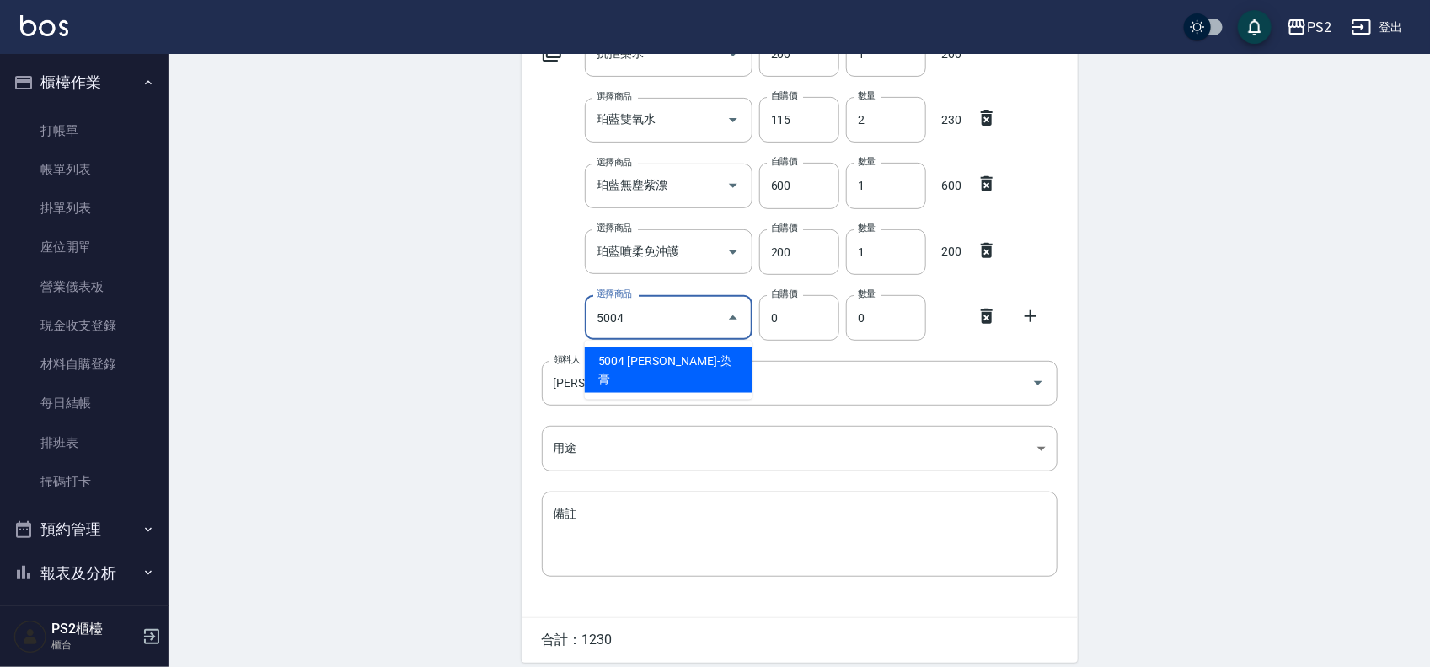
type input "[PERSON_NAME]-染膏"
type input "110"
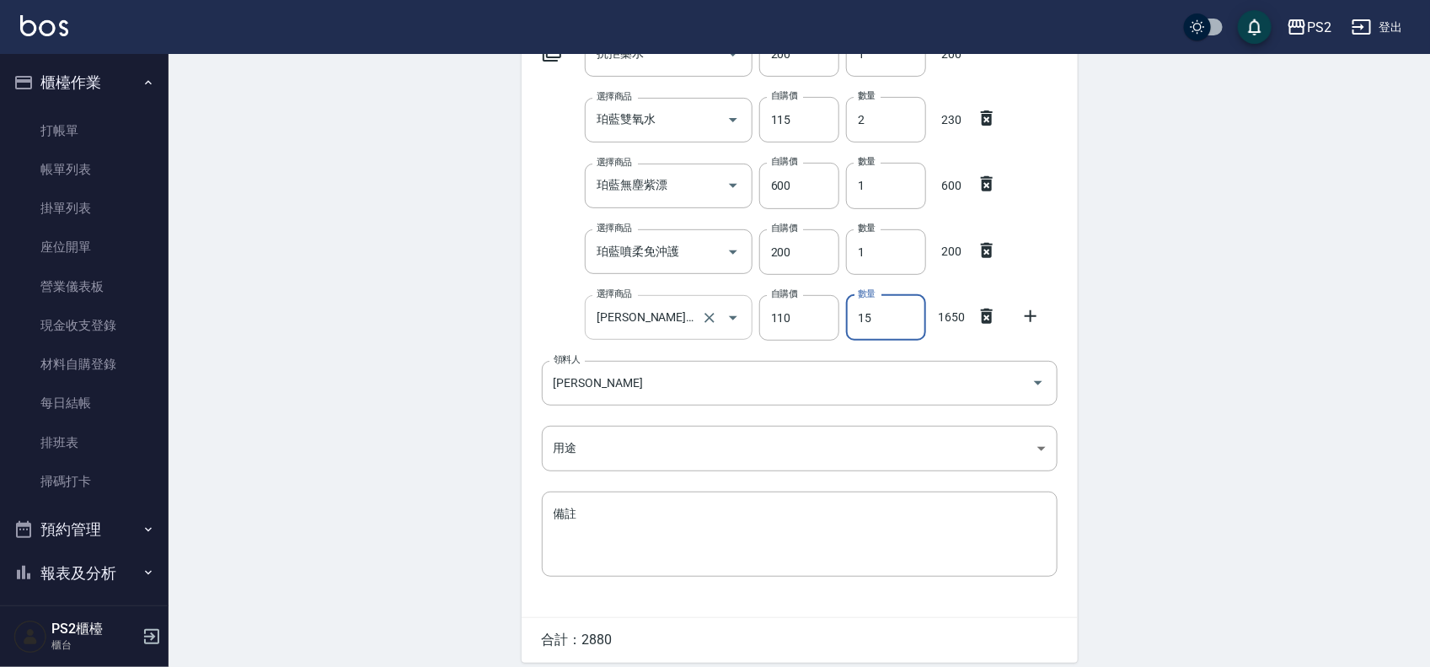
type input "15"
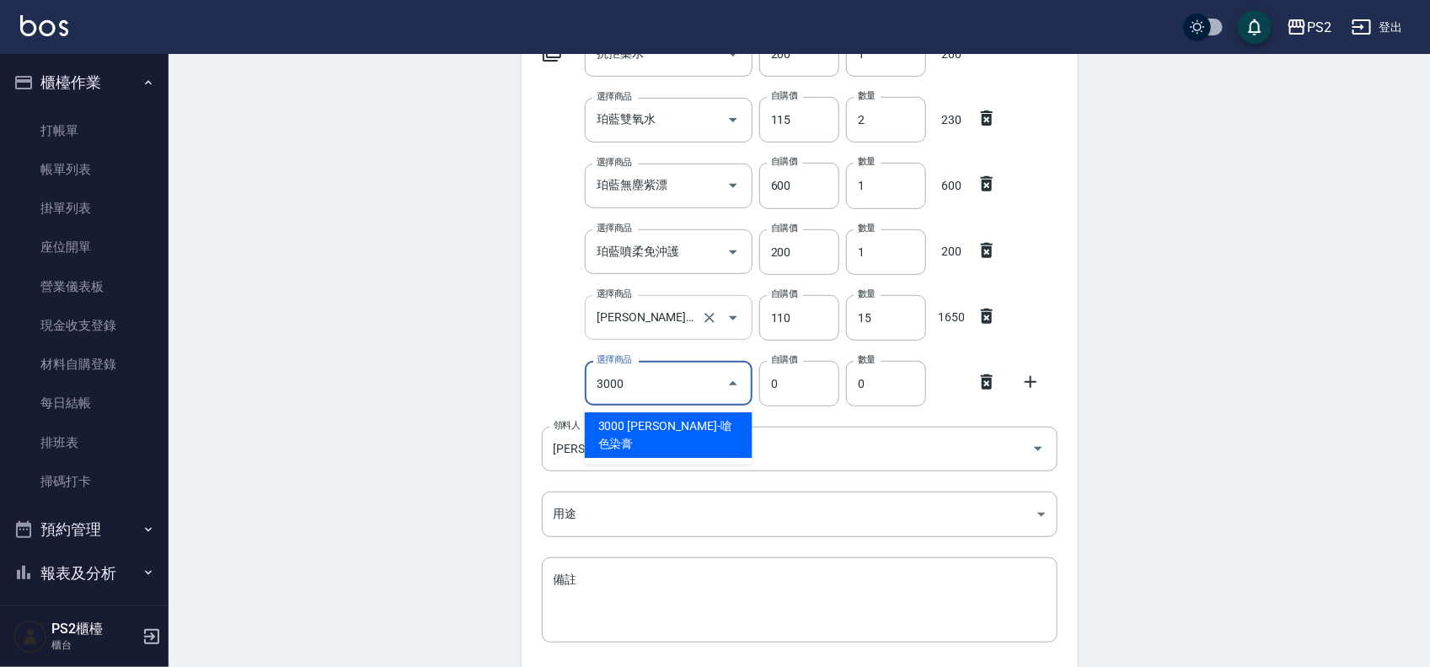
type input "[PERSON_NAME]-嗆色染膏"
type input "160"
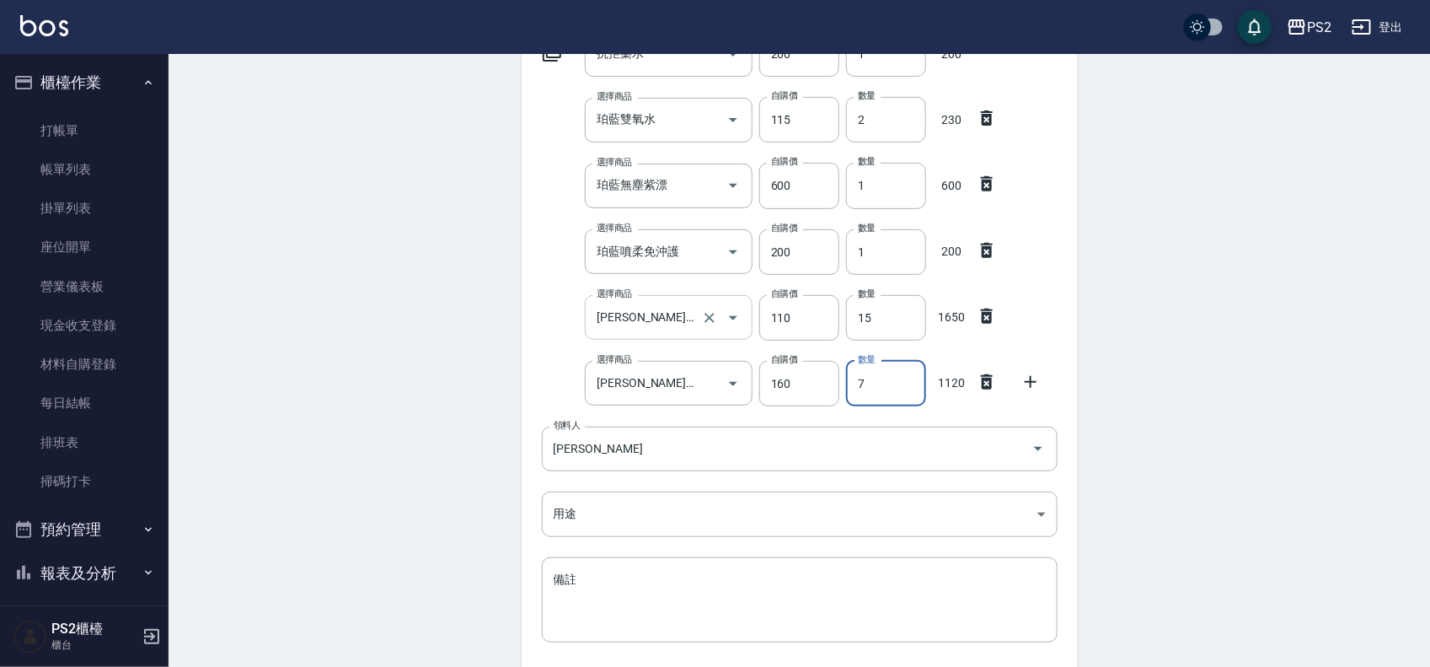
type input "7"
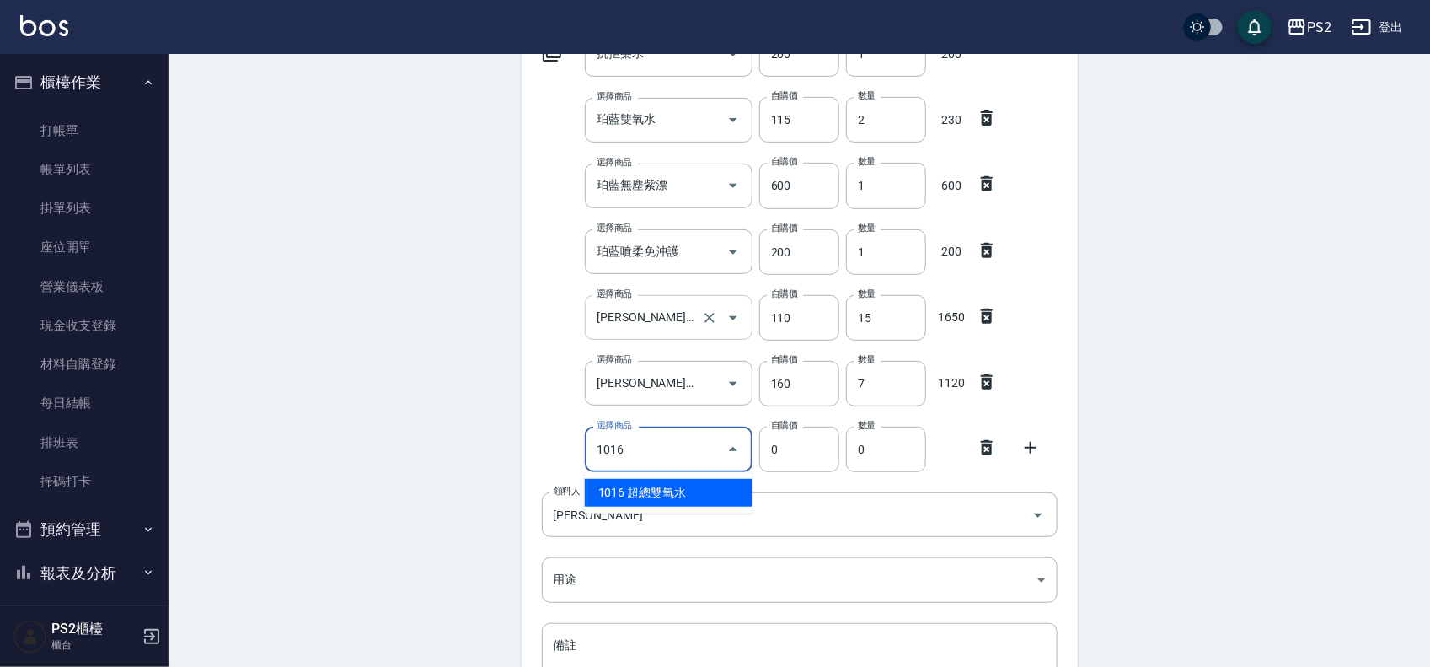
type input "超總雙氧水"
type input "110"
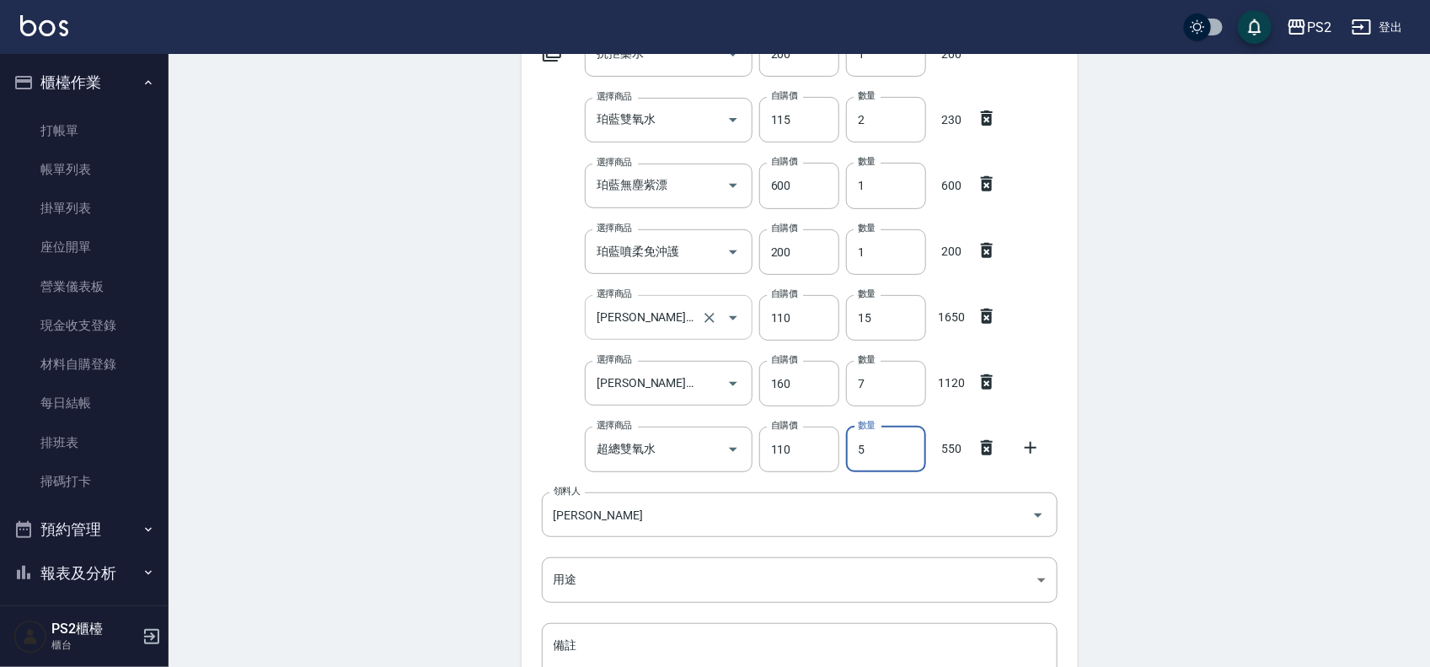
type input "5"
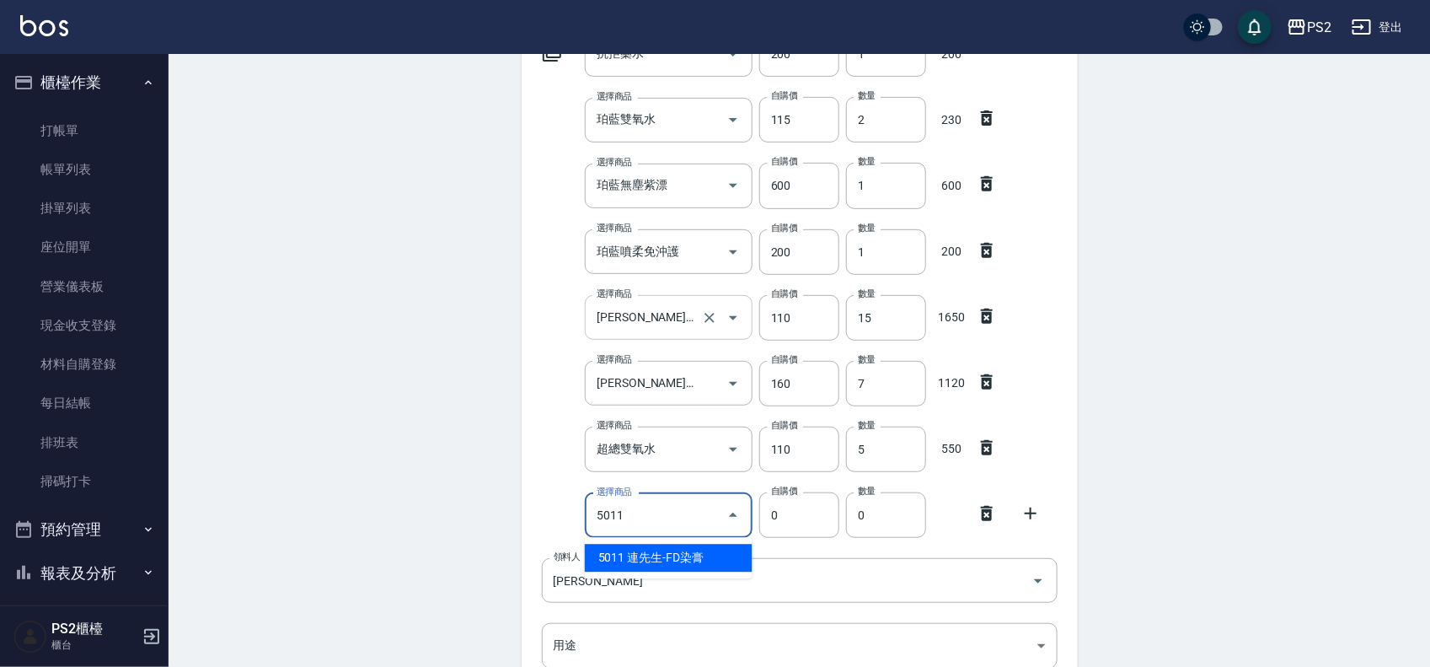
type input "連先生-FD染膏"
type input "130"
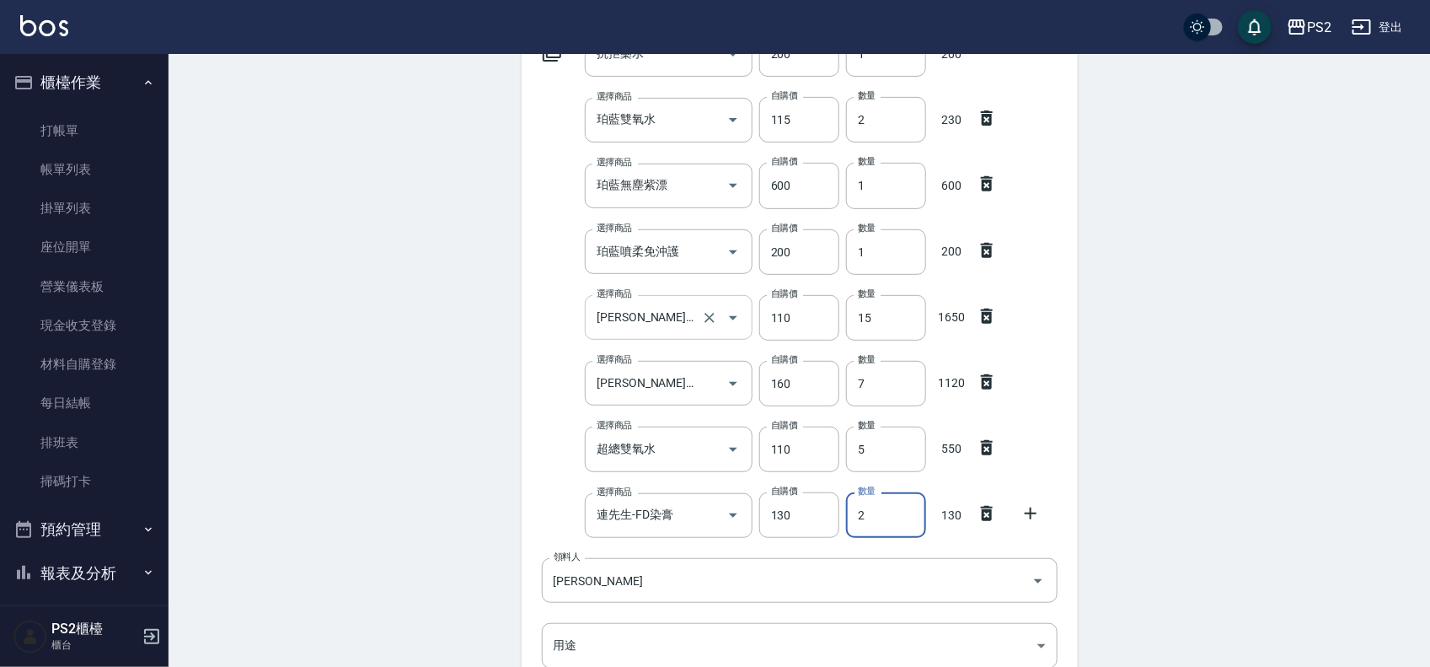
type input "2"
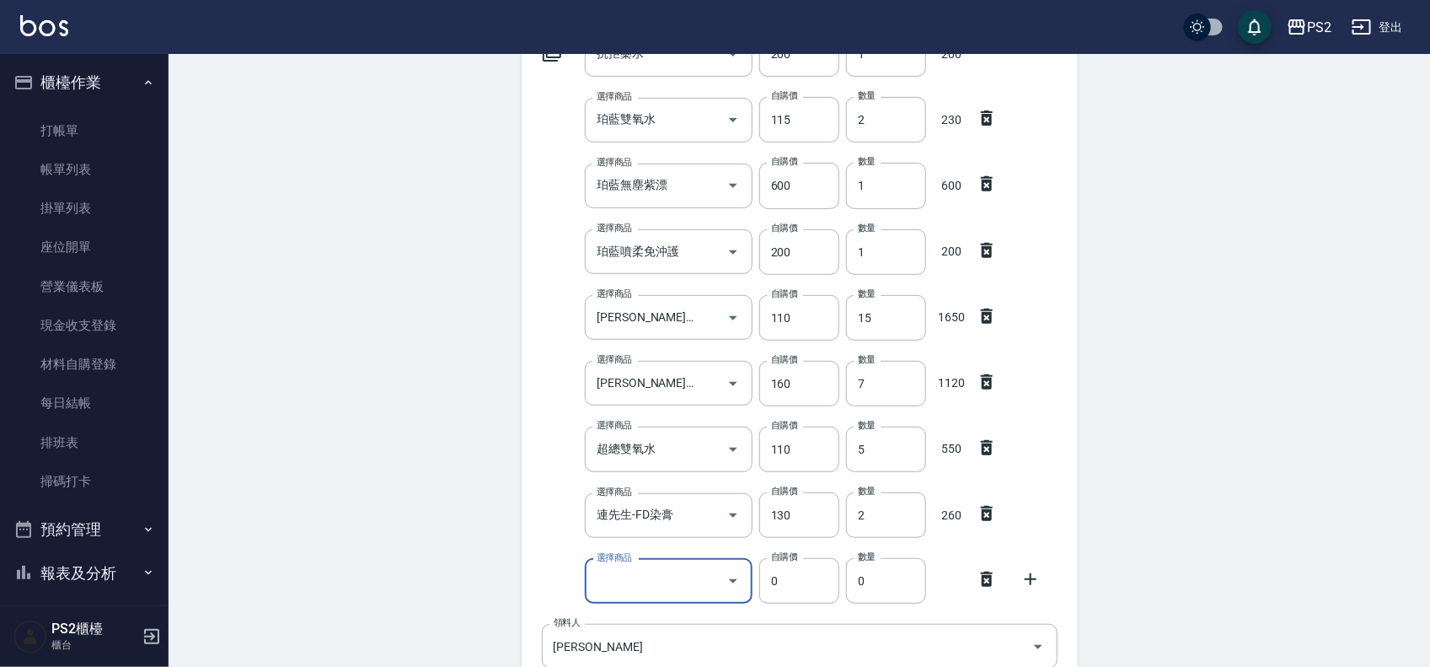
click at [997, 578] on div at bounding box center [992, 577] width 44 height 30
click at [986, 579] on icon at bounding box center [987, 579] width 20 height 20
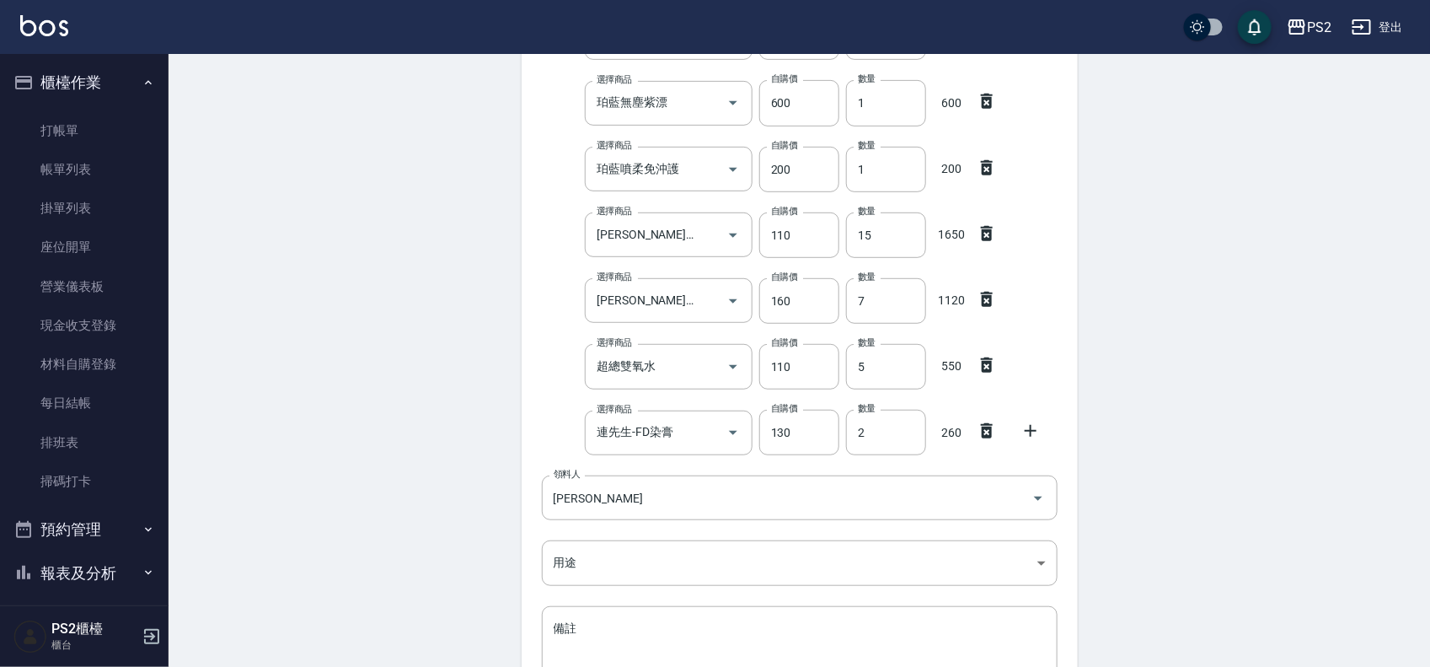
scroll to position [438, 0]
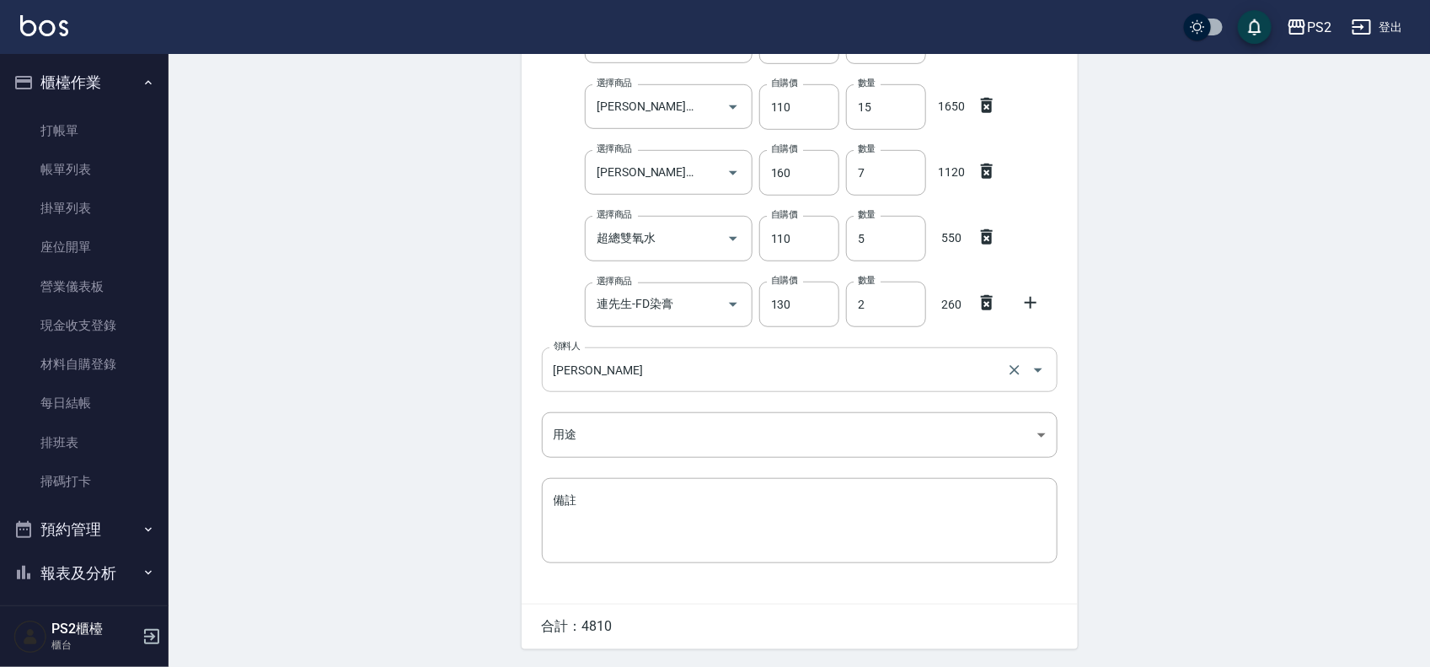
click at [629, 369] on input "[PERSON_NAME]" at bounding box center [776, 370] width 453 height 30
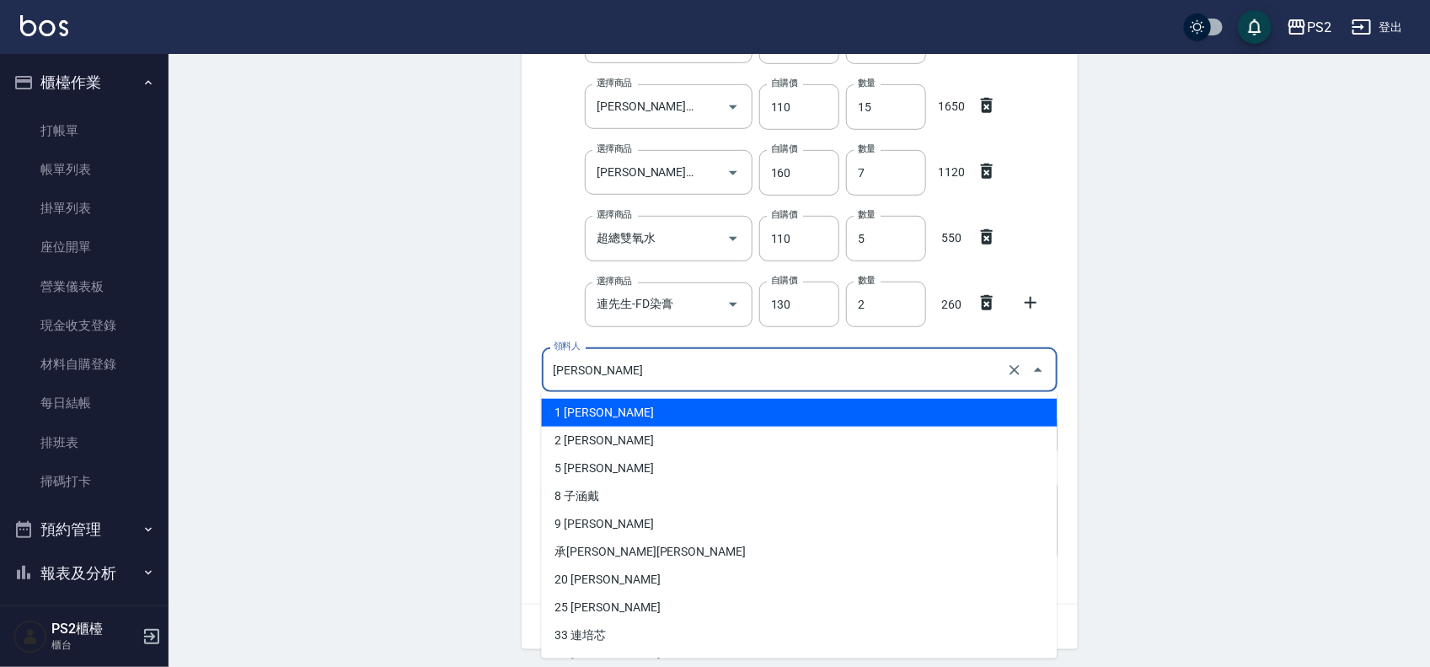
click at [588, 413] on li "1 [PERSON_NAME]" at bounding box center [800, 413] width 516 height 28
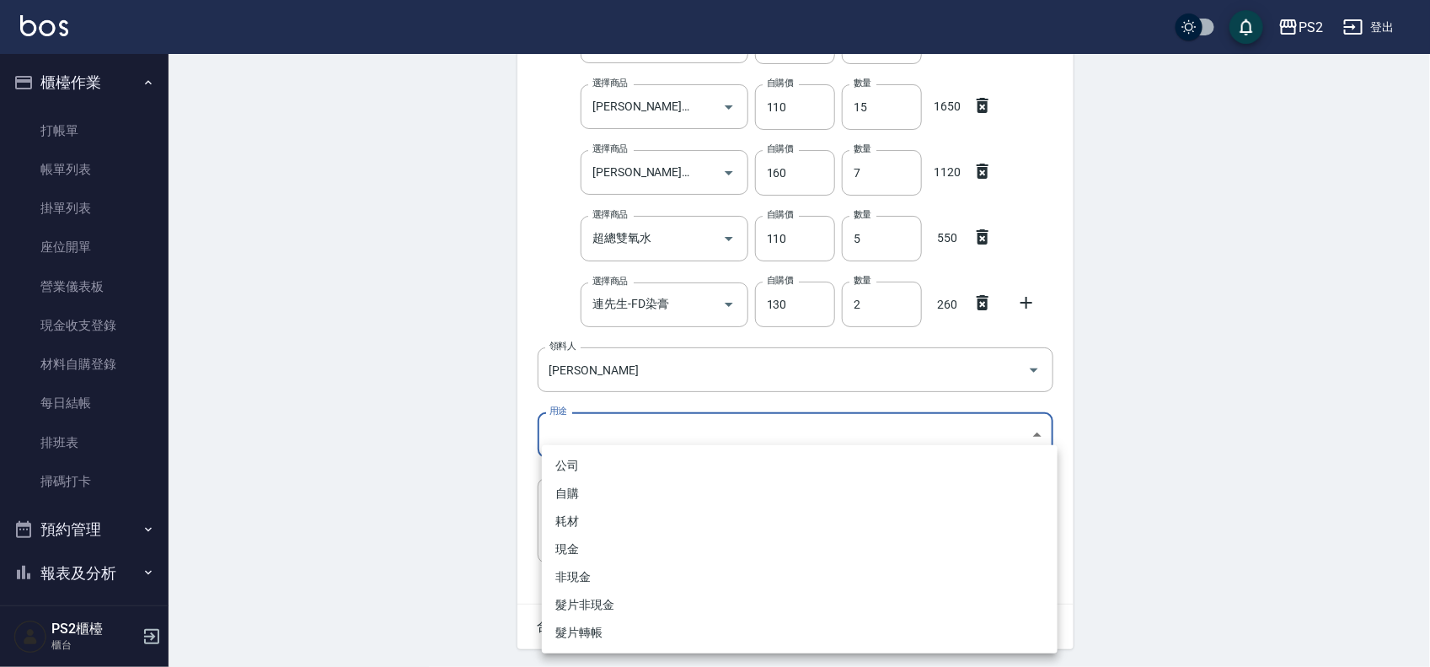
click at [578, 431] on body "PS2 登出 櫃檯作業 打帳單 帳單列表 掛單列表 座位開單 營業儀表板 現金收支登錄 材料自購登錄 每日結帳 排班表 掃碼打卡 預約管理 預約管理 單日預約…" at bounding box center [715, 140] width 1430 height 1156
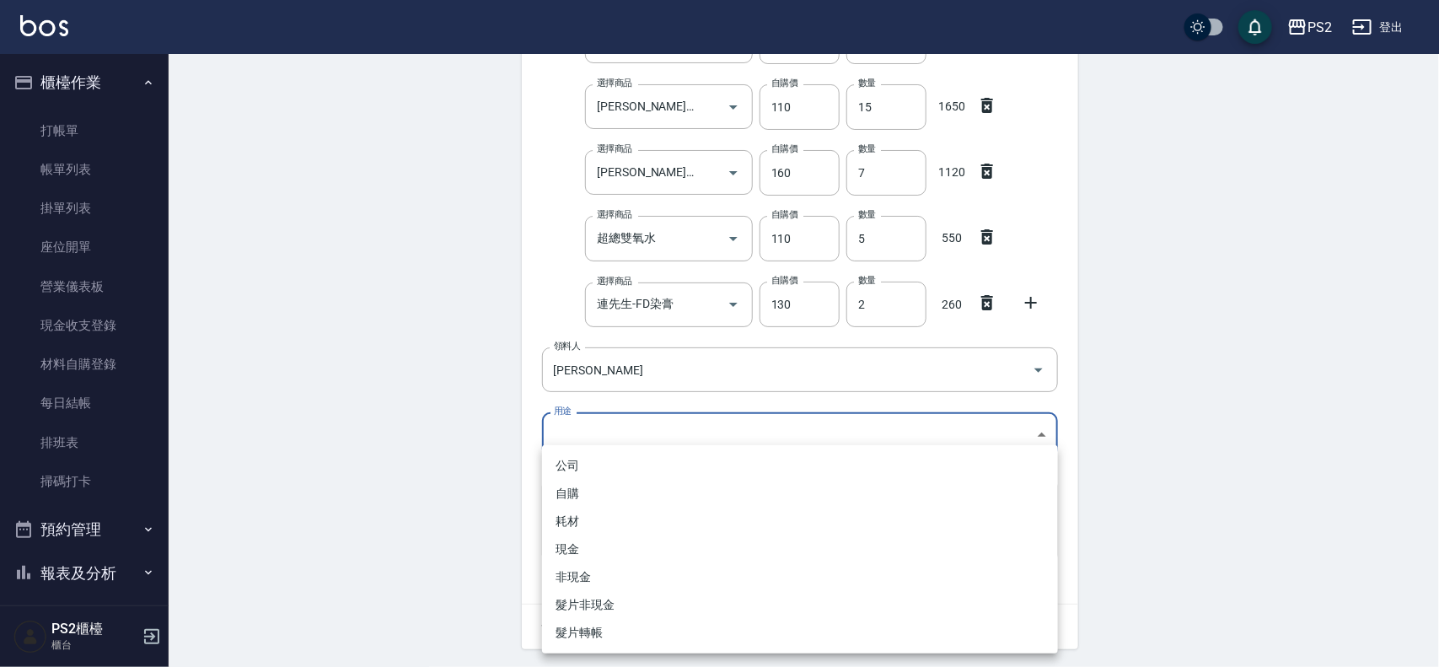
click at [580, 490] on li "自購" at bounding box center [800, 494] width 516 height 28
type input "自購"
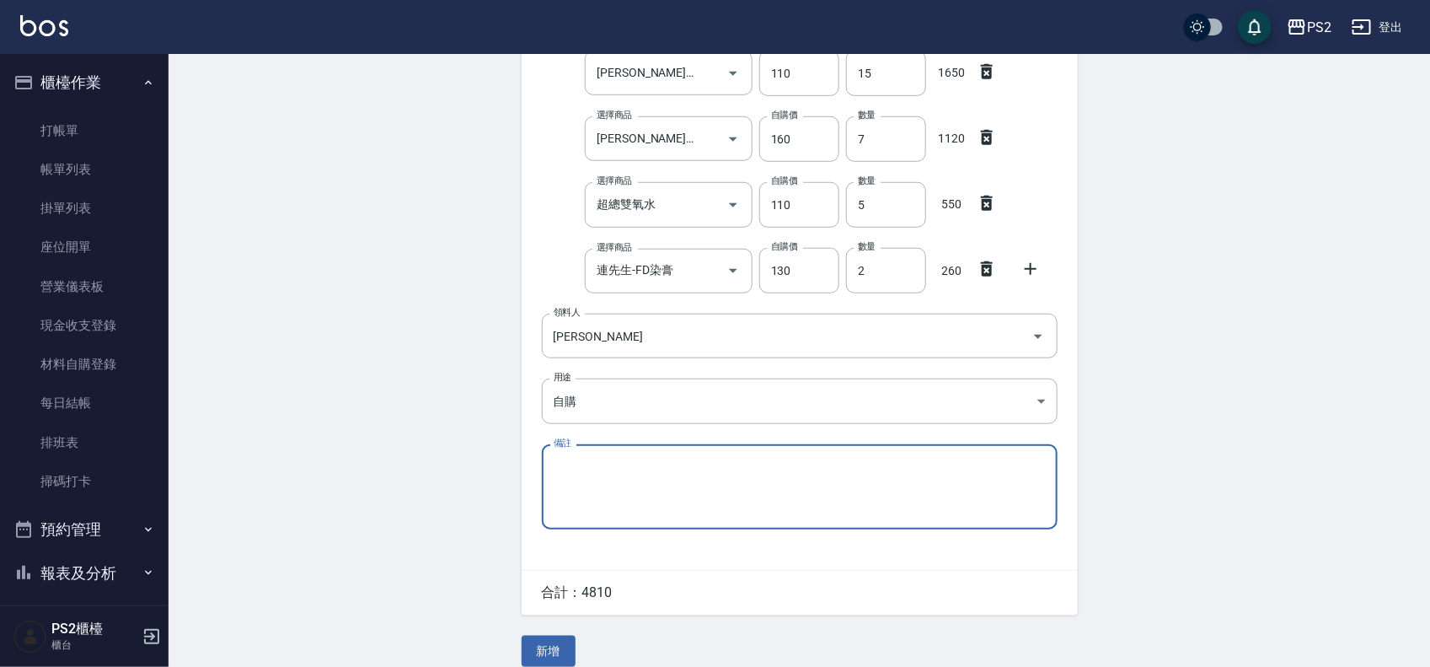
scroll to position [491, 0]
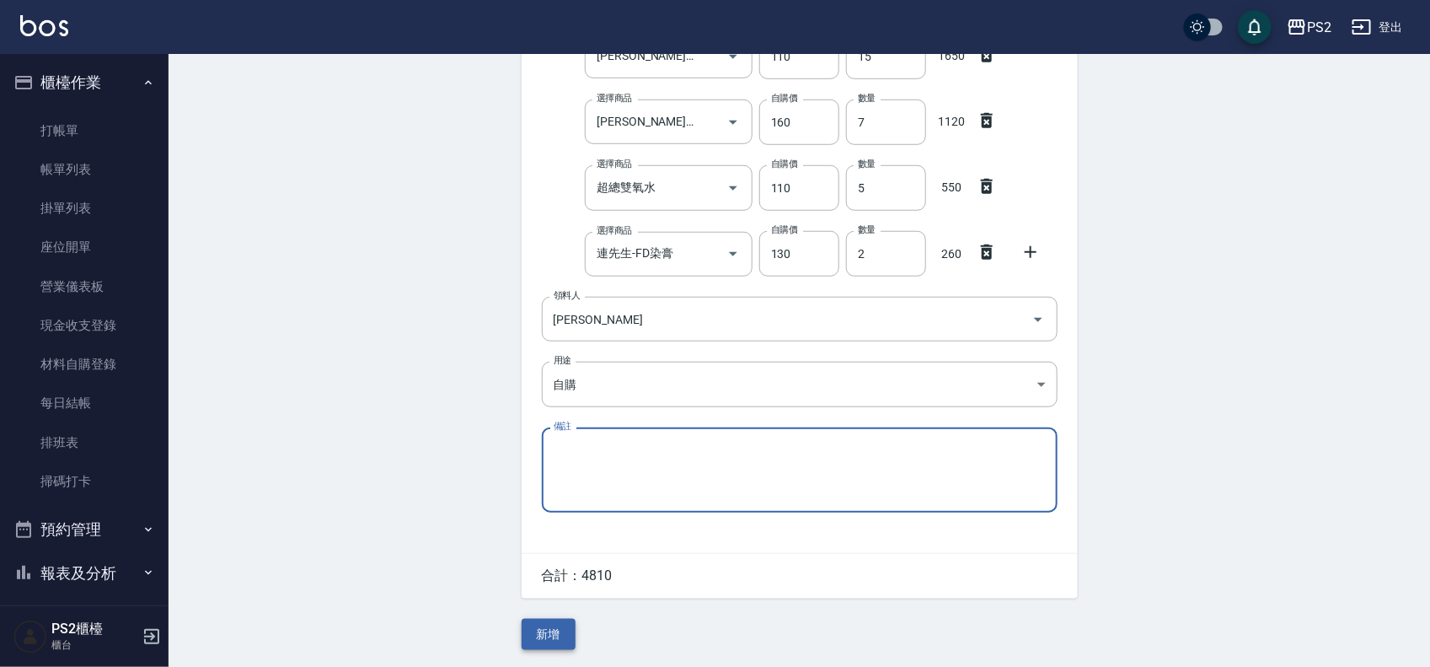
click at [548, 630] on button "新增" at bounding box center [549, 634] width 54 height 31
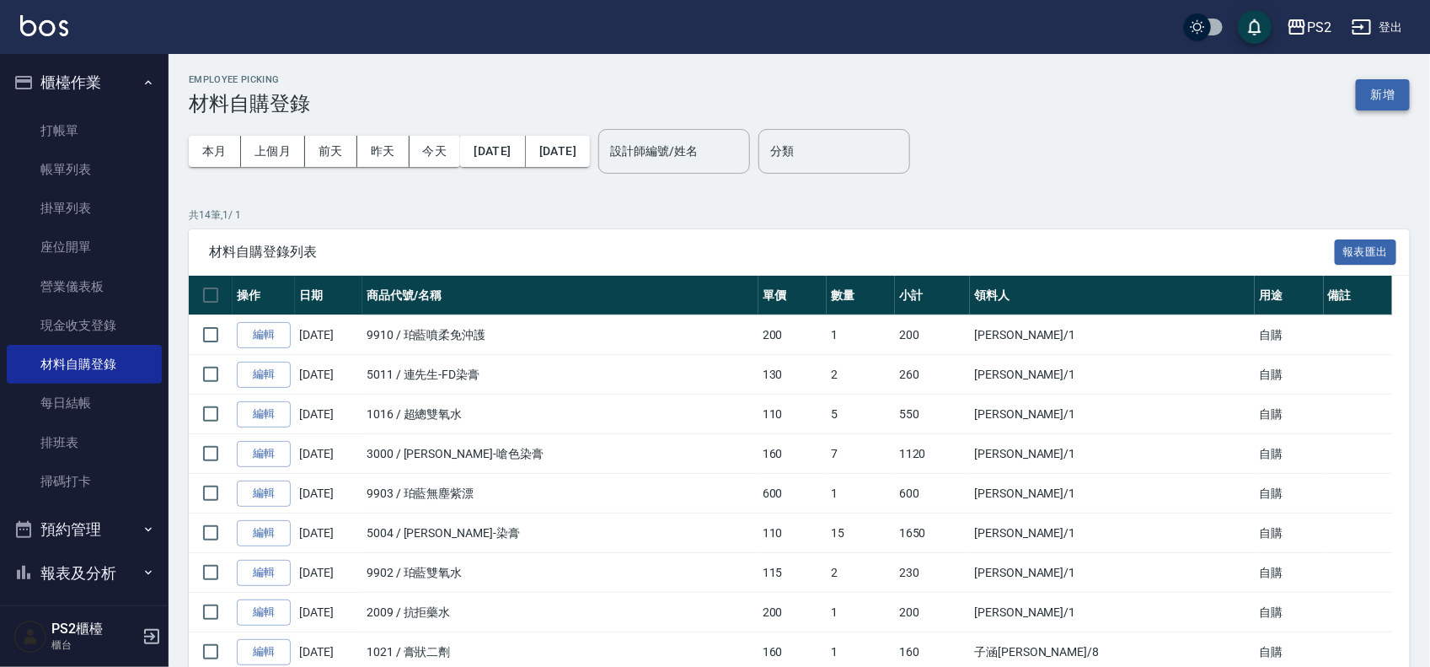
click at [1392, 90] on button "新增" at bounding box center [1383, 94] width 54 height 31
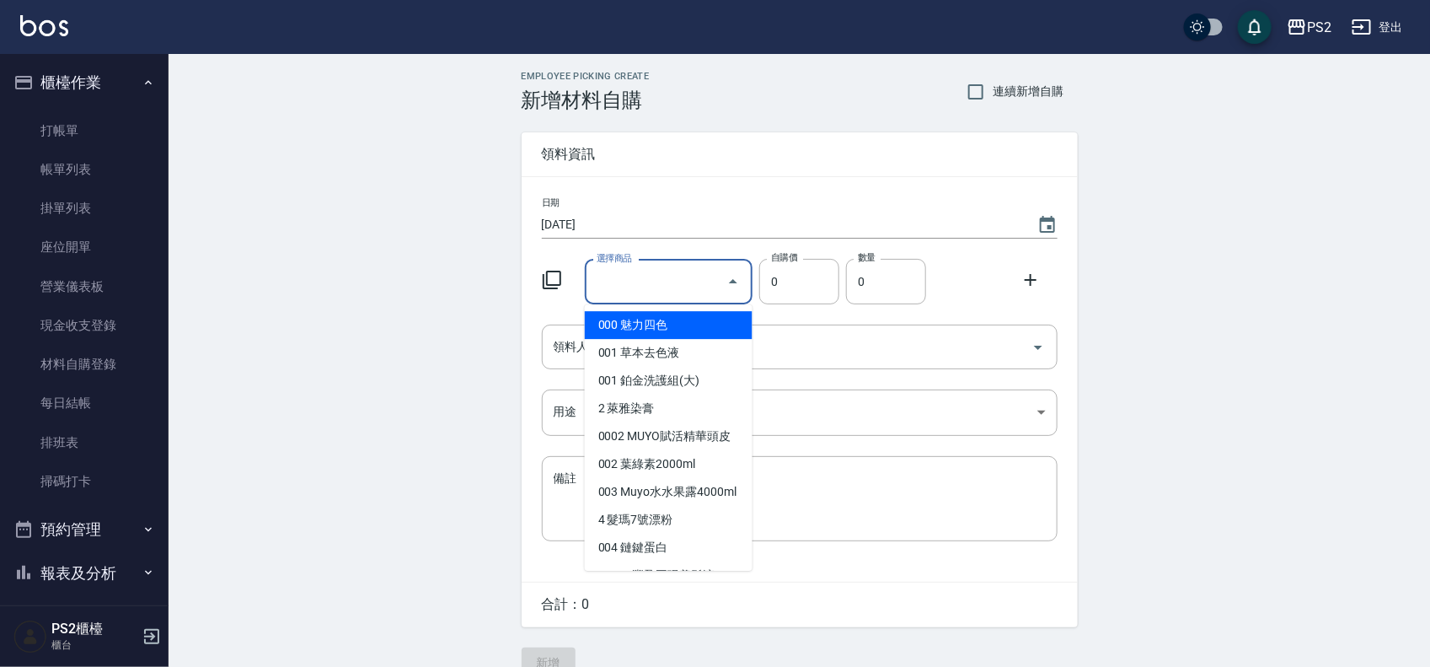
click at [639, 272] on input "選擇商品" at bounding box center [656, 282] width 127 height 30
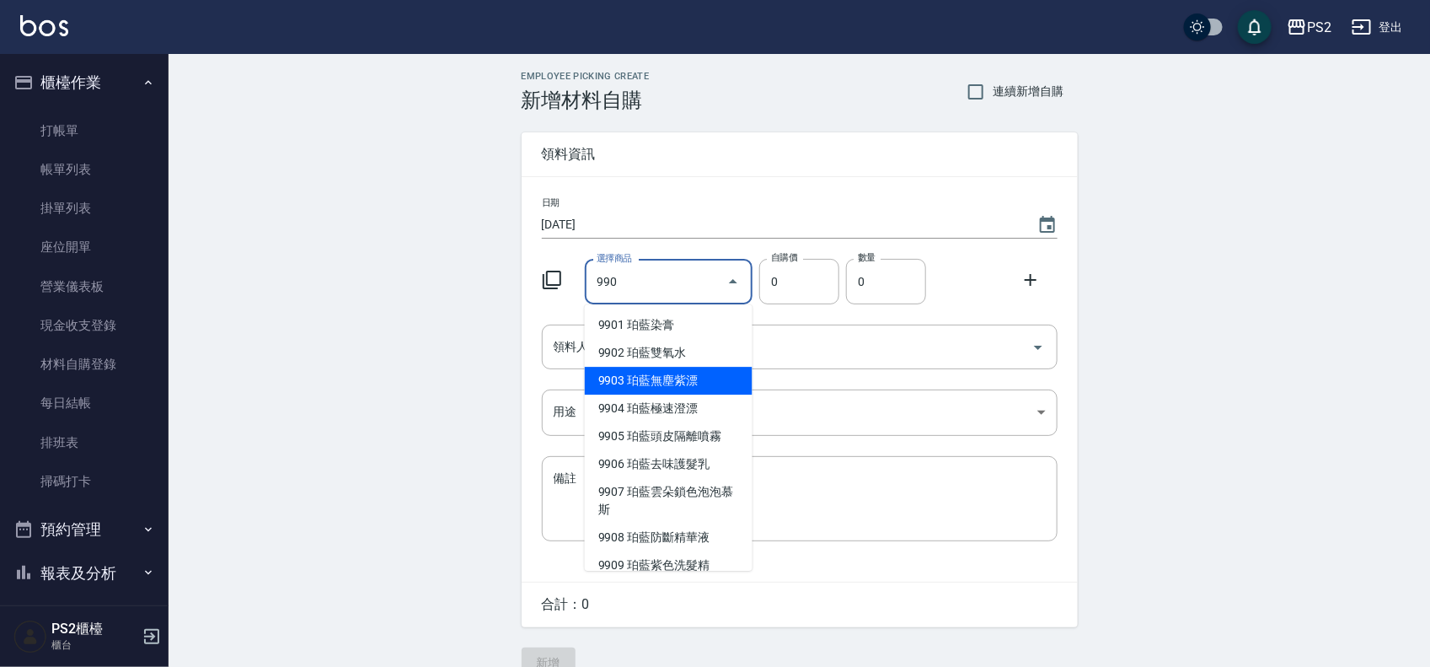
click at [689, 384] on li "9903 珀藍無塵紫漂" at bounding box center [669, 381] width 168 height 28
type input "珀藍無塵紫漂"
type input "600"
type input "1"
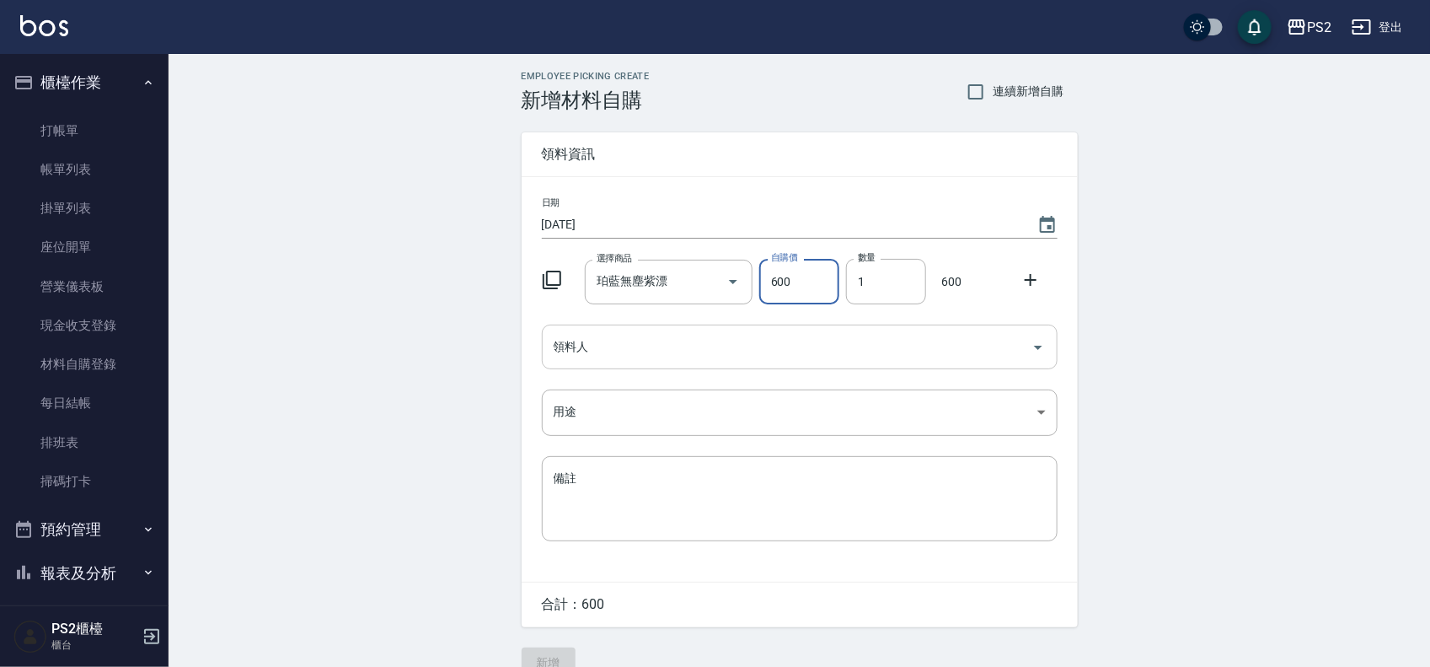
drag, startPoint x: 614, startPoint y: 351, endPoint x: 614, endPoint y: 365, distance: 14.3
click at [614, 351] on input "領料人" at bounding box center [787, 347] width 475 height 30
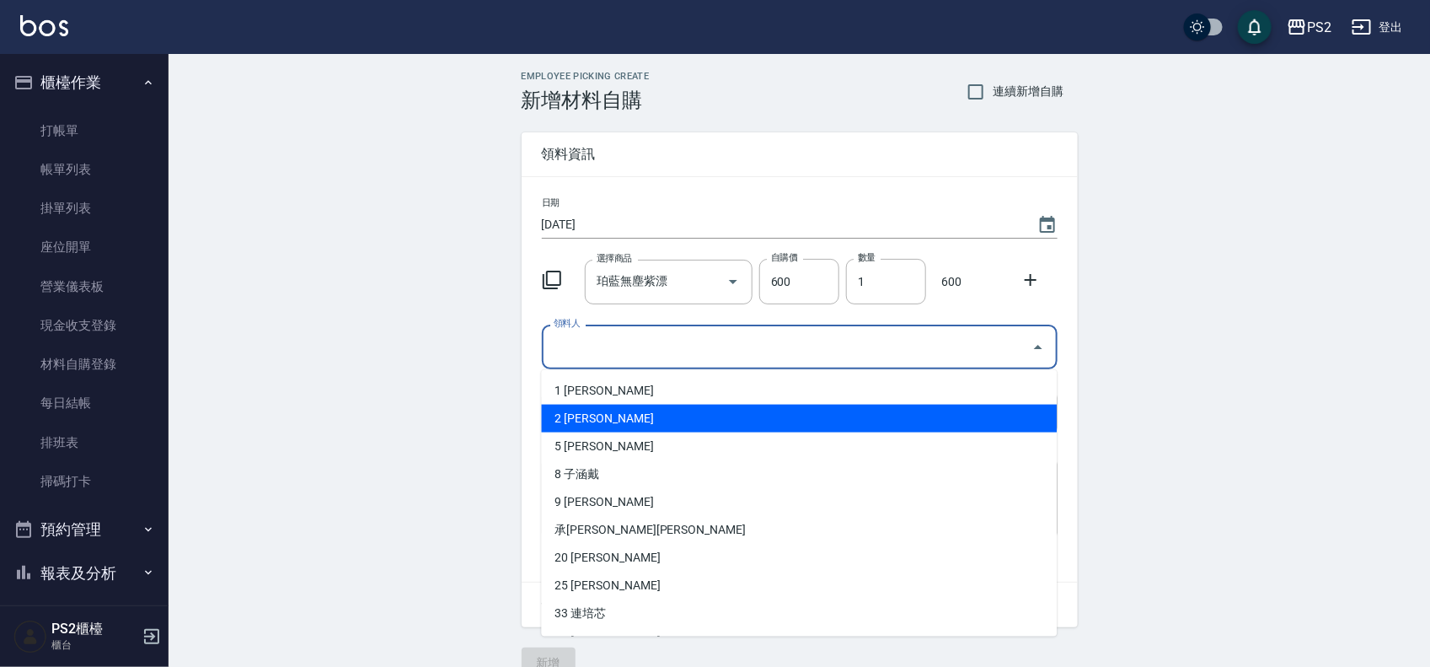
click at [587, 413] on li "2 [PERSON_NAME]" at bounding box center [800, 419] width 516 height 28
type input "[PERSON_NAME]"
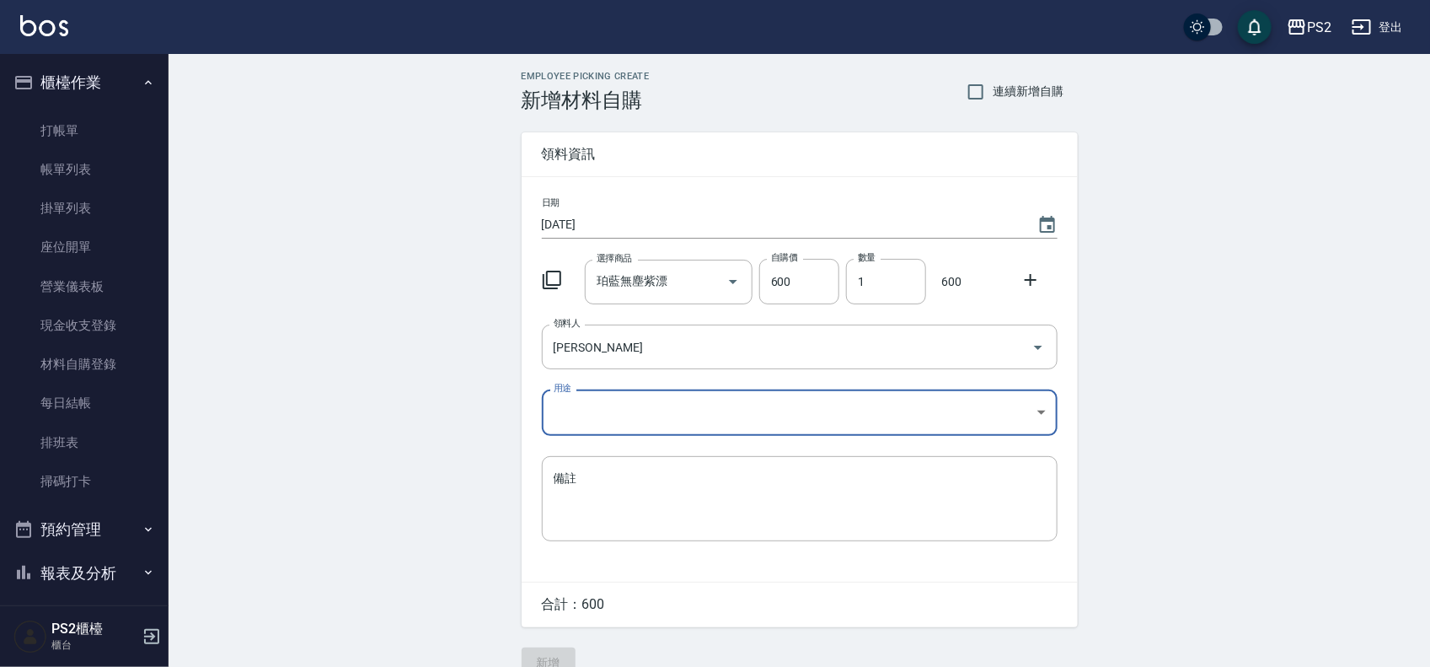
click at [1028, 282] on icon at bounding box center [1031, 280] width 20 height 20
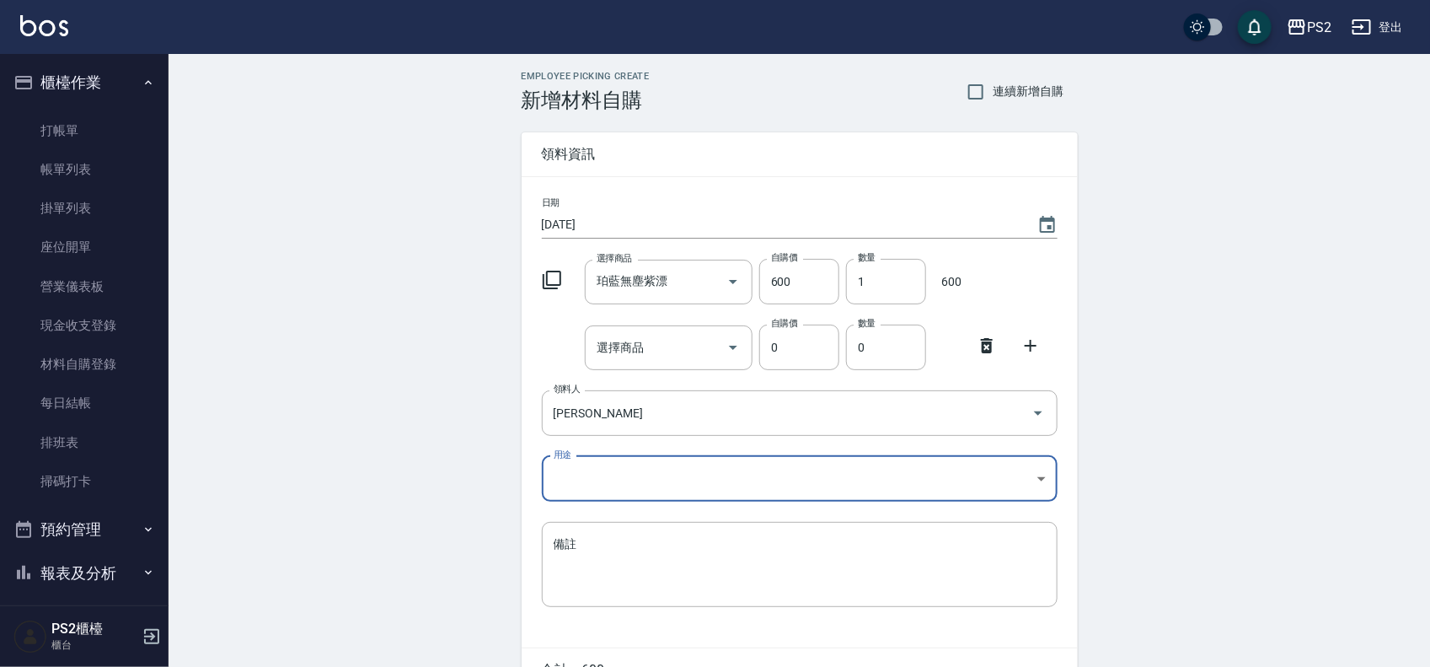
click at [595, 477] on body "PS2 登出 櫃檯作業 打帳單 帳單列表 掛單列表 座位開單 營業儀表板 現金收支登錄 材料自購登錄 每日結帳 排班表 掃碼打卡 預約管理 預約管理 單日預約…" at bounding box center [715, 380] width 1430 height 760
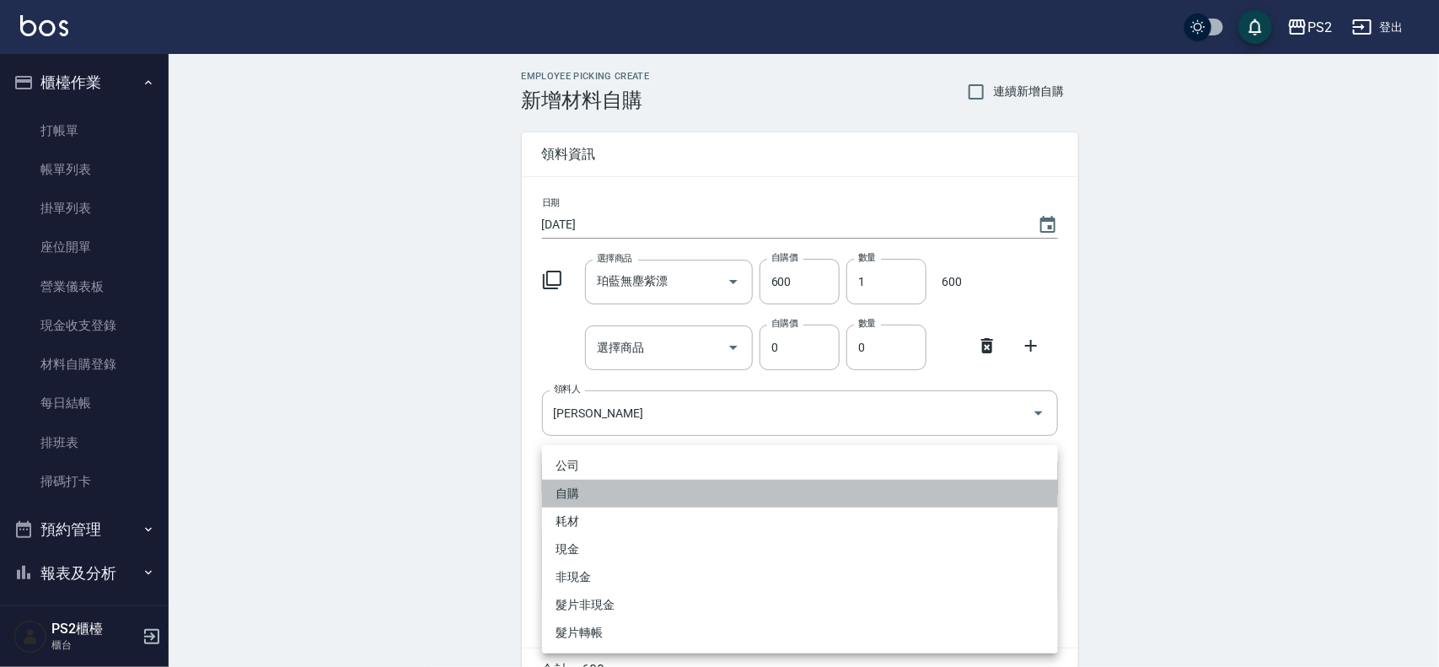
click at [584, 495] on li "自購" at bounding box center [800, 494] width 516 height 28
type input "自購"
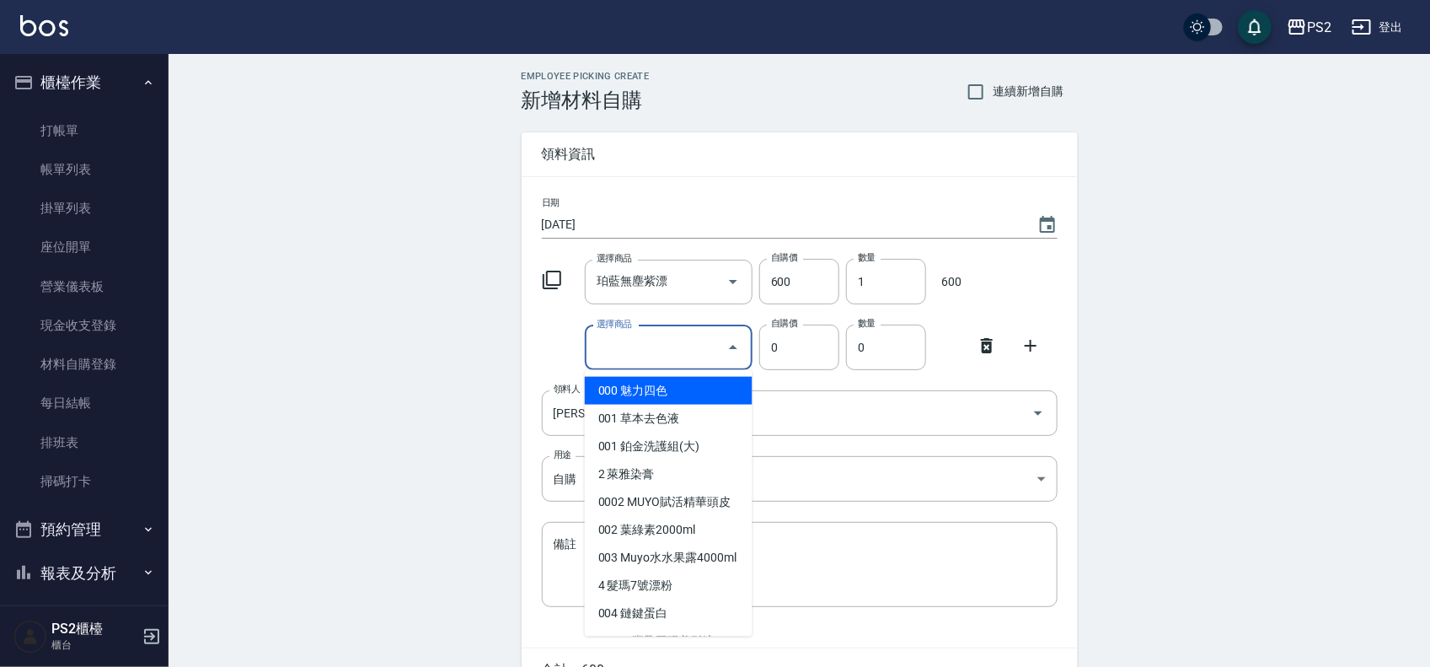
click at [641, 361] on input "選擇商品" at bounding box center [656, 348] width 127 height 30
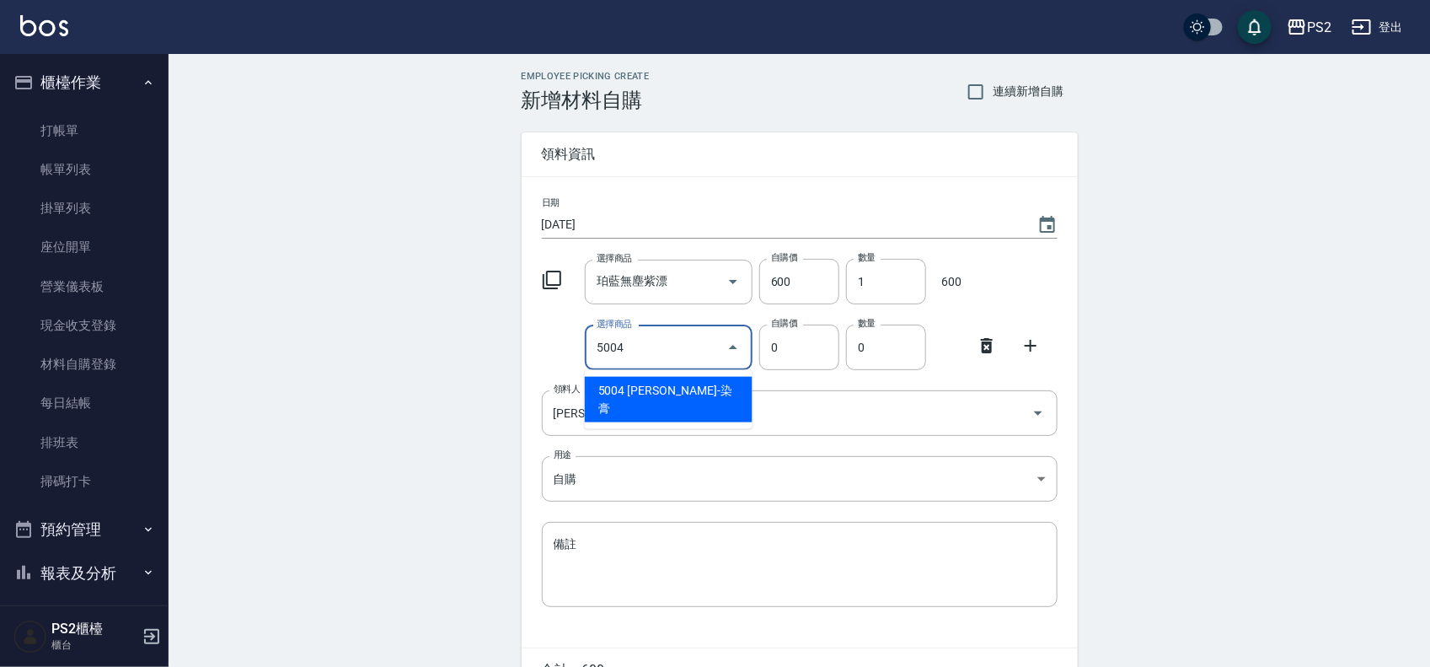
type input "[PERSON_NAME]-染膏"
type input "110"
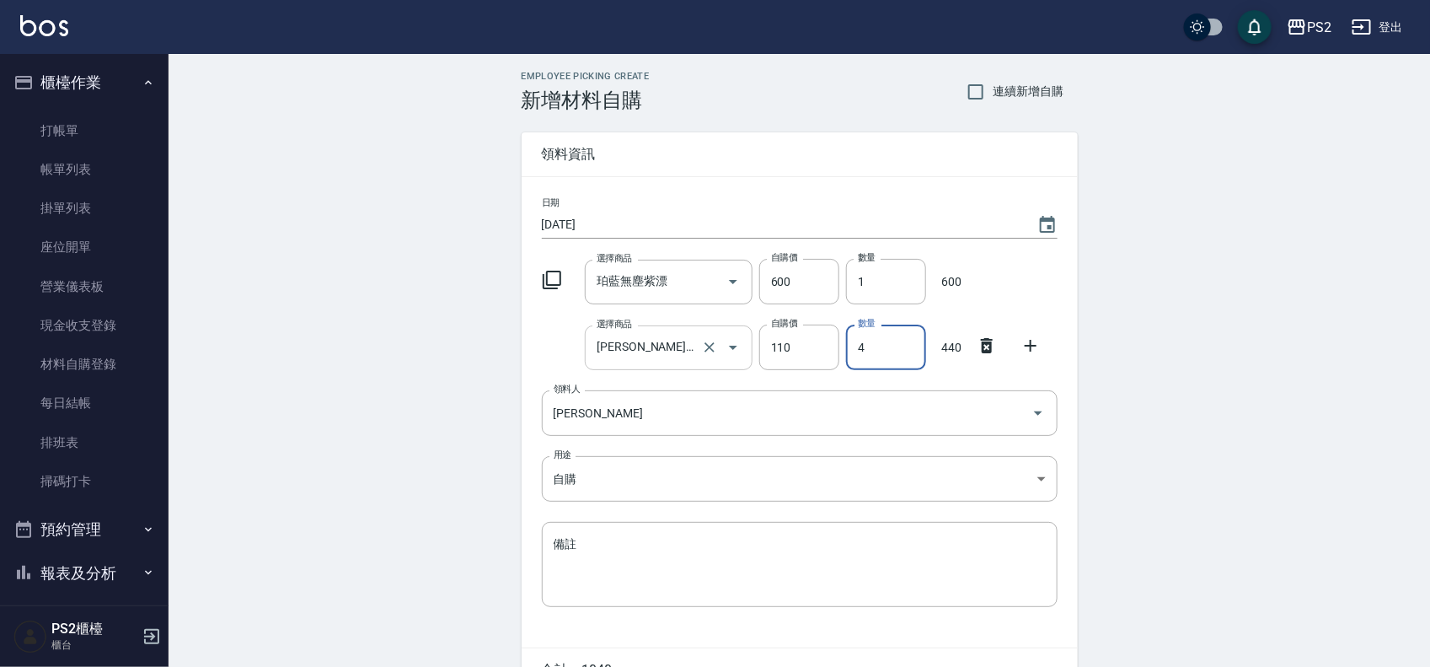
type input "4"
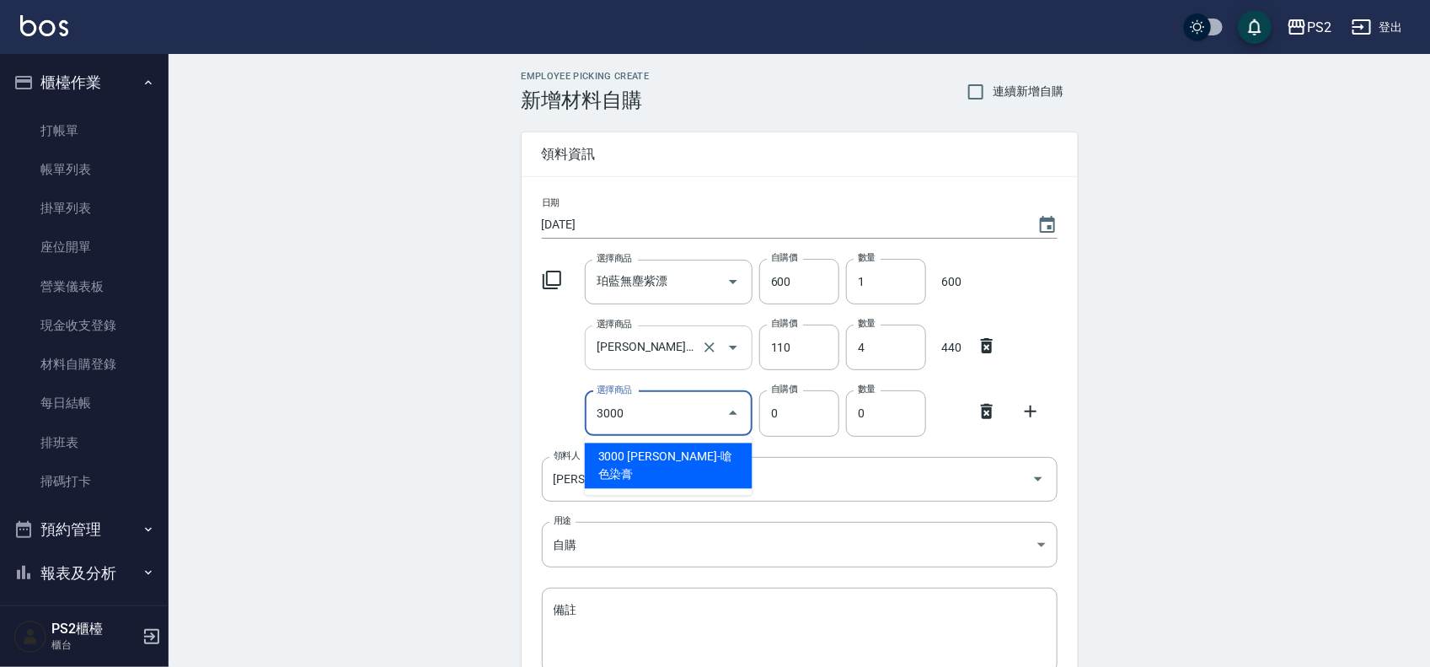
type input "[PERSON_NAME]-嗆色染膏"
type input "160"
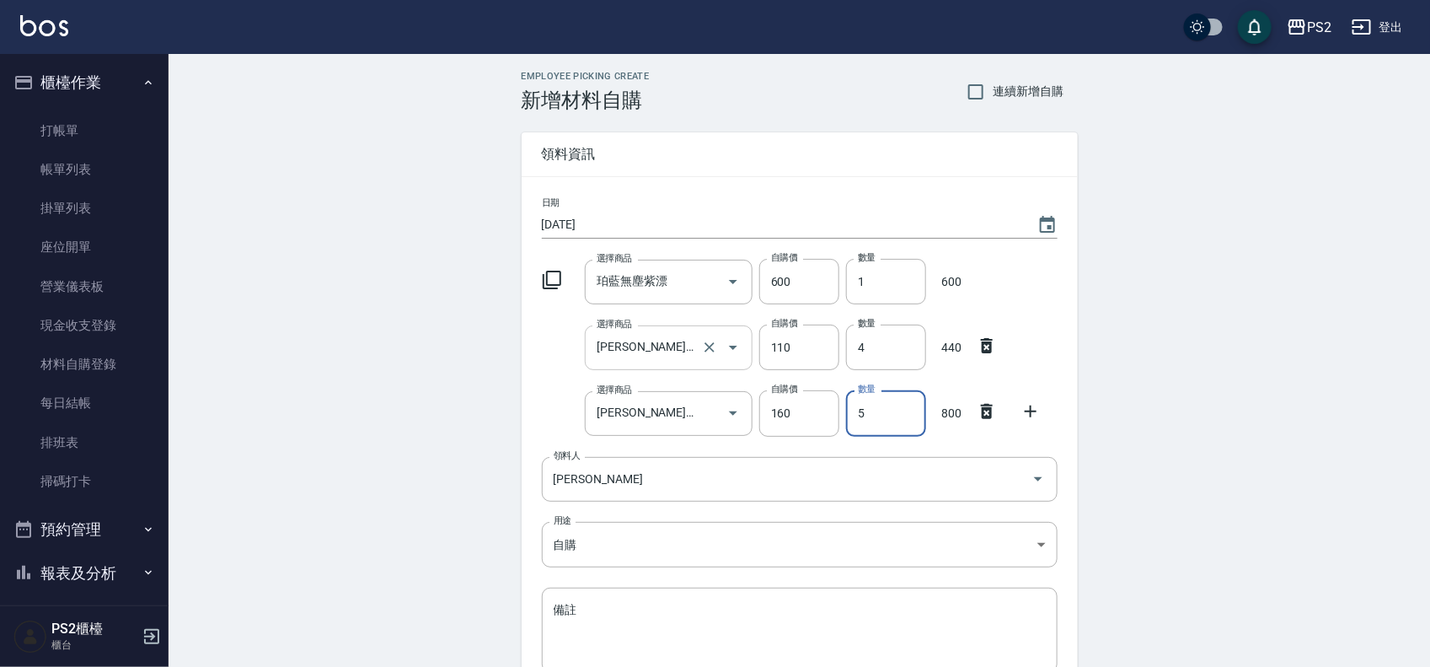
type input "5"
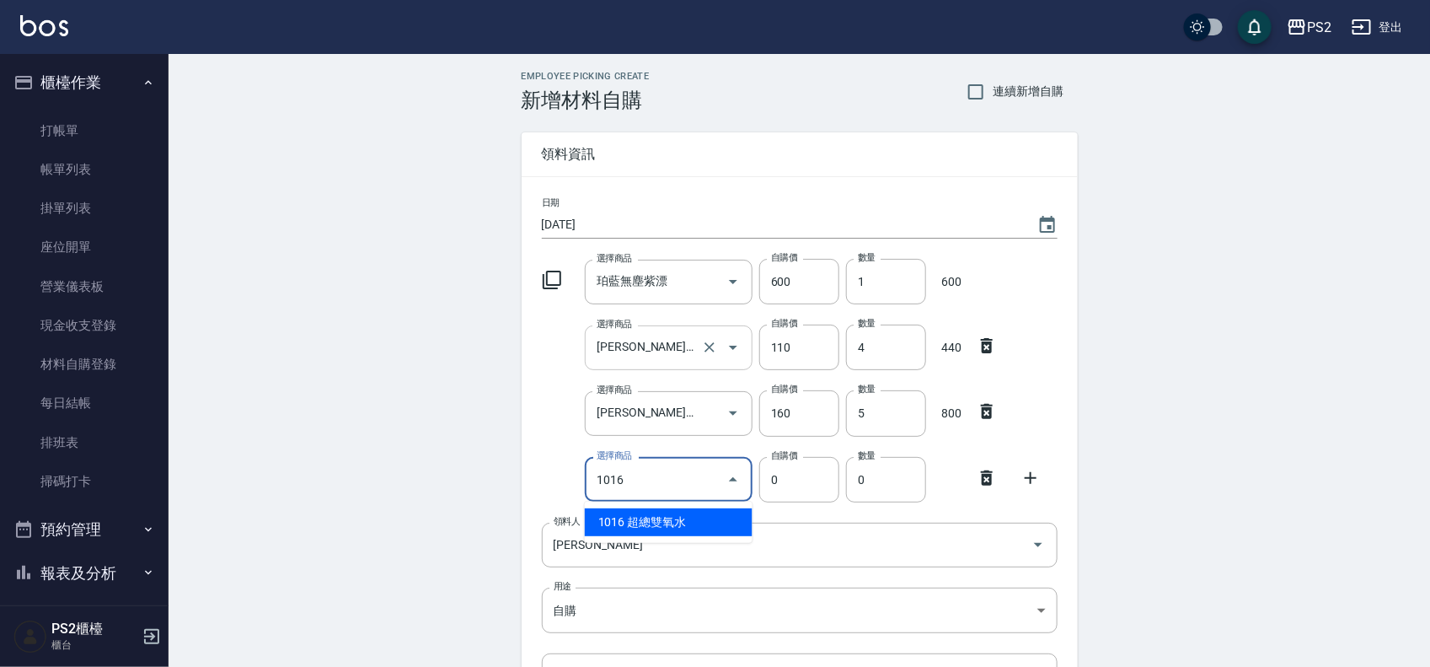
type input "超總雙氧水"
type input "110"
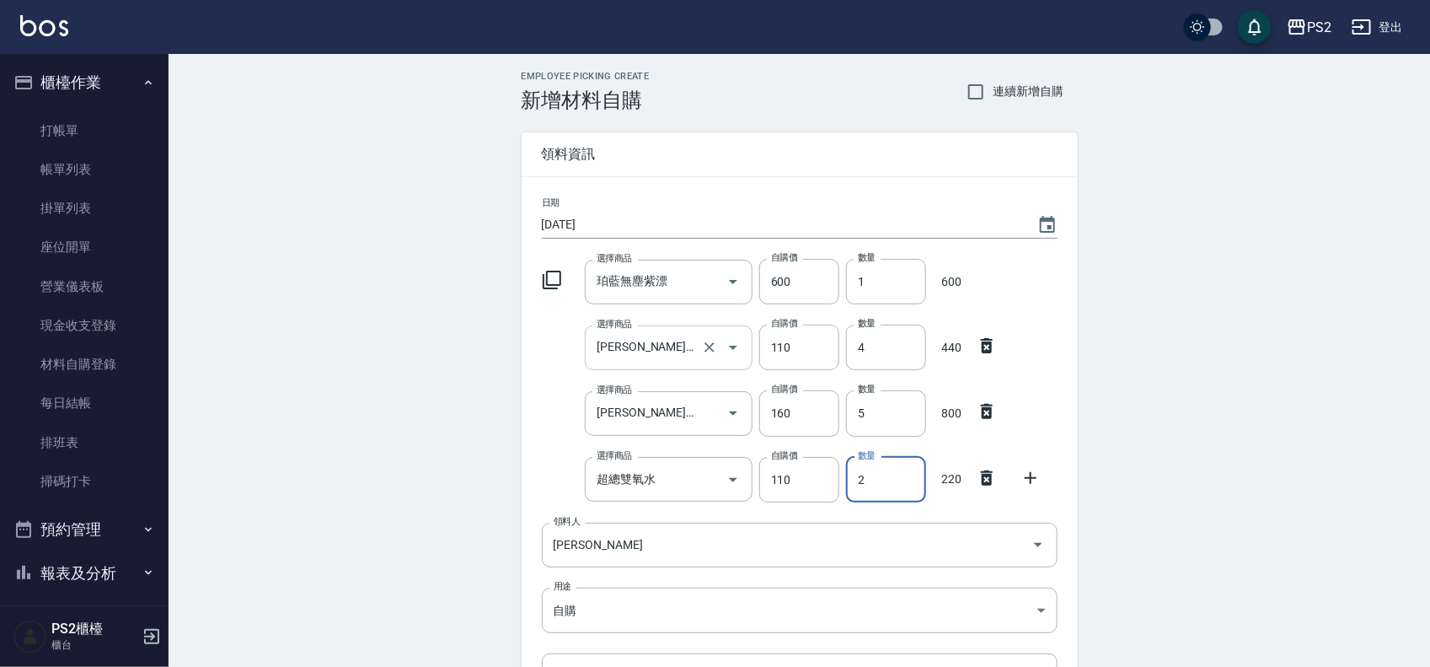
type input "2"
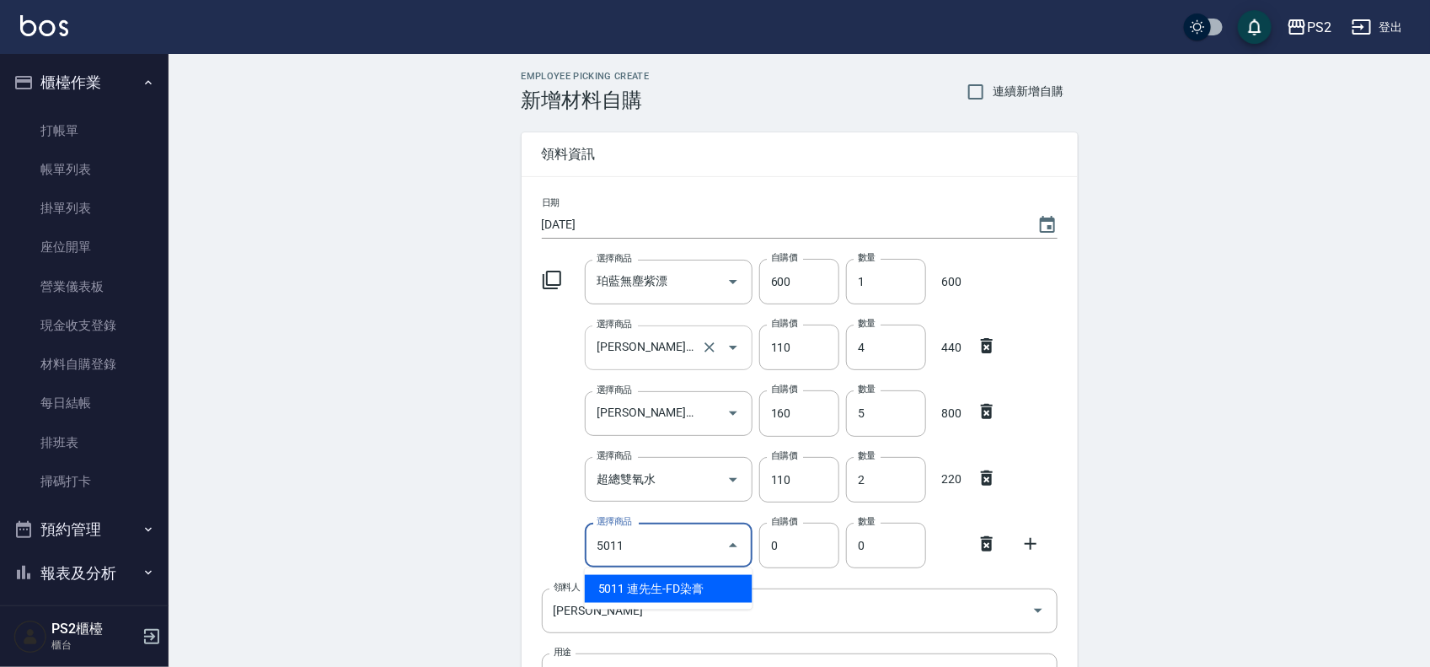
type input "連先生-FD染膏"
type input "130"
type input "1"
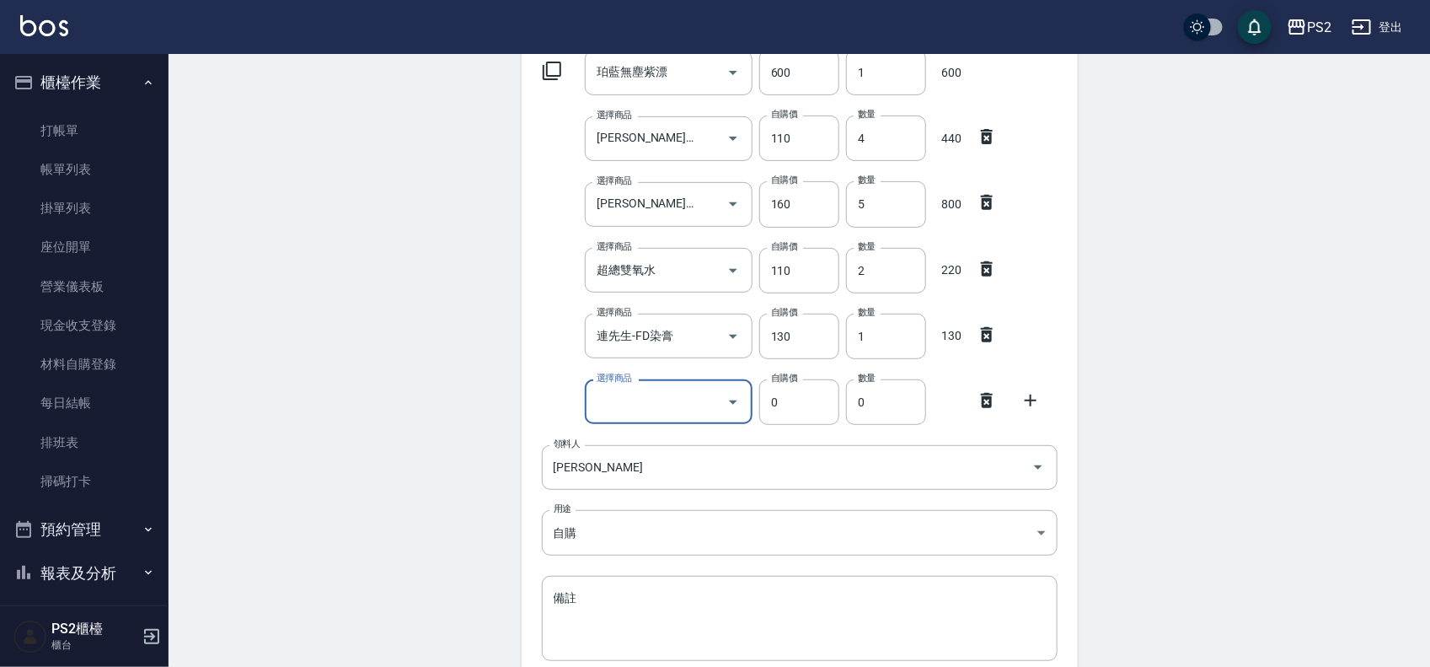
scroll to position [211, 0]
click at [988, 398] on icon at bounding box center [987, 399] width 20 height 20
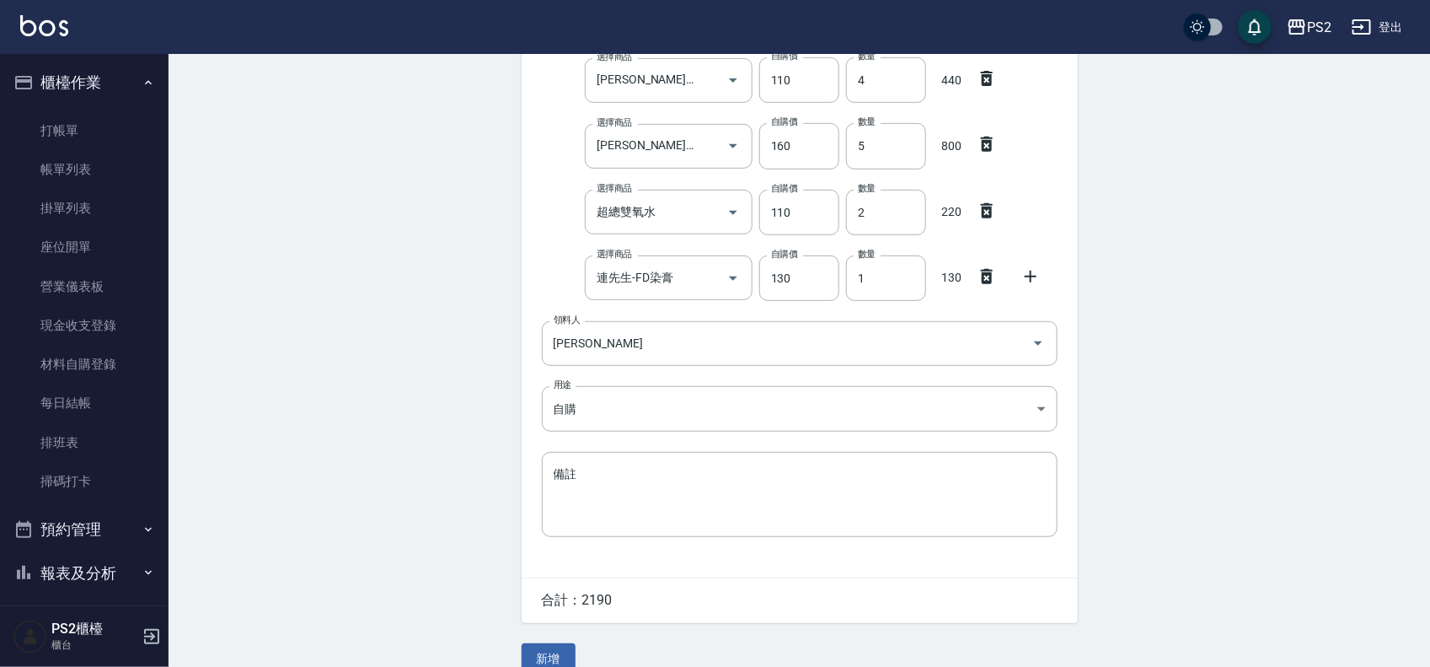
scroll to position [292, 0]
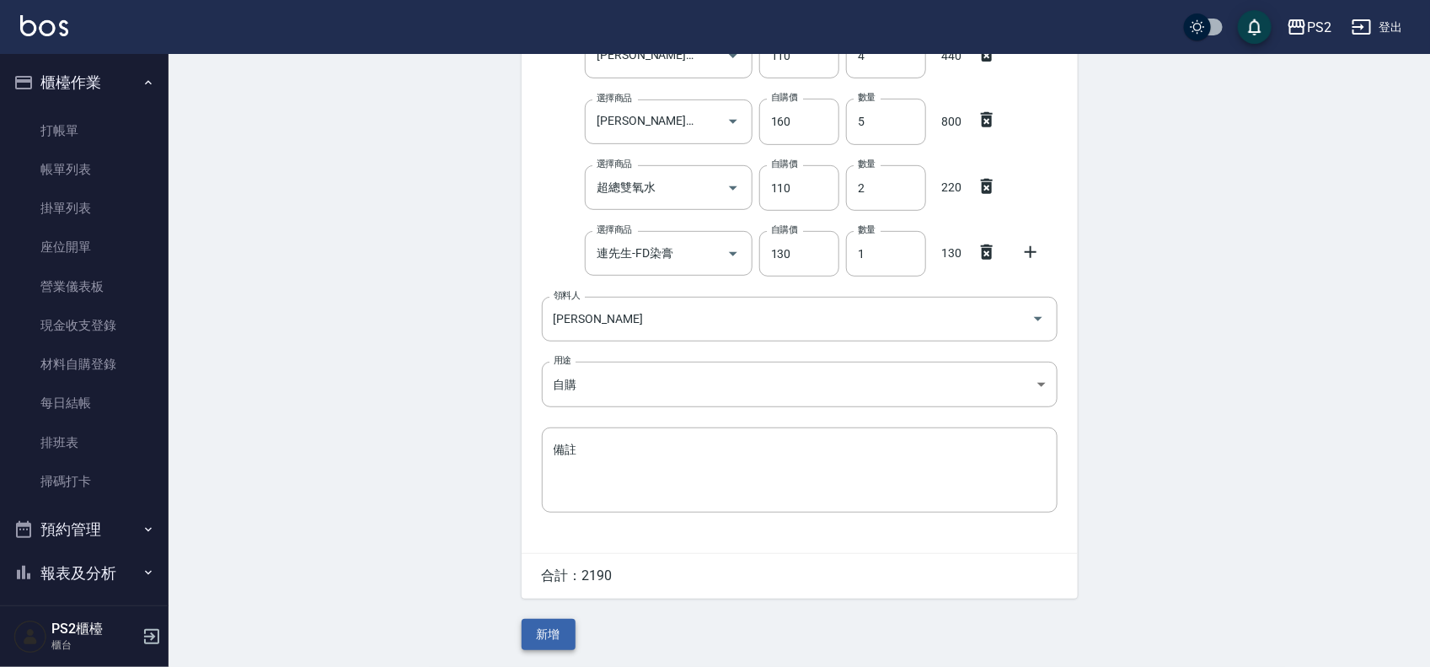
click at [553, 639] on button "新增" at bounding box center [549, 634] width 54 height 31
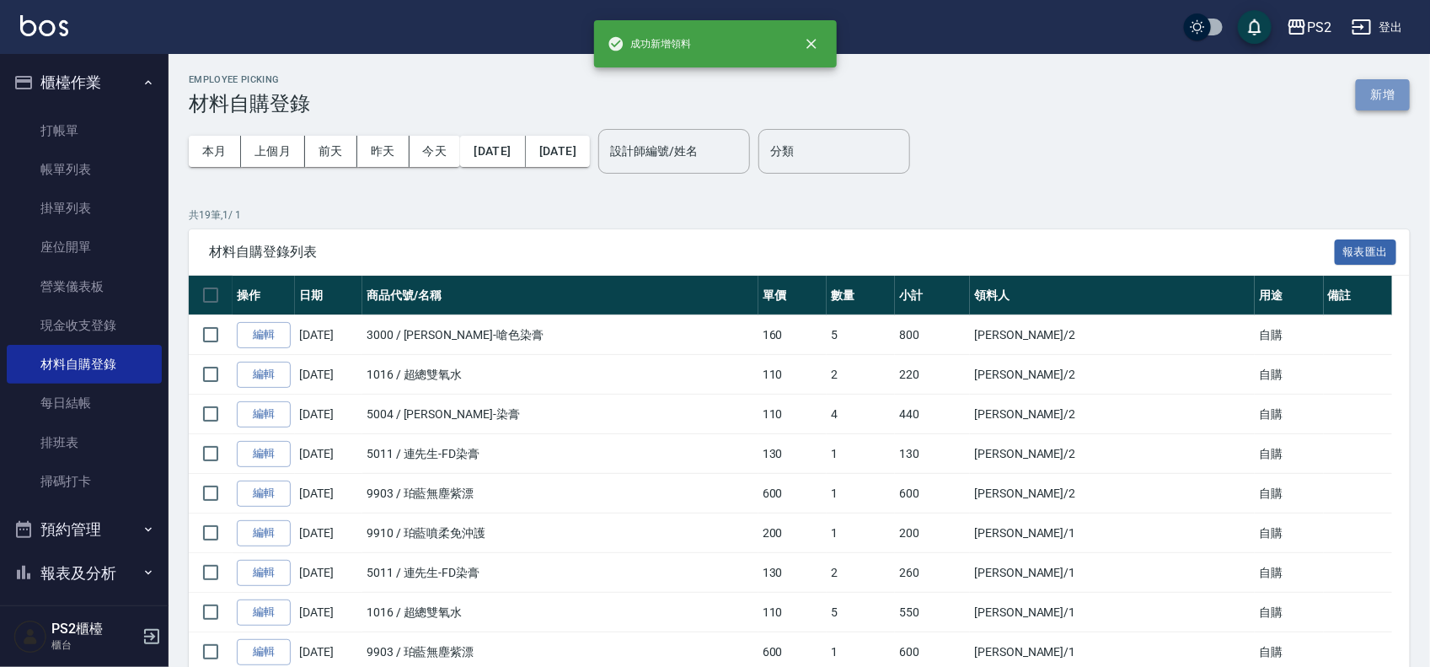
click at [1384, 94] on button "新增" at bounding box center [1383, 94] width 54 height 31
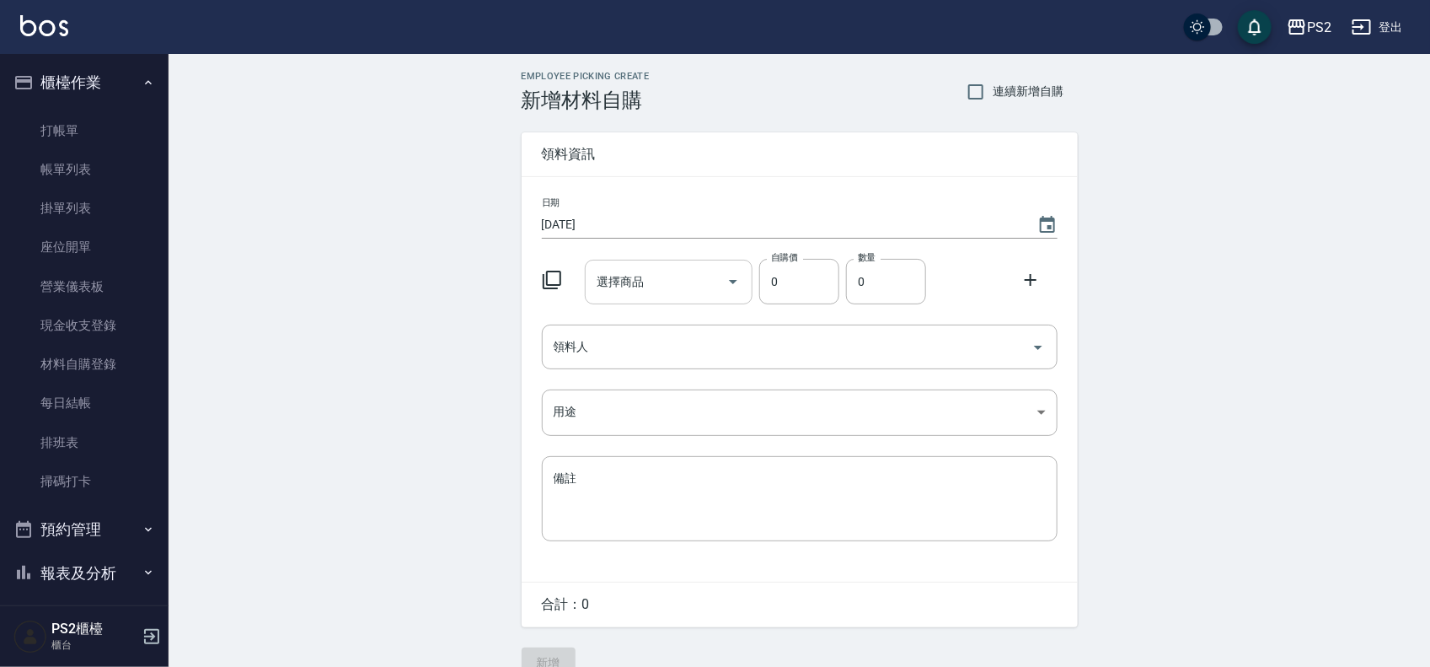
click at [626, 276] on input "選擇商品" at bounding box center [656, 282] width 127 height 30
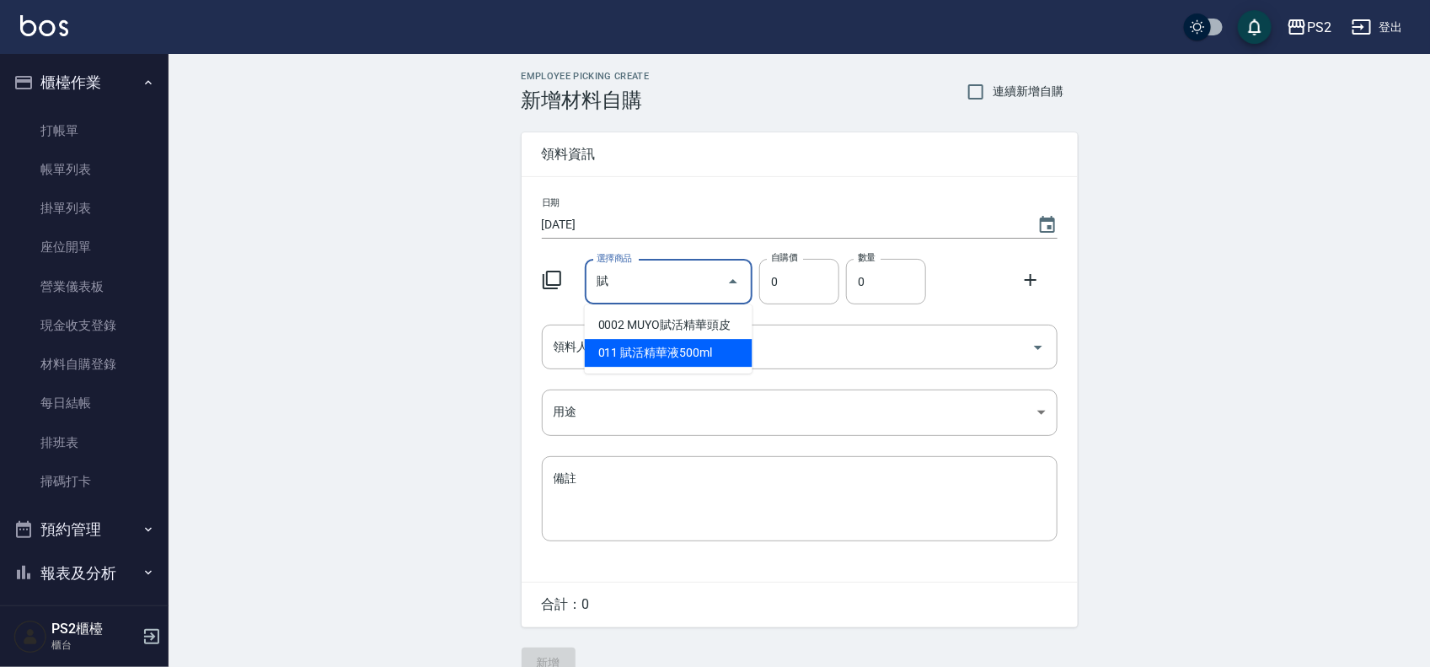
click at [639, 343] on li "011 賦活精華液500ml" at bounding box center [669, 353] width 168 height 28
type input "賦活精華液500ml"
type input "1000"
type input "1"
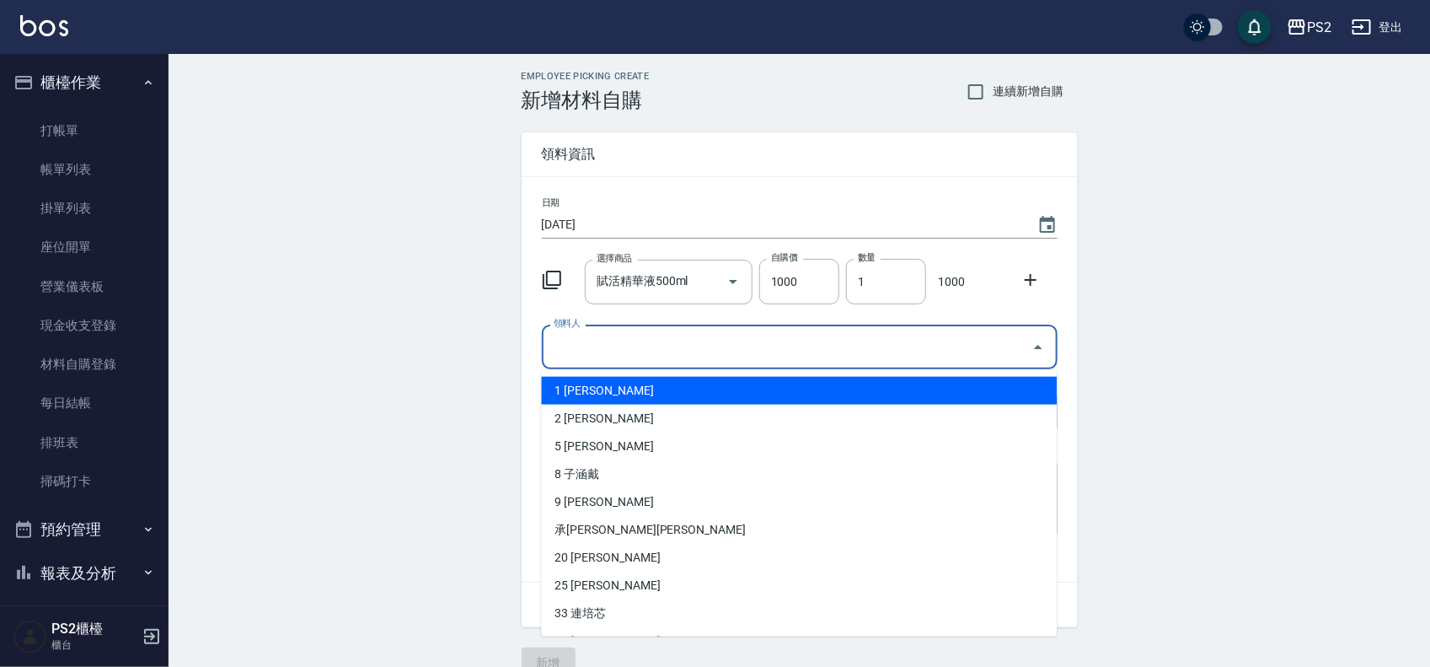
click at [617, 343] on input "領料人" at bounding box center [787, 347] width 475 height 30
click at [599, 384] on li "1 [PERSON_NAME]" at bounding box center [800, 391] width 516 height 28
type input "[PERSON_NAME]"
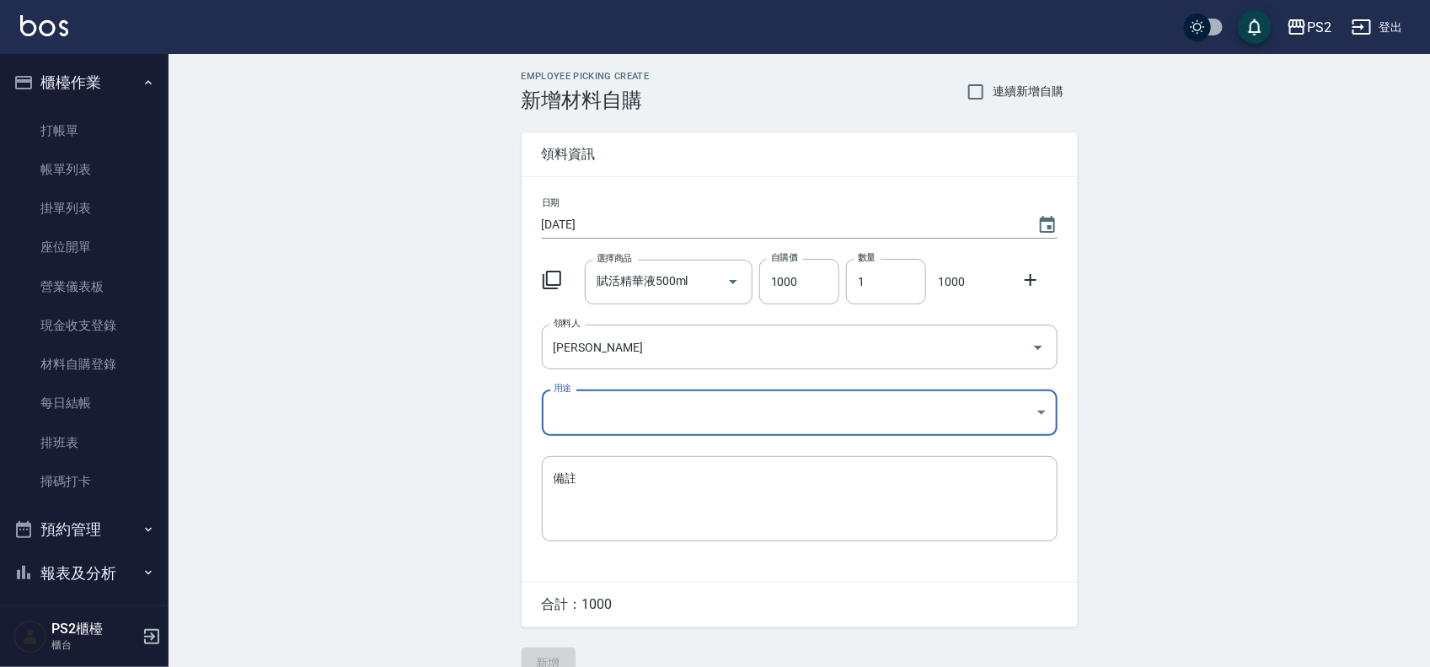
click at [598, 406] on body "PS2 登出 櫃檯作業 打帳單 帳單列表 掛單列表 座位開單 營業儀表板 現金收支登錄 材料自購登錄 每日結帳 排班表 掃碼打卡 預約管理 預約管理 單日預約…" at bounding box center [715, 347] width 1430 height 695
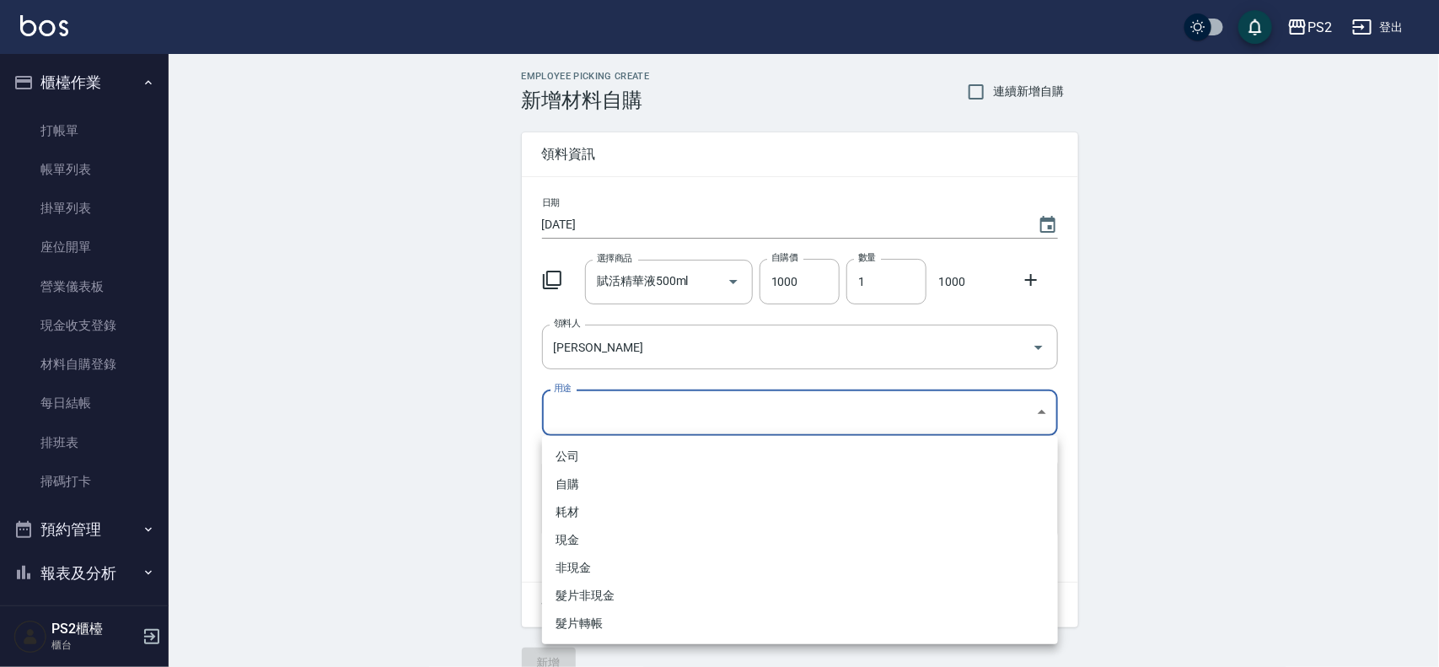
click at [576, 483] on li "自購" at bounding box center [800, 484] width 516 height 28
type input "自購"
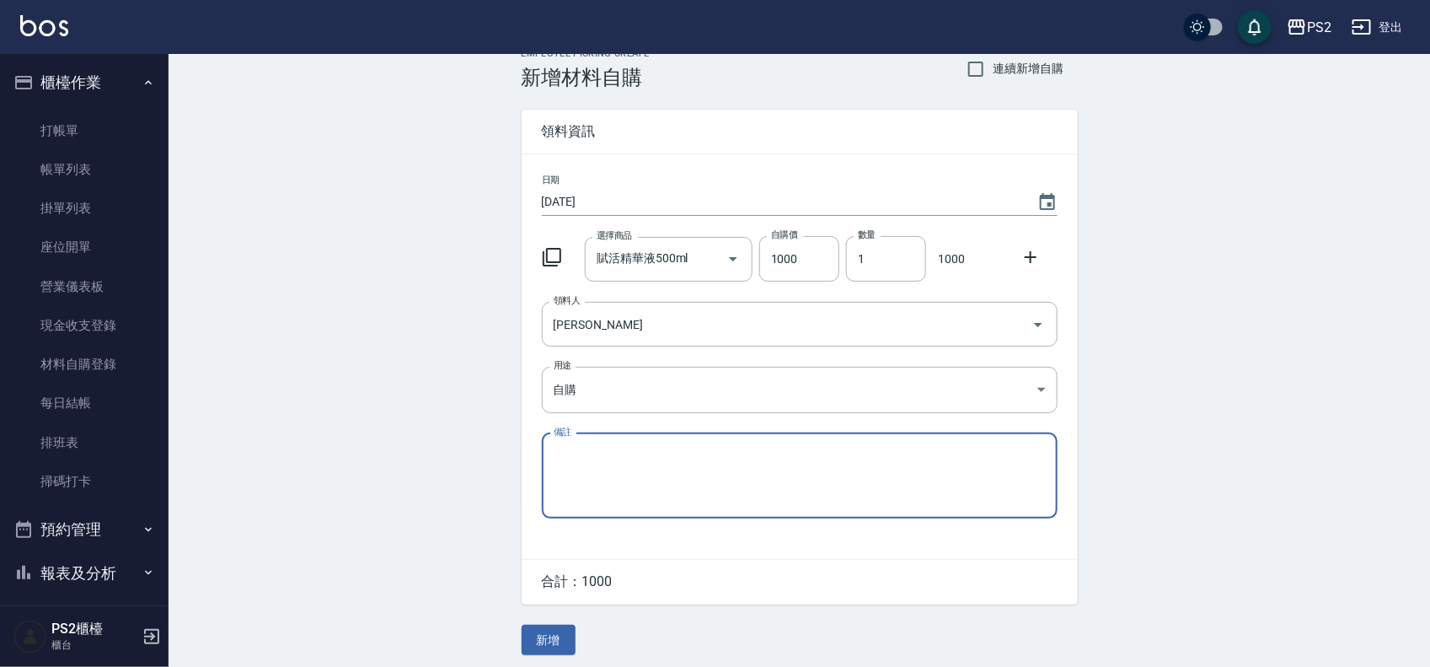
scroll to position [30, 0]
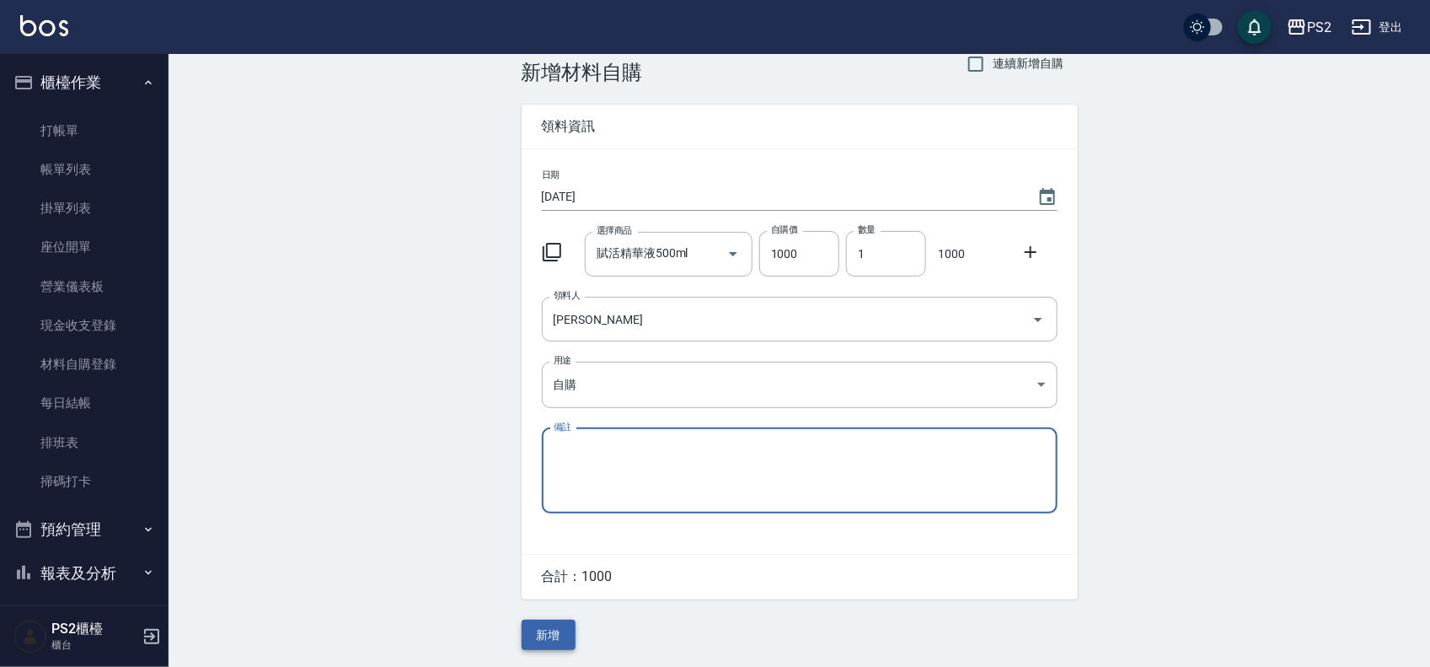
click at [550, 625] on button "新增" at bounding box center [549, 635] width 54 height 31
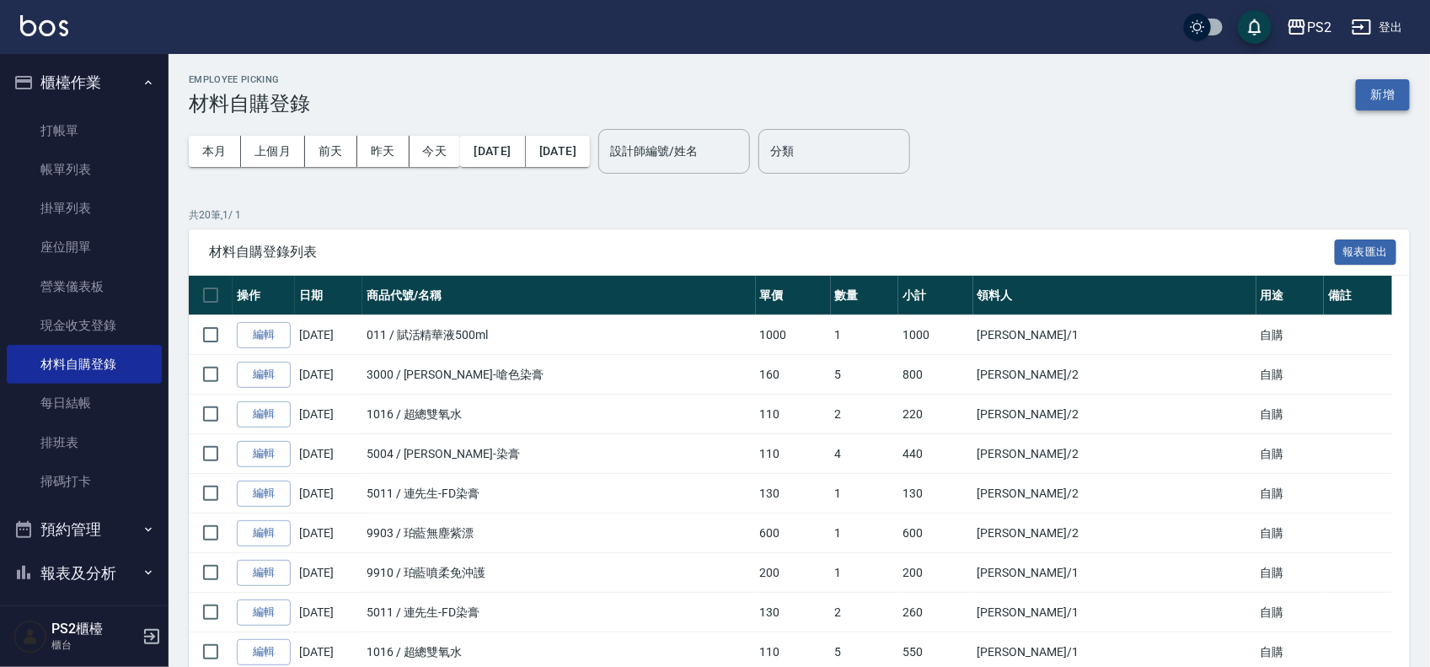
click at [1380, 94] on button "新增" at bounding box center [1383, 94] width 54 height 31
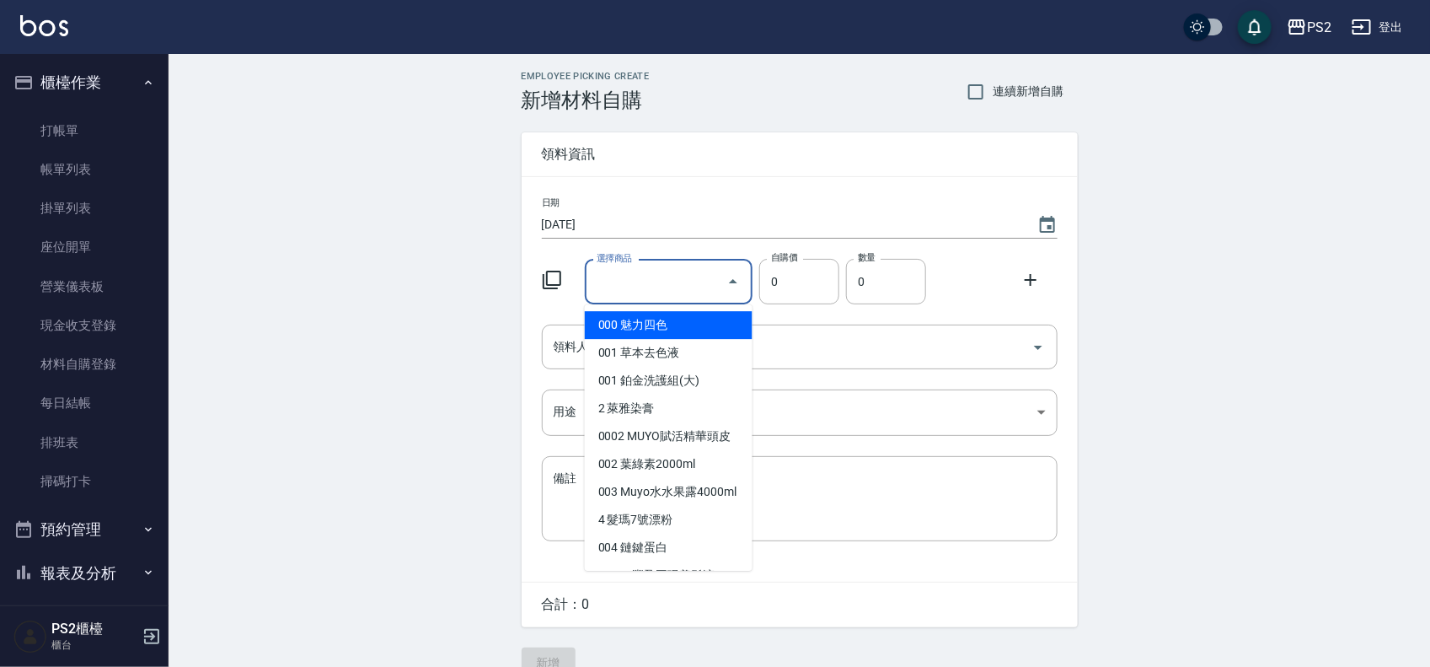
click at [642, 274] on input "選擇商品" at bounding box center [656, 282] width 127 height 30
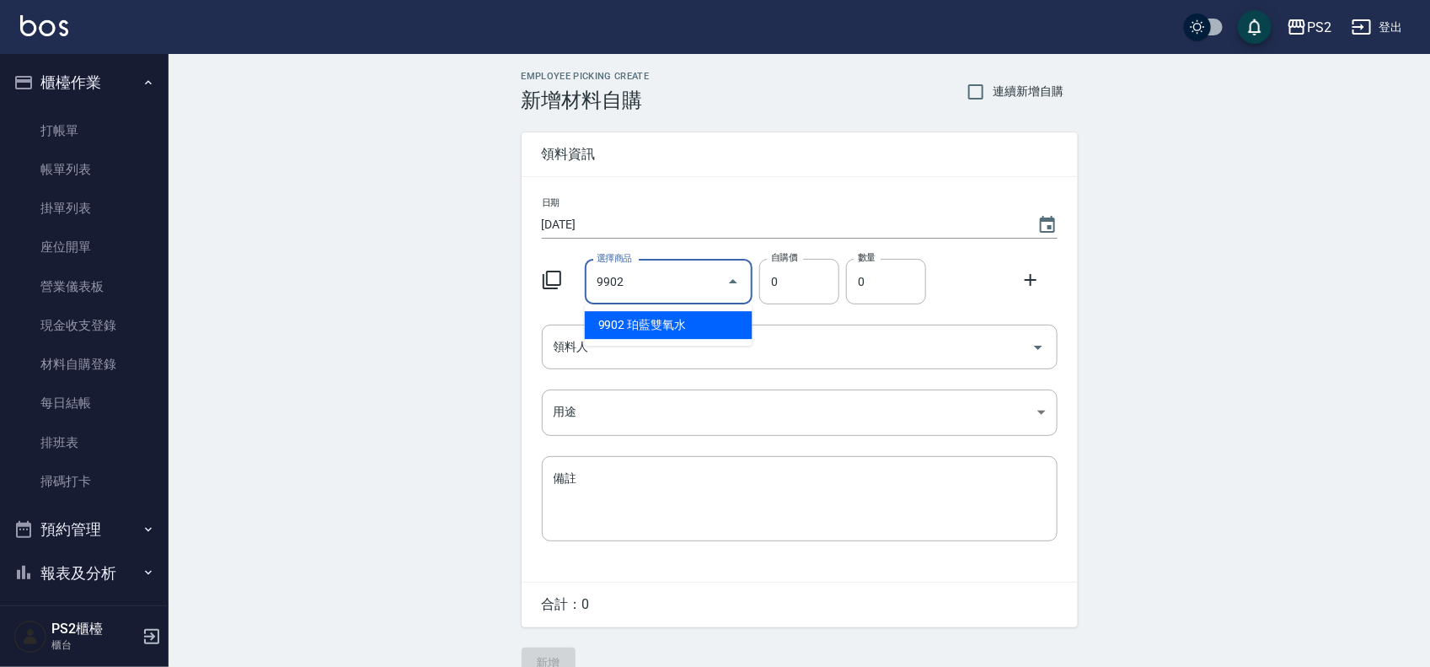
type input "珀藍雙氧水"
type input "115"
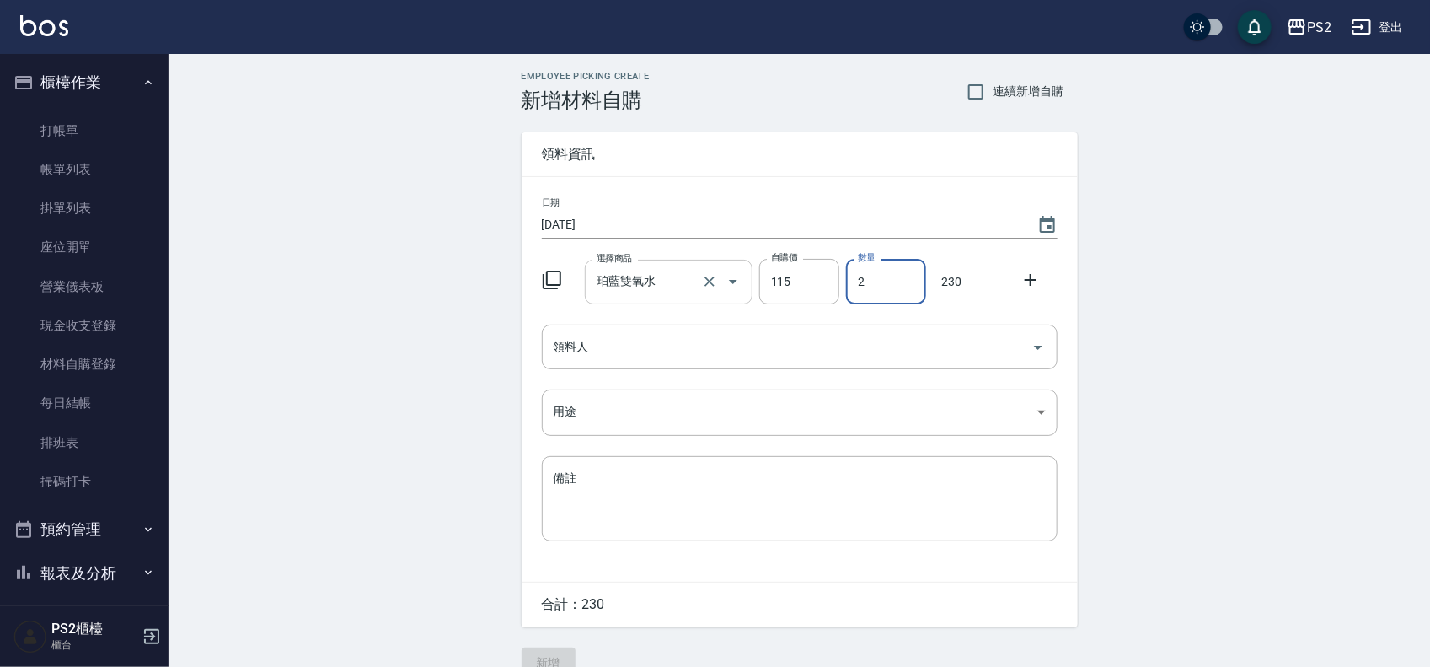
type input "2"
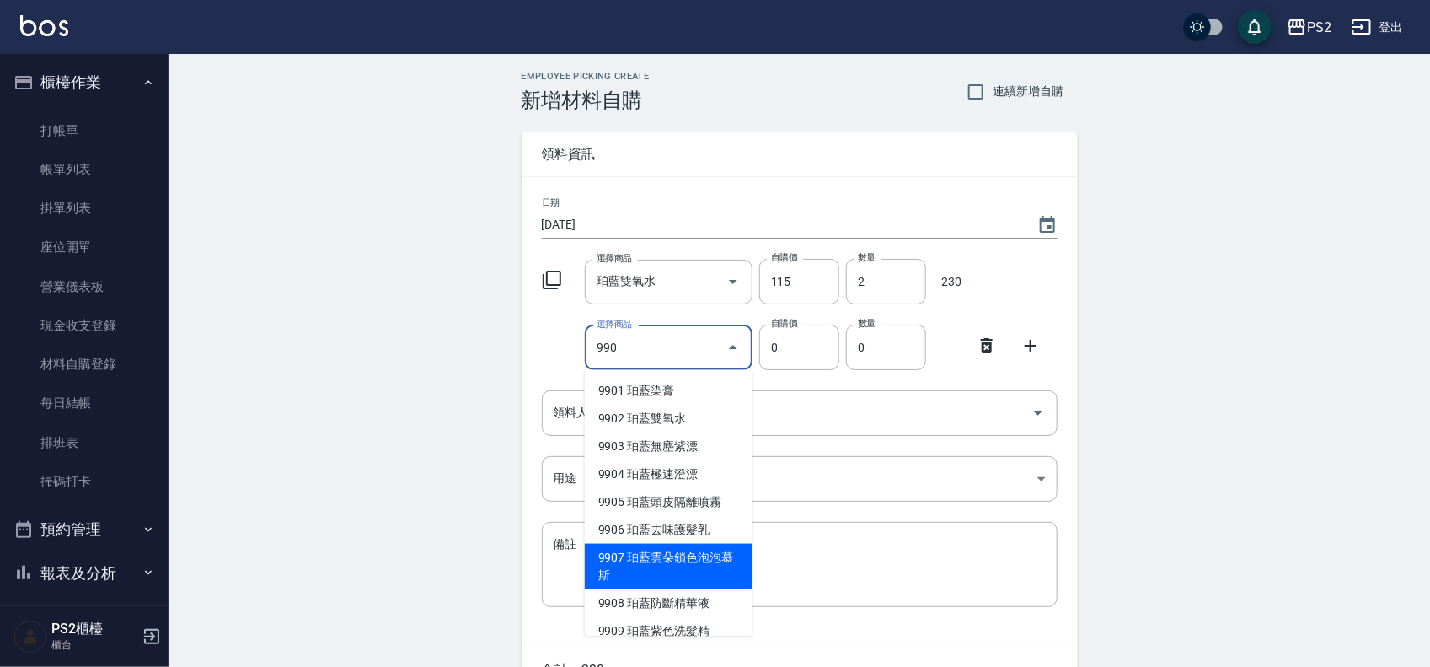
click at [668, 557] on li "9907 珀藍雲朵鎖色泡泡慕斯" at bounding box center [669, 567] width 168 height 46
type input "珀藍雲朵鎖色泡泡慕斯"
type input "600"
type input "1"
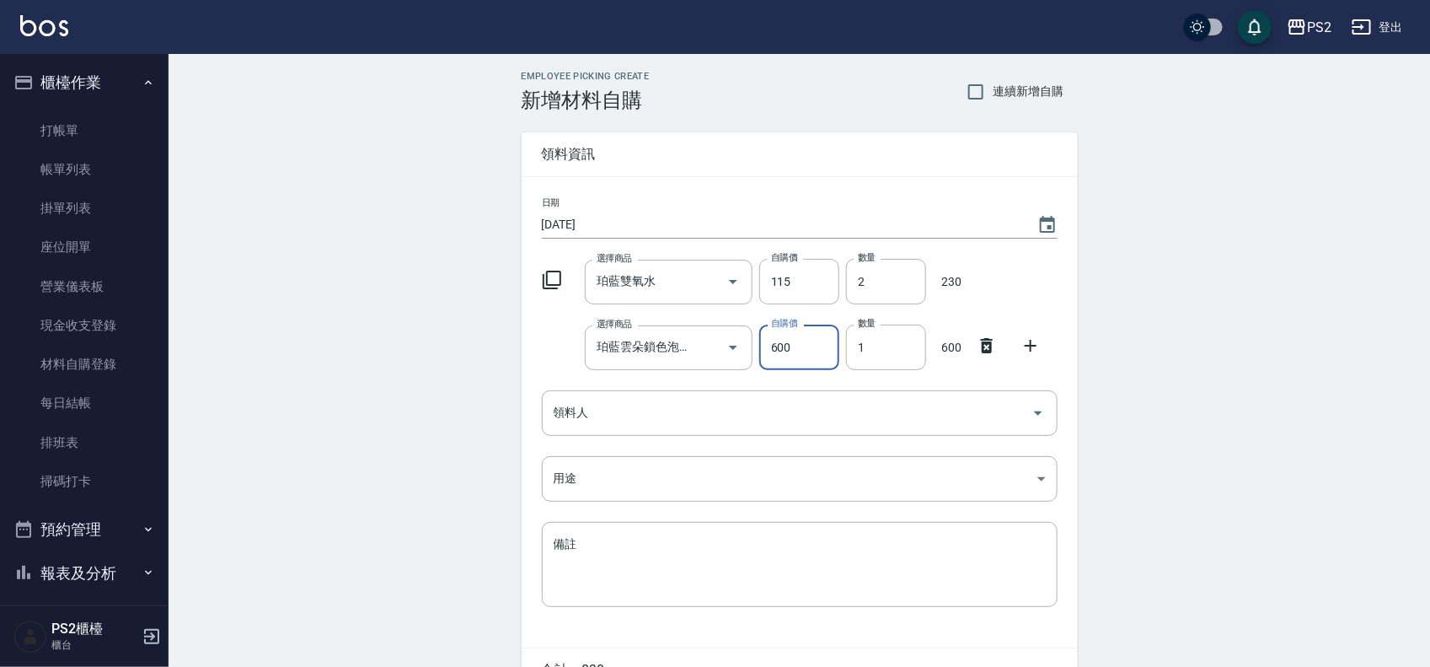
click at [1027, 341] on icon at bounding box center [1031, 345] width 20 height 20
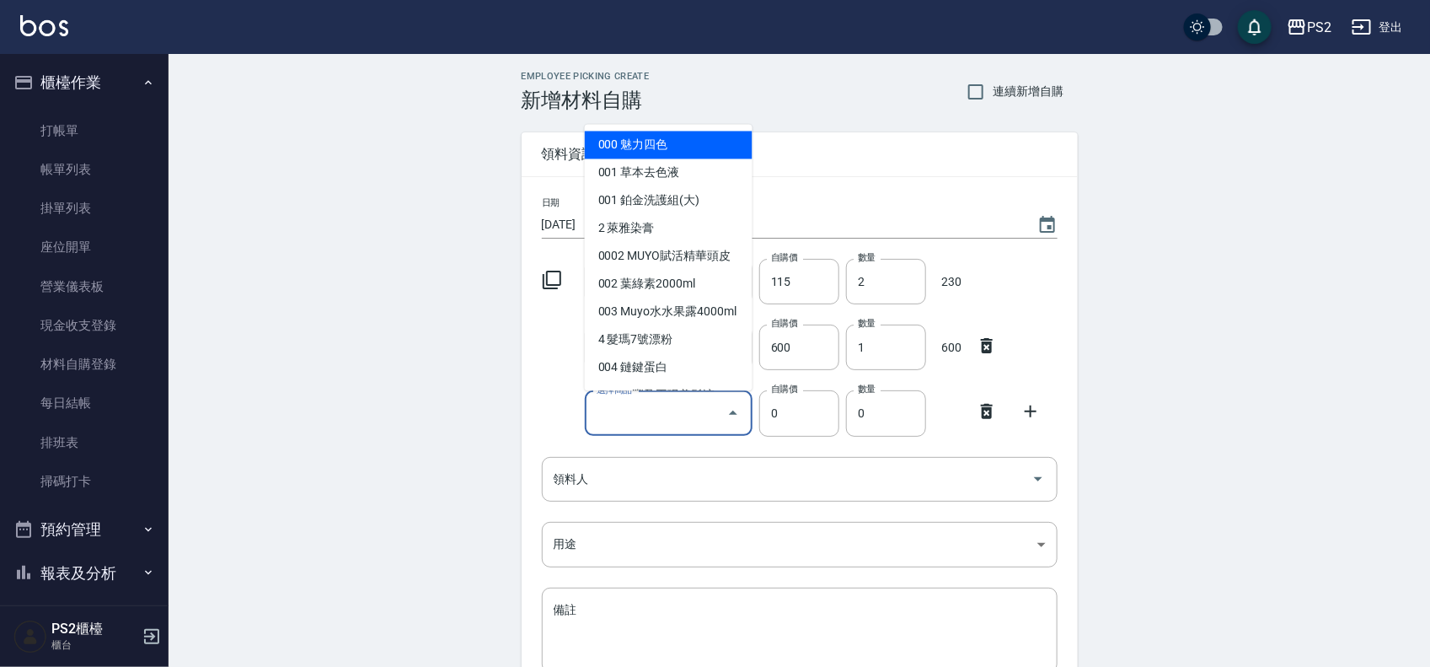
click at [683, 421] on input "選擇商品" at bounding box center [656, 414] width 127 height 30
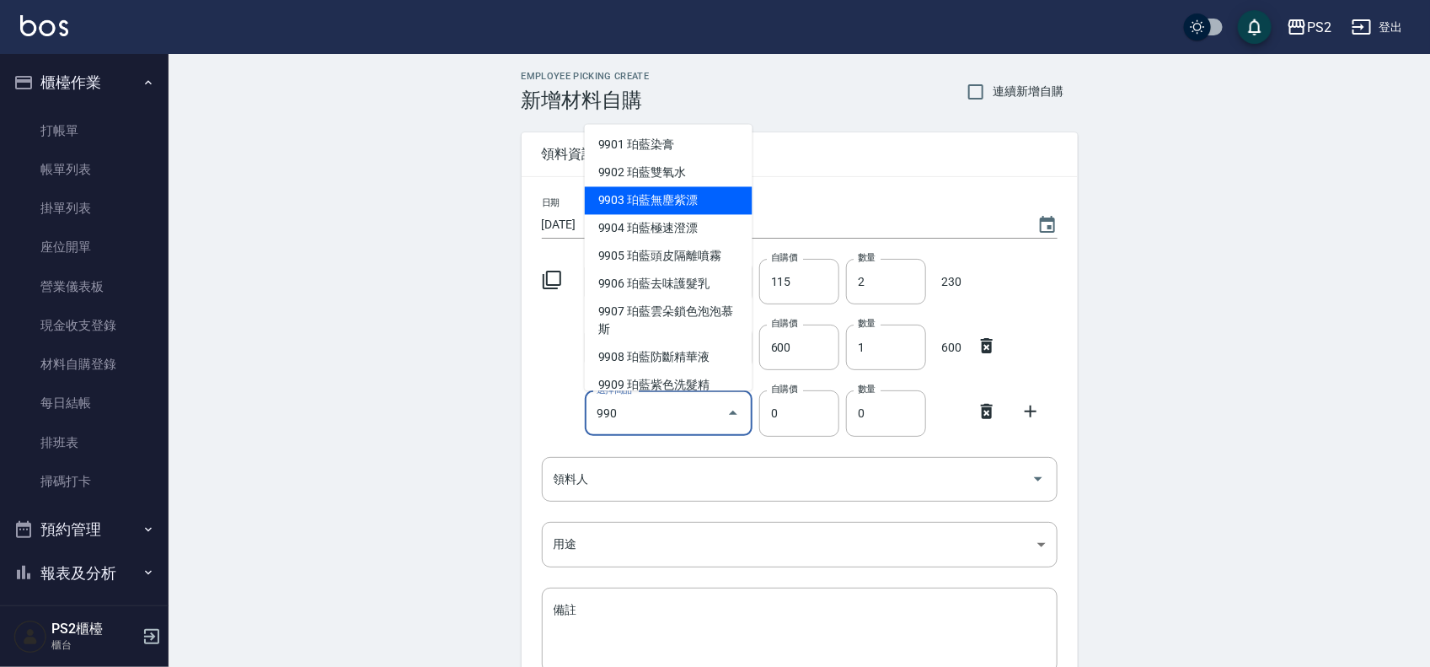
click at [702, 191] on li "9903 珀藍無塵紫漂" at bounding box center [669, 200] width 168 height 28
type input "珀藍無塵紫漂"
type input "600"
type input "1"
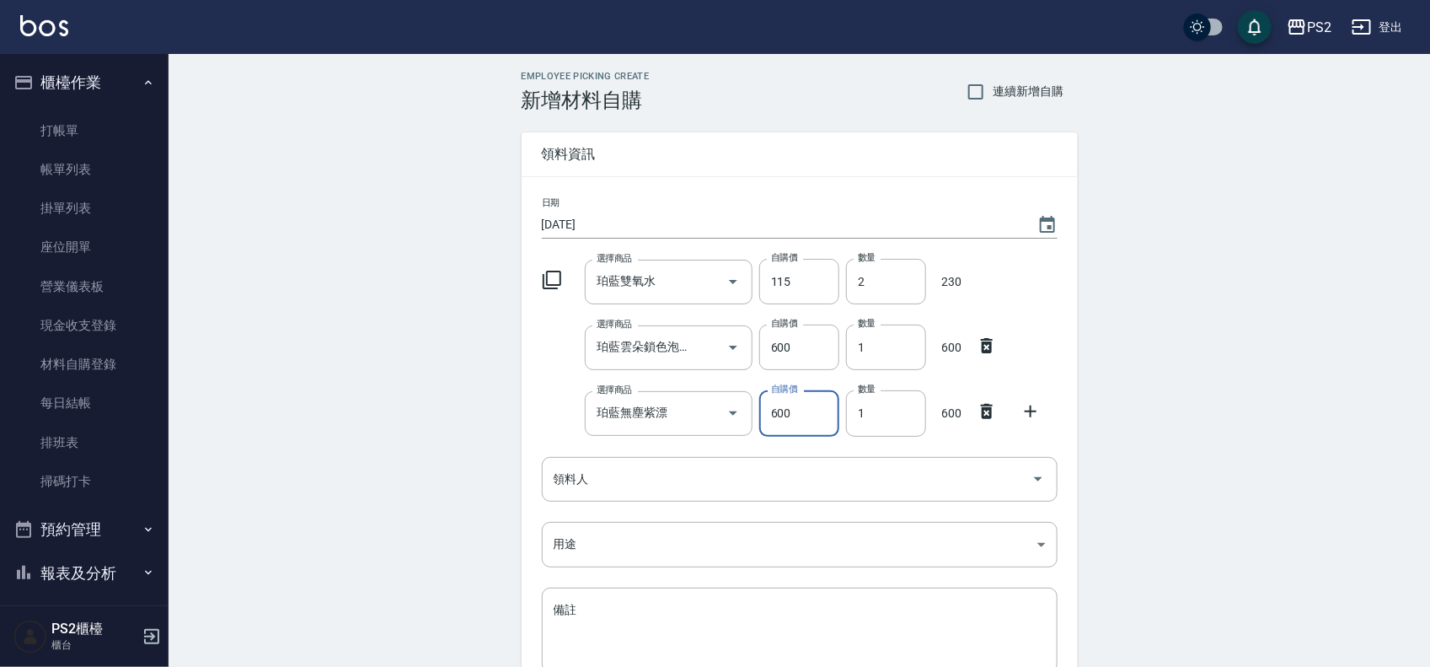
click at [1024, 403] on icon at bounding box center [1031, 411] width 20 height 20
click at [666, 483] on input "選擇商品" at bounding box center [656, 479] width 127 height 30
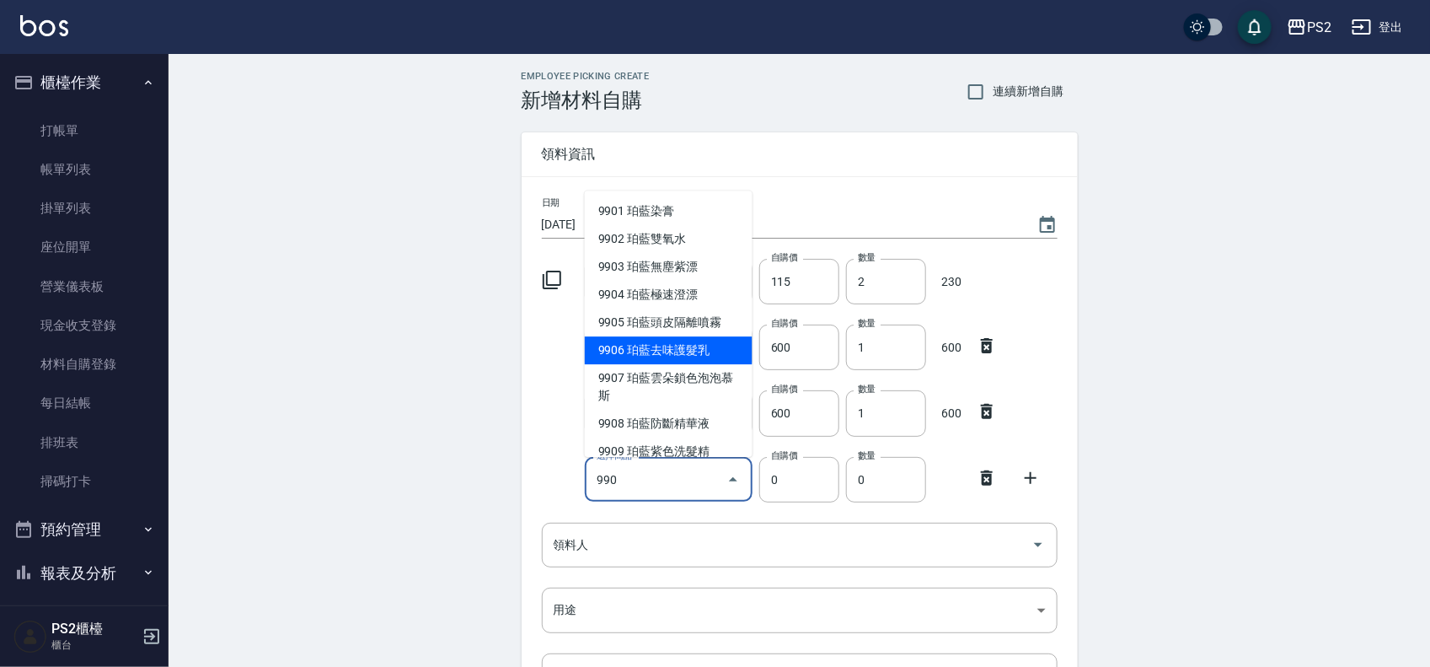
click at [711, 348] on li "9906 珀藍去味護髮乳" at bounding box center [669, 350] width 168 height 28
type input "[PERSON_NAME]藍去味護髮乳"
type input "352"
type input "1"
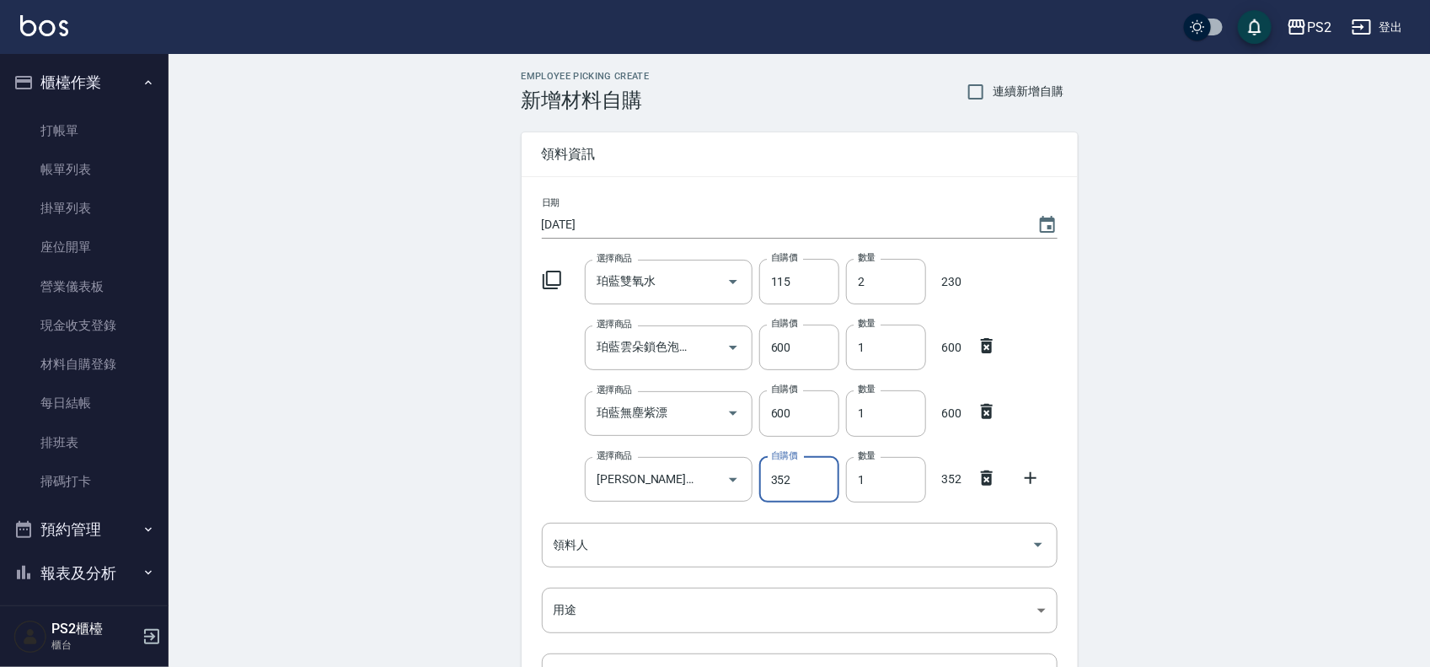
click at [1021, 475] on icon at bounding box center [1031, 478] width 20 height 20
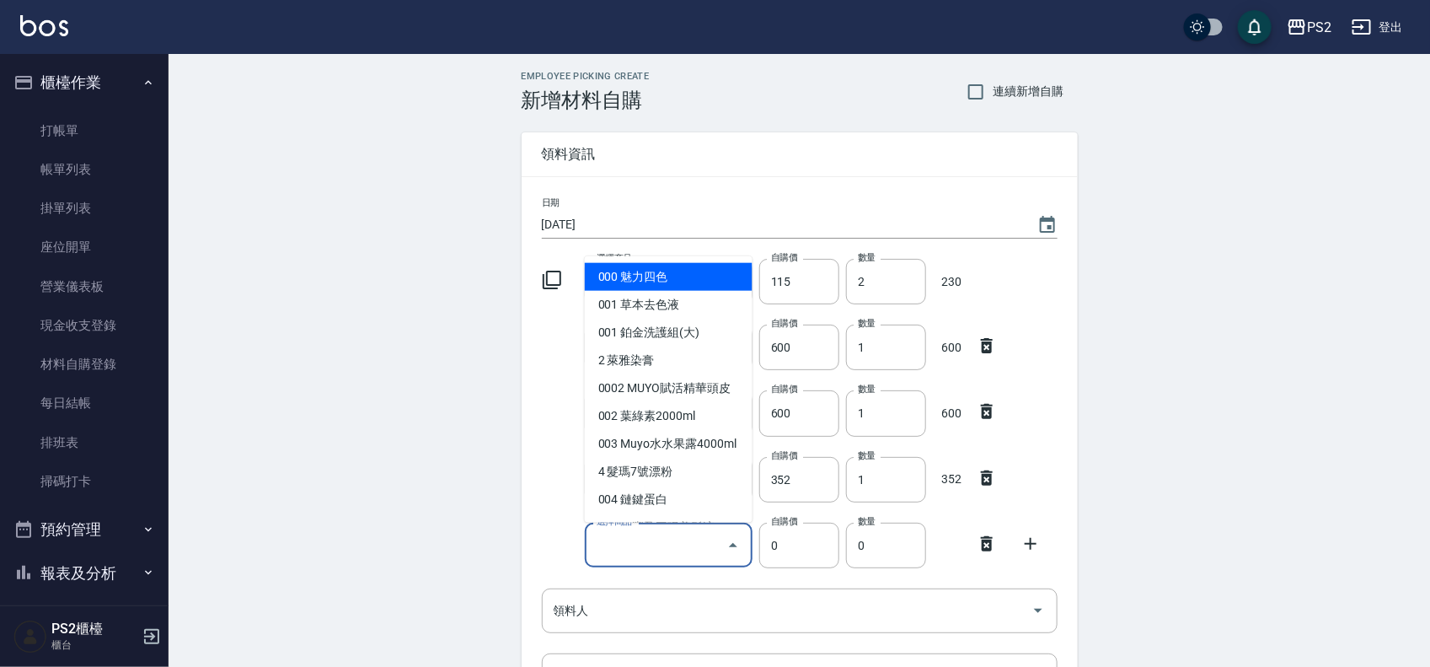
click at [660, 541] on input "選擇商品" at bounding box center [656, 545] width 127 height 30
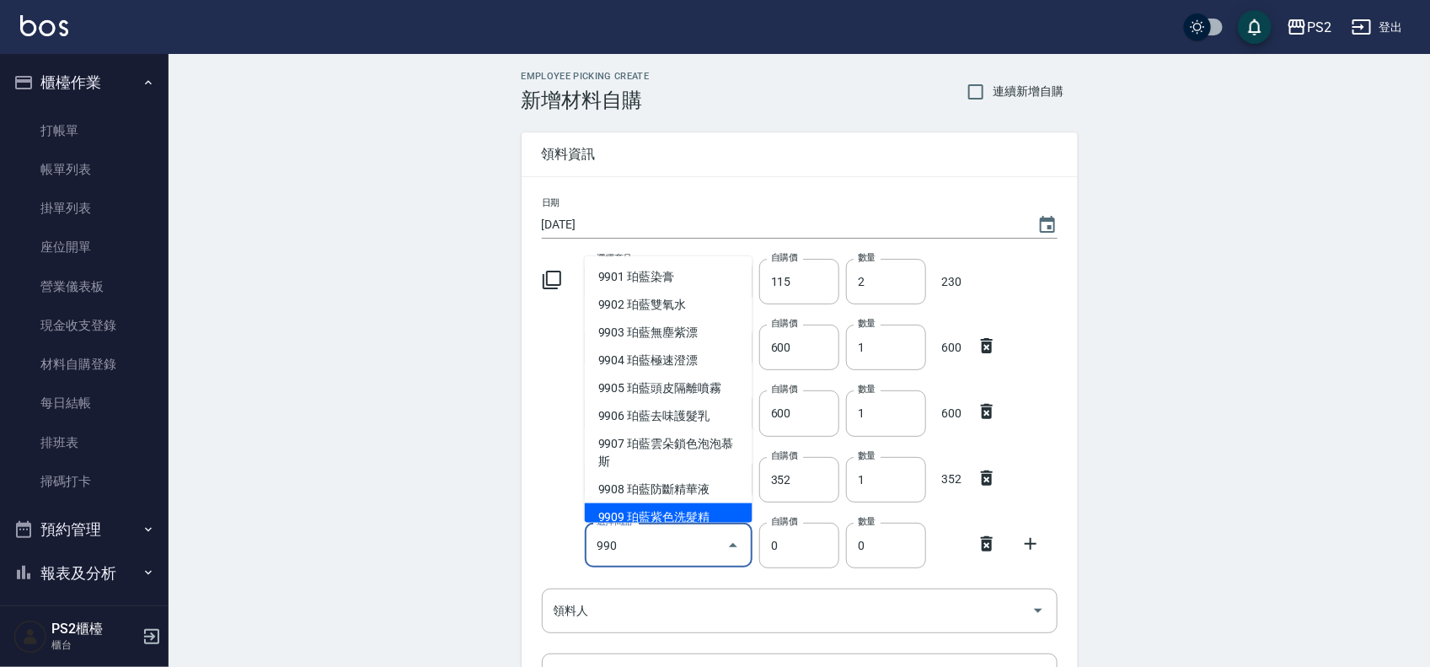
click at [651, 507] on li "9909 珀藍紫色洗髮精" at bounding box center [669, 516] width 168 height 28
type input "珀藍紫色洗髮精"
type input "250"
type input "1"
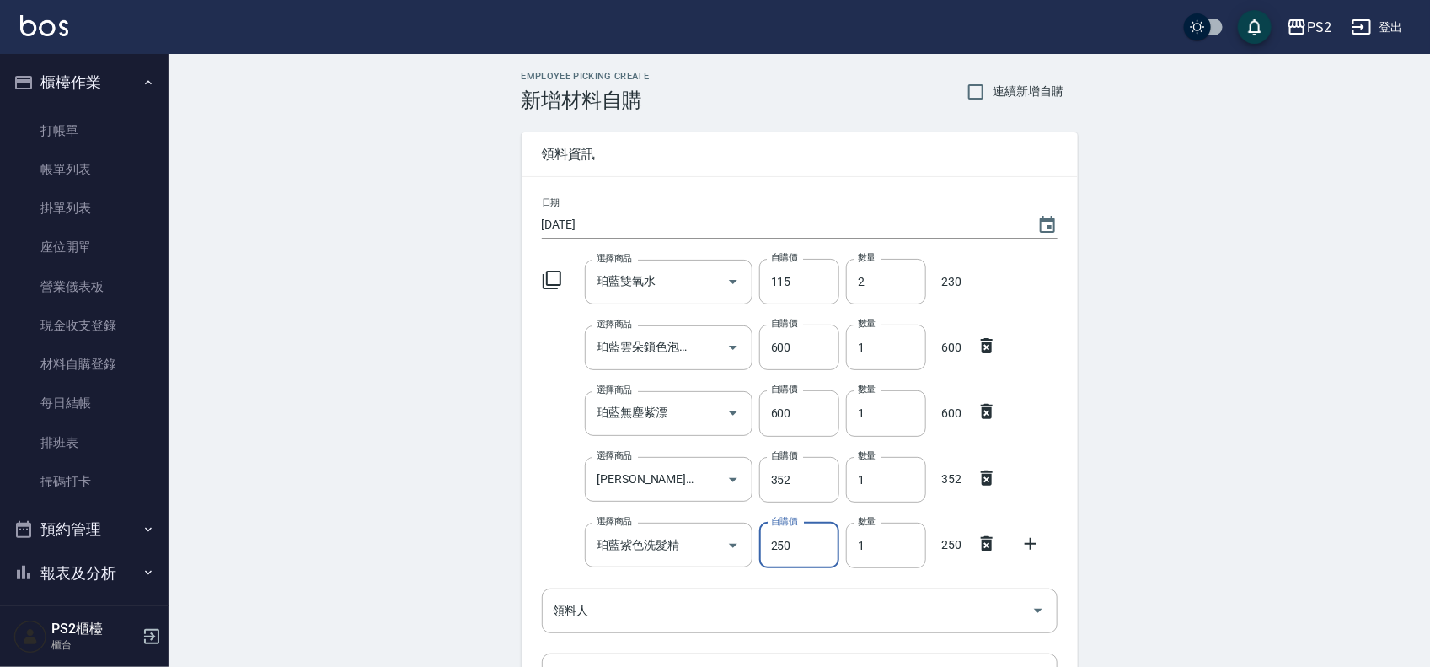
click at [1033, 540] on icon at bounding box center [1031, 544] width 20 height 20
click at [657, 612] on input "選擇商品" at bounding box center [656, 611] width 127 height 30
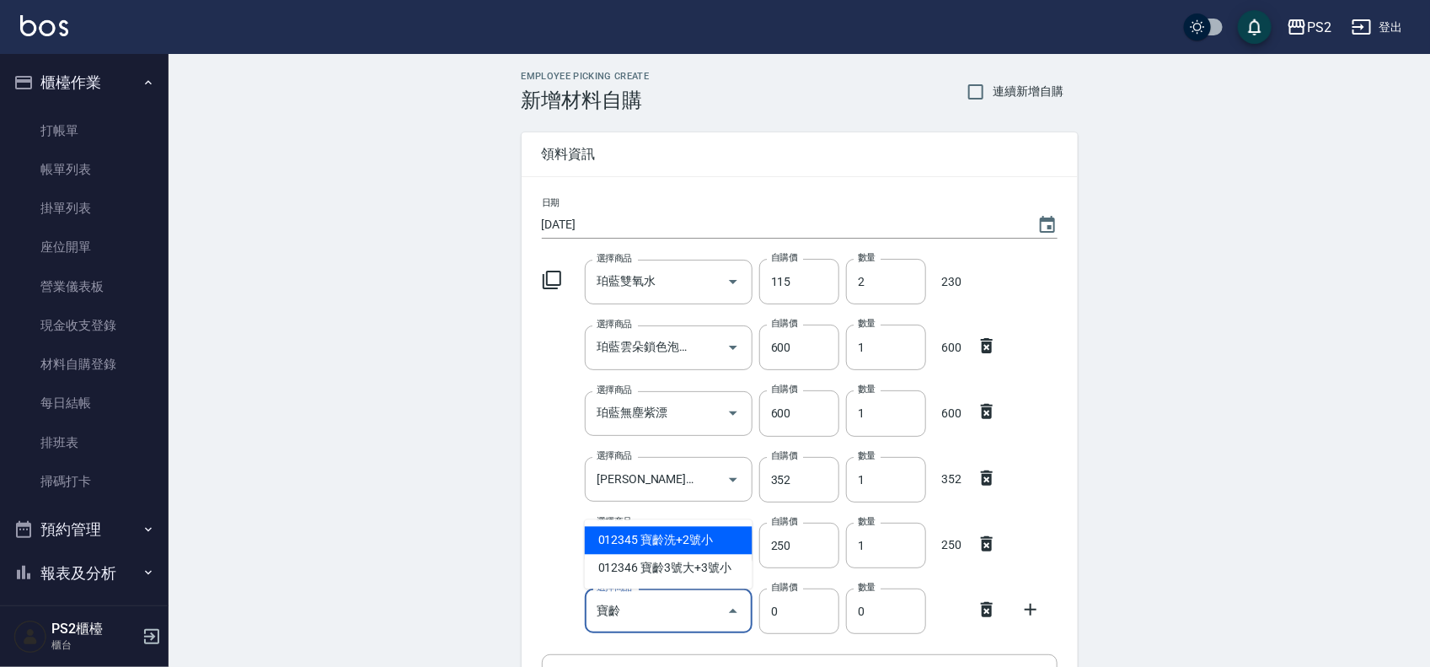
drag, startPoint x: 662, startPoint y: 618, endPoint x: 597, endPoint y: 620, distance: 65.0
click at [597, 620] on input "寶齡" at bounding box center [656, 611] width 127 height 30
drag, startPoint x: 673, startPoint y: 604, endPoint x: 596, endPoint y: 604, distance: 76.7
click at [596, 604] on input "寶齡" at bounding box center [656, 611] width 127 height 30
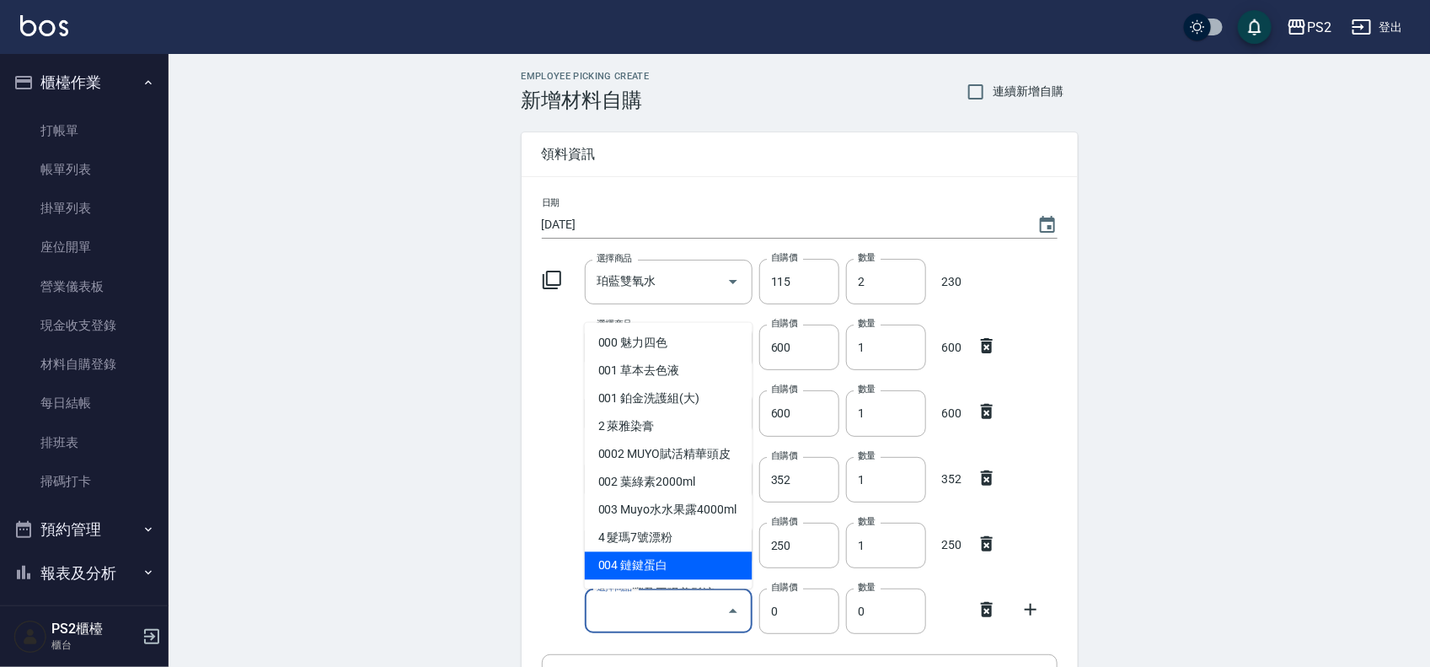
click at [1221, 558] on div "Employee Picking Create 新增材料自購 連續新增自購 領料資訊 日期 [DATE] 選擇商品 珀藍雙氧水 選擇商品 自購價 115 自購…" at bounding box center [800, 539] width 1262 height 970
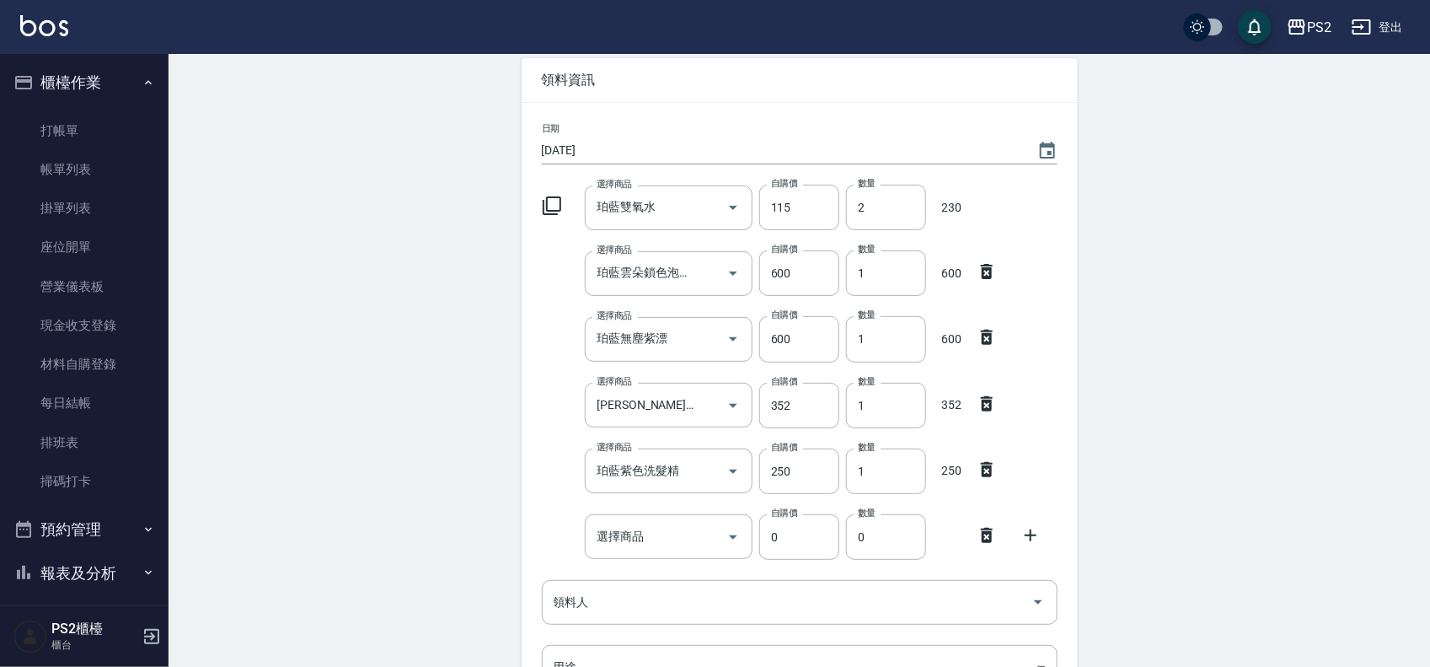
scroll to position [211, 0]
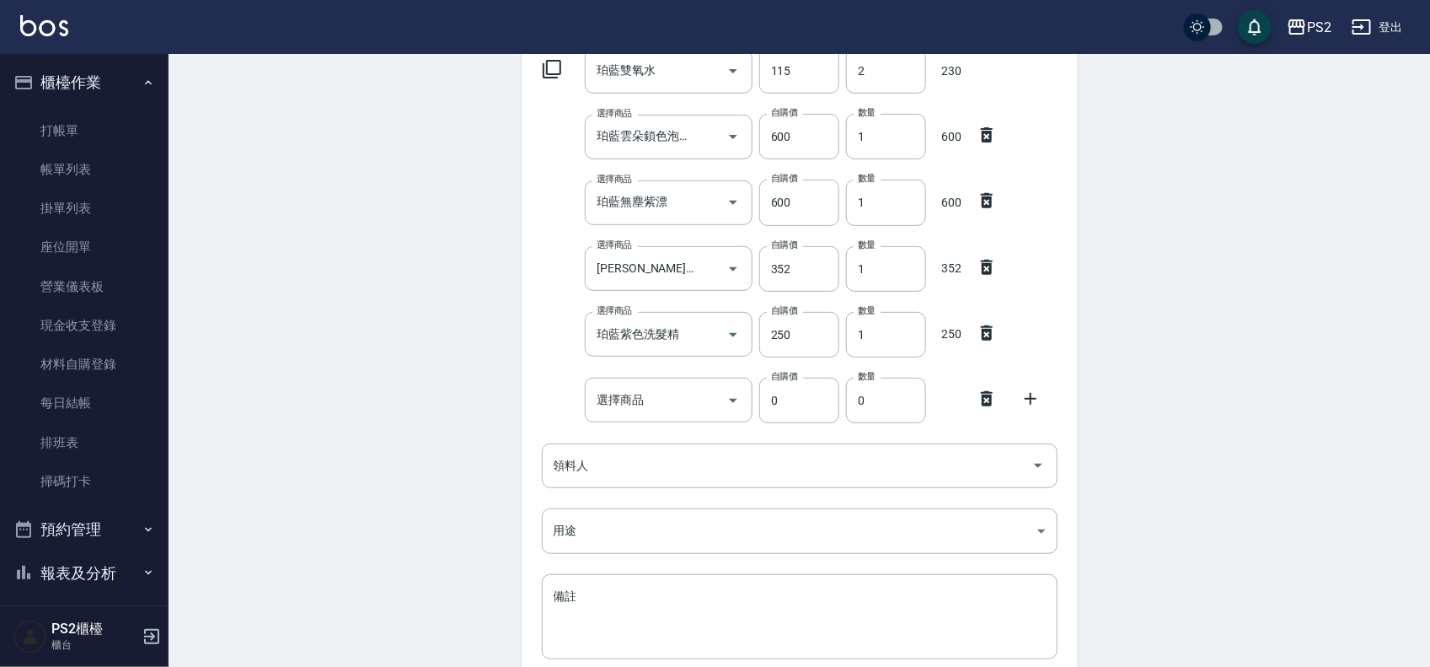
click at [974, 394] on div at bounding box center [992, 397] width 44 height 30
click at [689, 402] on input "選擇商品" at bounding box center [656, 400] width 127 height 30
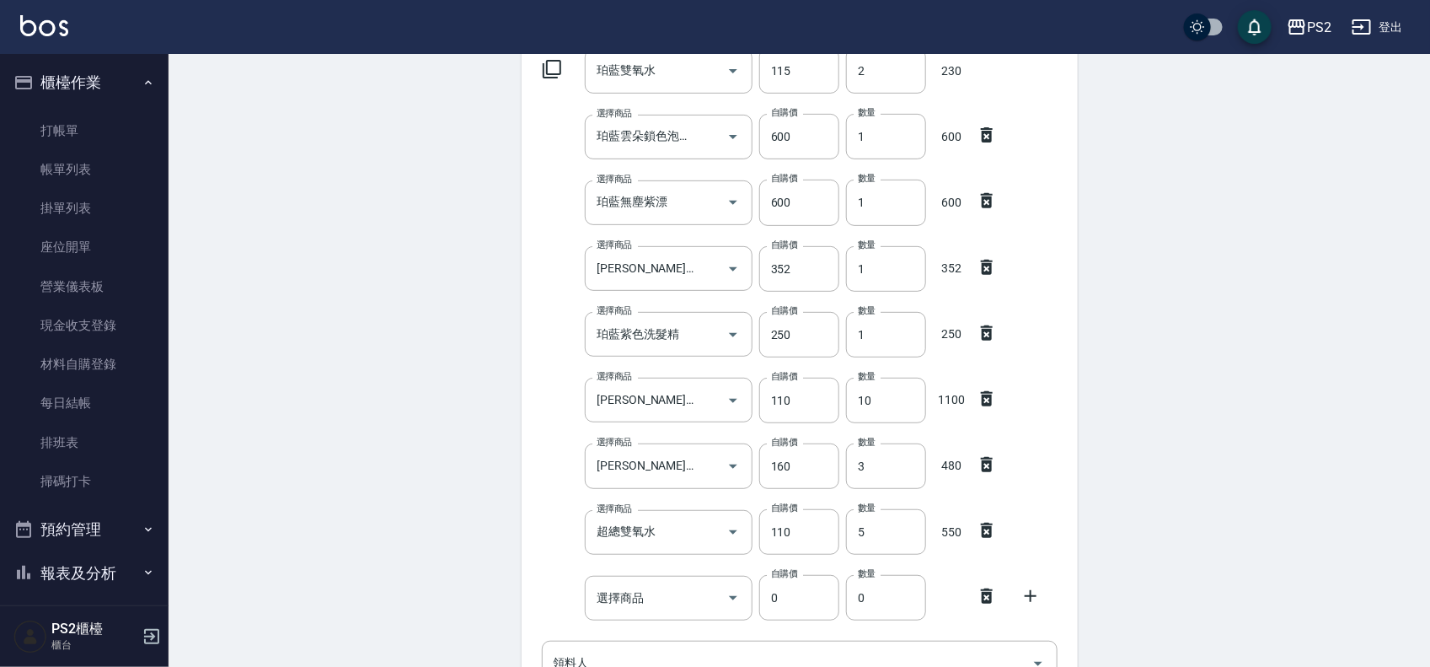
click at [979, 590] on icon at bounding box center [987, 596] width 20 height 20
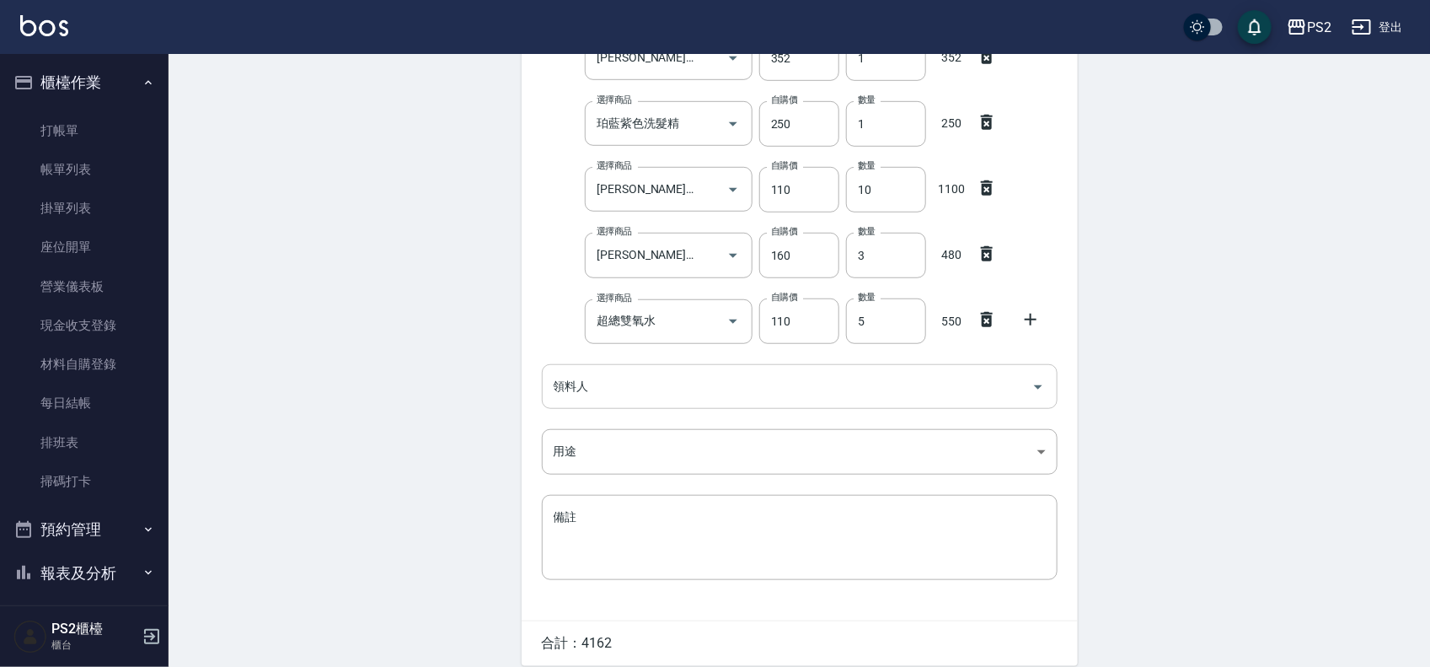
click at [605, 394] on input "領料人" at bounding box center [787, 387] width 475 height 30
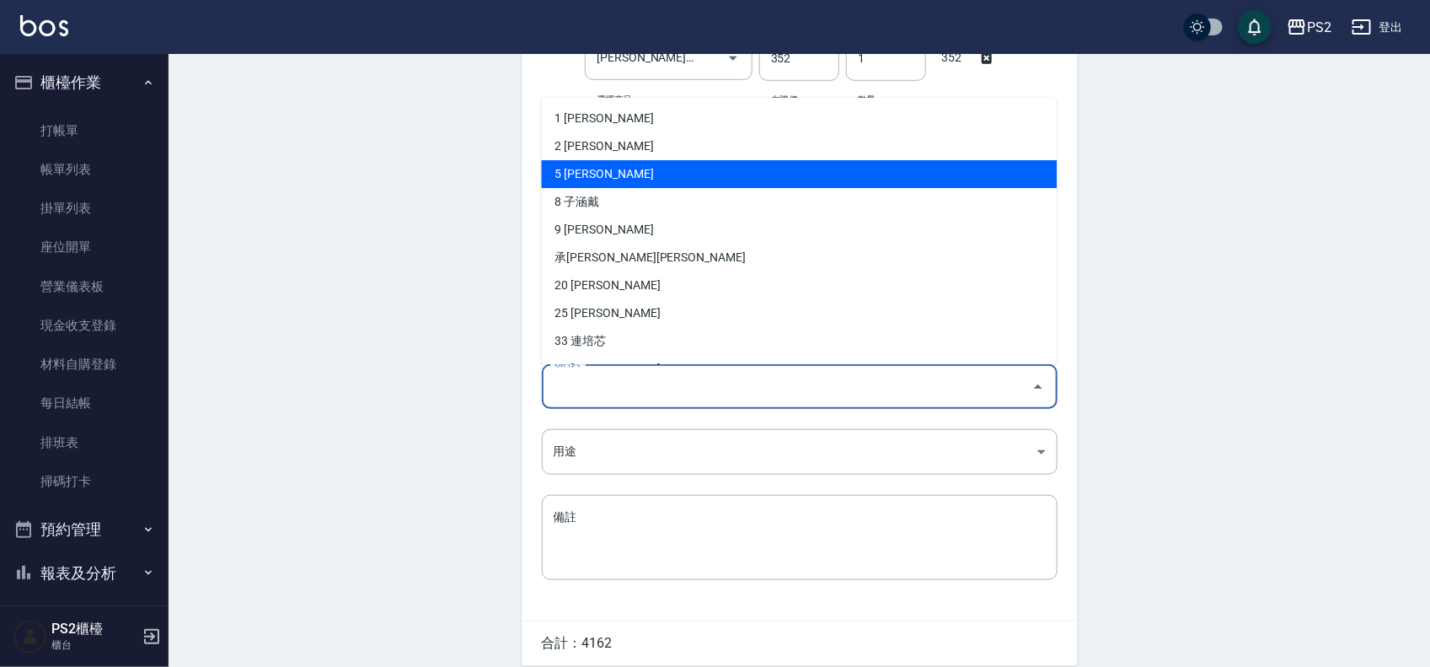
drag, startPoint x: 598, startPoint y: 167, endPoint x: 592, endPoint y: 184, distance: 18.2
click at [598, 166] on li "5 [PERSON_NAME]" at bounding box center [800, 174] width 516 height 28
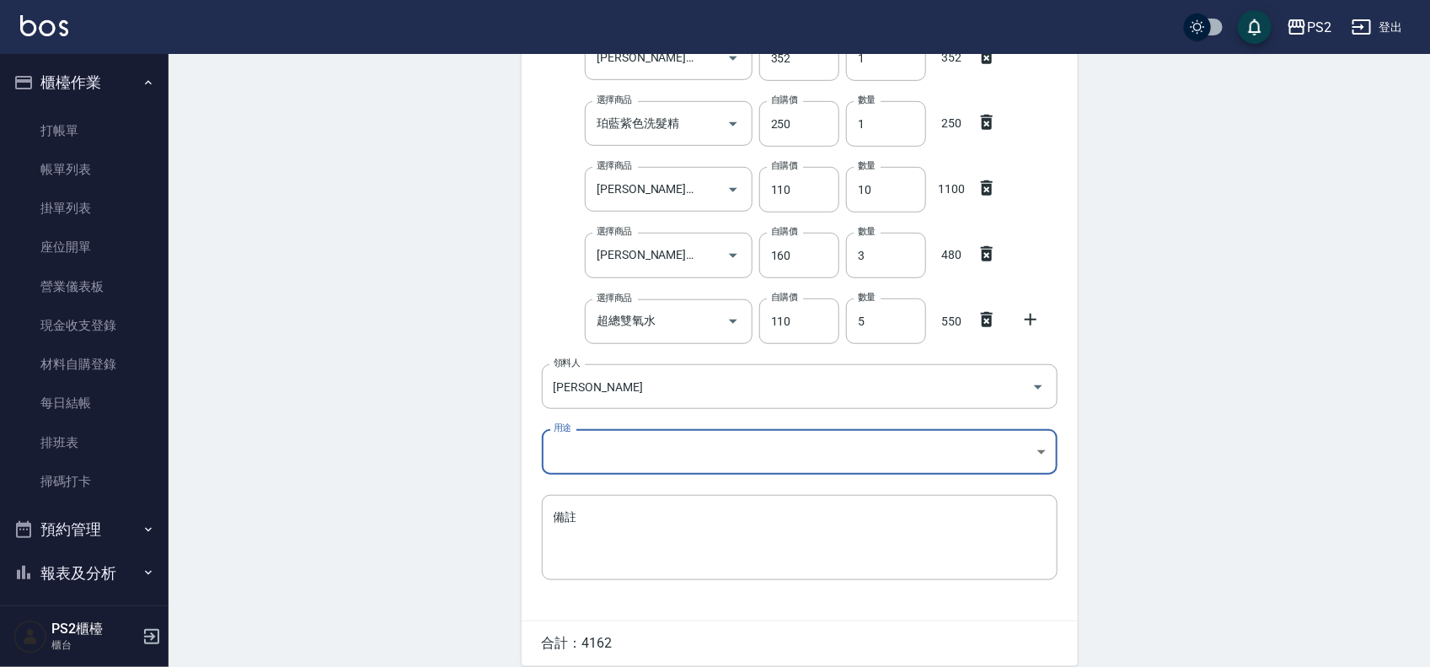
click at [574, 449] on body "PS2 登出 櫃檯作業 打帳單 帳單列表 掛單列表 座位開單 營業儀表板 現金收支登錄 材料自購登錄 每日結帳 排班表 掃碼打卡 預約管理 預約管理 單日預約…" at bounding box center [715, 157] width 1430 height 1156
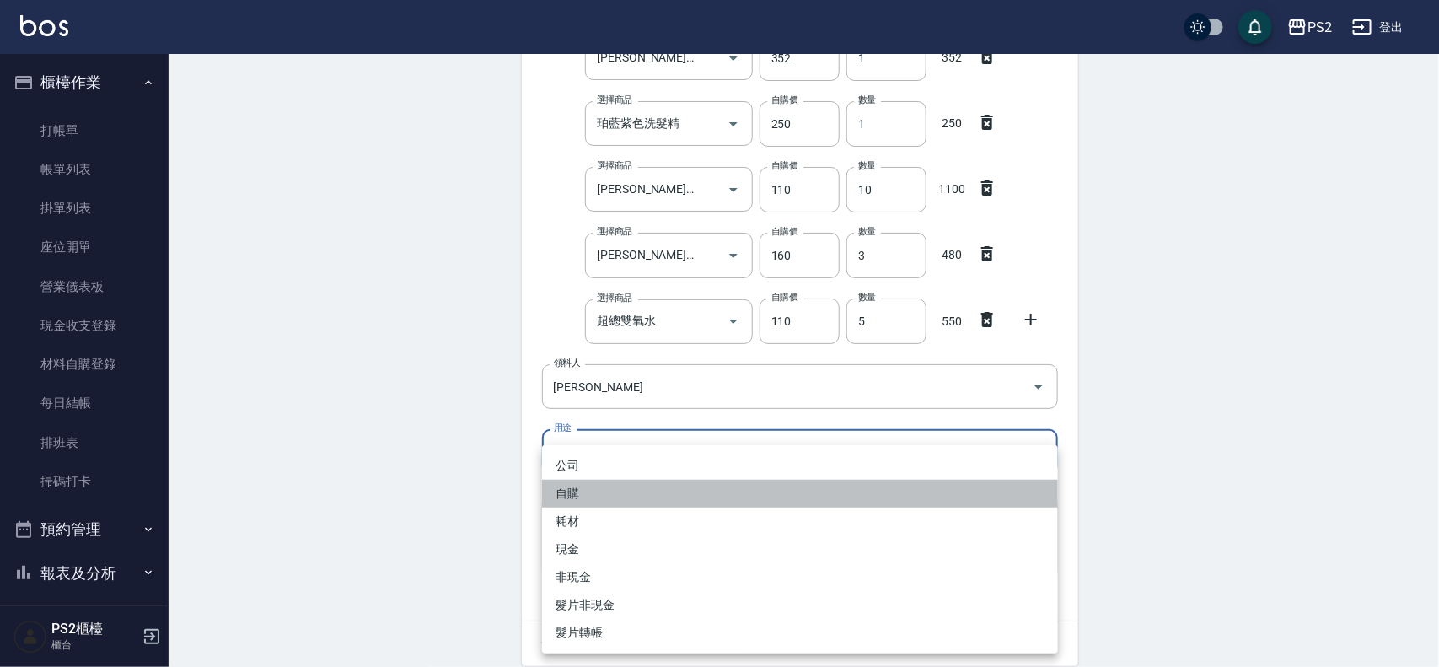
click at [582, 483] on li "自購" at bounding box center [800, 494] width 516 height 28
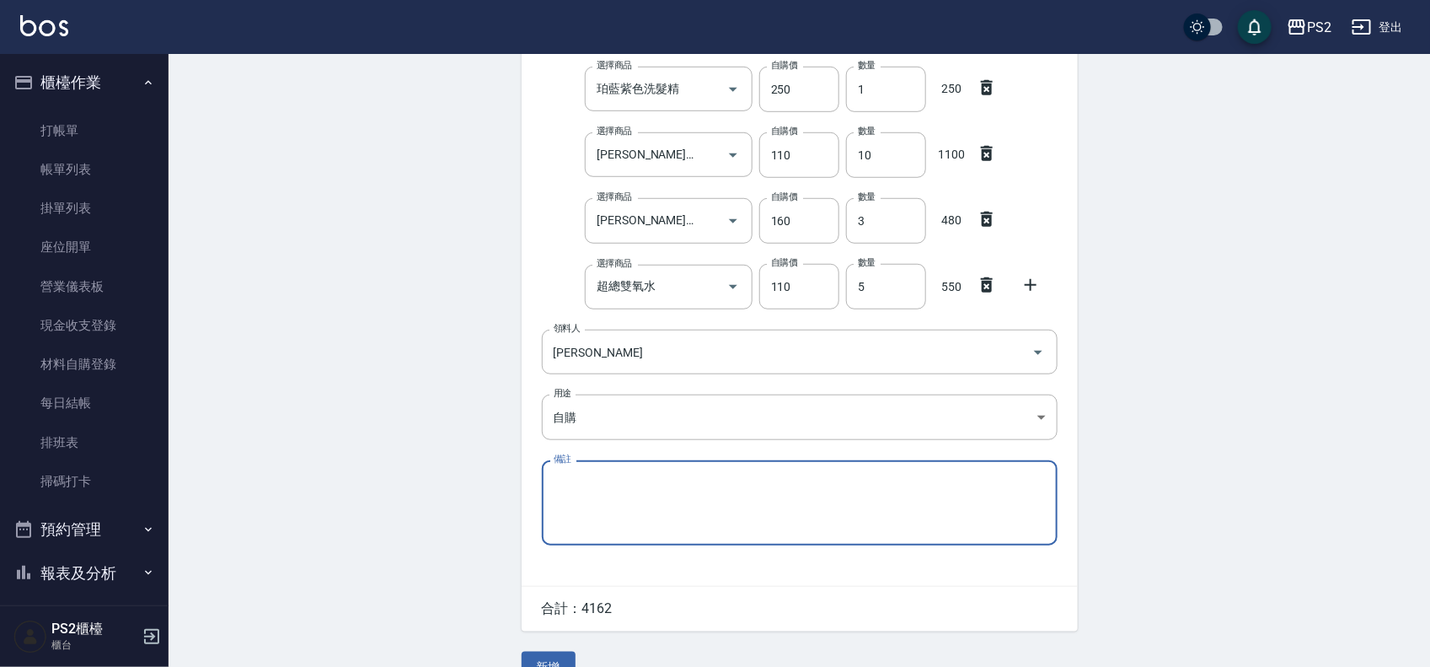
scroll to position [491, 0]
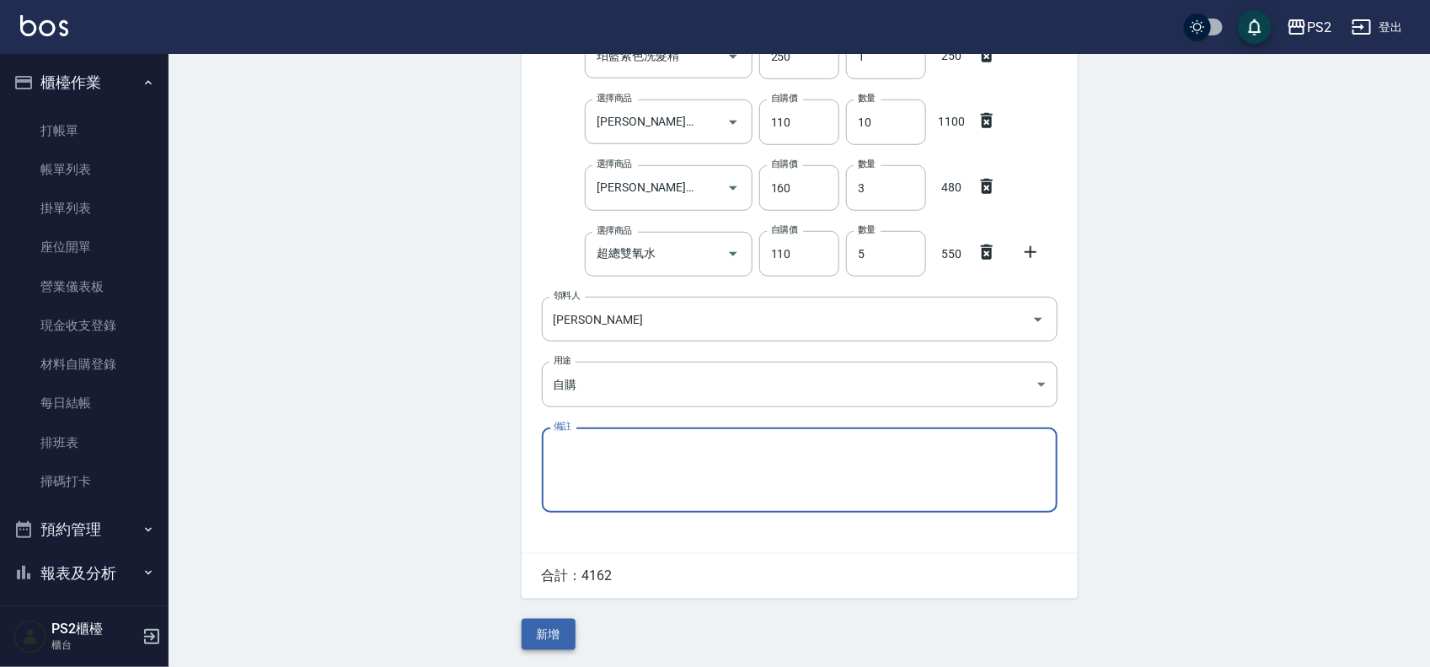
click at [566, 630] on button "新增" at bounding box center [549, 634] width 54 height 31
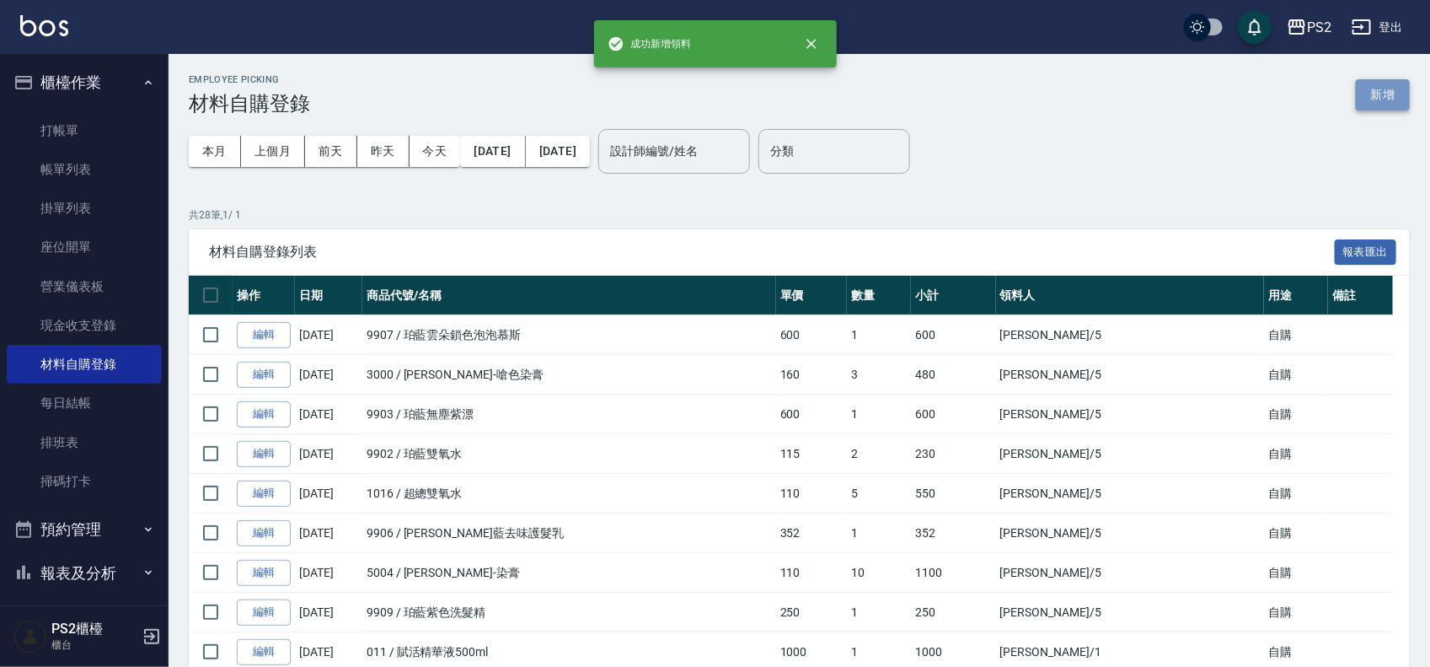
click at [1381, 90] on button "新增" at bounding box center [1383, 94] width 54 height 31
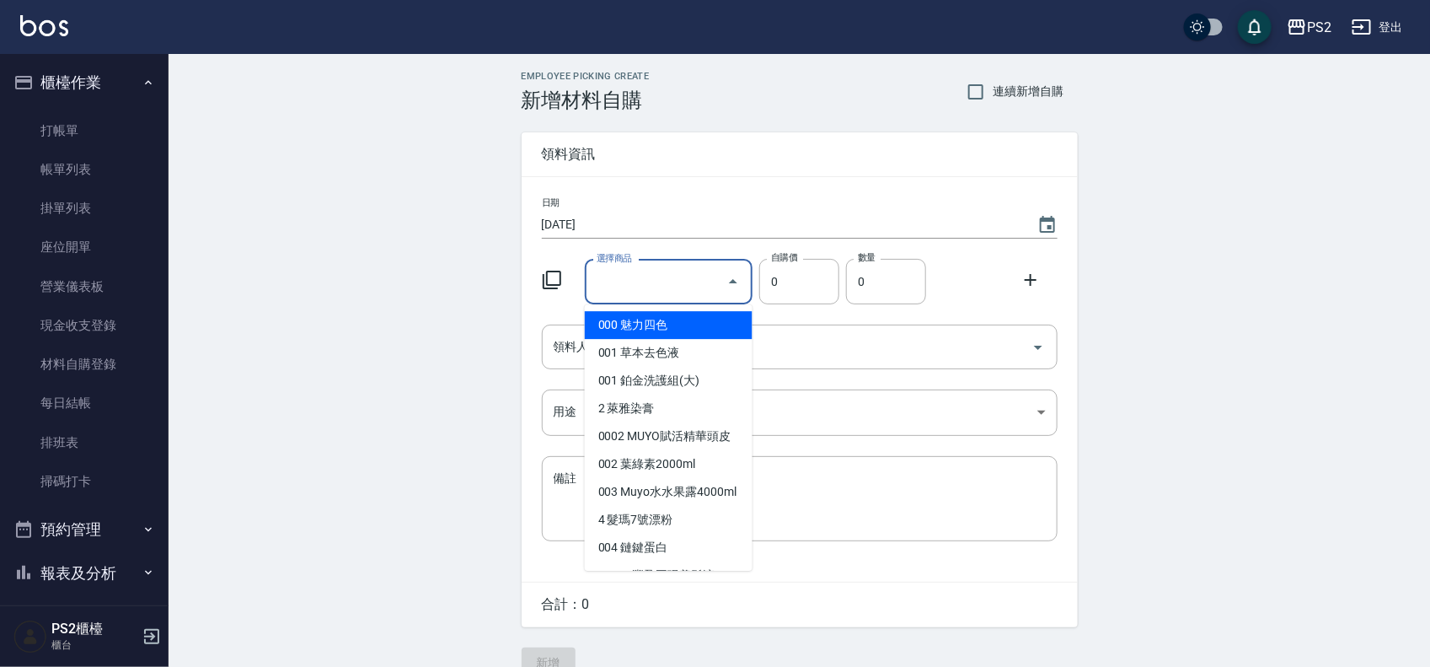
click at [611, 278] on input "選擇商品" at bounding box center [656, 282] width 127 height 30
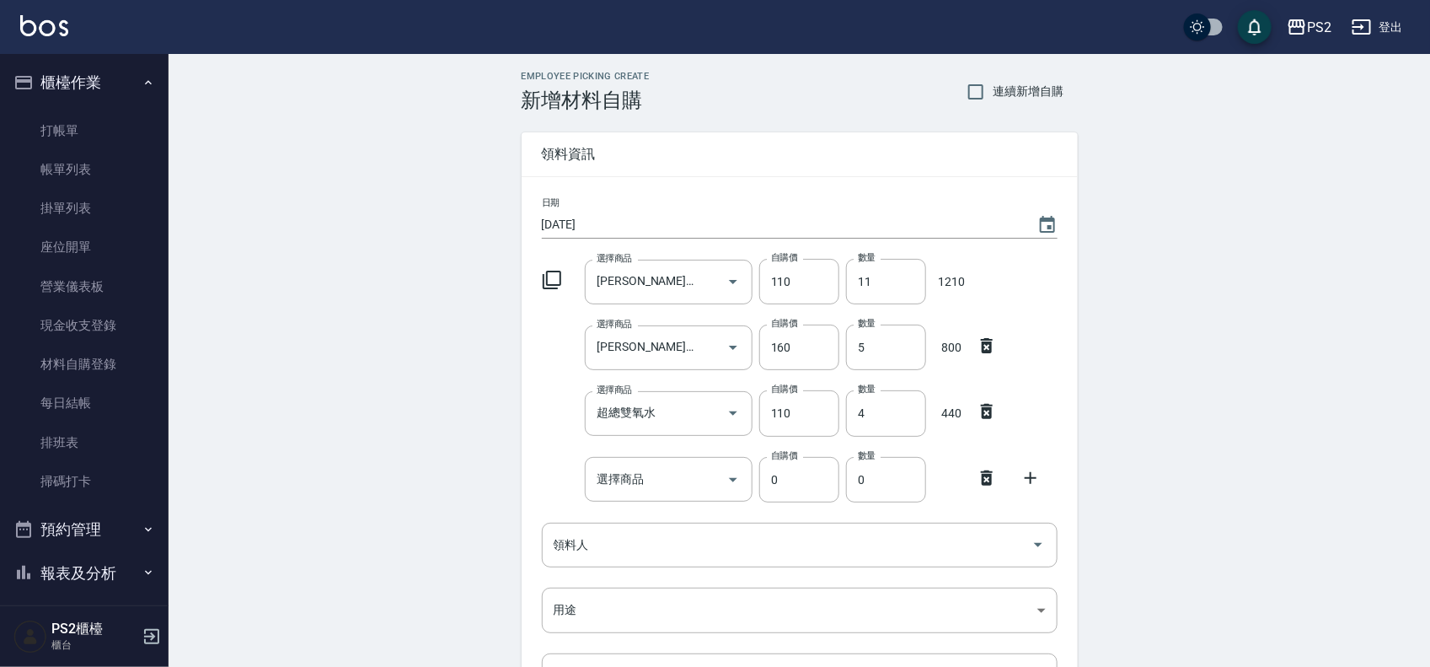
click at [991, 477] on icon at bounding box center [987, 478] width 20 height 20
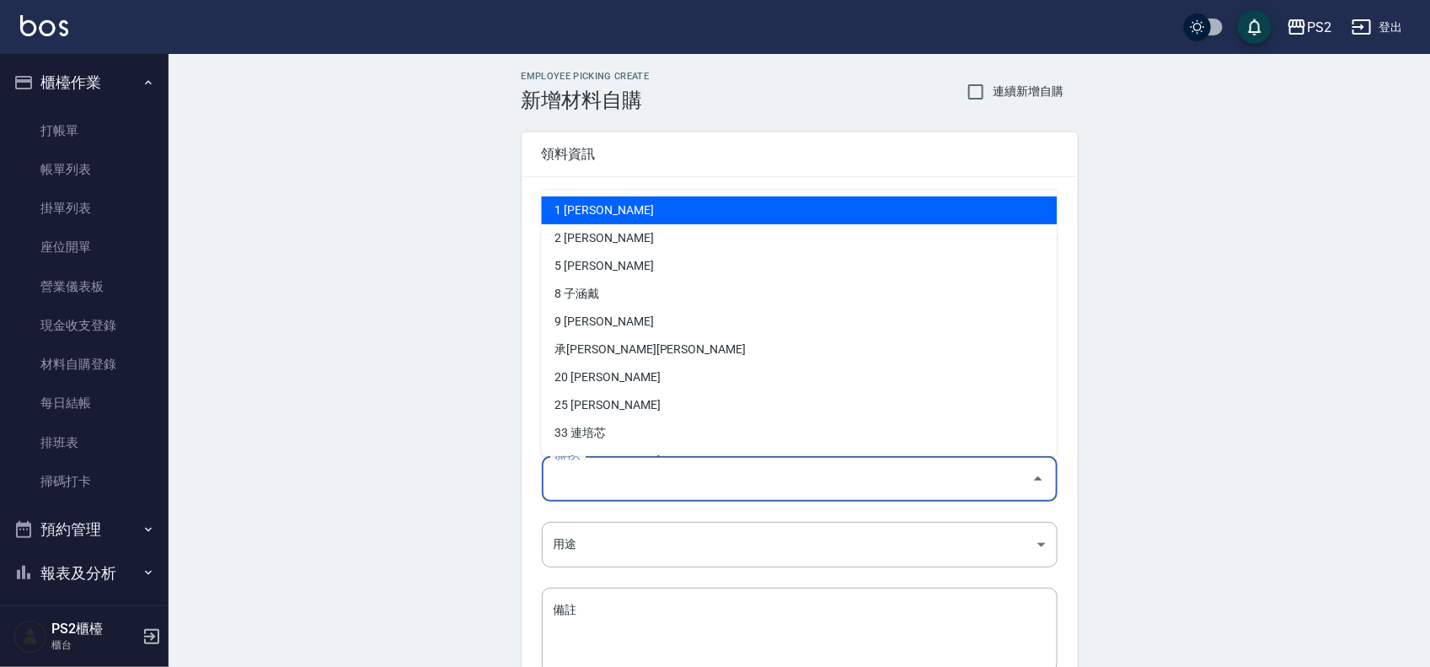
click at [717, 473] on input "領料人" at bounding box center [787, 479] width 475 height 30
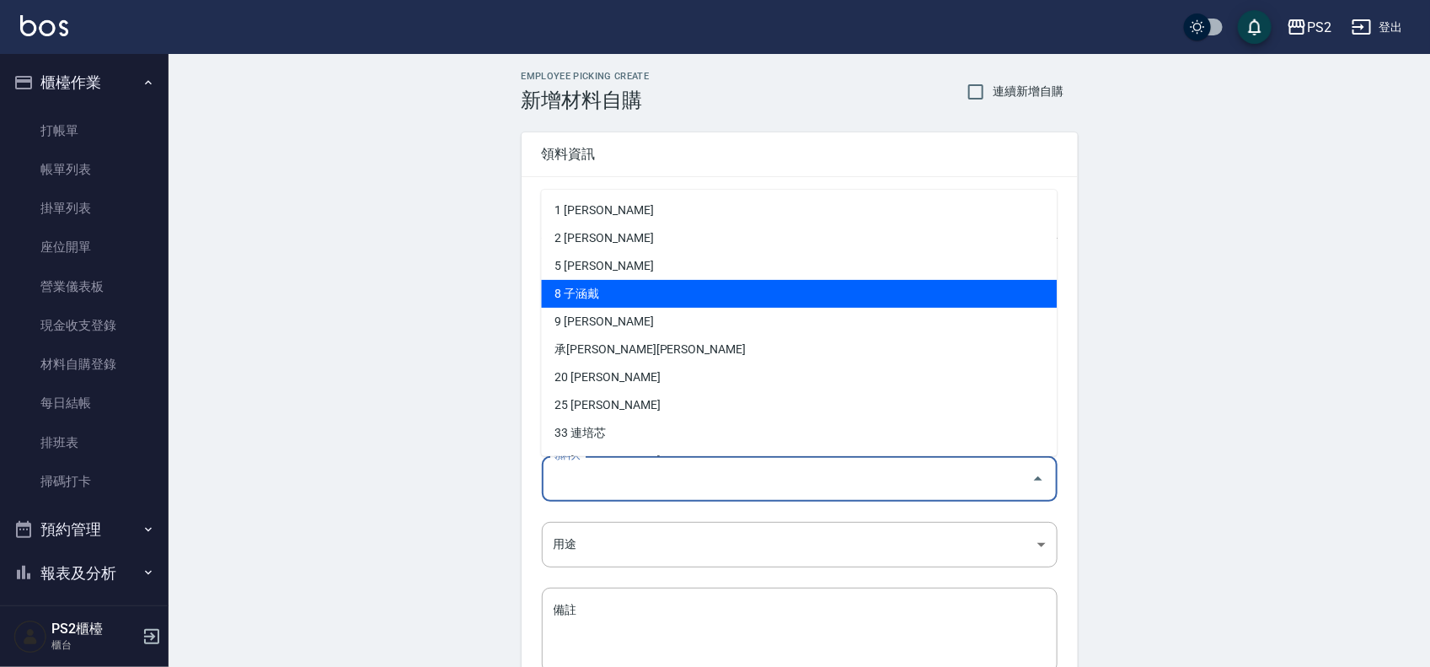
click at [600, 292] on li "8 子涵戴" at bounding box center [800, 294] width 516 height 28
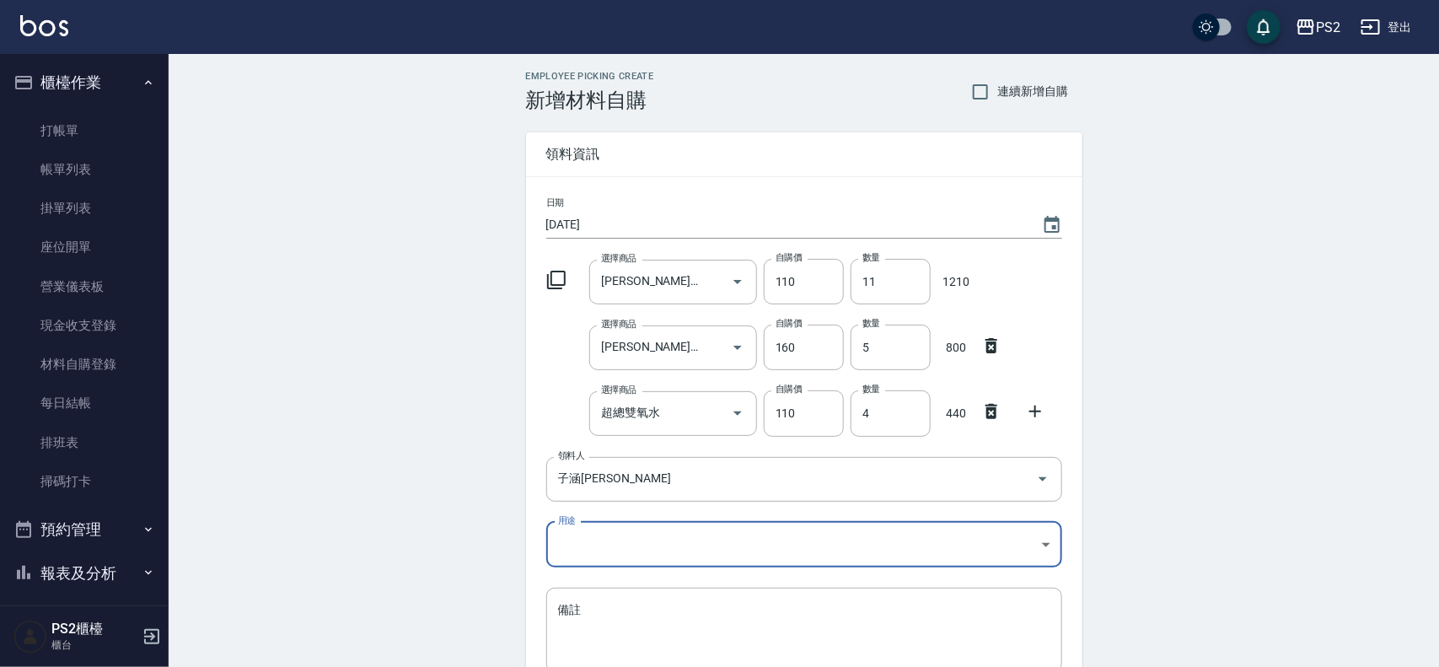
click at [583, 528] on body "PS2 登出 櫃檯作業 打帳單 帳單列表 掛單列表 座位開單 營業儀表板 現金收支登錄 材料自購登錄 每日結帳 排班表 掃碼打卡 預約管理 預約管理 單日預約…" at bounding box center [719, 413] width 1439 height 826
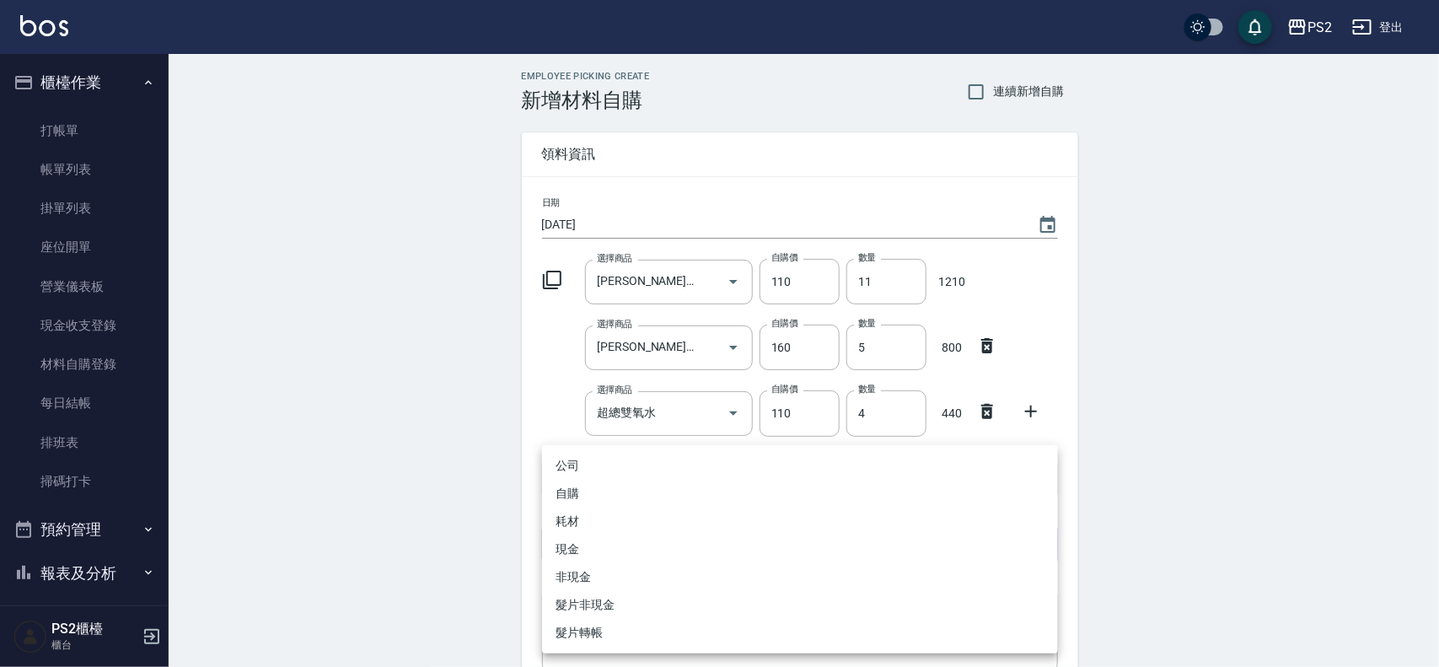
click at [588, 496] on li "自購" at bounding box center [800, 494] width 516 height 28
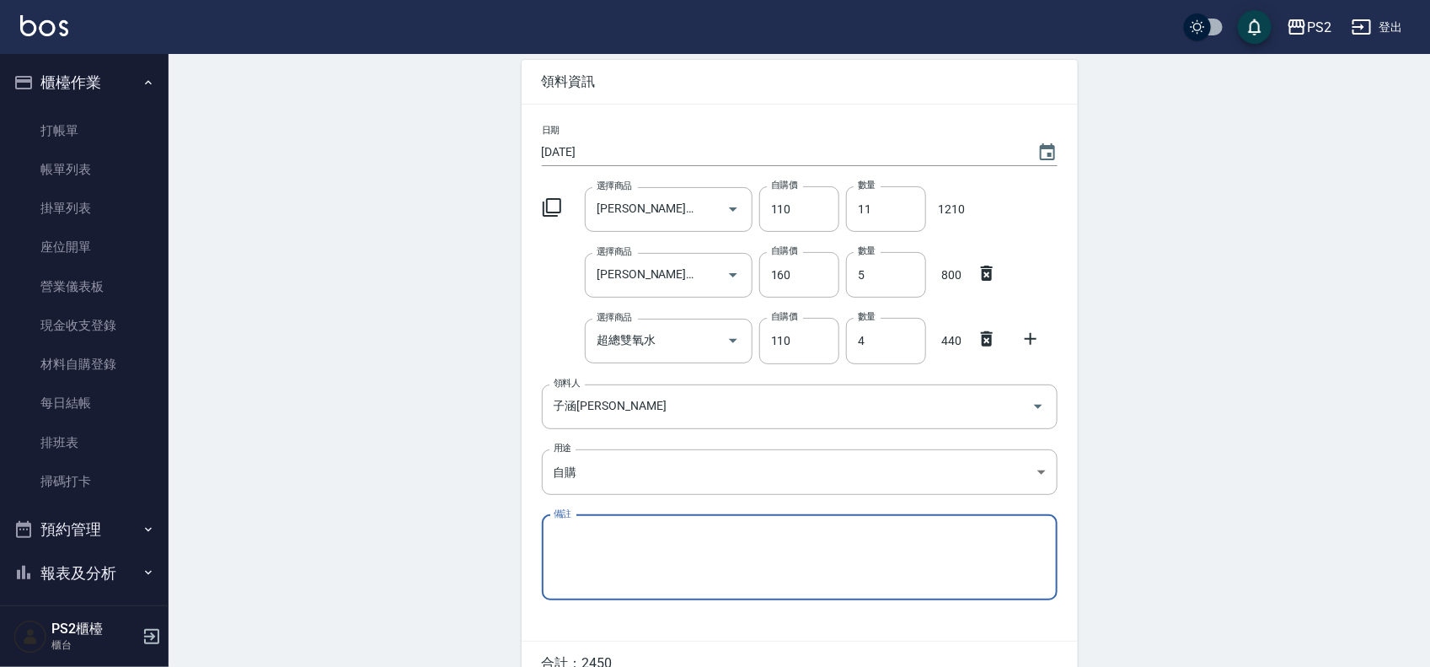
scroll to position [161, 0]
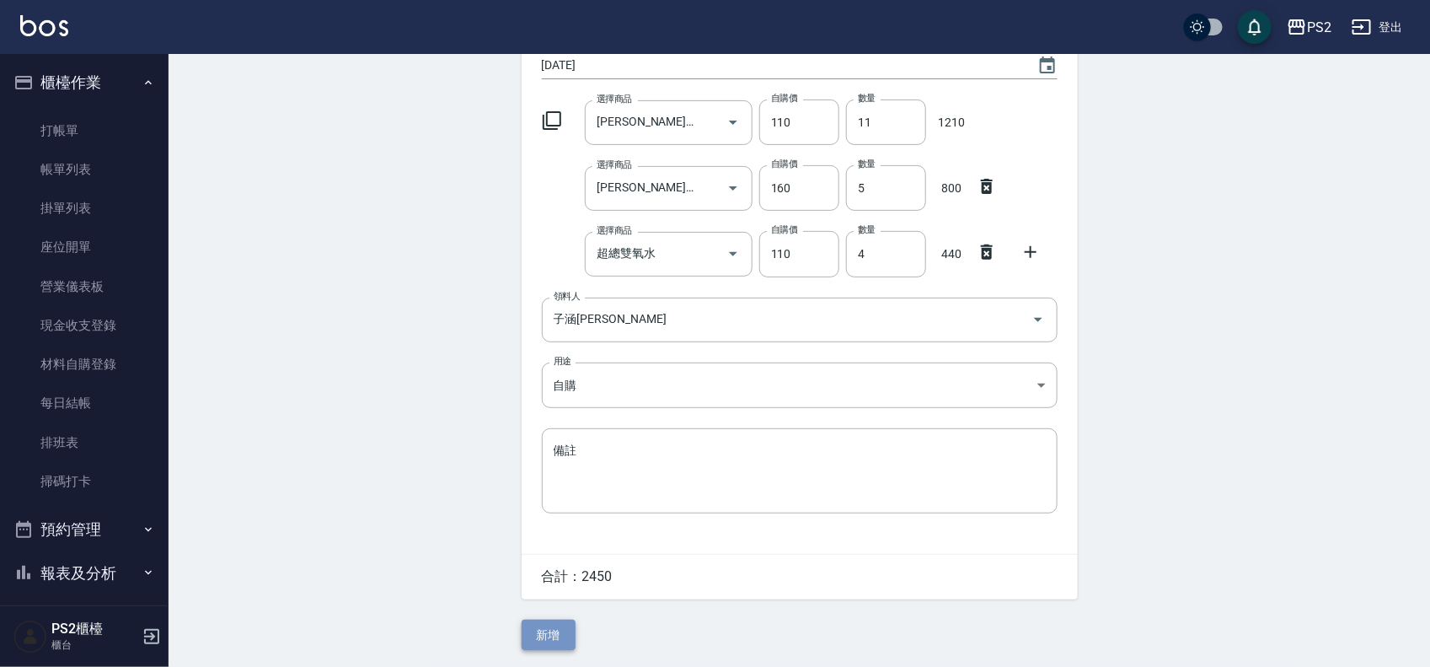
click at [558, 635] on button "新增" at bounding box center [549, 635] width 54 height 31
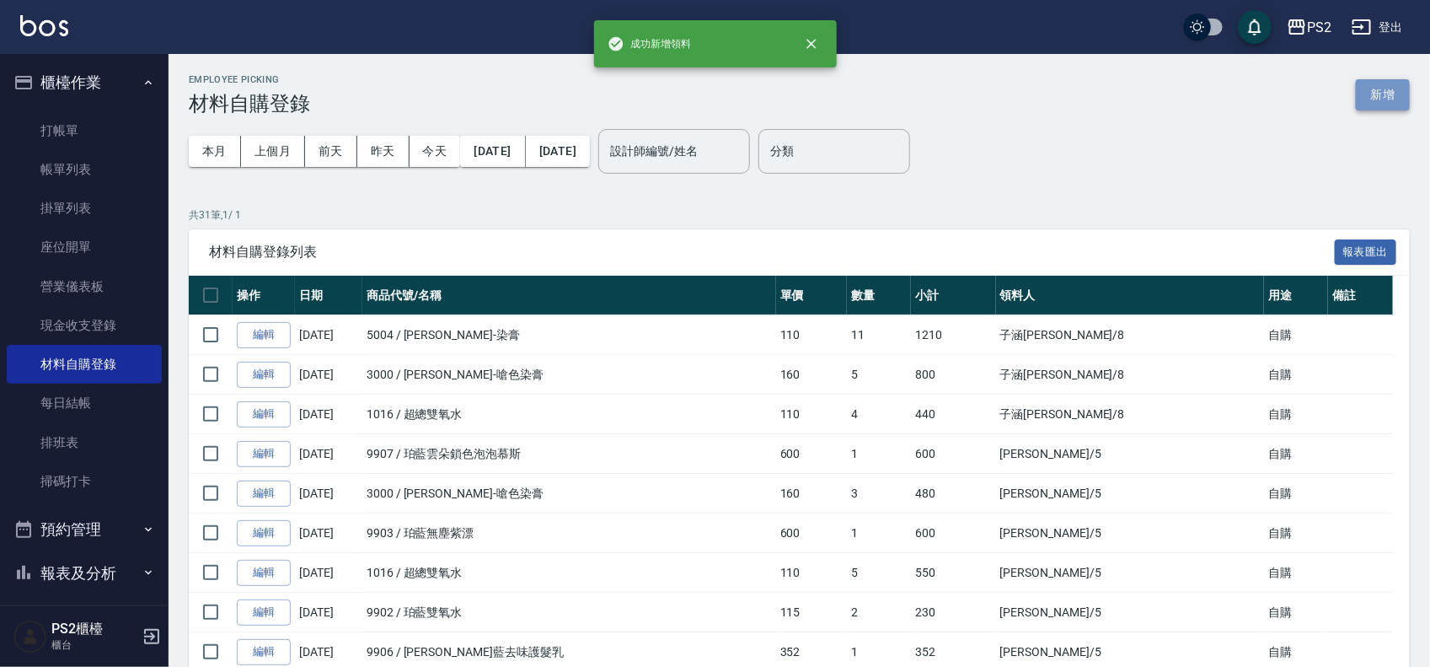
click at [1370, 89] on button "新增" at bounding box center [1383, 94] width 54 height 31
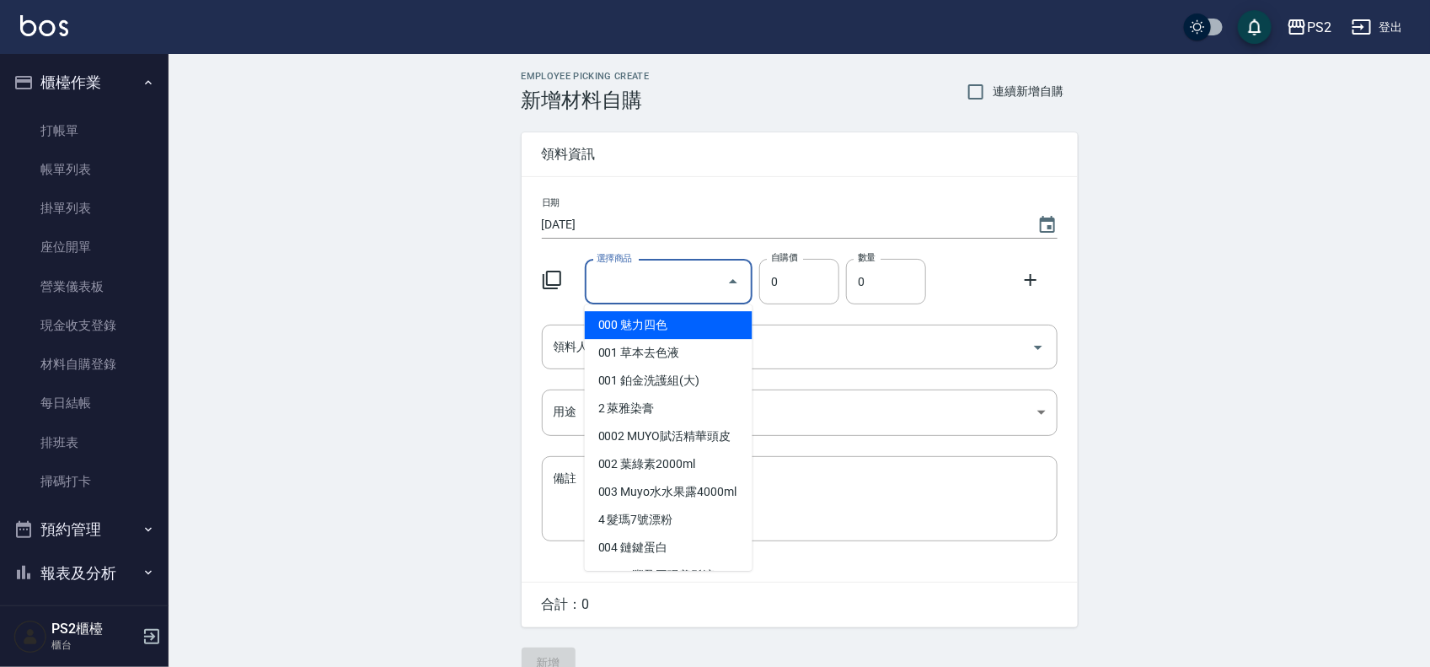
click at [684, 279] on input "選擇商品" at bounding box center [656, 282] width 127 height 30
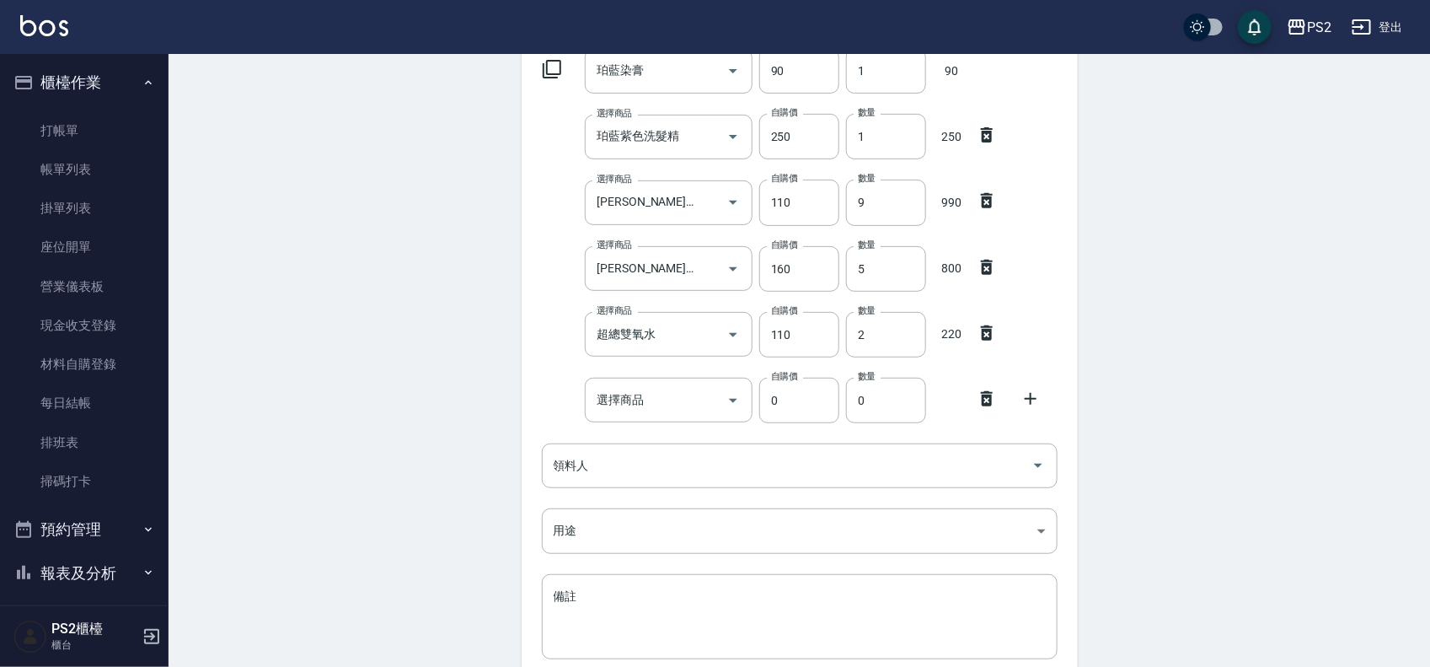
click at [985, 396] on icon at bounding box center [987, 398] width 12 height 15
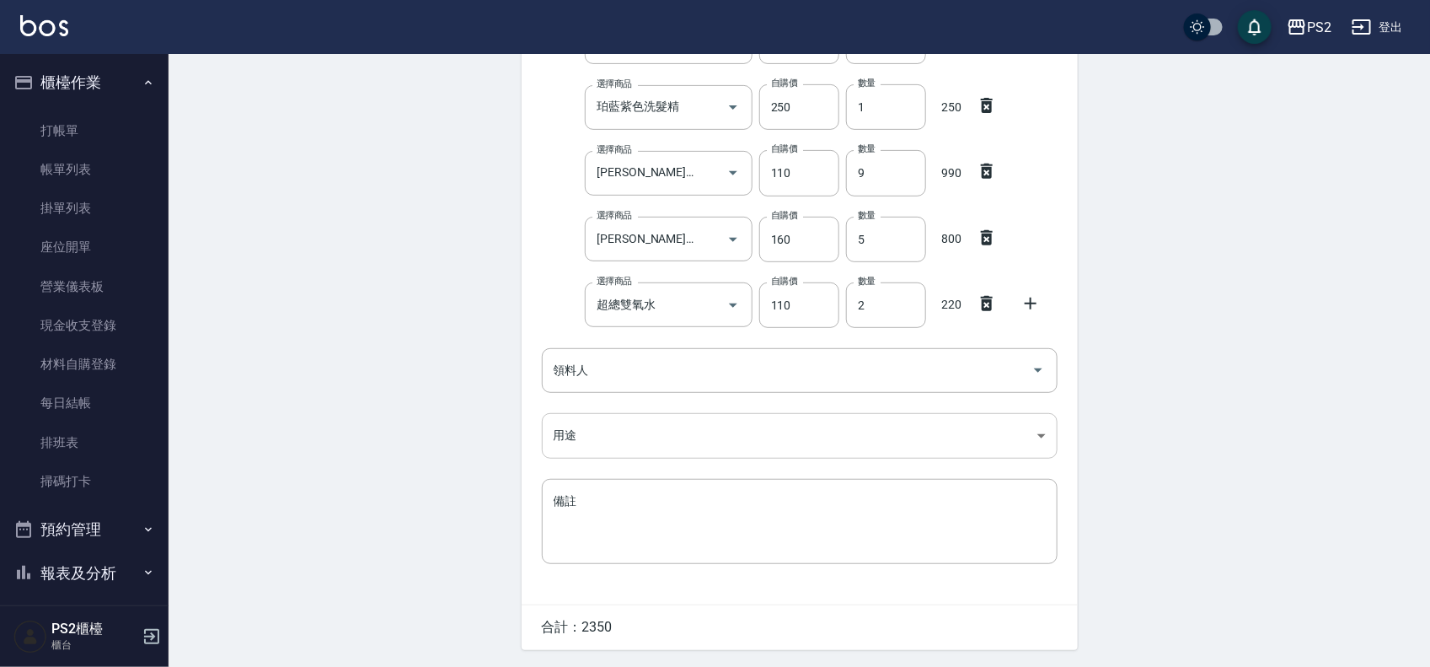
scroll to position [292, 0]
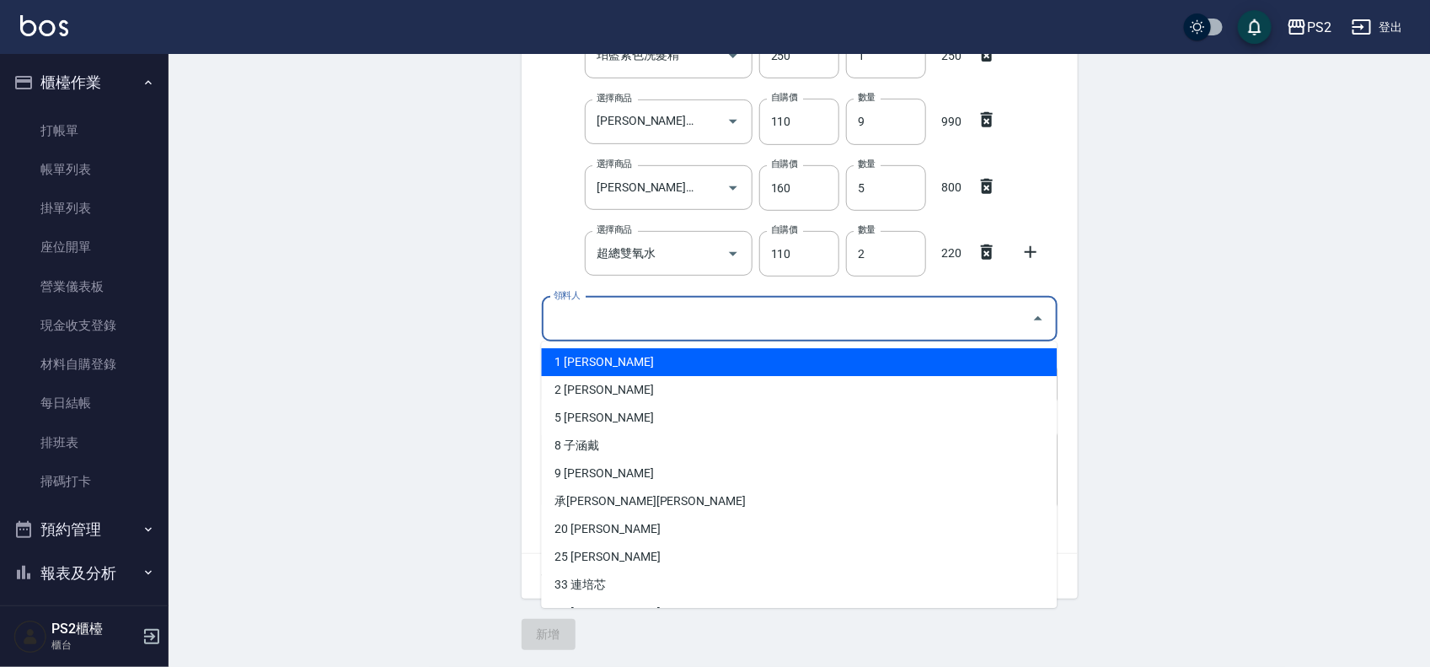
click at [588, 318] on input "領料人" at bounding box center [787, 319] width 475 height 30
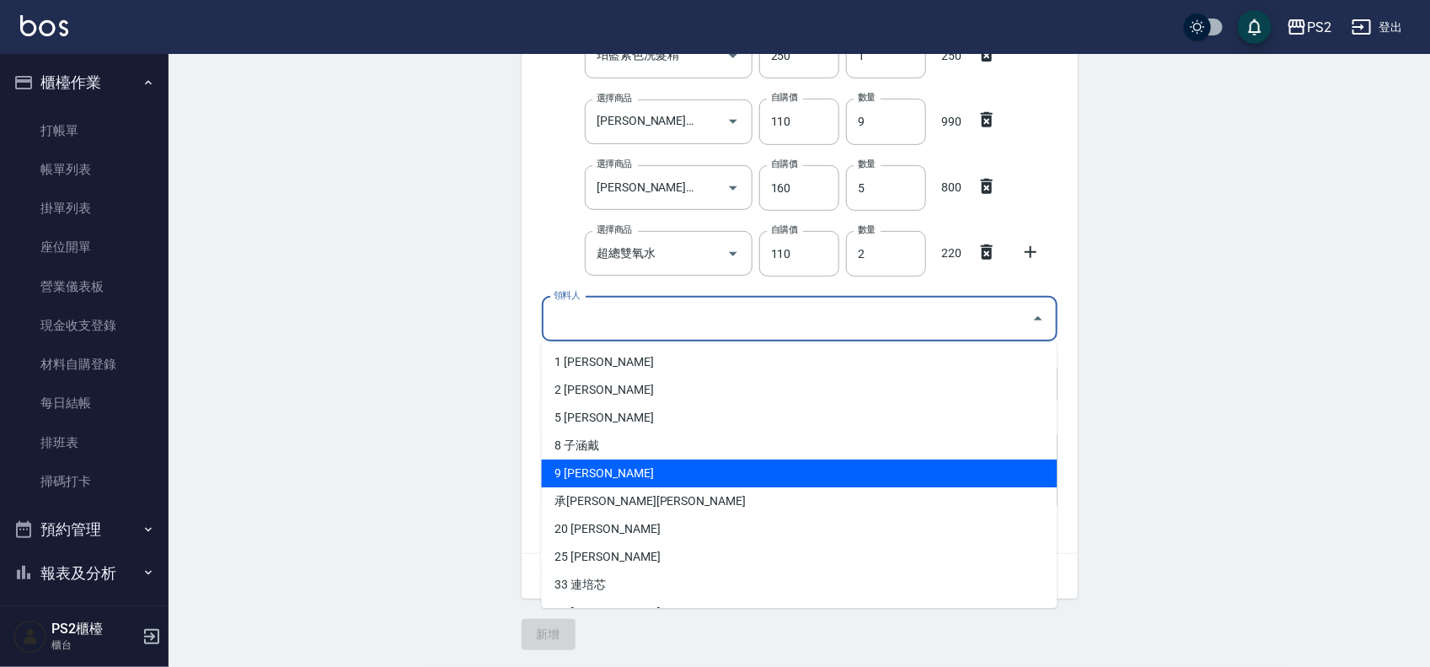
click at [590, 465] on li "9 [PERSON_NAME]" at bounding box center [800, 473] width 516 height 28
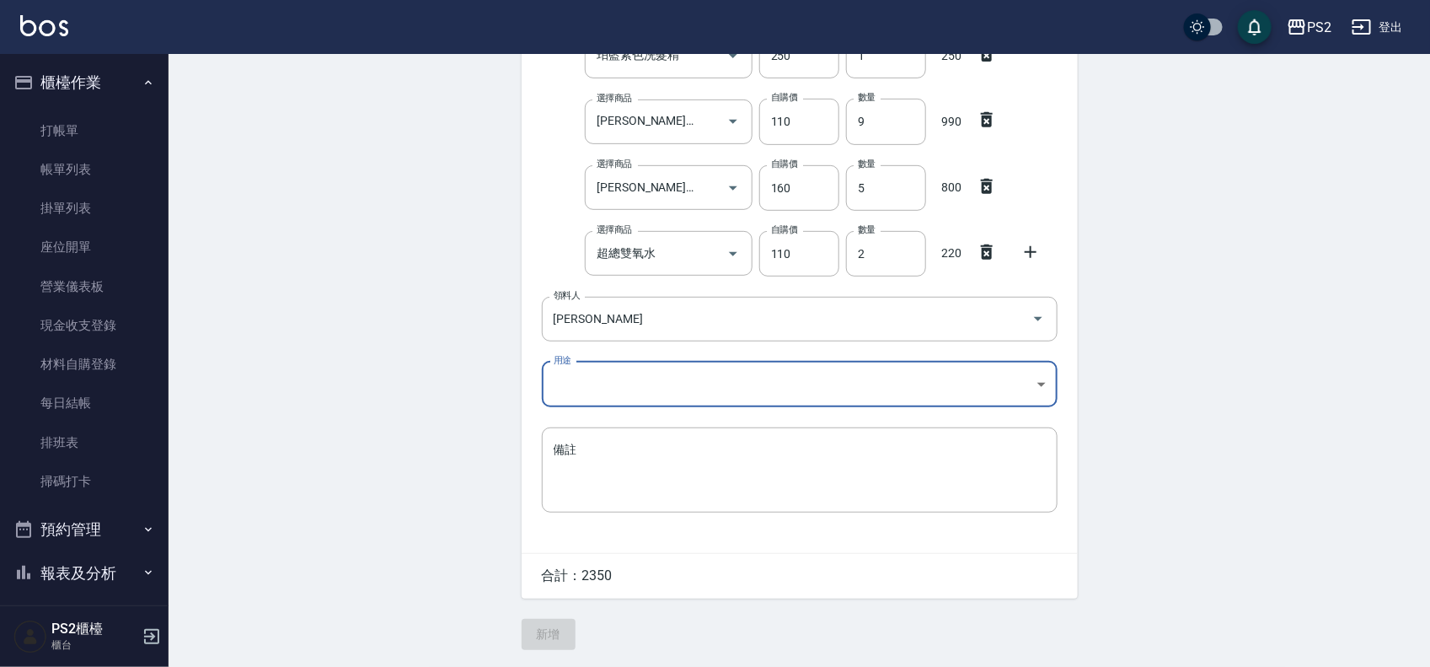
click at [1033, 245] on icon at bounding box center [1031, 252] width 20 height 20
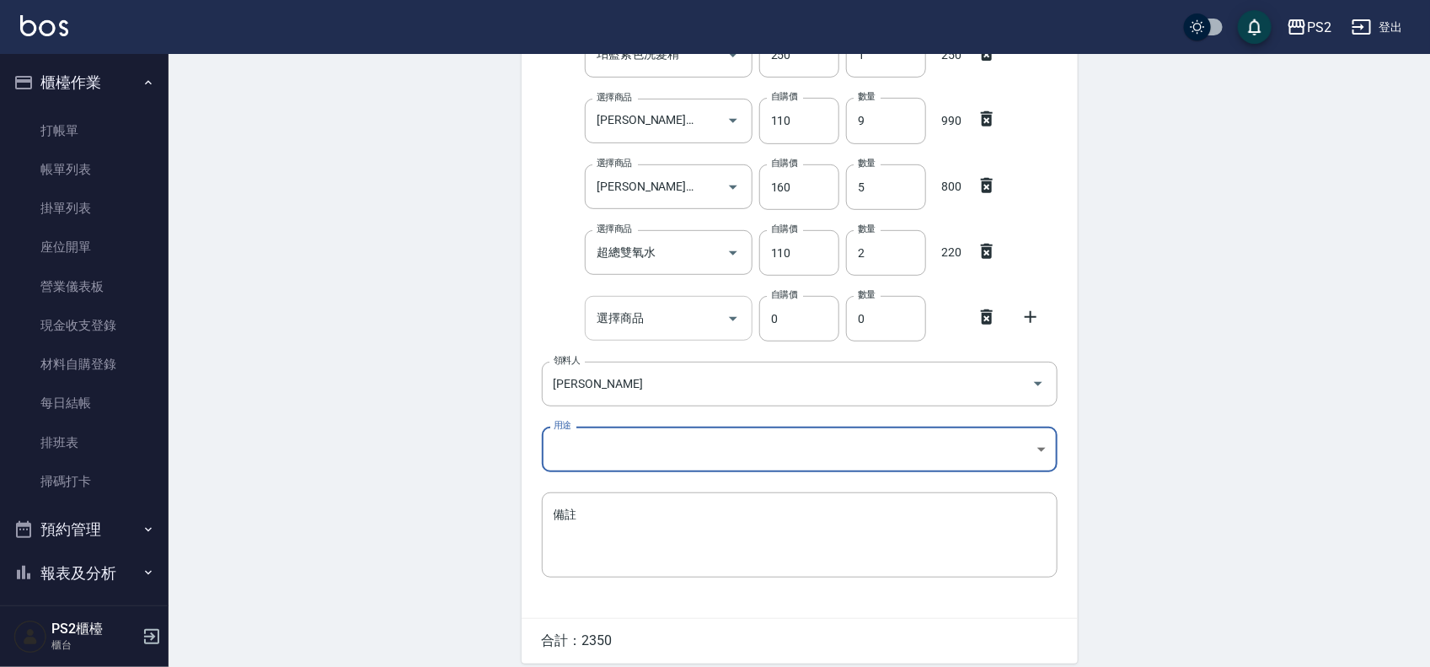
click at [679, 318] on input "選擇商品" at bounding box center [656, 318] width 127 height 30
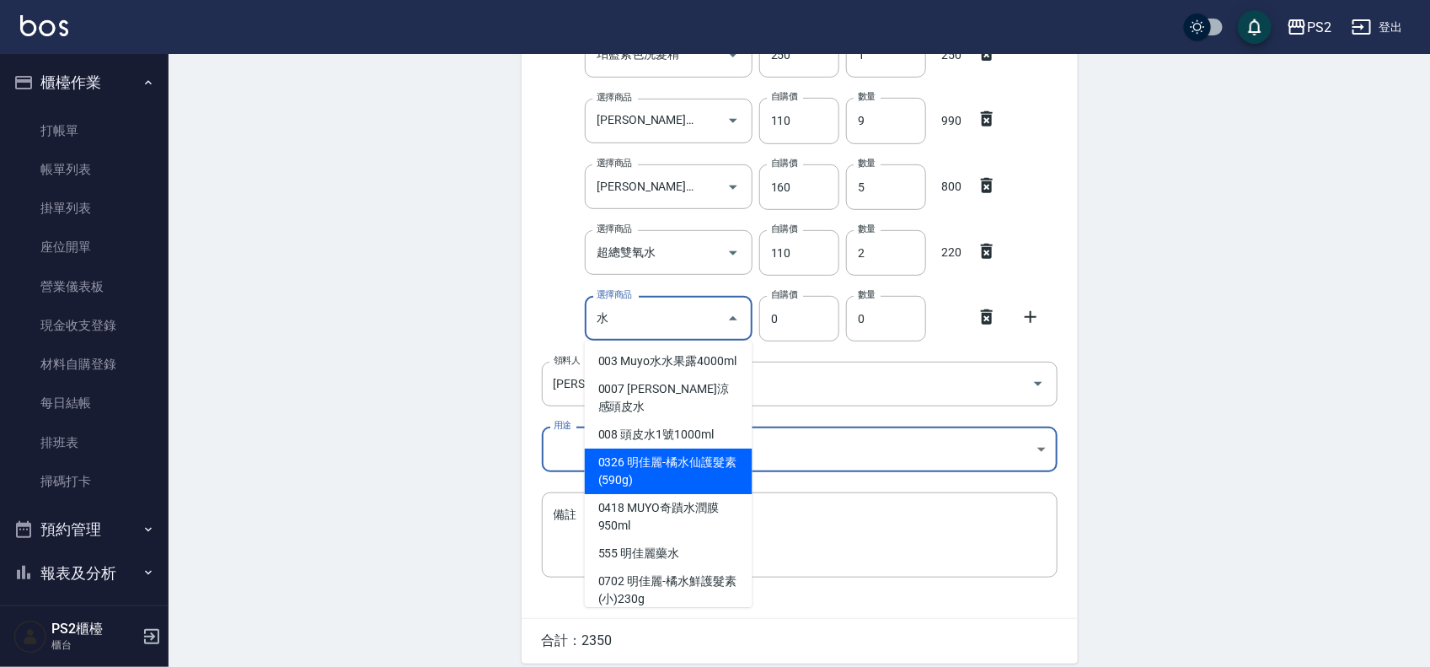
click at [1191, 320] on div "Employee Picking Create 新增材料自購 連續新增自購 領料資訊 日期 [DATE] 選擇商品 珀藍染膏 選擇商品 自購價 90 自購價 …" at bounding box center [800, 246] width 1262 height 970
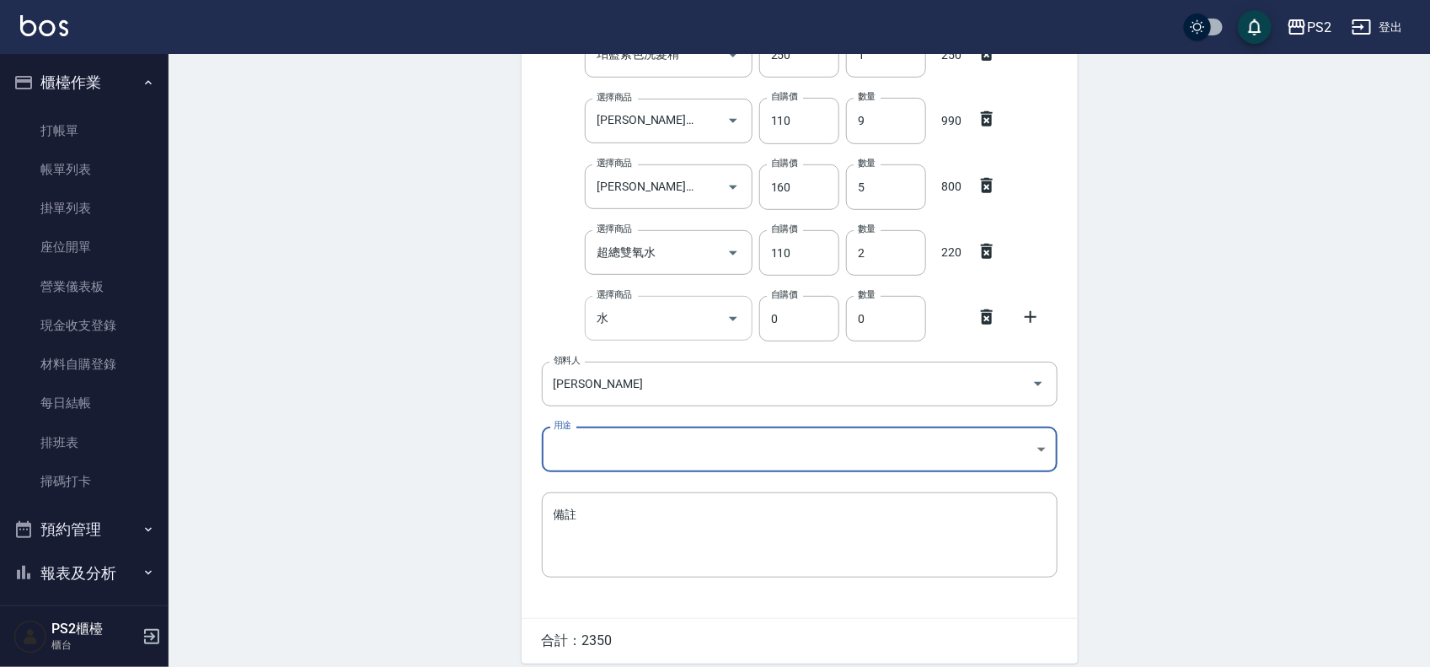
click at [645, 327] on input "水" at bounding box center [656, 318] width 127 height 30
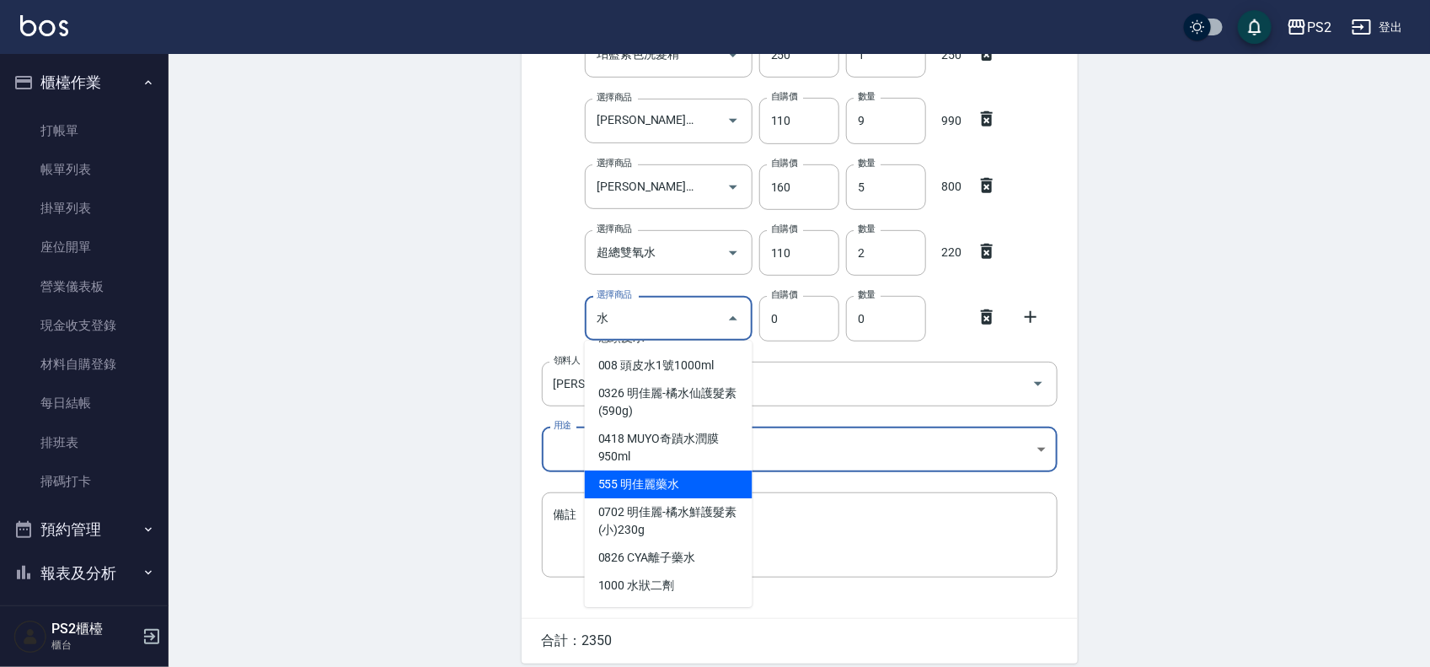
scroll to position [105, 0]
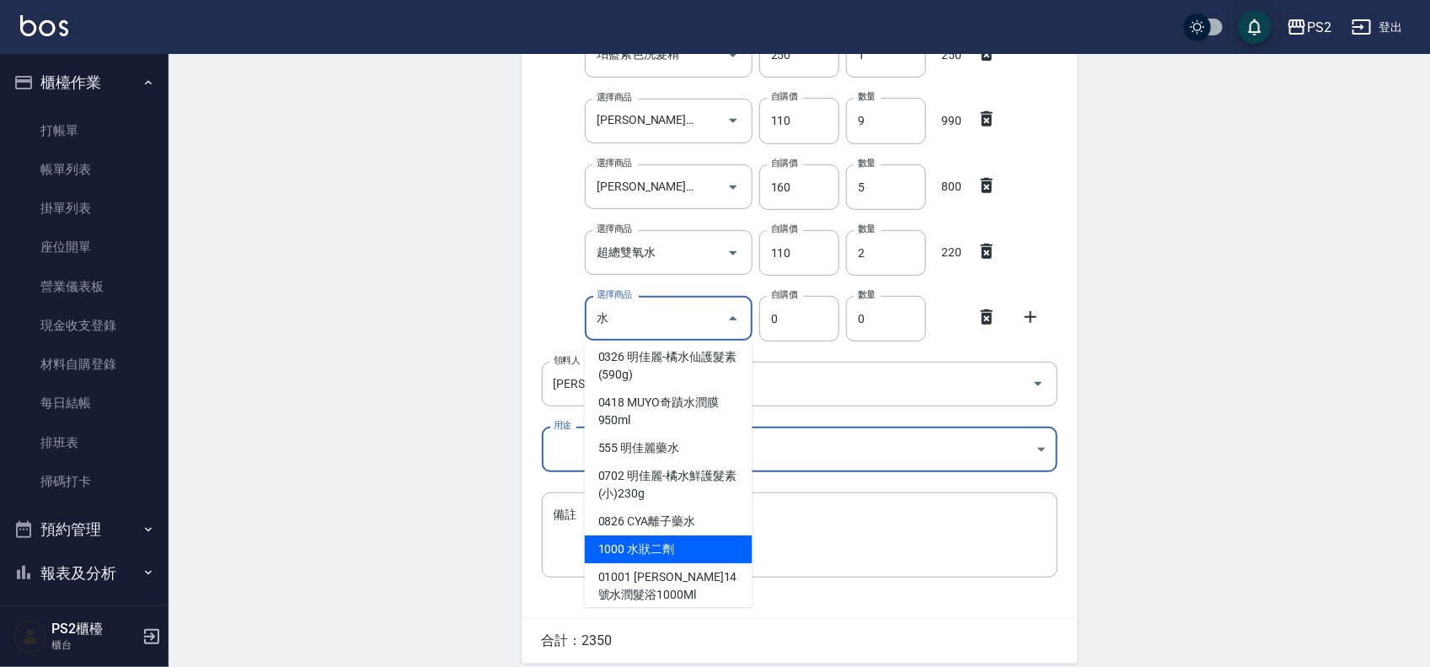
click at [668, 554] on li "1000 水狀二劑" at bounding box center [669, 549] width 168 height 28
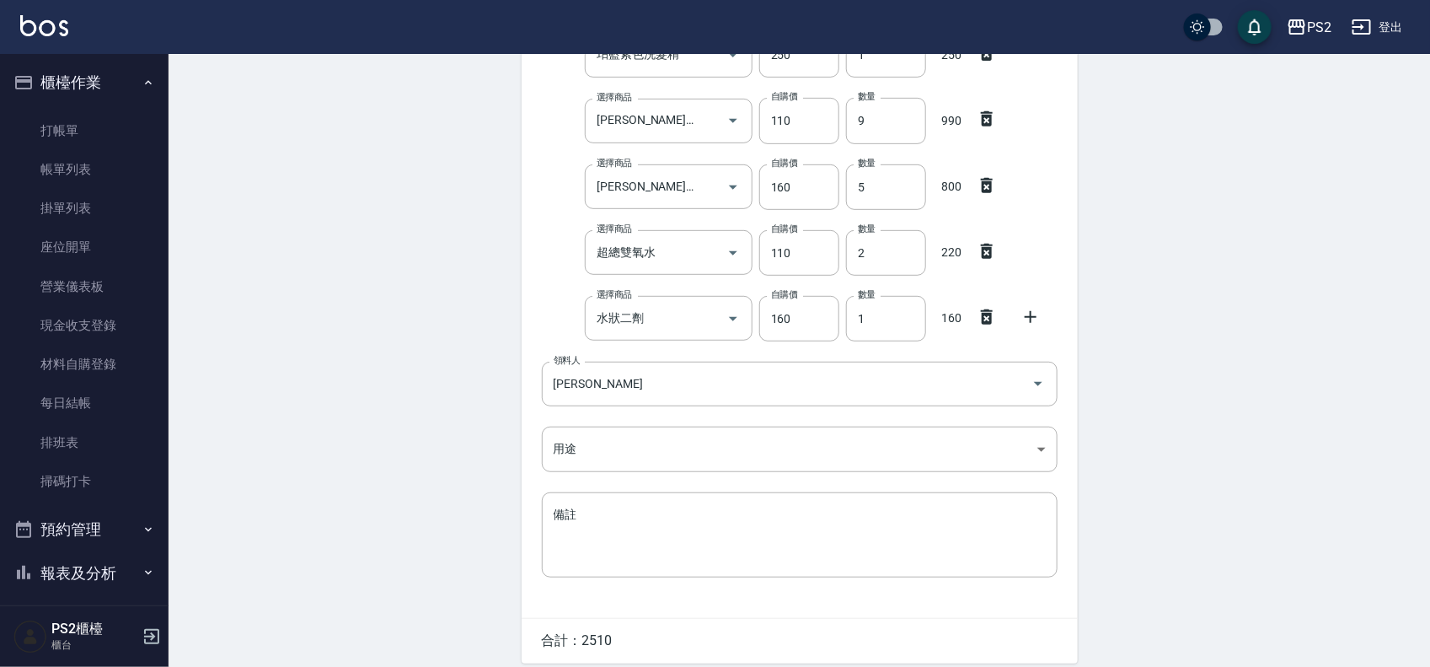
click at [1026, 314] on icon at bounding box center [1031, 317] width 20 height 20
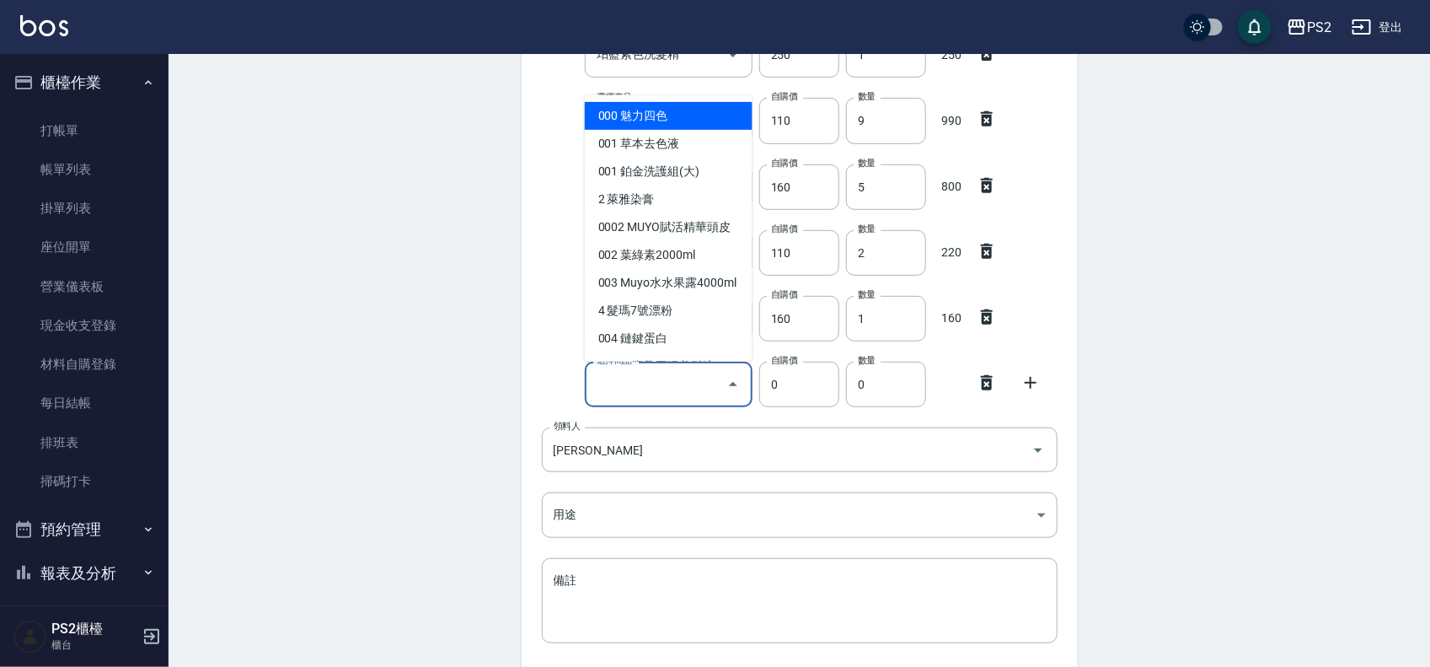
click at [676, 388] on input "選擇商品" at bounding box center [656, 384] width 127 height 30
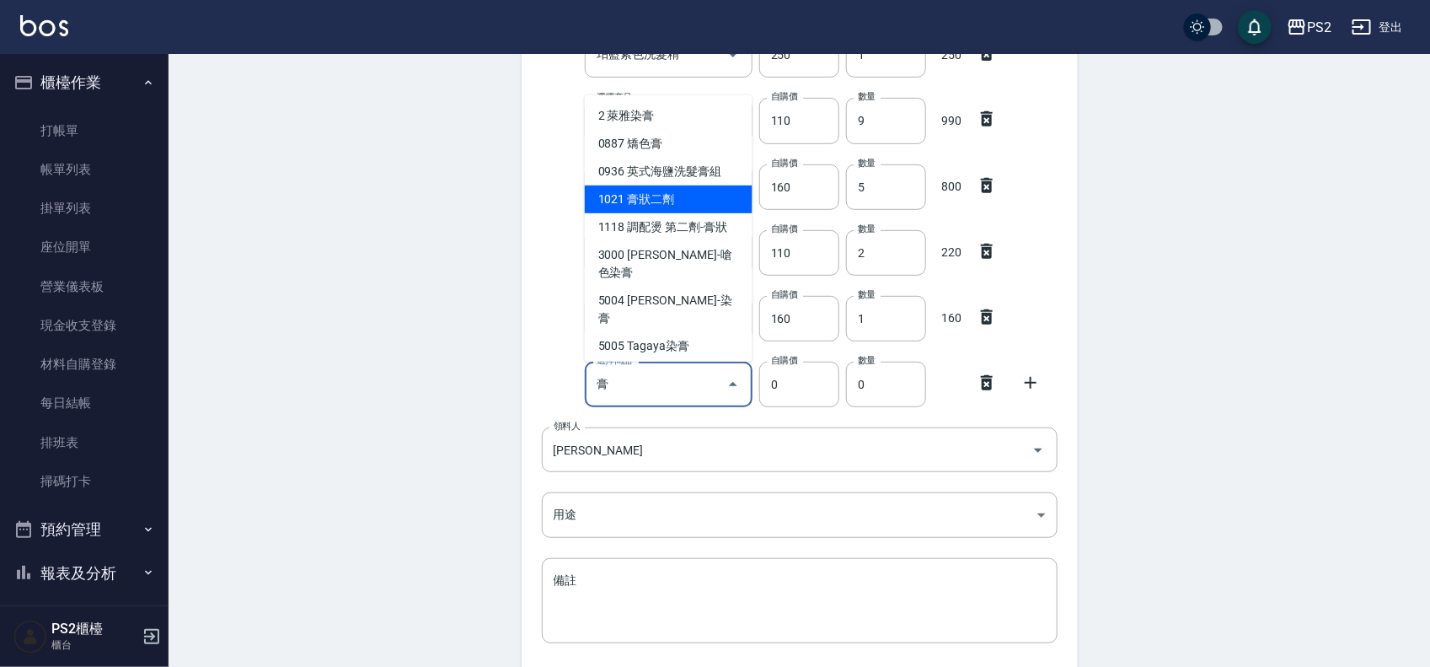
click at [698, 207] on li "1021 膏狀二劑" at bounding box center [669, 199] width 168 height 28
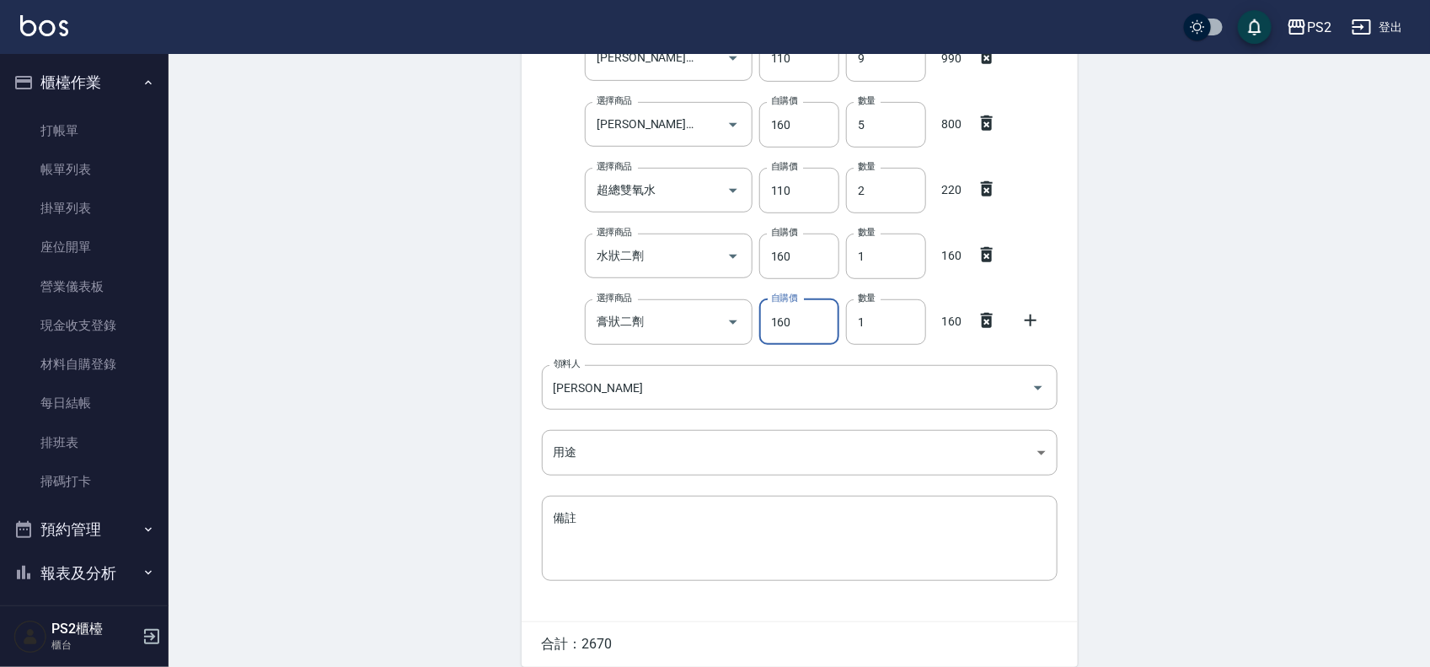
scroll to position [424, 0]
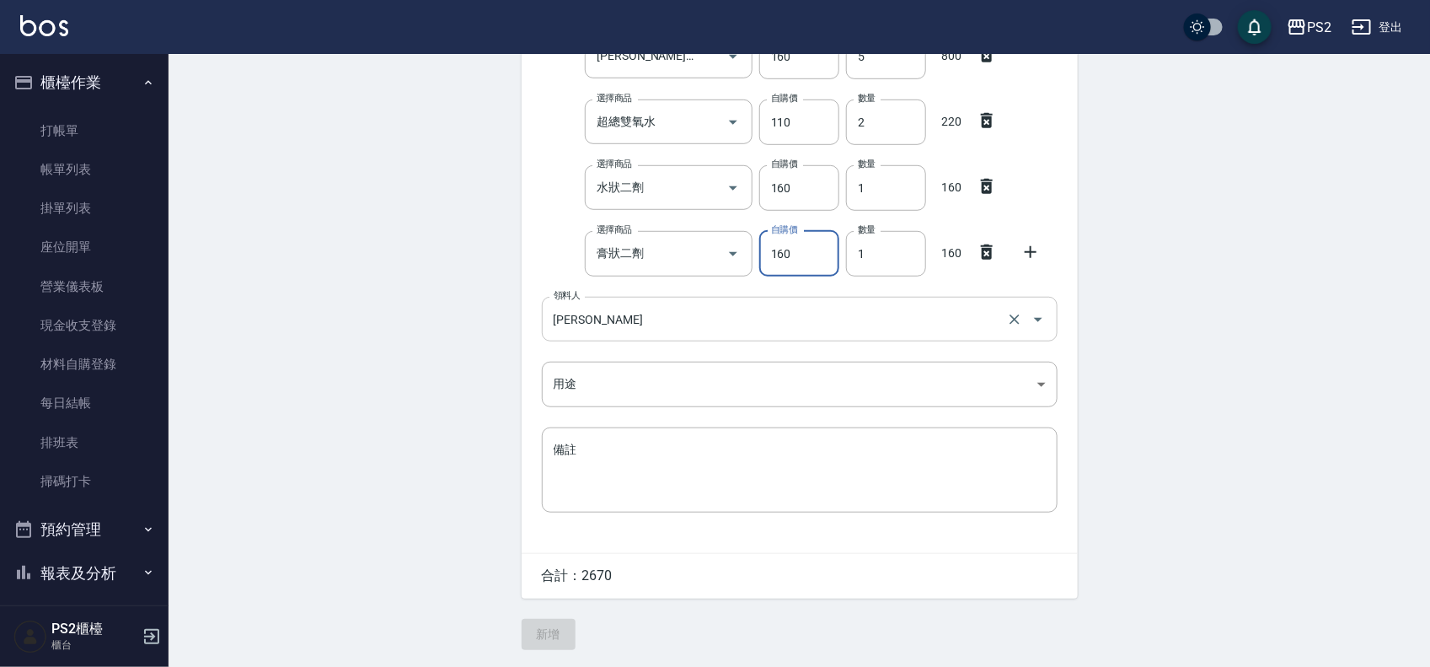
click at [567, 316] on input "[PERSON_NAME]" at bounding box center [776, 319] width 453 height 30
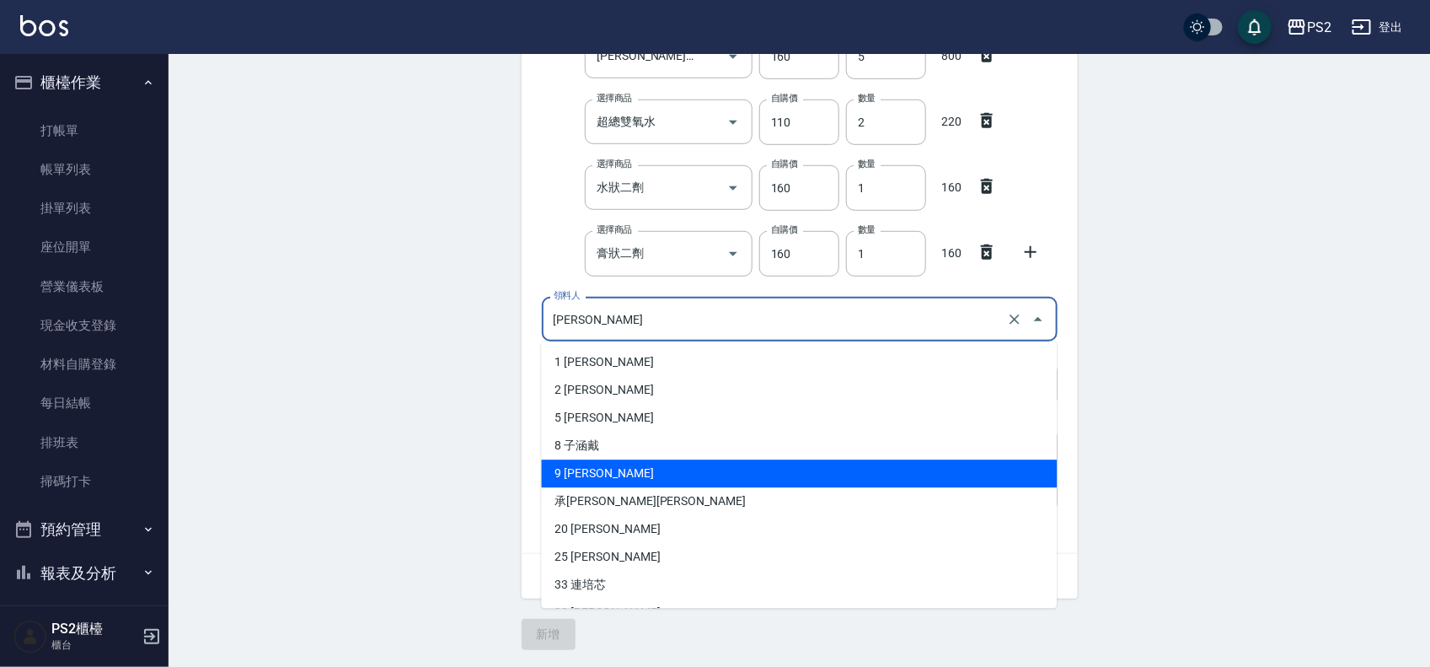
click at [580, 310] on input "[PERSON_NAME]" at bounding box center [776, 319] width 453 height 30
click at [427, 339] on div "Employee Picking Create 新增材料自購 連續新增自購 領料資訊 日期 [DATE] 選擇商品 珀藍染膏 選擇商品 自購價 90 自購價 …" at bounding box center [800, 149] width 1262 height 1036
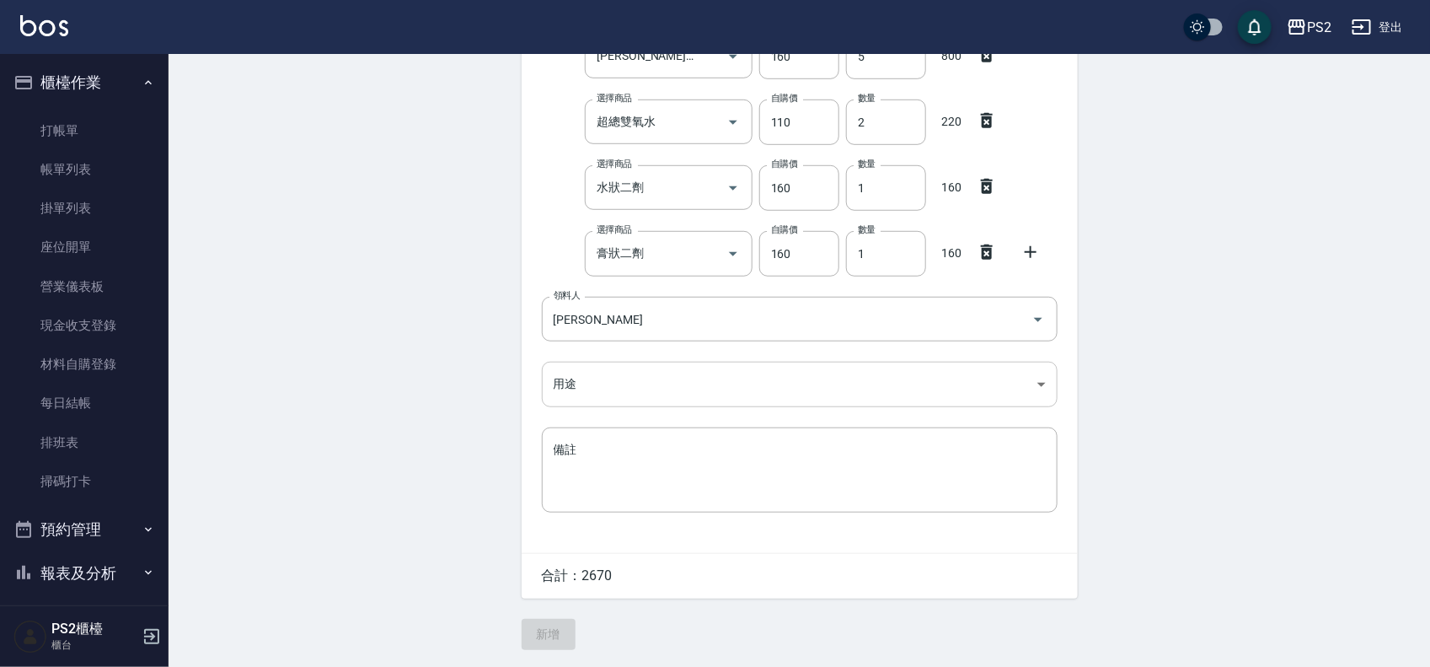
click at [604, 384] on body "PS2 登出 櫃檯作業 打帳單 帳單列表 掛單列表 座位開單 營業儀表板 現金收支登錄 材料自購登錄 每日結帳 排班表 掃碼打卡 預約管理 預約管理 單日預約…" at bounding box center [715, 122] width 1430 height 1090
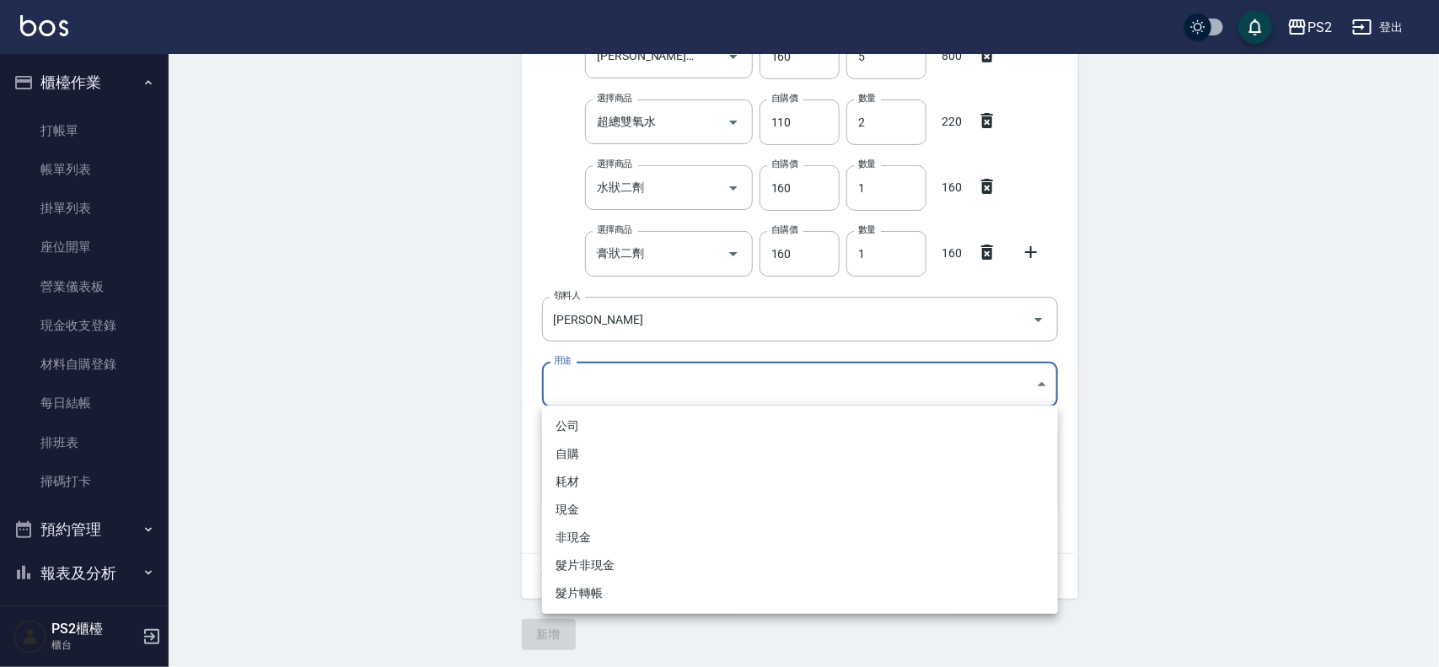
click at [573, 453] on li "自購" at bounding box center [800, 454] width 516 height 28
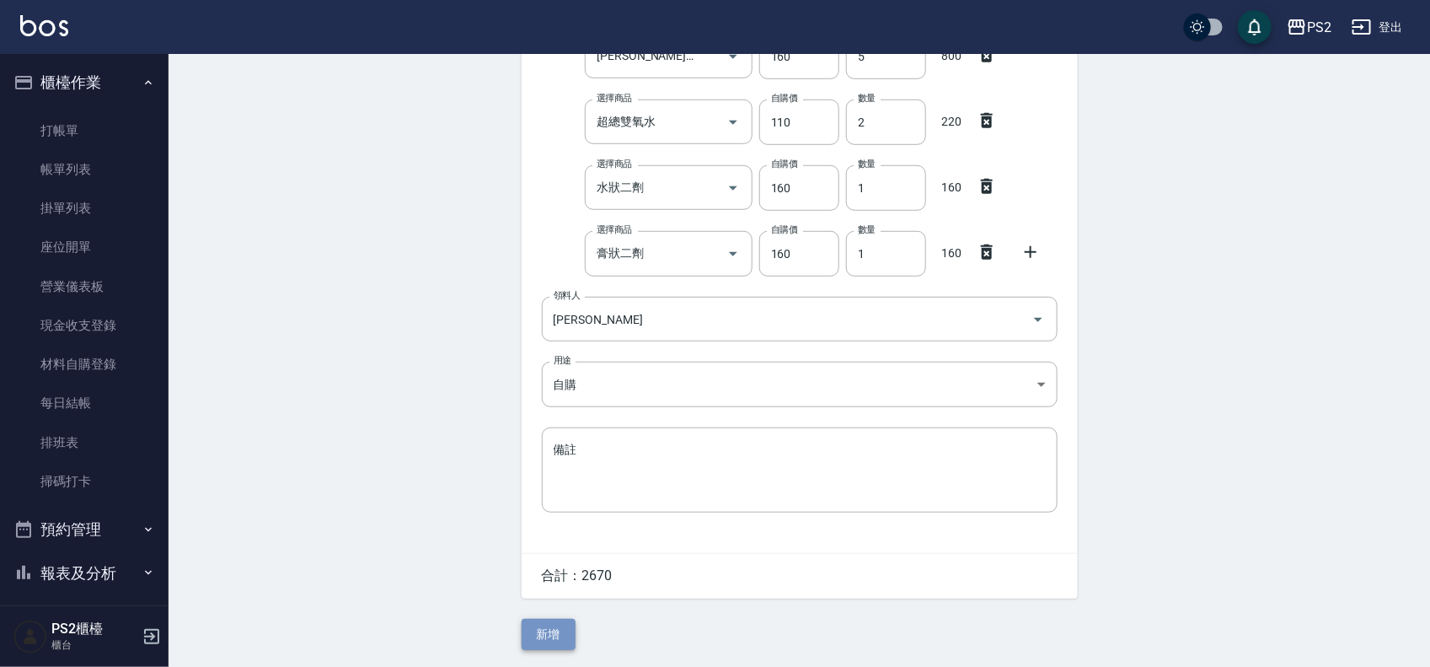
click at [552, 621] on button "新增" at bounding box center [549, 634] width 54 height 31
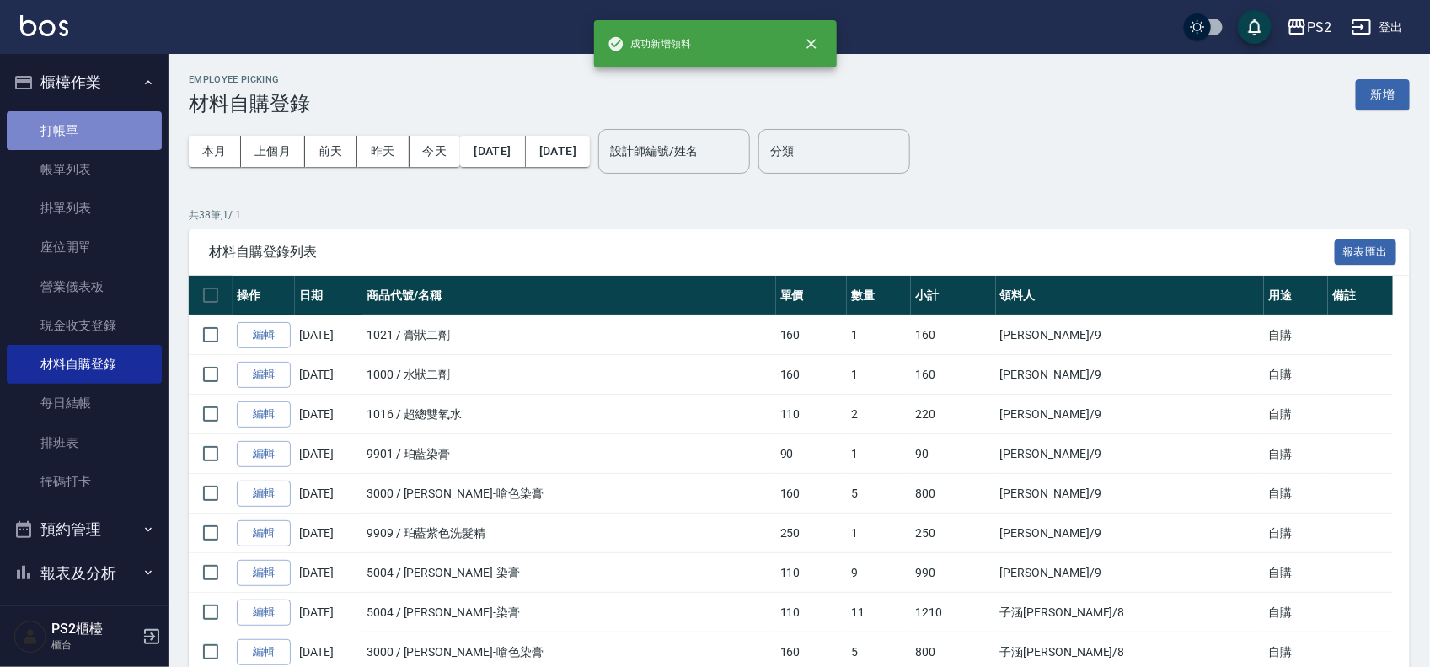
click at [93, 119] on link "打帳單" at bounding box center [84, 130] width 155 height 39
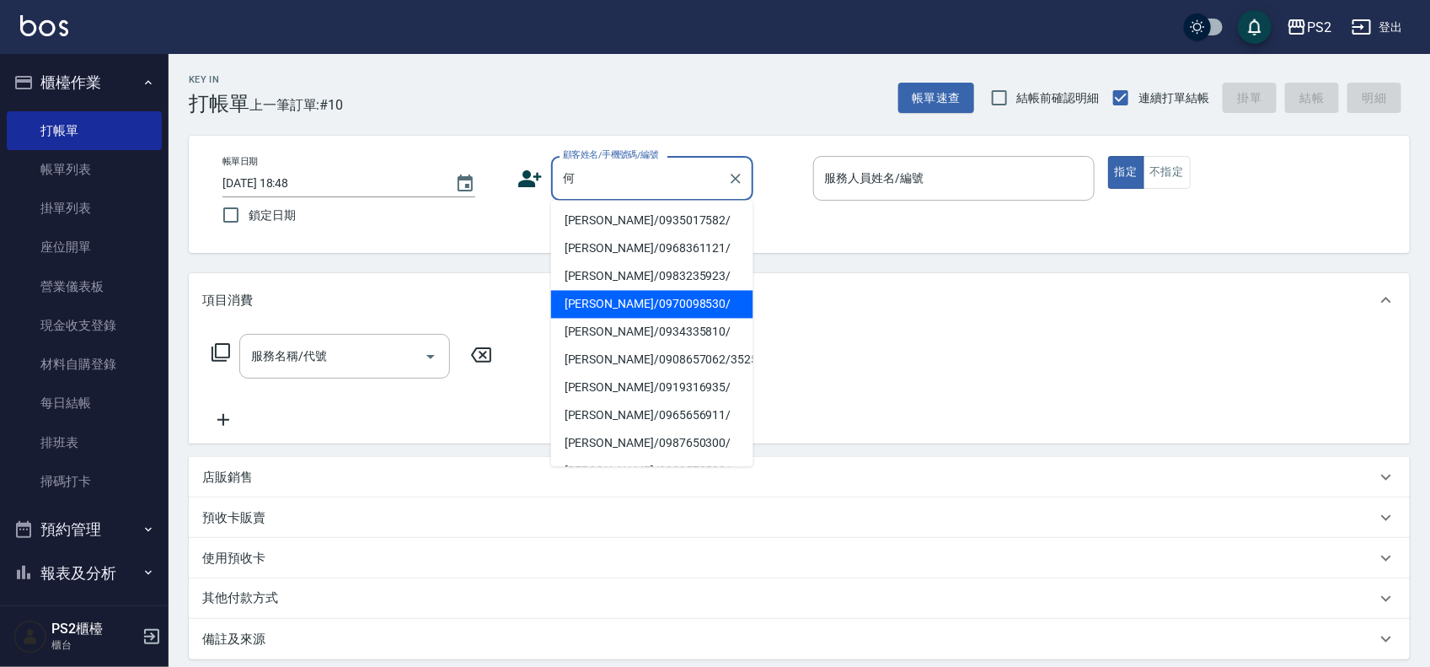
click at [624, 310] on li "[PERSON_NAME]/0970098530/" at bounding box center [652, 305] width 202 height 28
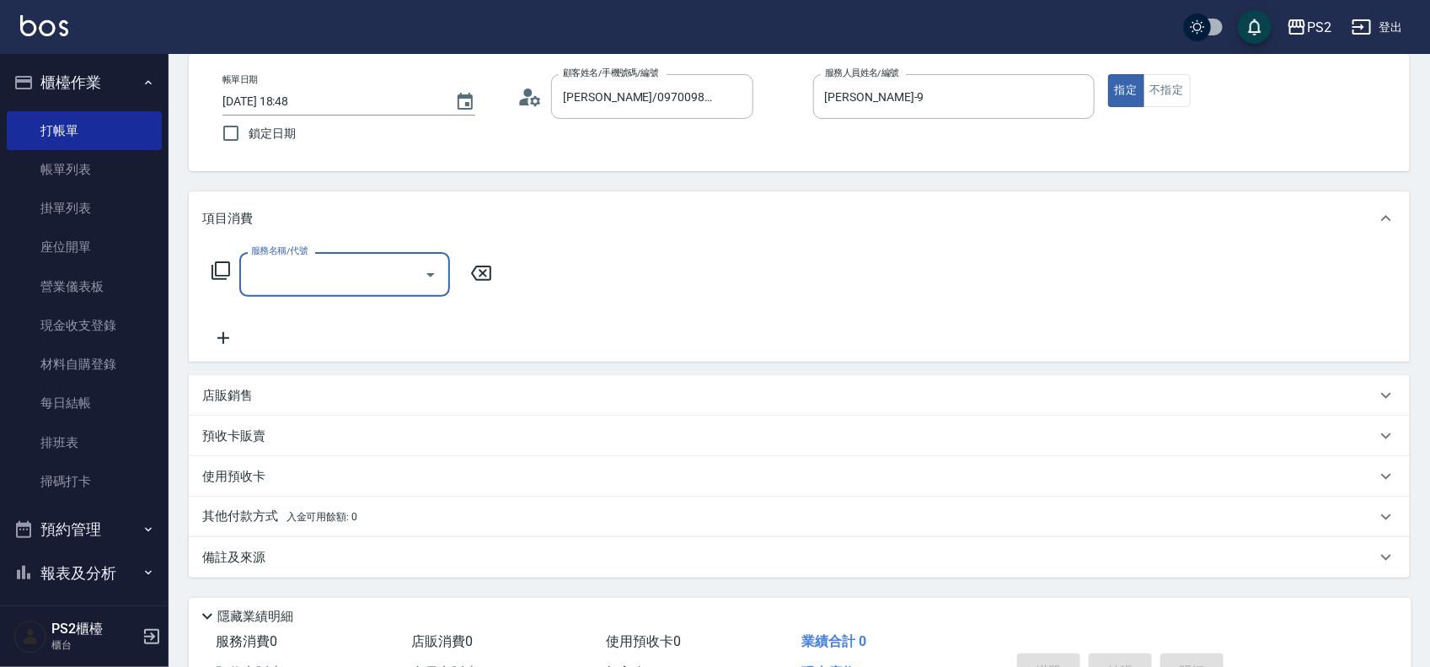
scroll to position [182, 0]
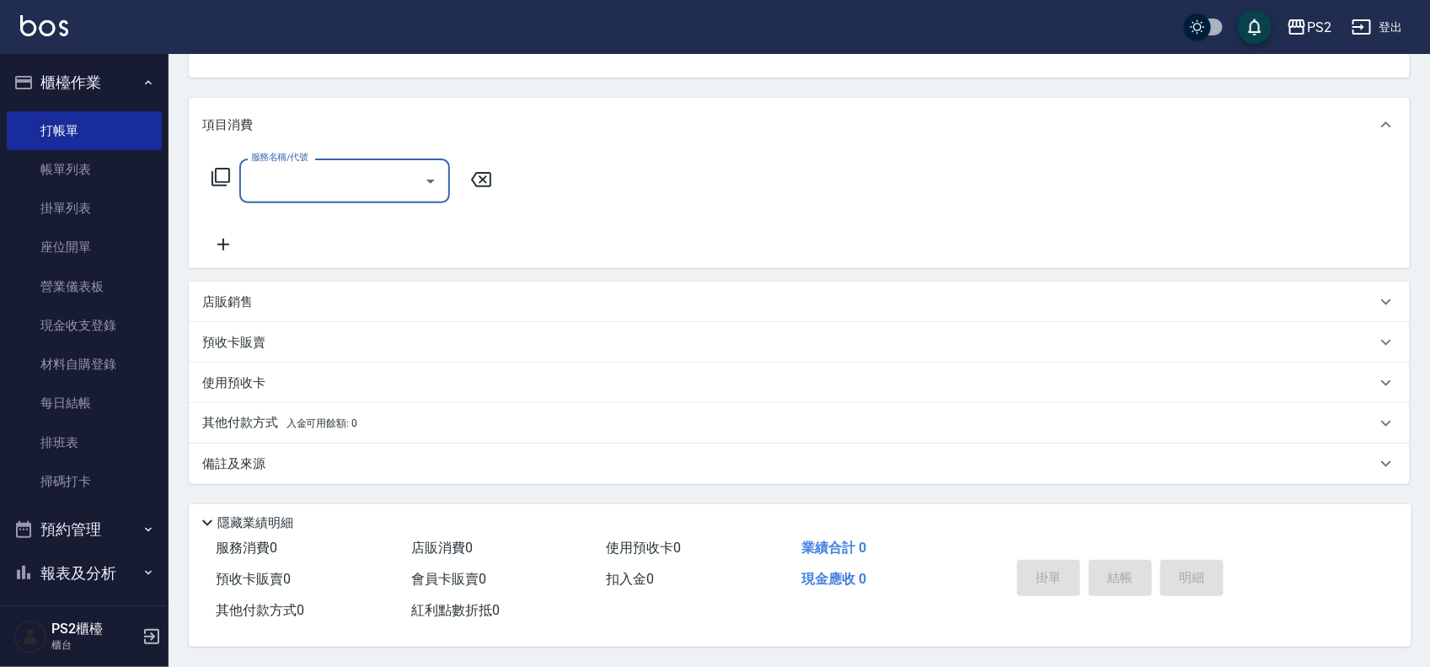
click at [212, 158] on div "服務名稱/代號 服務名稱/代號" at bounding box center [352, 180] width 300 height 45
click at [244, 293] on p "店販銷售" at bounding box center [227, 302] width 51 height 18
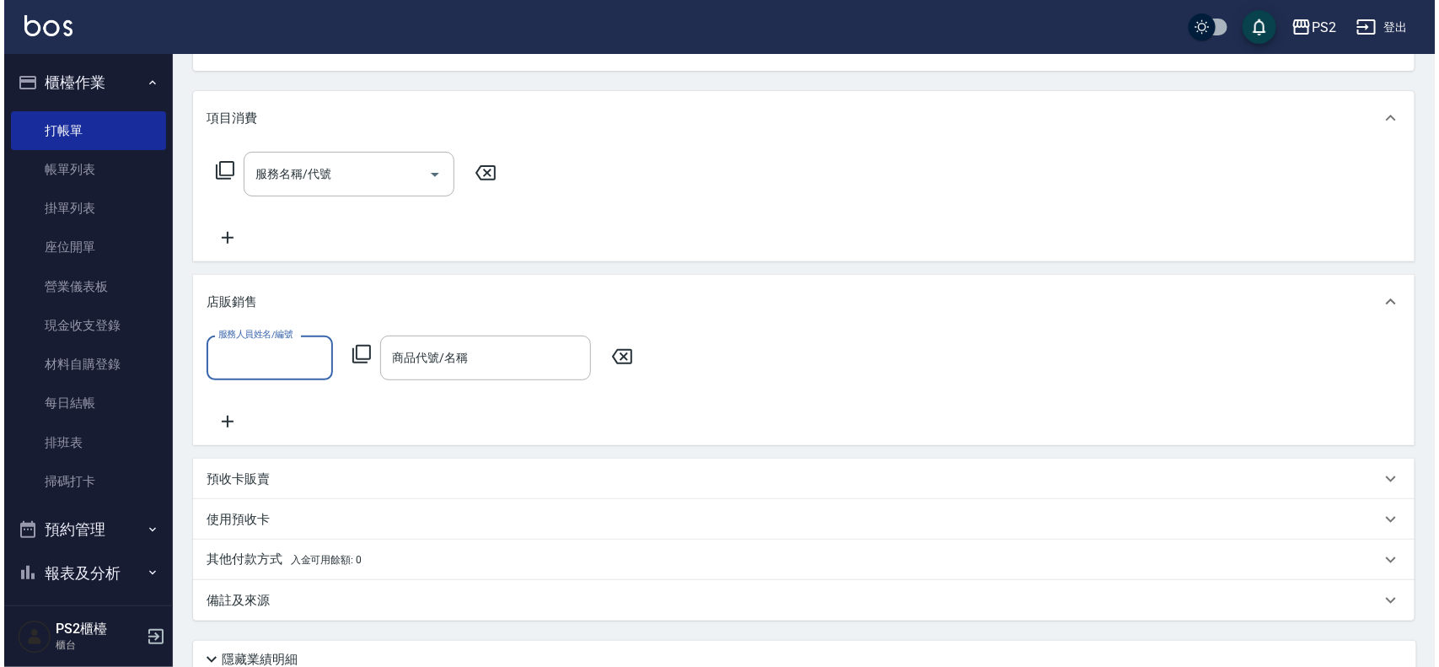
scroll to position [0, 0]
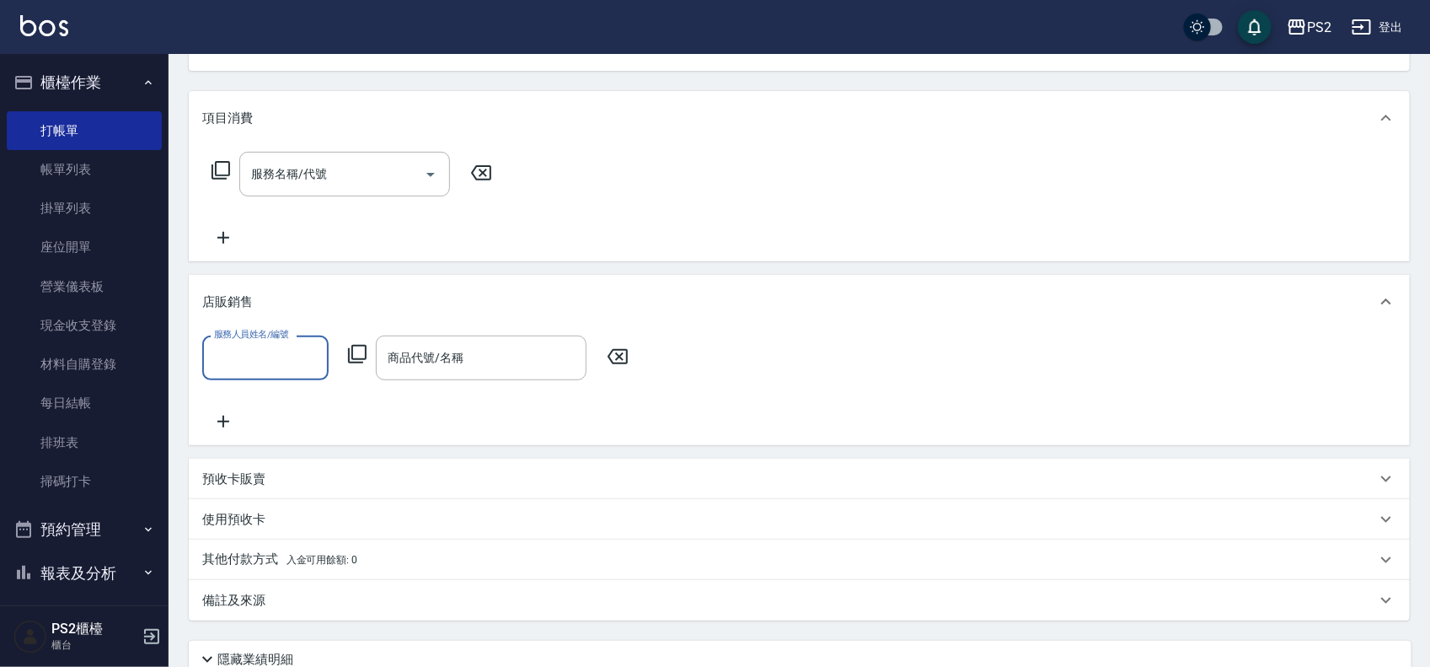
click at [361, 352] on icon at bounding box center [357, 354] width 20 height 20
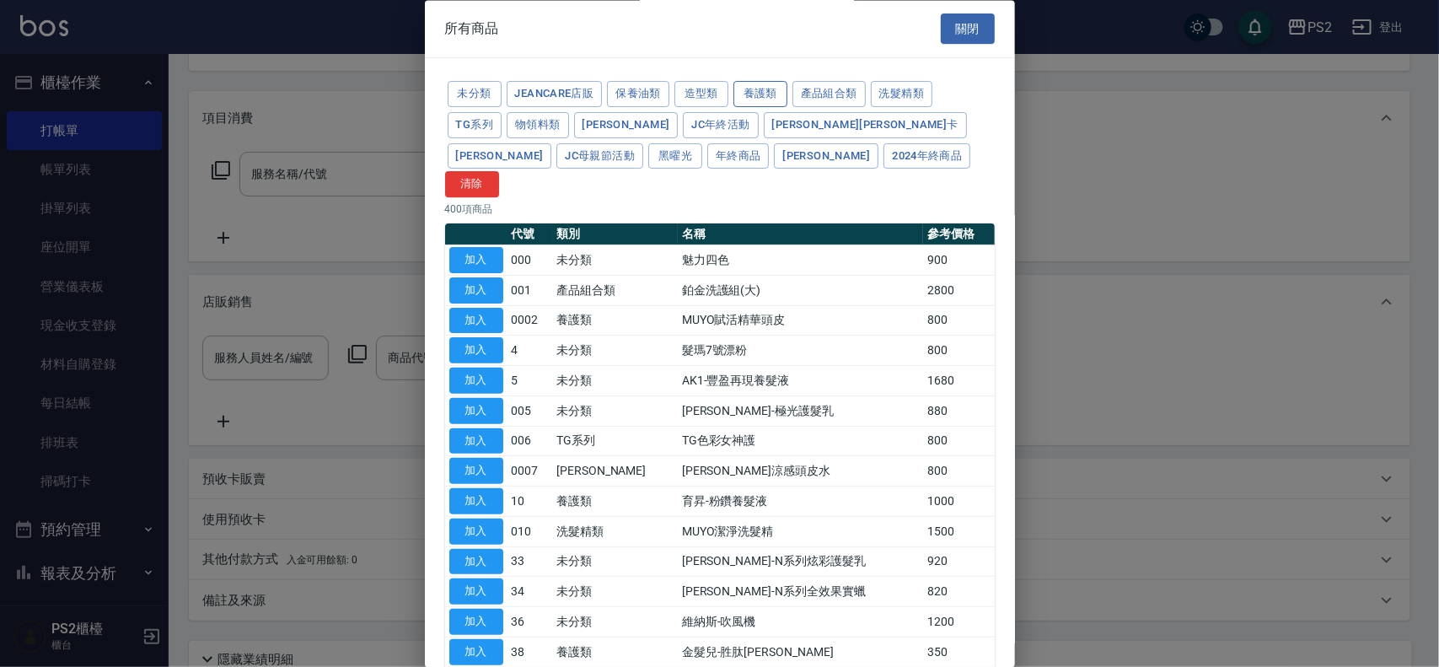
click at [747, 87] on button "養護類" at bounding box center [760, 95] width 54 height 26
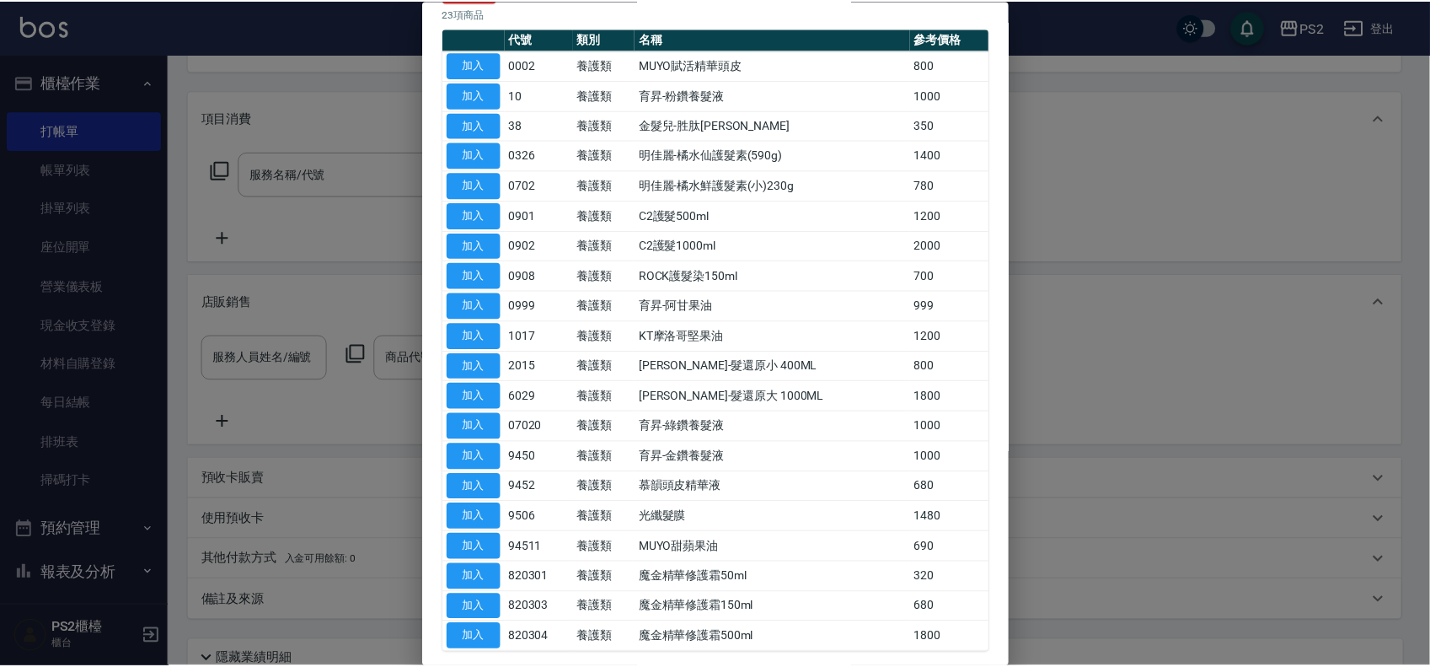
scroll to position [148, 0]
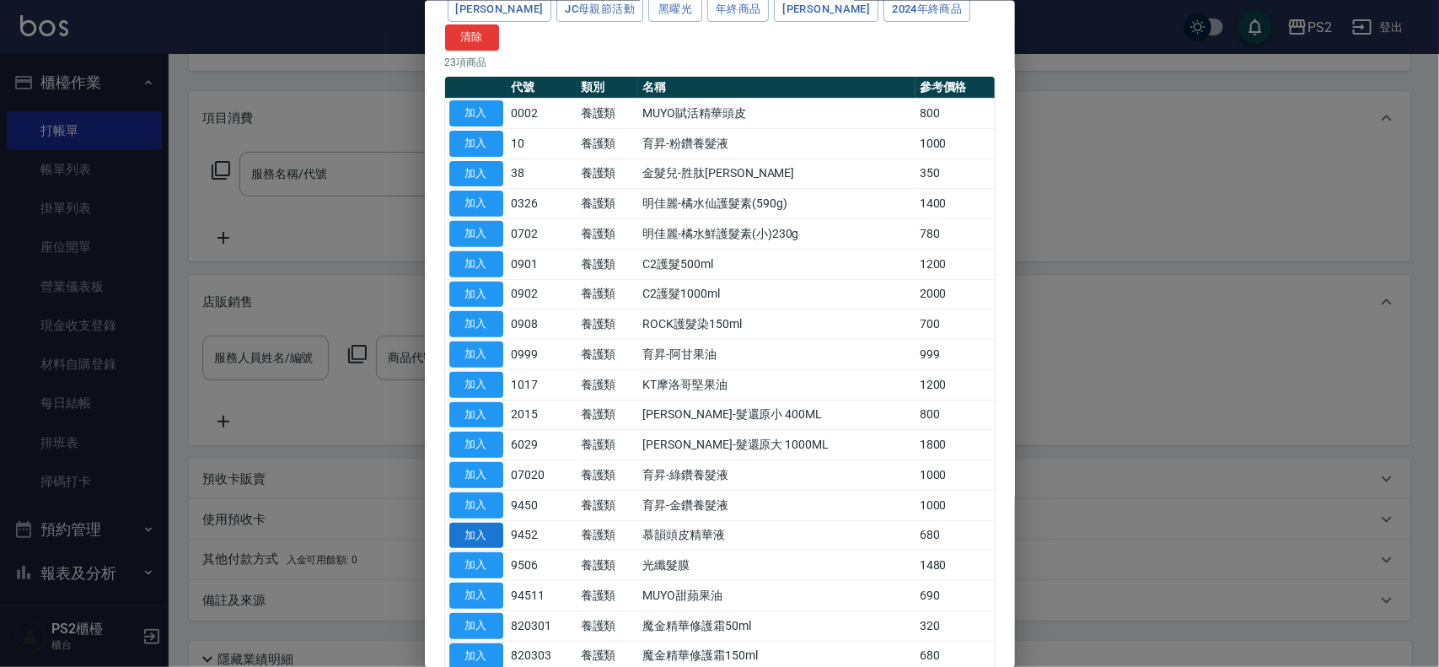
click at [490, 522] on button "加入" at bounding box center [476, 535] width 54 height 26
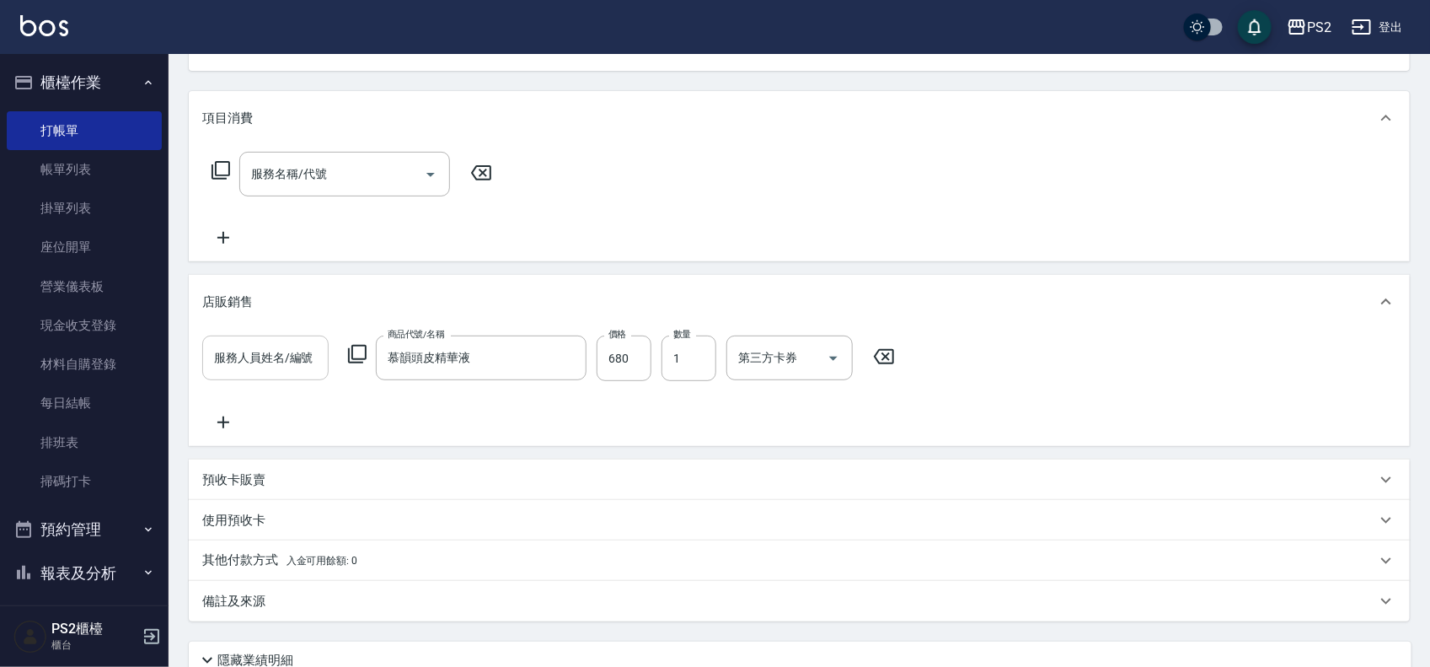
click at [272, 340] on div "服務人員姓名/編號" at bounding box center [265, 357] width 126 height 45
click at [272, 340] on div "服務人員姓名/編號 服務人員姓名/編號" at bounding box center [265, 358] width 126 height 46
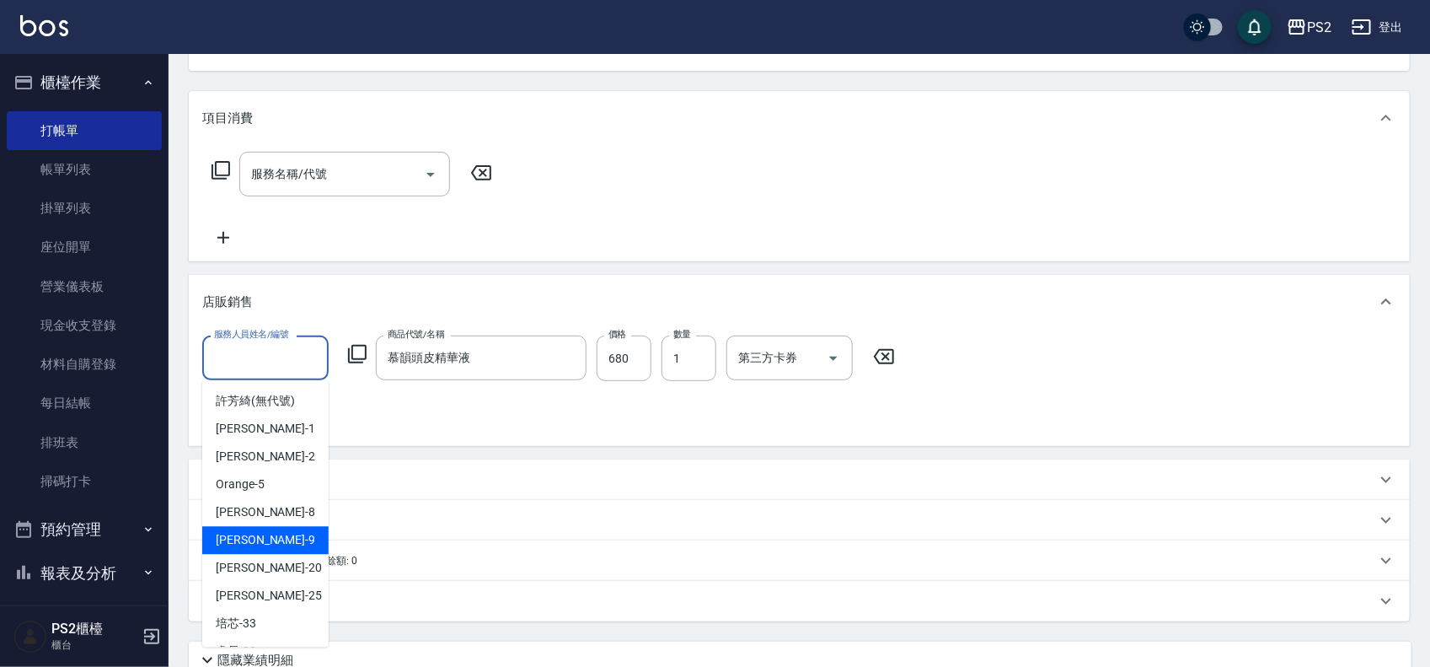
click at [282, 539] on div "[PERSON_NAME] -9" at bounding box center [265, 541] width 126 height 28
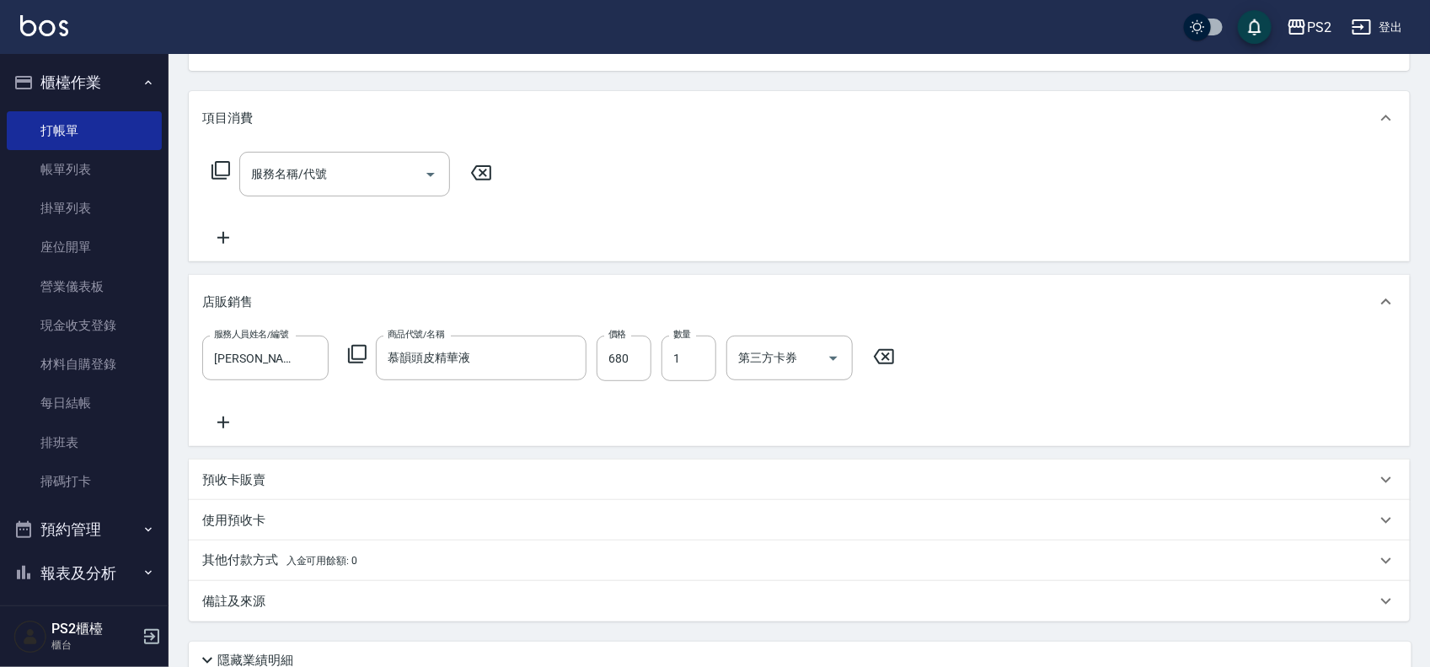
click at [1034, 331] on div "服務人員姓名/編號 [PERSON_NAME]-9 服務人員姓名/編號 商品代號/名稱 慕韻頭皮精華液 商品代號/名稱 價格 680 價格 數量 1 數量 第…" at bounding box center [799, 387] width 1221 height 117
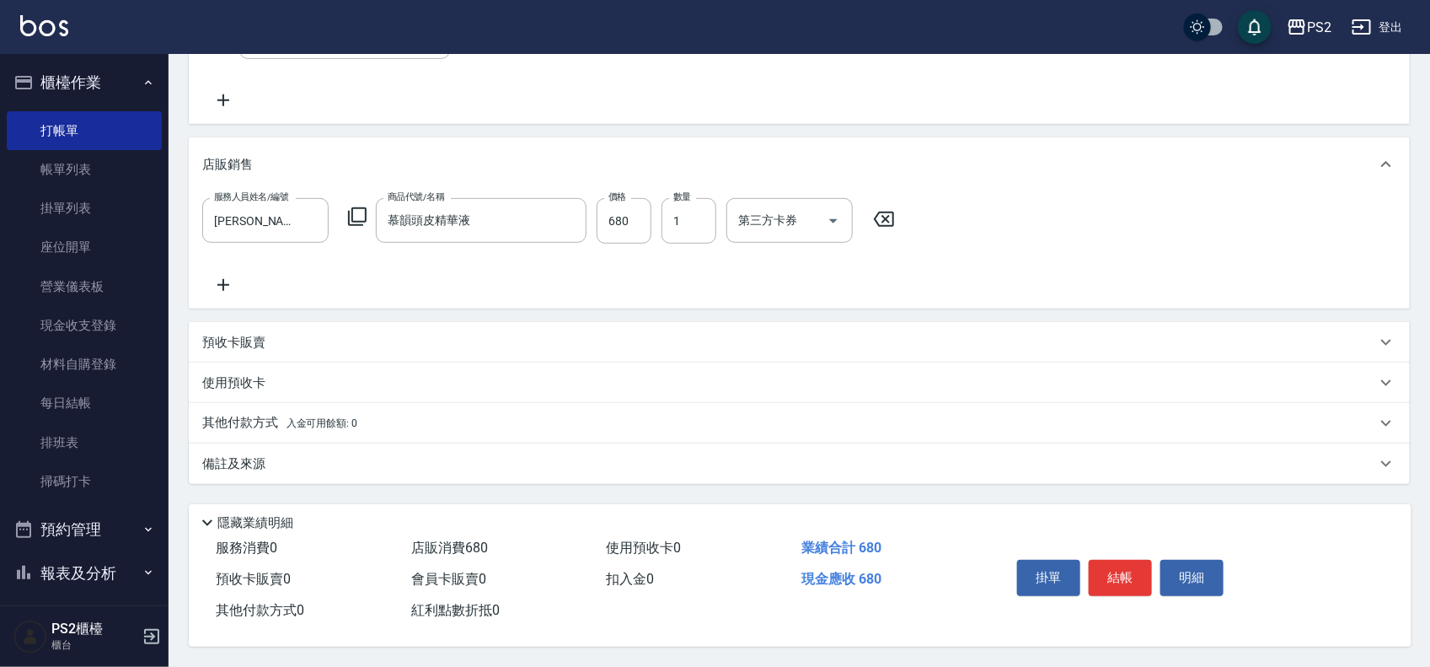
scroll to position [325, 0]
click at [1104, 566] on button "結帳" at bounding box center [1120, 577] width 63 height 35
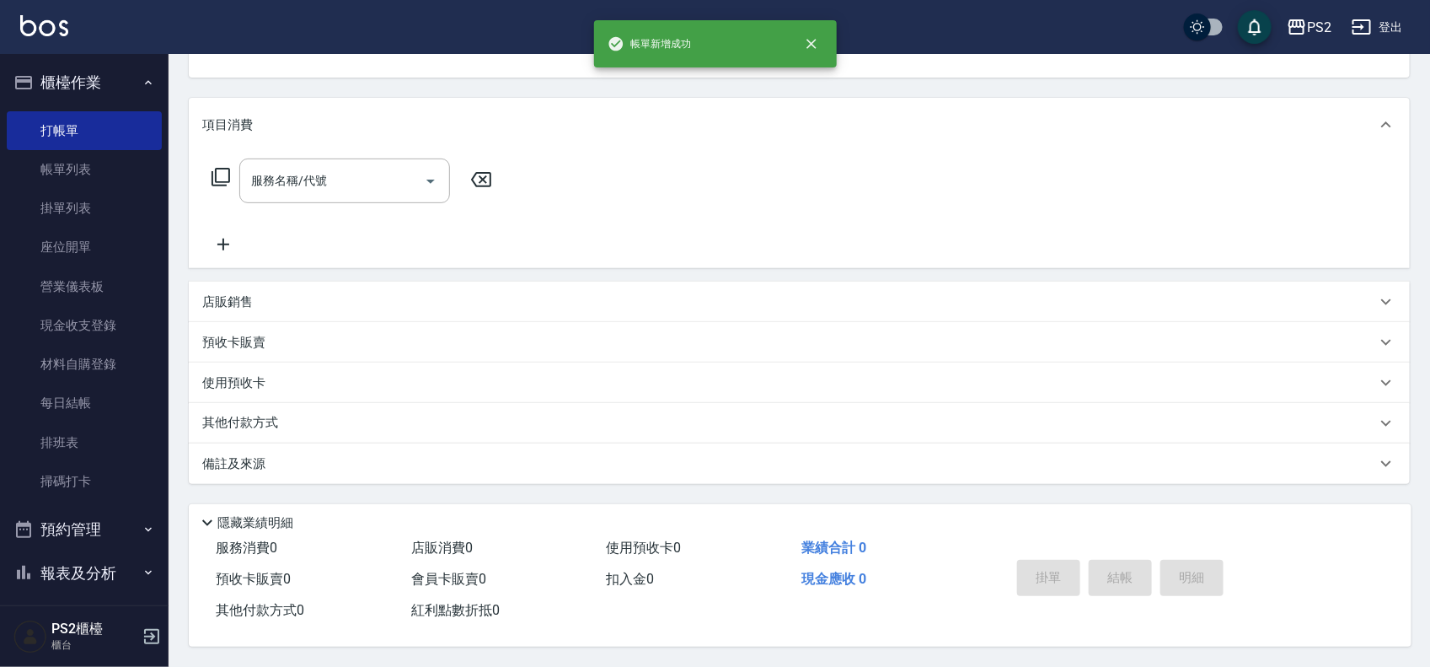
scroll to position [0, 0]
